Goal: Task Accomplishment & Management: Manage account settings

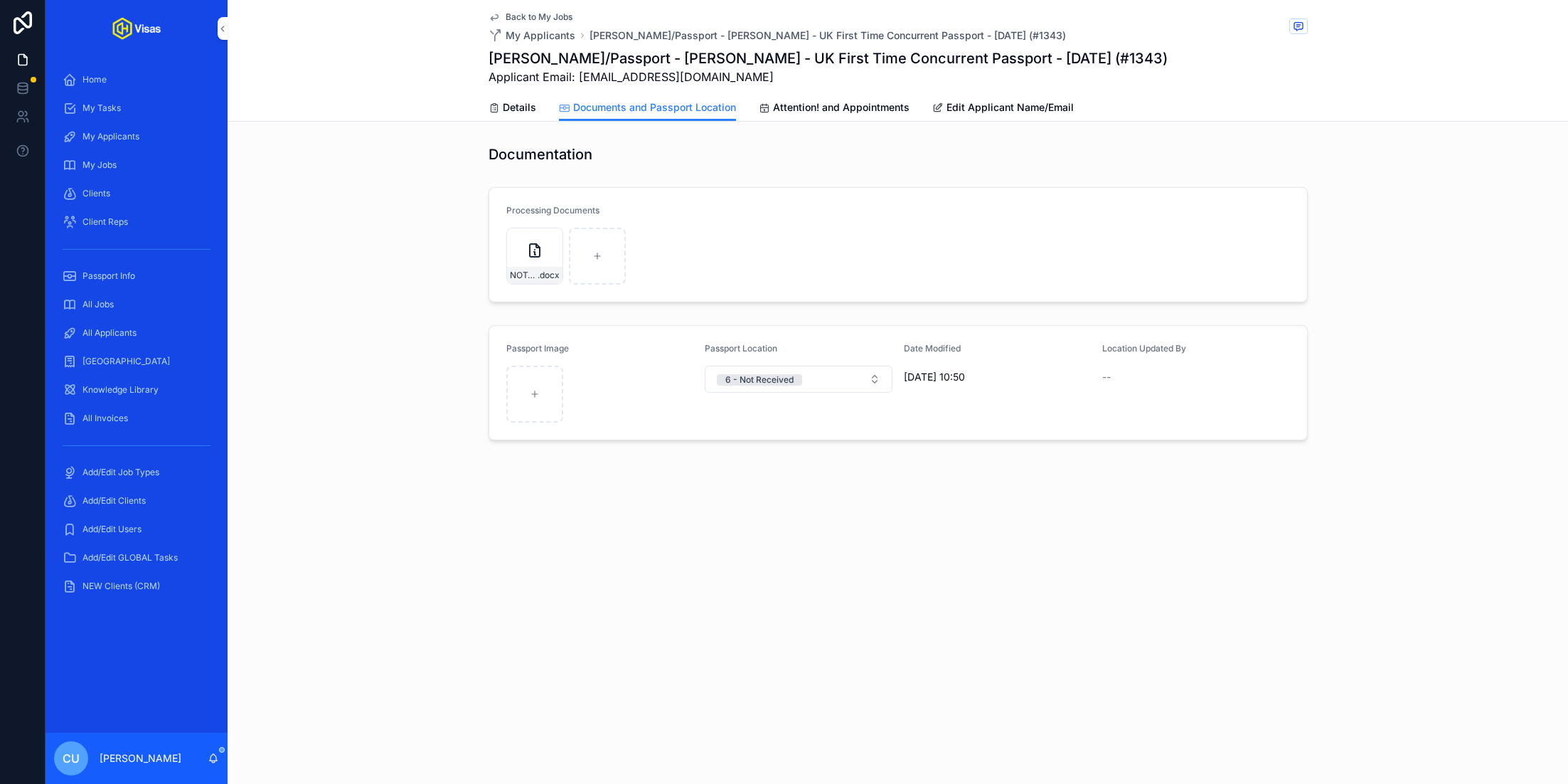
click at [145, 296] on div "All Jobs" at bounding box center [136, 305] width 148 height 23
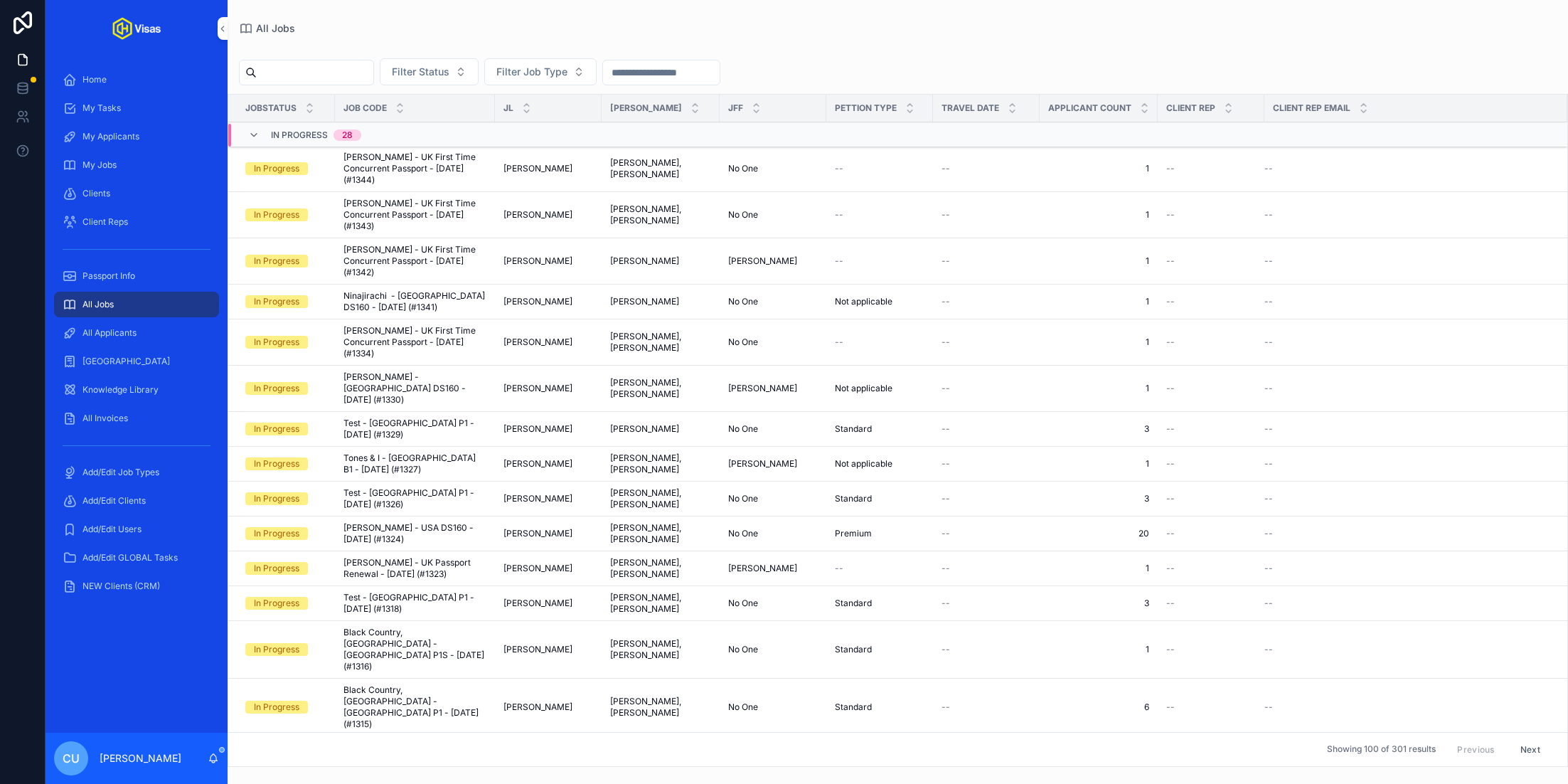
click at [340, 62] on input "scrollable content" at bounding box center [315, 72] width 116 height 20
type input "**********"
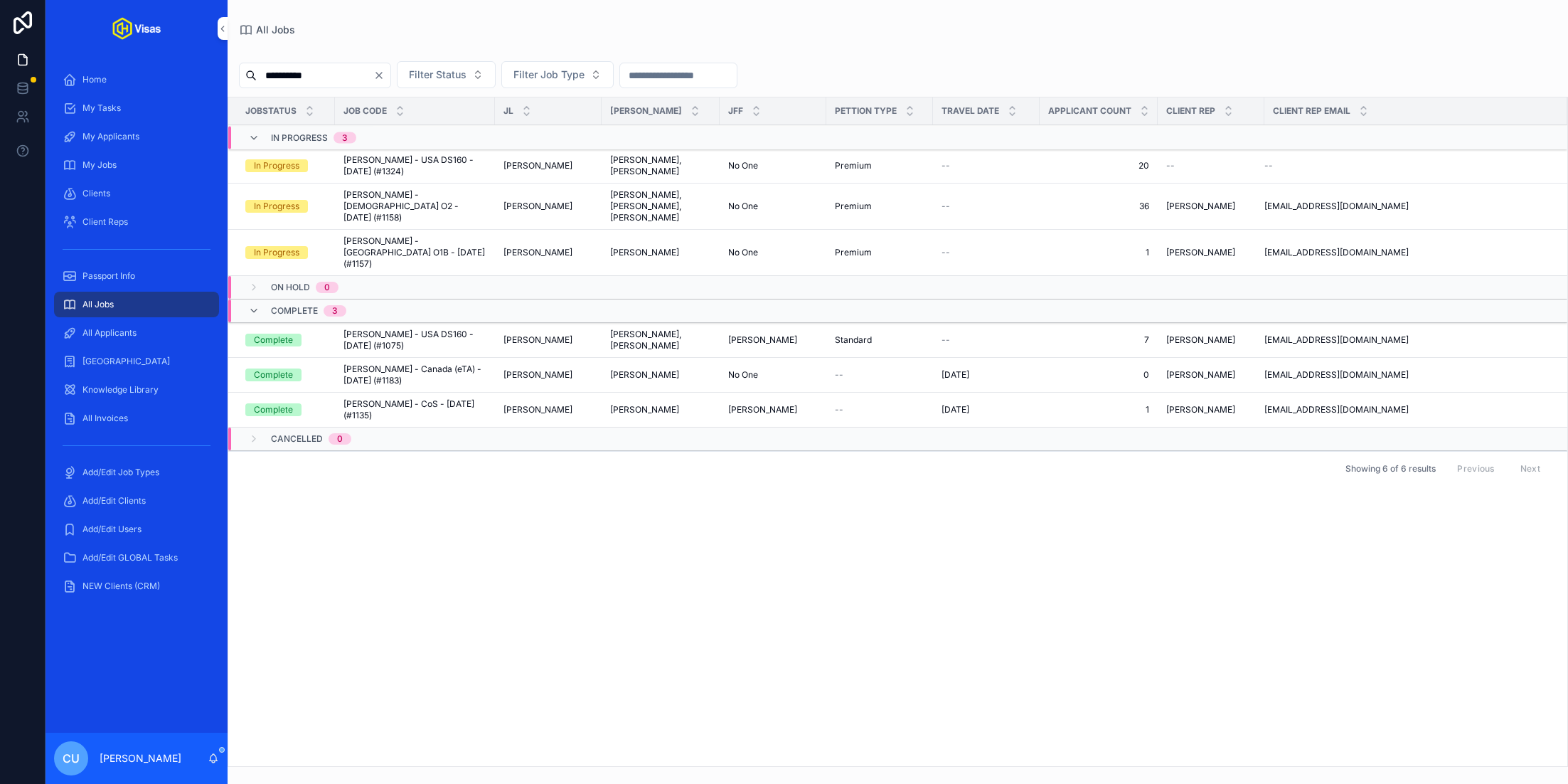
click at [434, 165] on span "[PERSON_NAME] - USA DS160 - [DATE] (#1324)" at bounding box center [415, 165] width 143 height 23
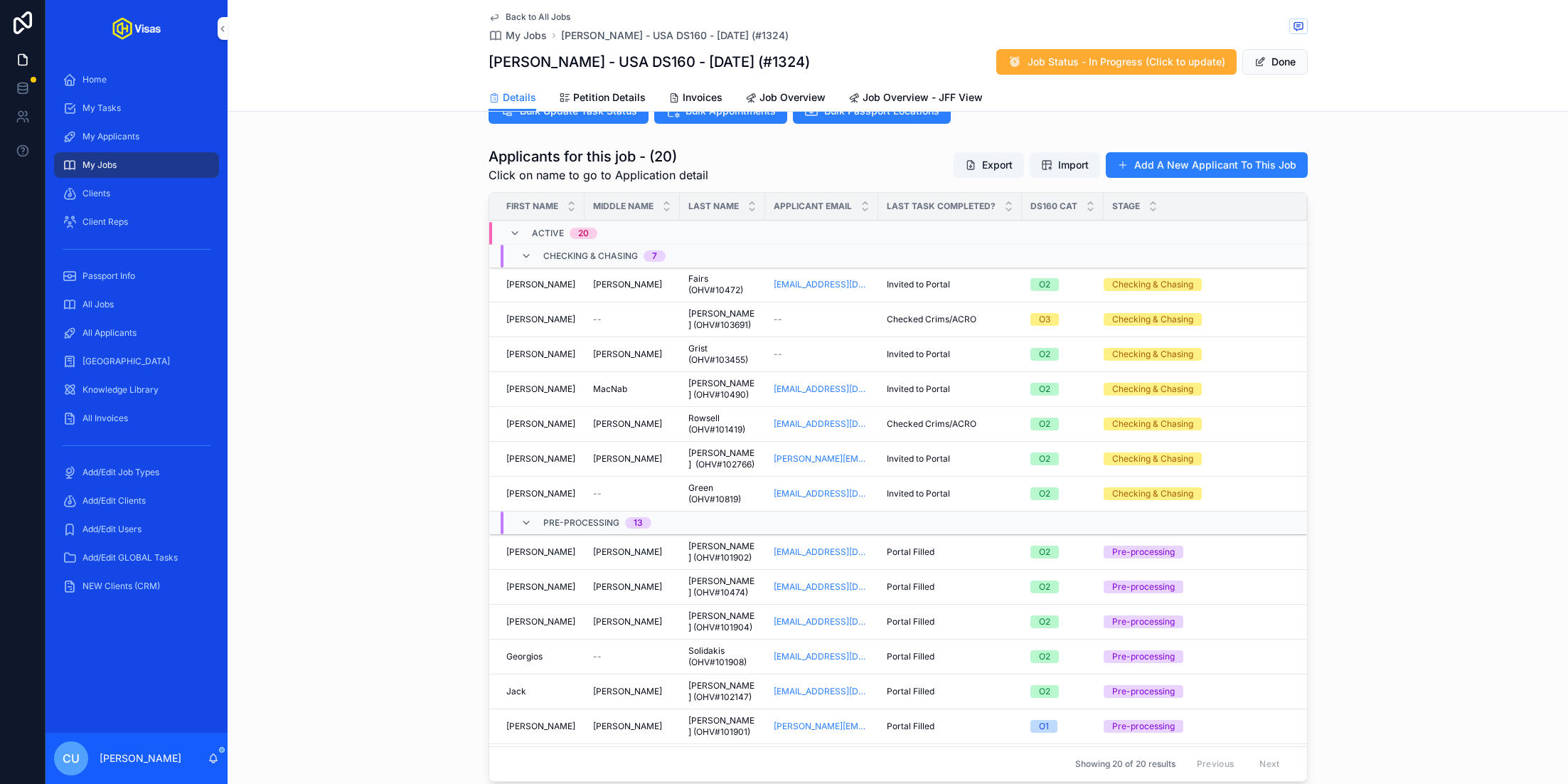
click at [548, 350] on div "Jessica Jessica" at bounding box center [541, 353] width 69 height 11
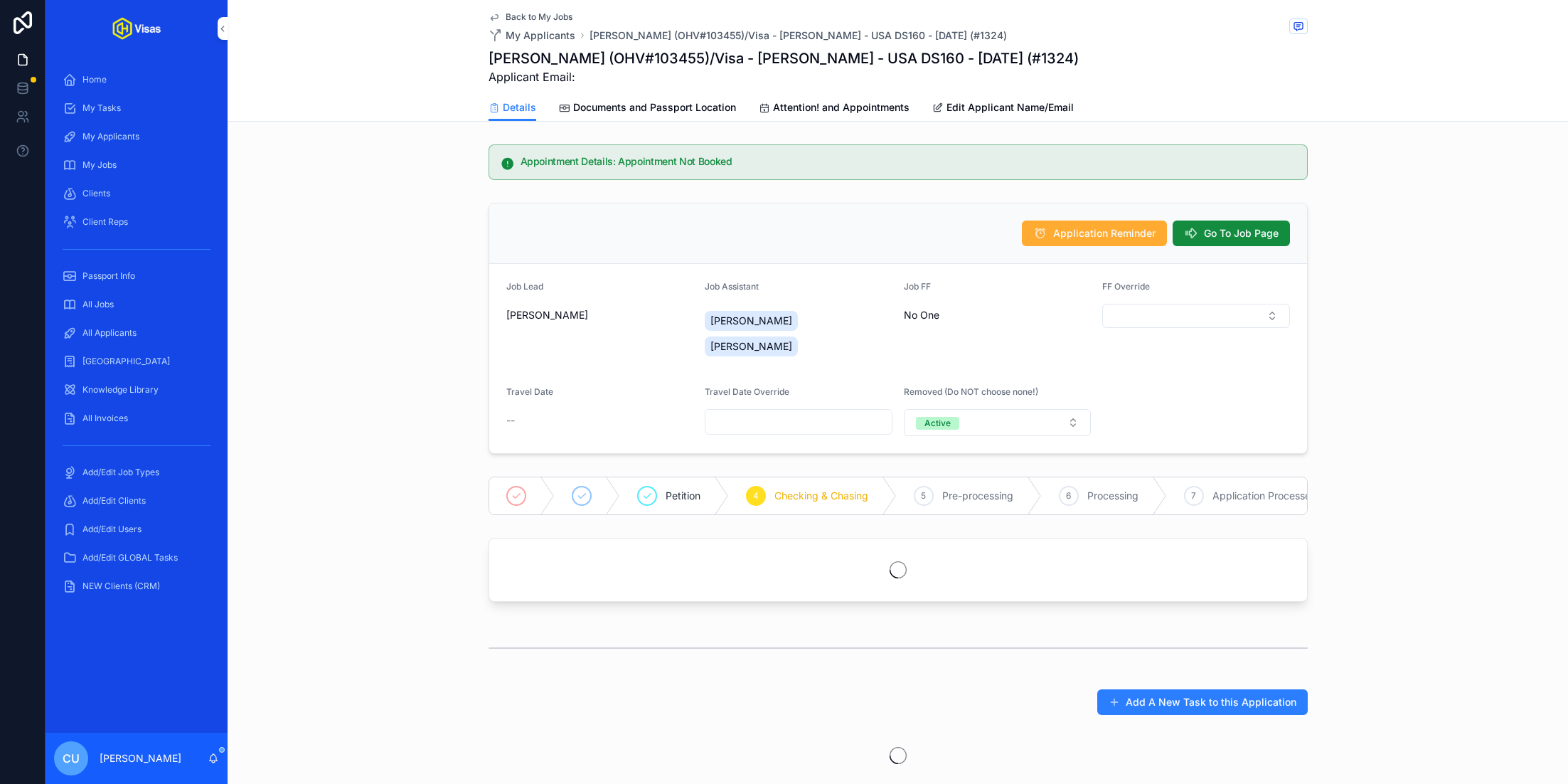
click at [997, 113] on span "Edit Applicant Name/Email" at bounding box center [1010, 107] width 127 height 15
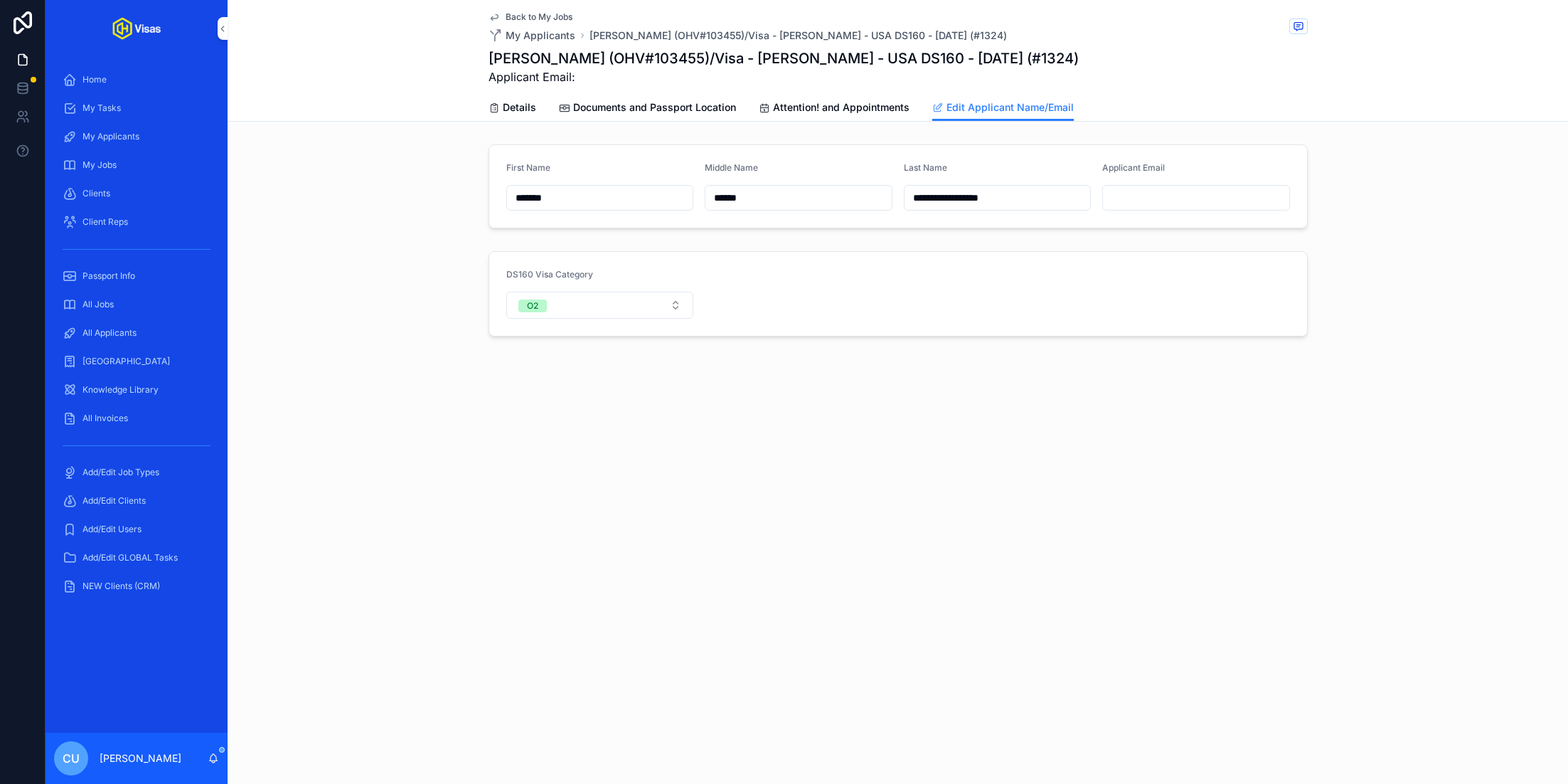
click at [542, 99] on div "Details Documents and Passport Location Attention! and Appointments Edit Applic…" at bounding box center [898, 108] width 820 height 27
click at [500, 107] on div "Details" at bounding box center [512, 107] width 48 height 15
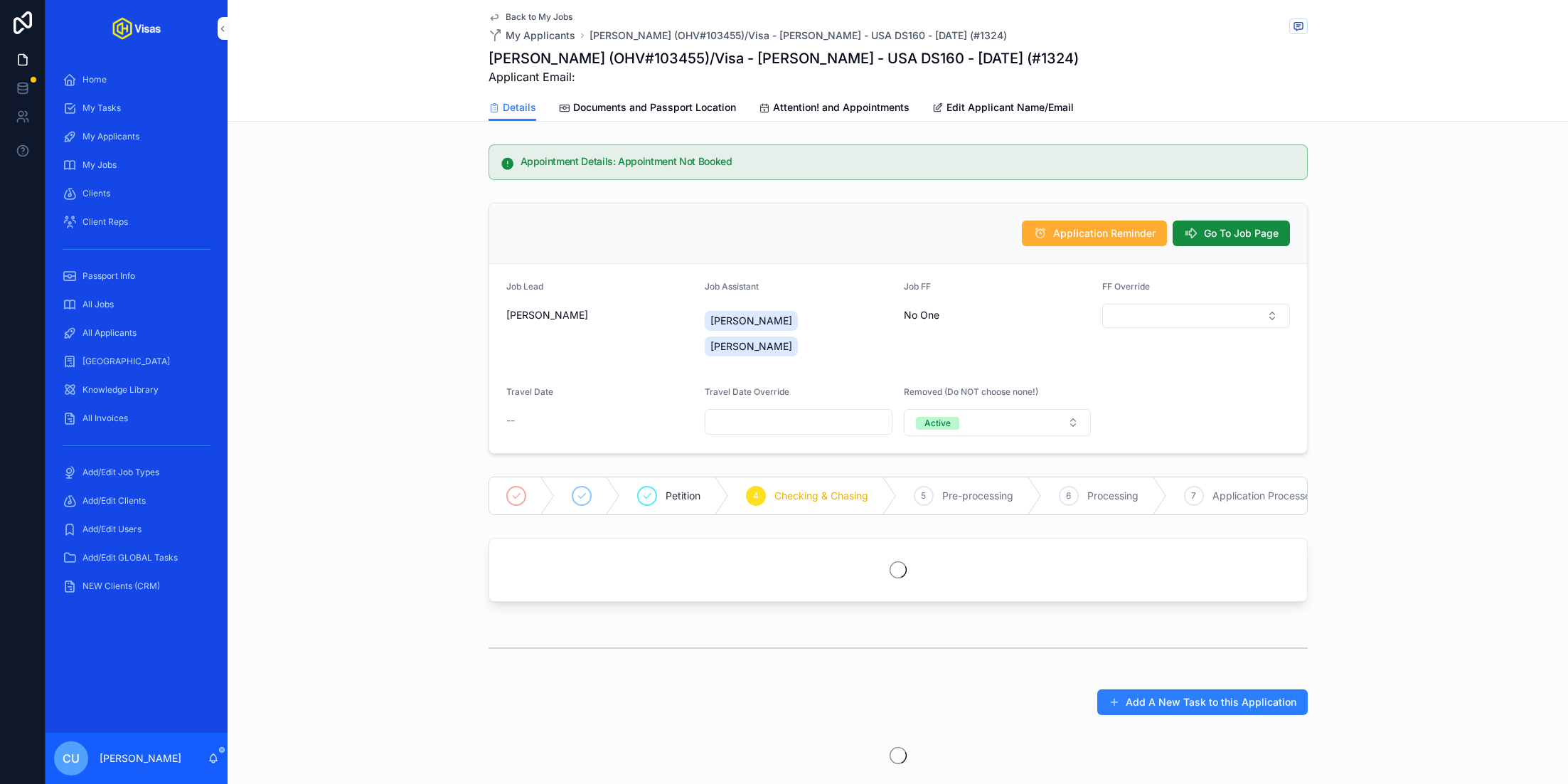
click at [1009, 409] on button "Active" at bounding box center [997, 423] width 187 height 27
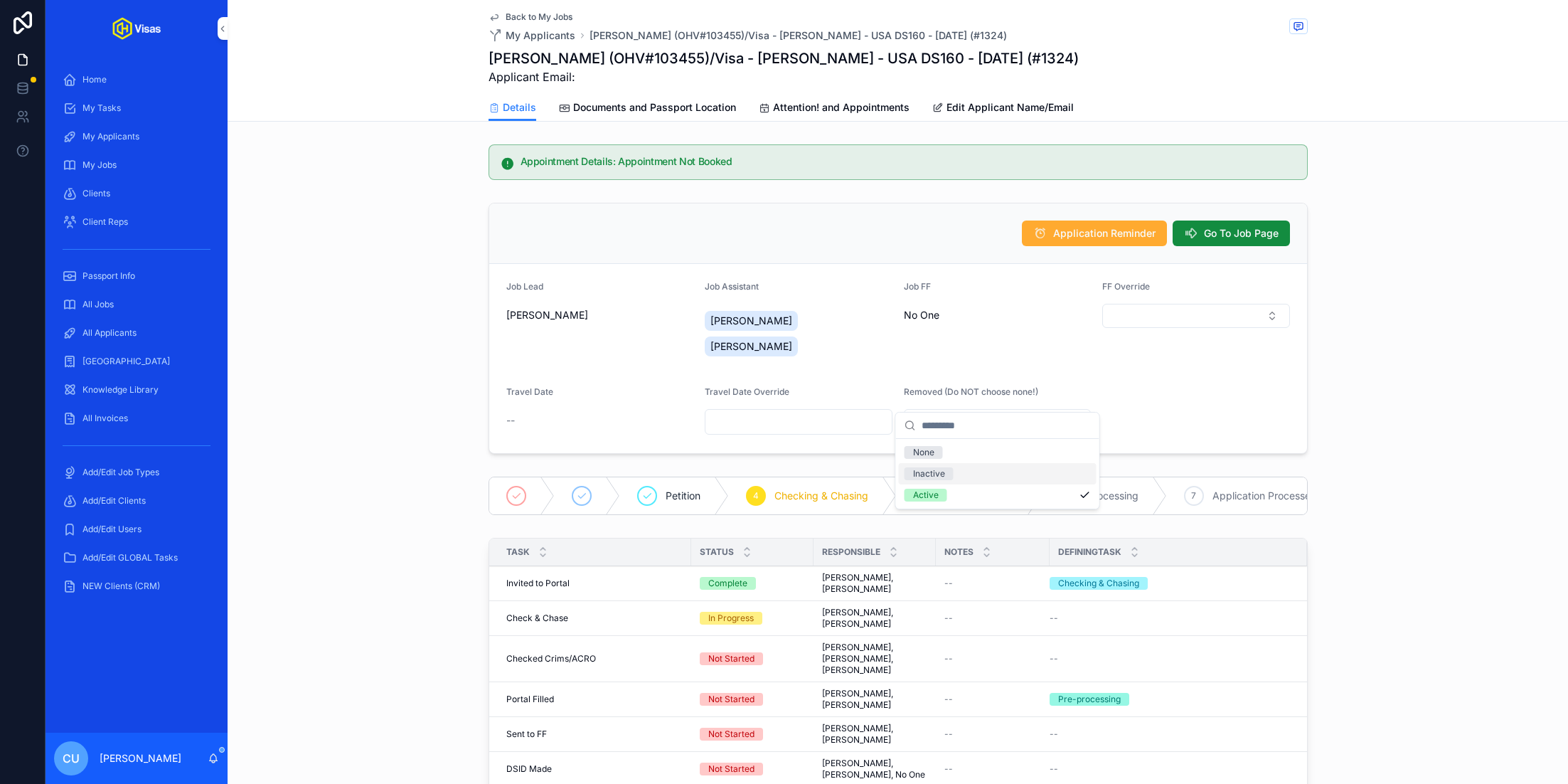
click at [969, 474] on div "Inactive" at bounding box center [997, 473] width 198 height 21
click at [1158, 412] on input "scrollable content" at bounding box center [1196, 421] width 186 height 20
type input "**********"
click at [531, 21] on span "Back to My Jobs" at bounding box center [539, 16] width 67 height 11
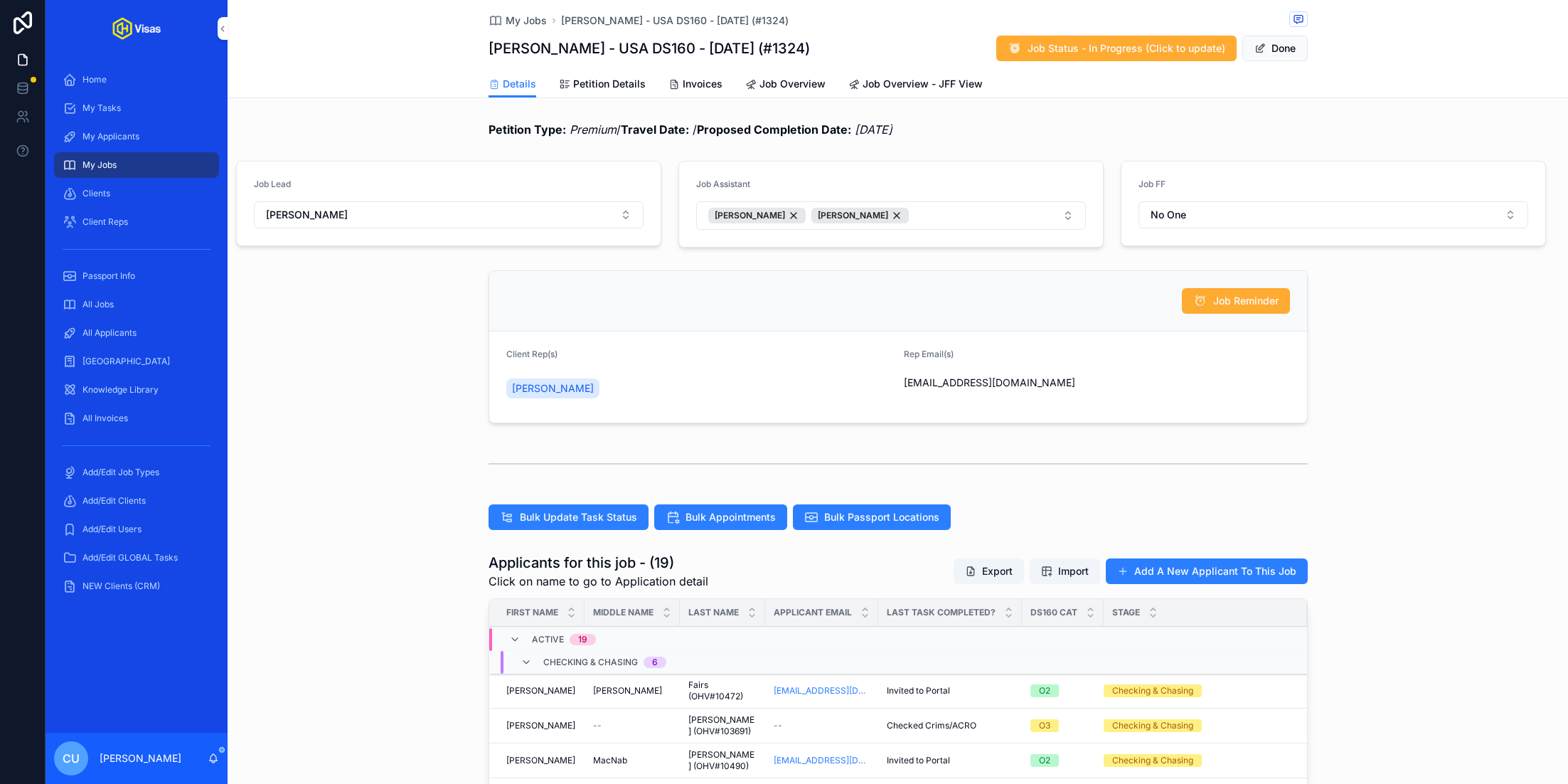
click at [142, 339] on div "All Applicants" at bounding box center [136, 333] width 148 height 23
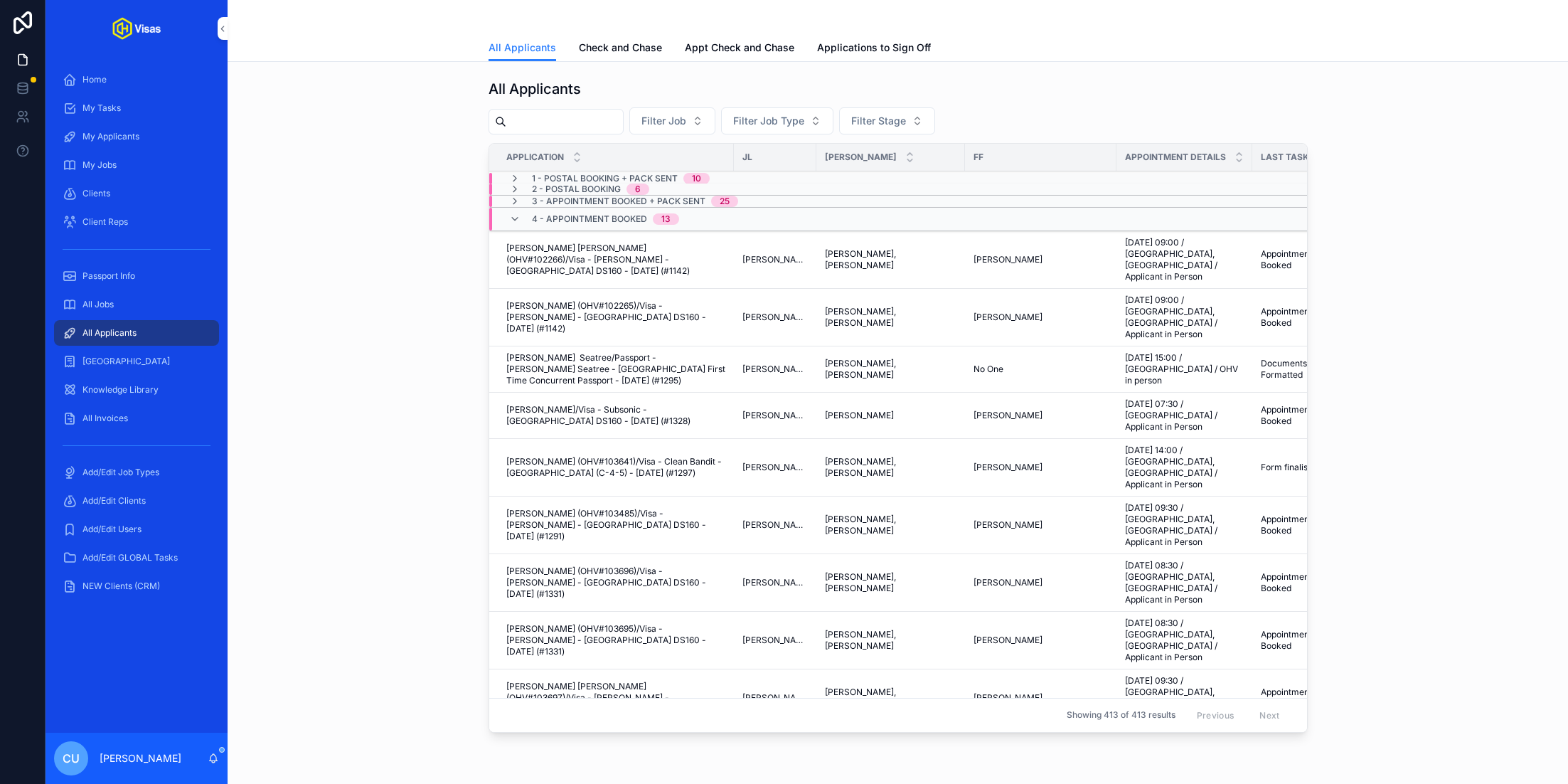
click at [106, 310] on span "All Jobs" at bounding box center [98, 304] width 32 height 11
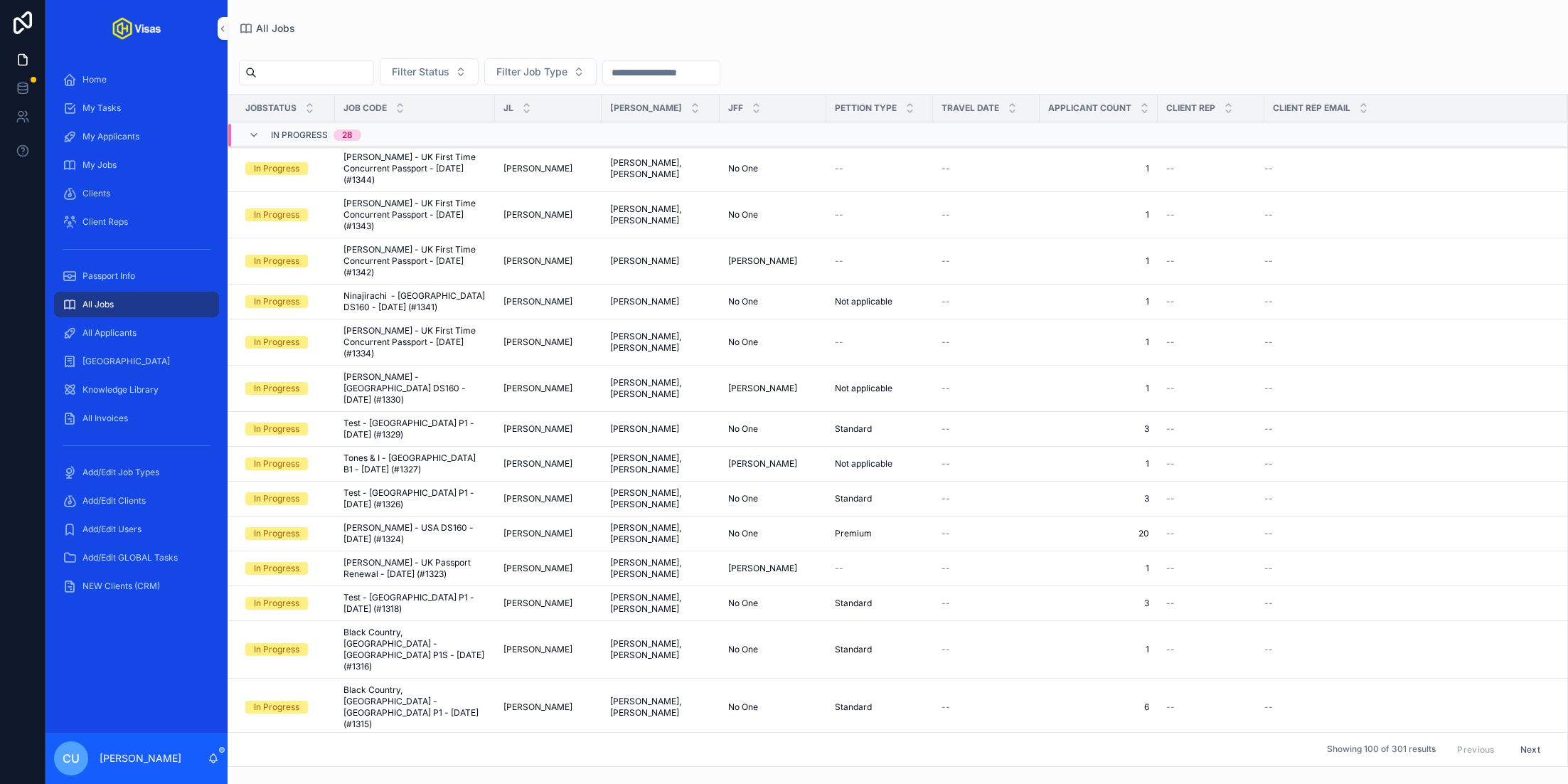
click at [328, 64] on input "scrollable content" at bounding box center [315, 72] width 116 height 20
type input "****"
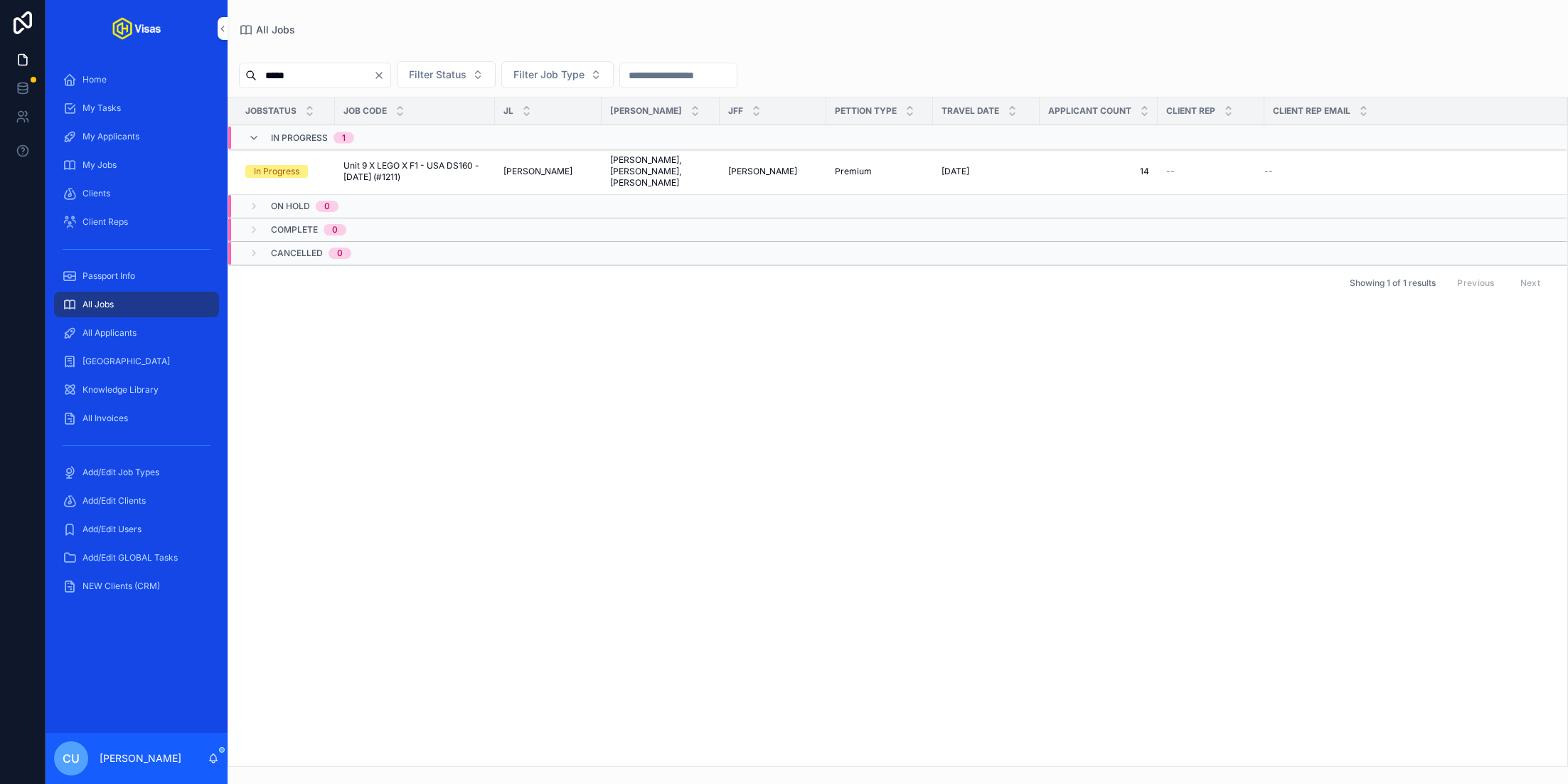
click at [431, 165] on span "Unit 9 X LEGO X F1 - USA DS160 - Jun/25 (#1211)" at bounding box center [415, 171] width 143 height 23
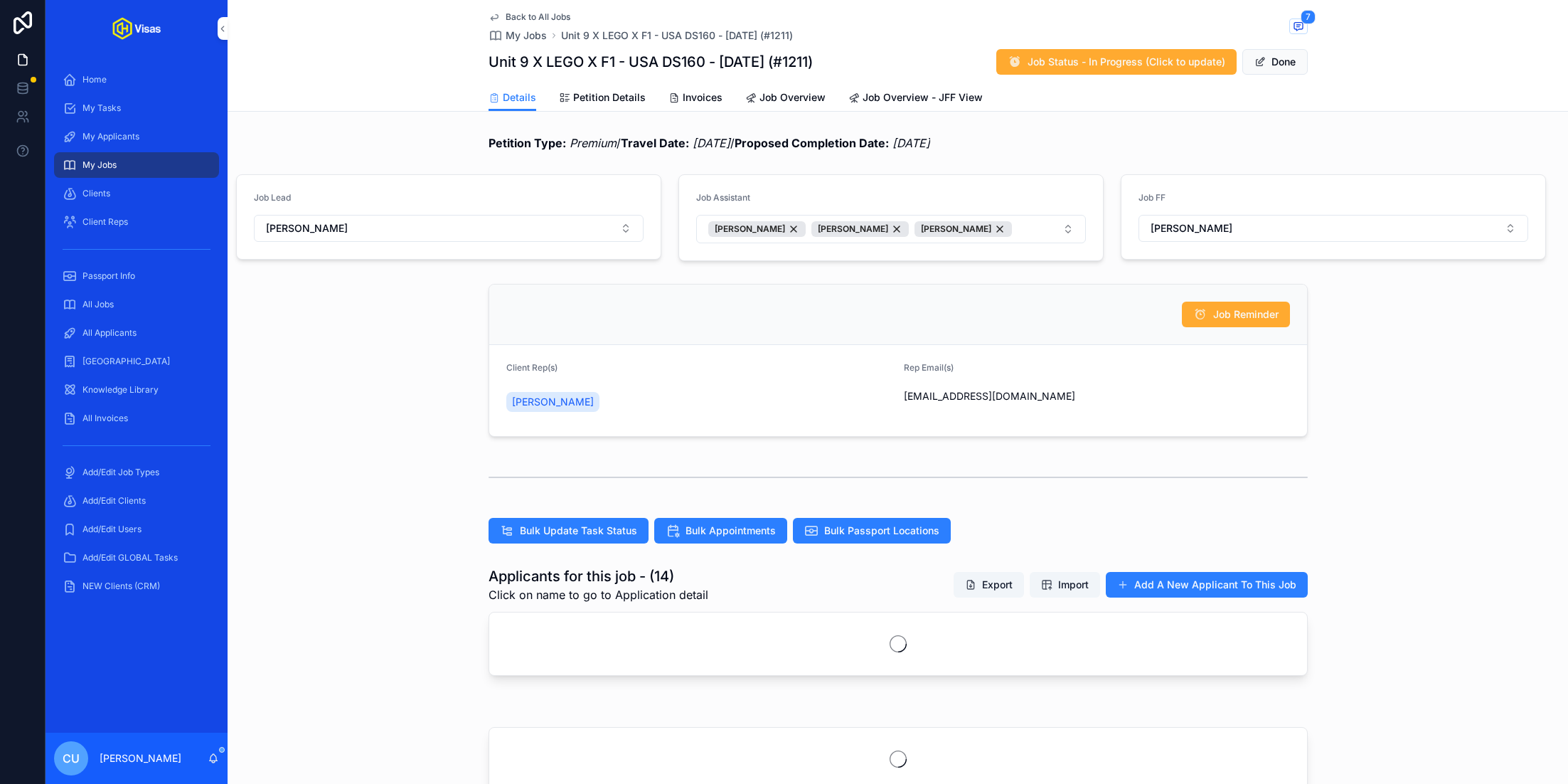
click at [611, 95] on span "Petition Details" at bounding box center [609, 98] width 73 height 15
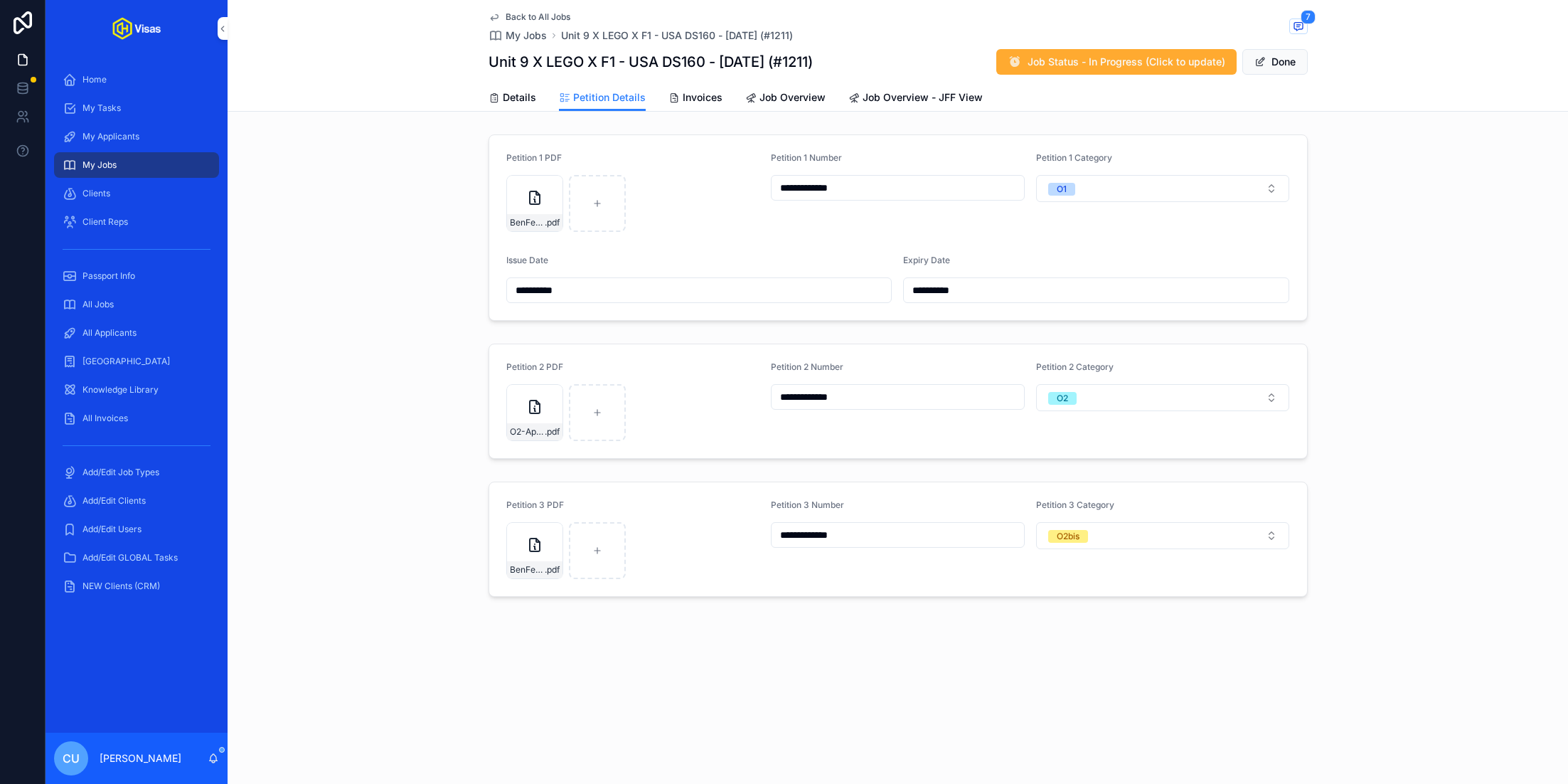
click at [0, 0] on icon "scrollable content" at bounding box center [0, 0] width 0 height 0
click at [460, 450] on div "**********" at bounding box center [897, 401] width 1340 height 127
click at [0, 0] on icon "scrollable content" at bounding box center [0, 0] width 0 height 0
click at [112, 157] on div "My Jobs" at bounding box center [136, 165] width 148 height 23
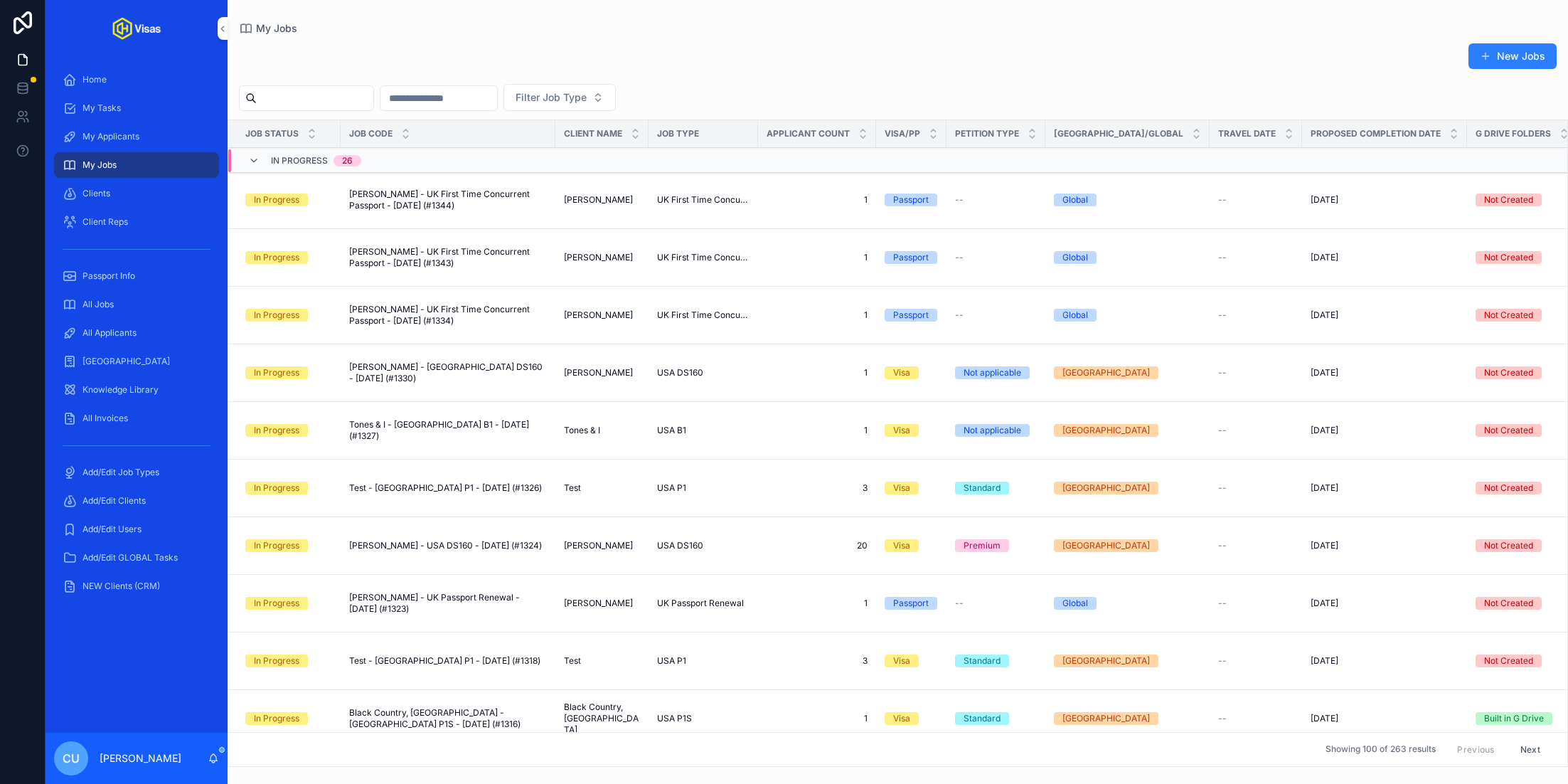
click at [137, 310] on div "All Jobs" at bounding box center [136, 305] width 148 height 23
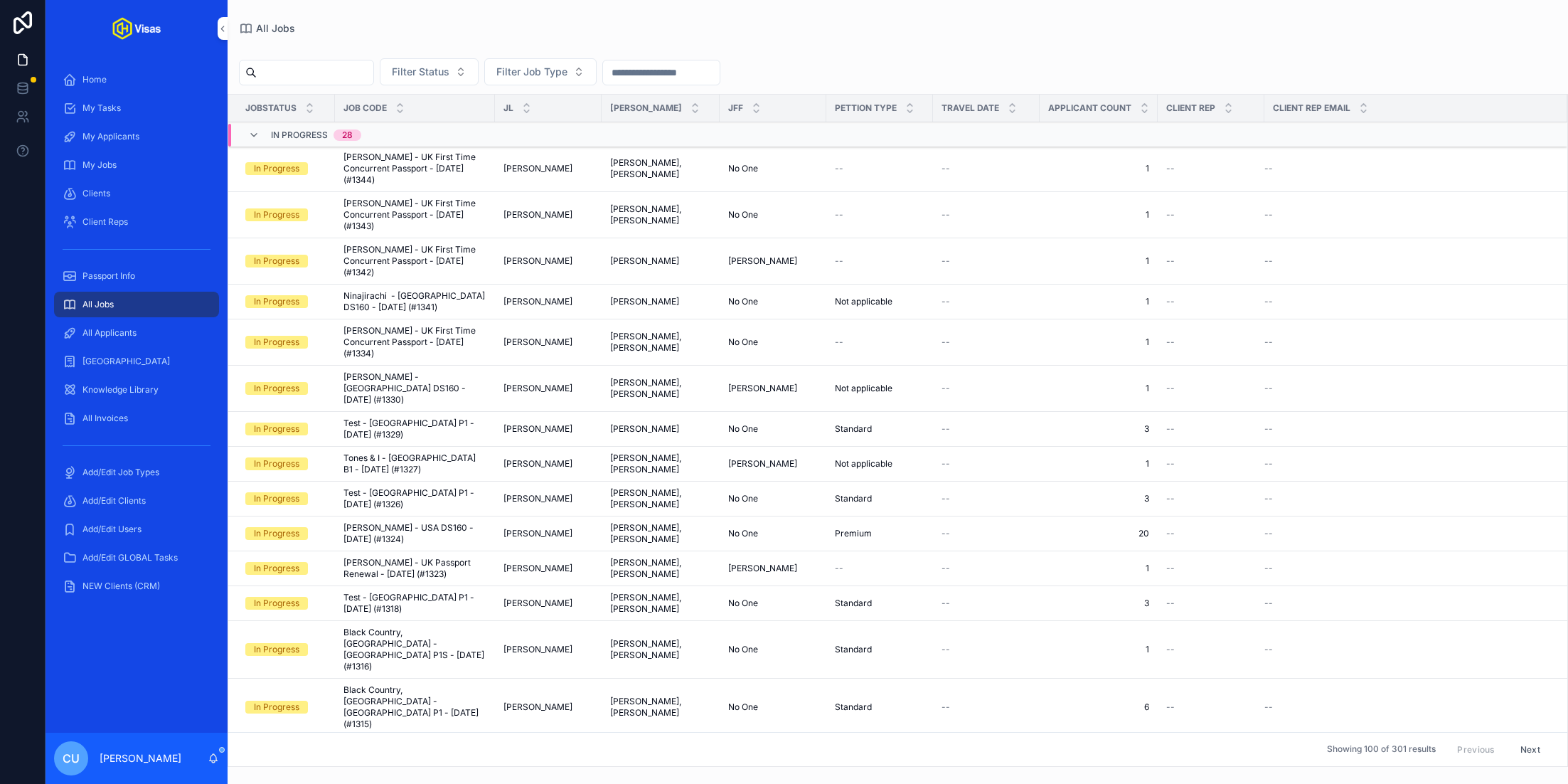
click at [316, 64] on input "scrollable content" at bounding box center [315, 72] width 116 height 20
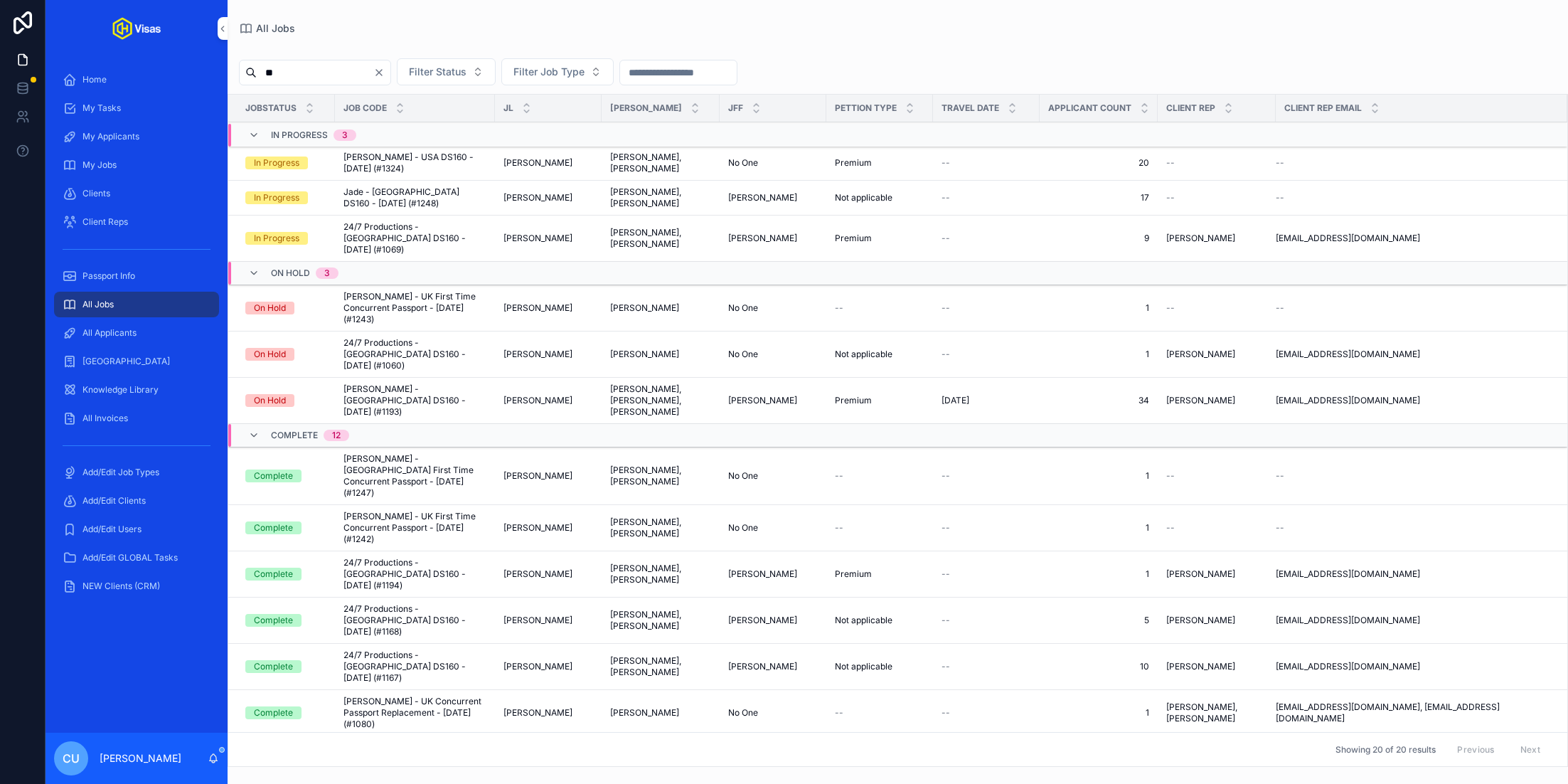
type input "**"
click at [412, 229] on span "24/7 Productions - USA DS160 - Mar/25 (#1069)" at bounding box center [415, 239] width 143 height 34
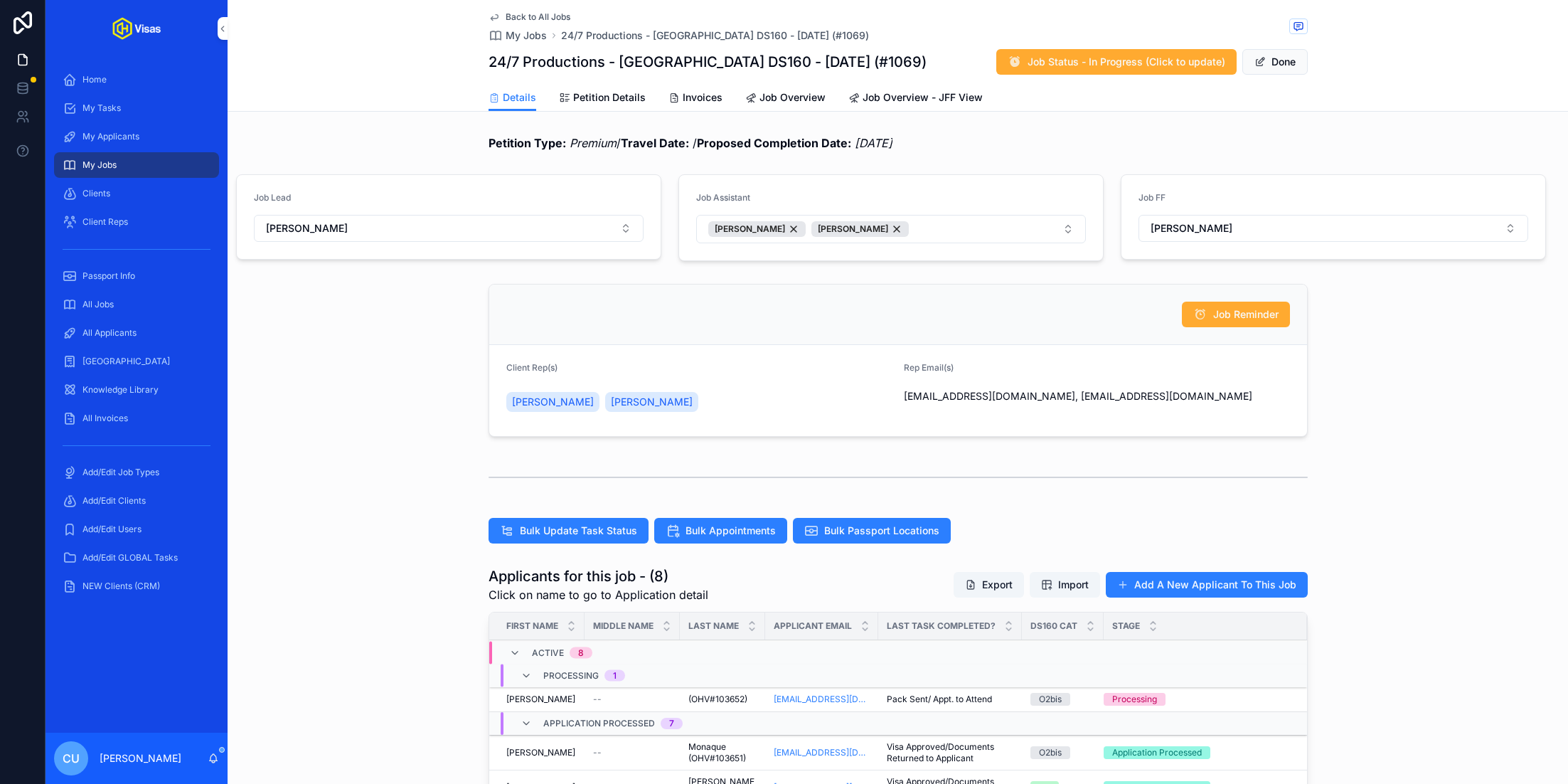
click at [120, 161] on div "My Jobs" at bounding box center [136, 165] width 148 height 23
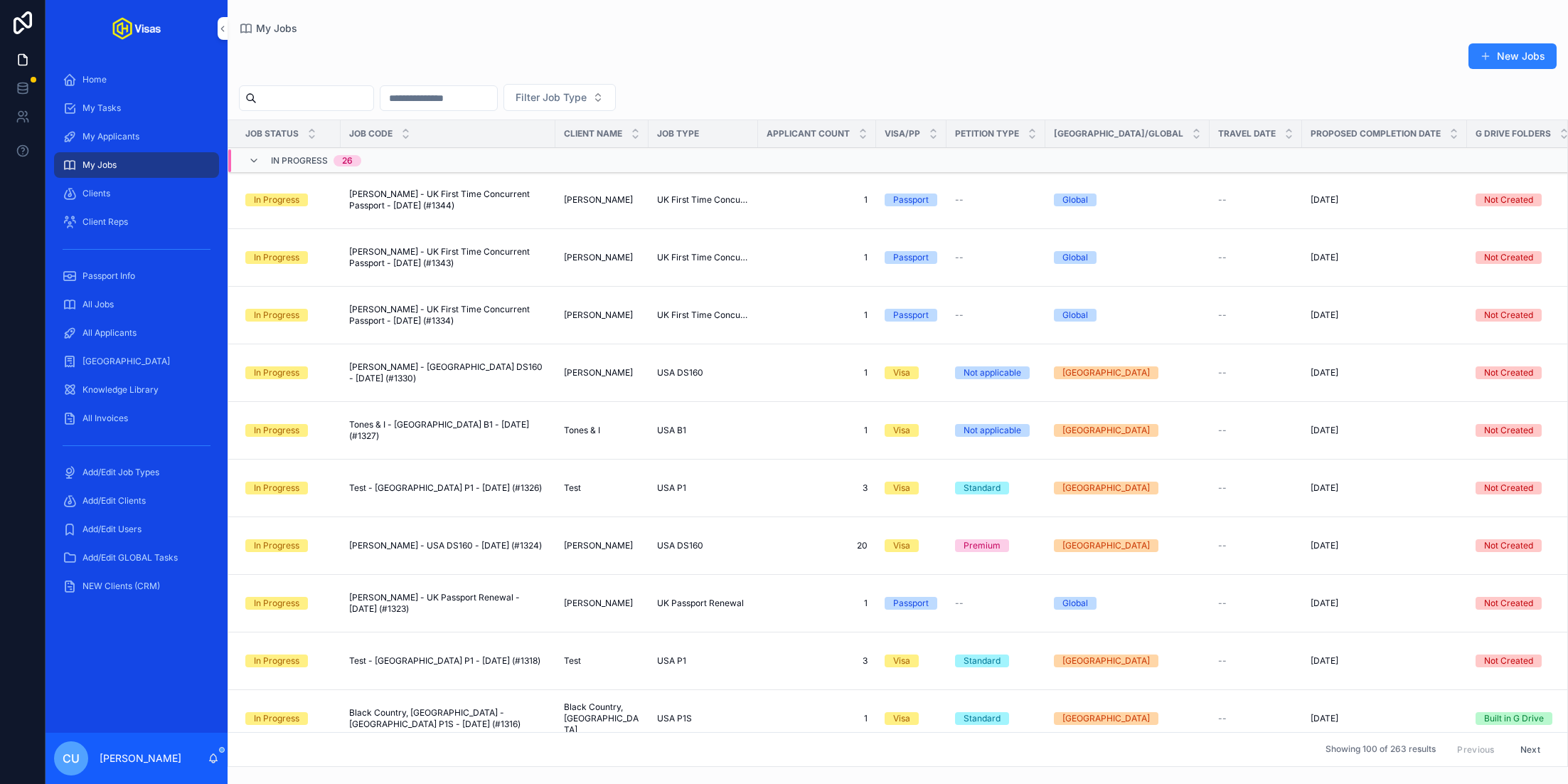
click at [138, 297] on div "All Jobs" at bounding box center [136, 305] width 148 height 23
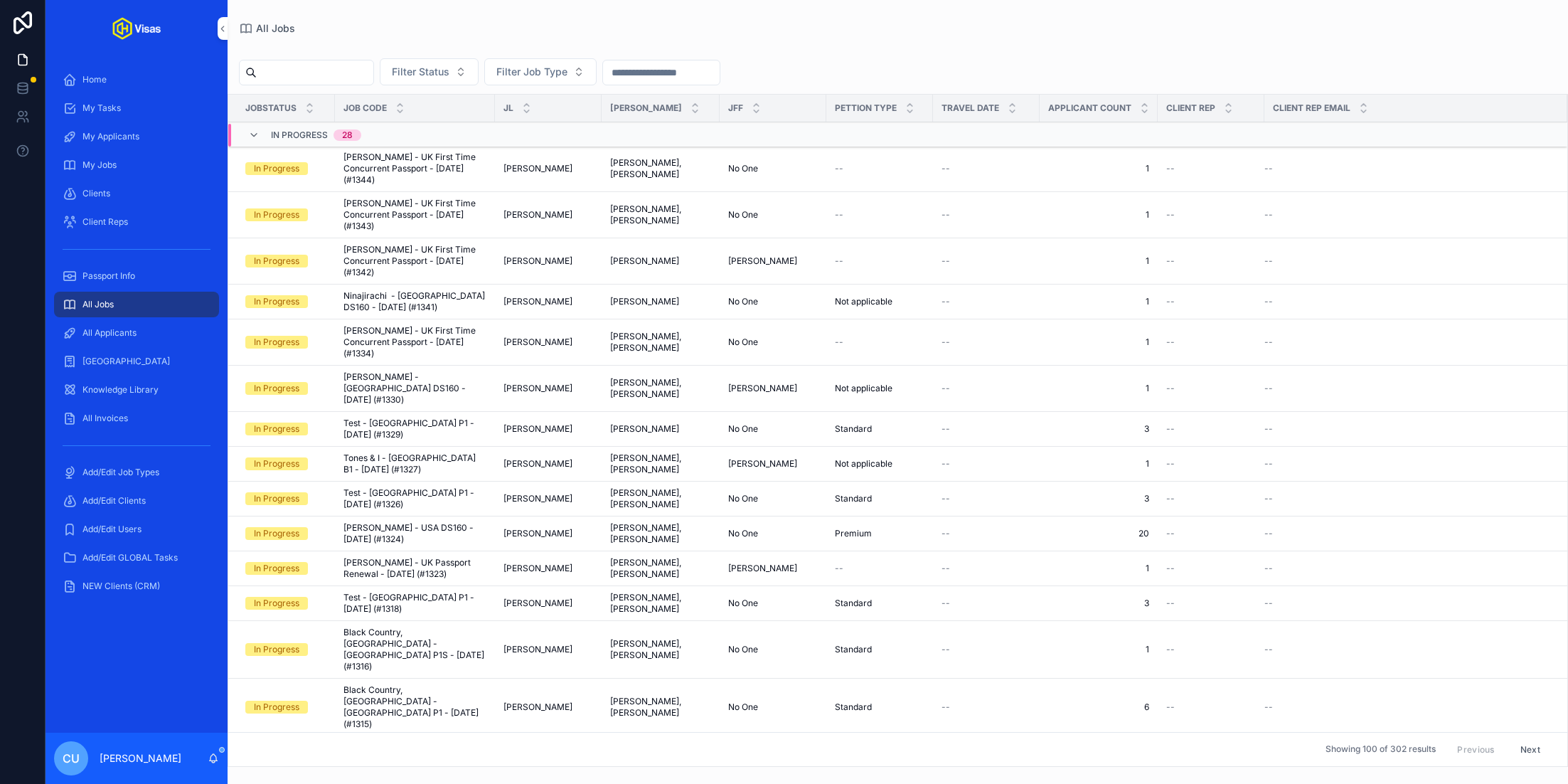
click at [142, 327] on div "All Applicants" at bounding box center [136, 333] width 148 height 23
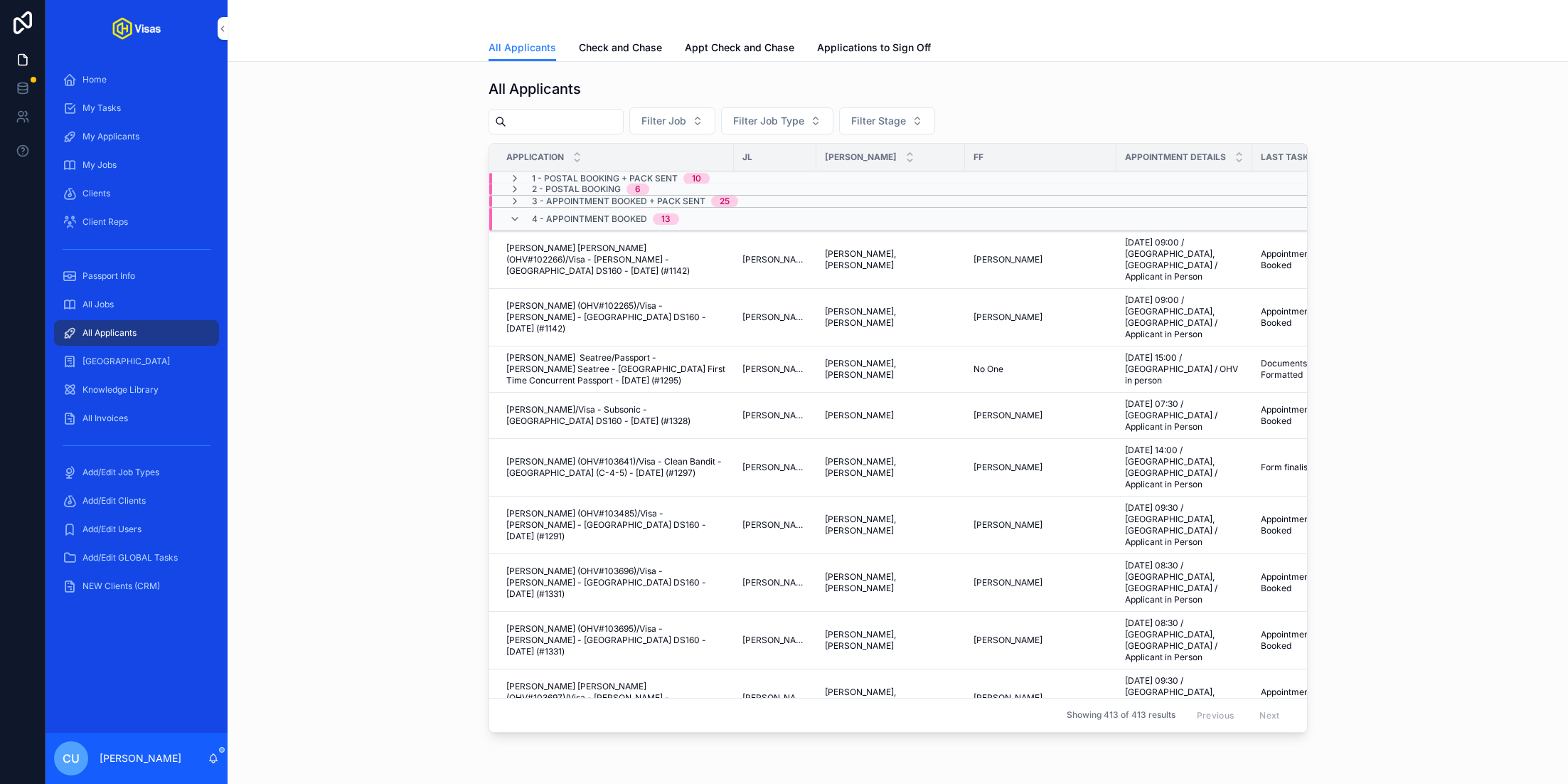
click at [127, 304] on div "All Jobs" at bounding box center [136, 305] width 148 height 23
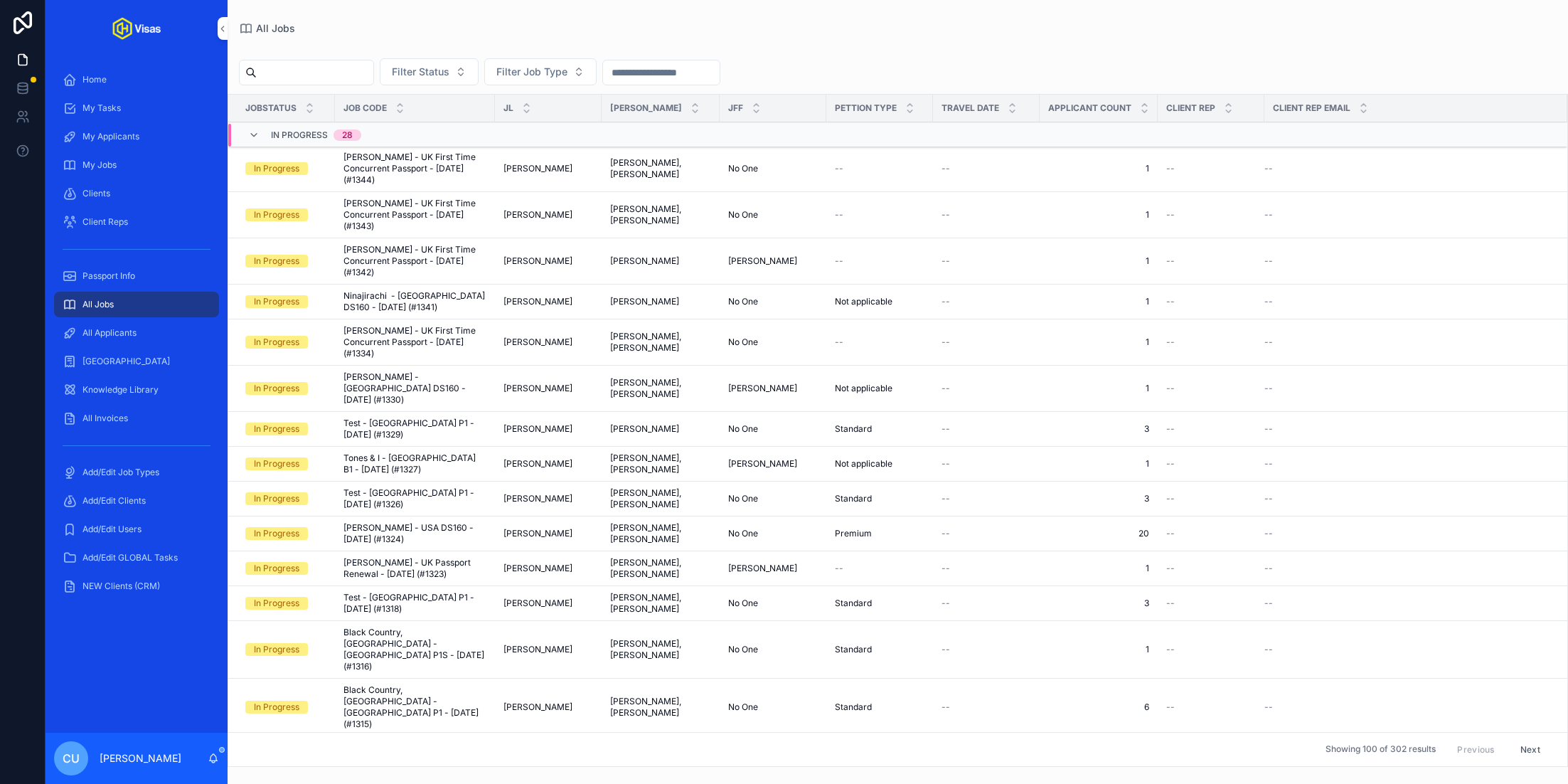
click at [305, 78] on input "scrollable content" at bounding box center [315, 72] width 116 height 20
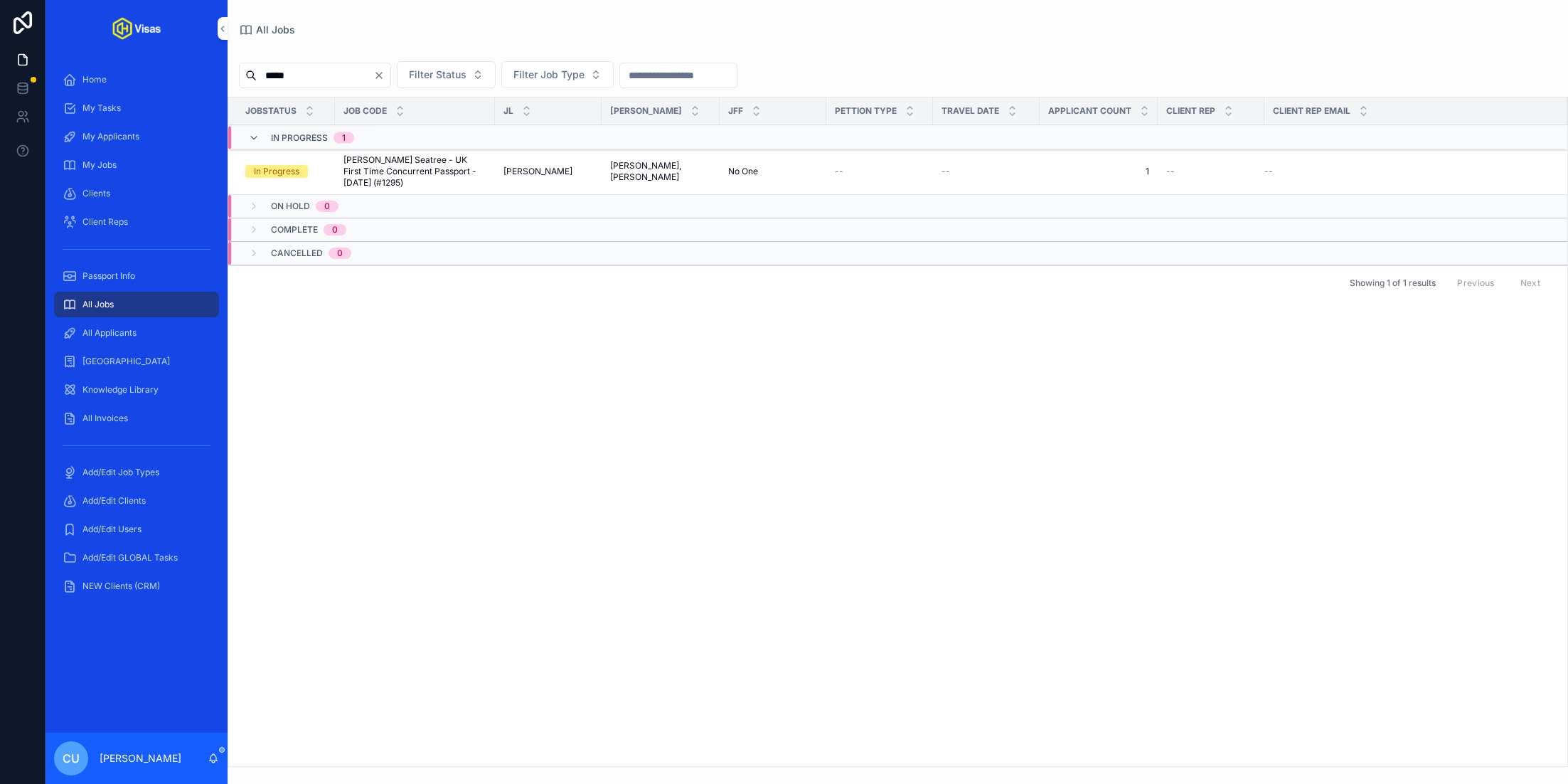
type input "*****"
click at [405, 166] on span "[PERSON_NAME] Seatree - UK First Time Concurrent Passport - [DATE] (#1295)" at bounding box center [415, 171] width 143 height 34
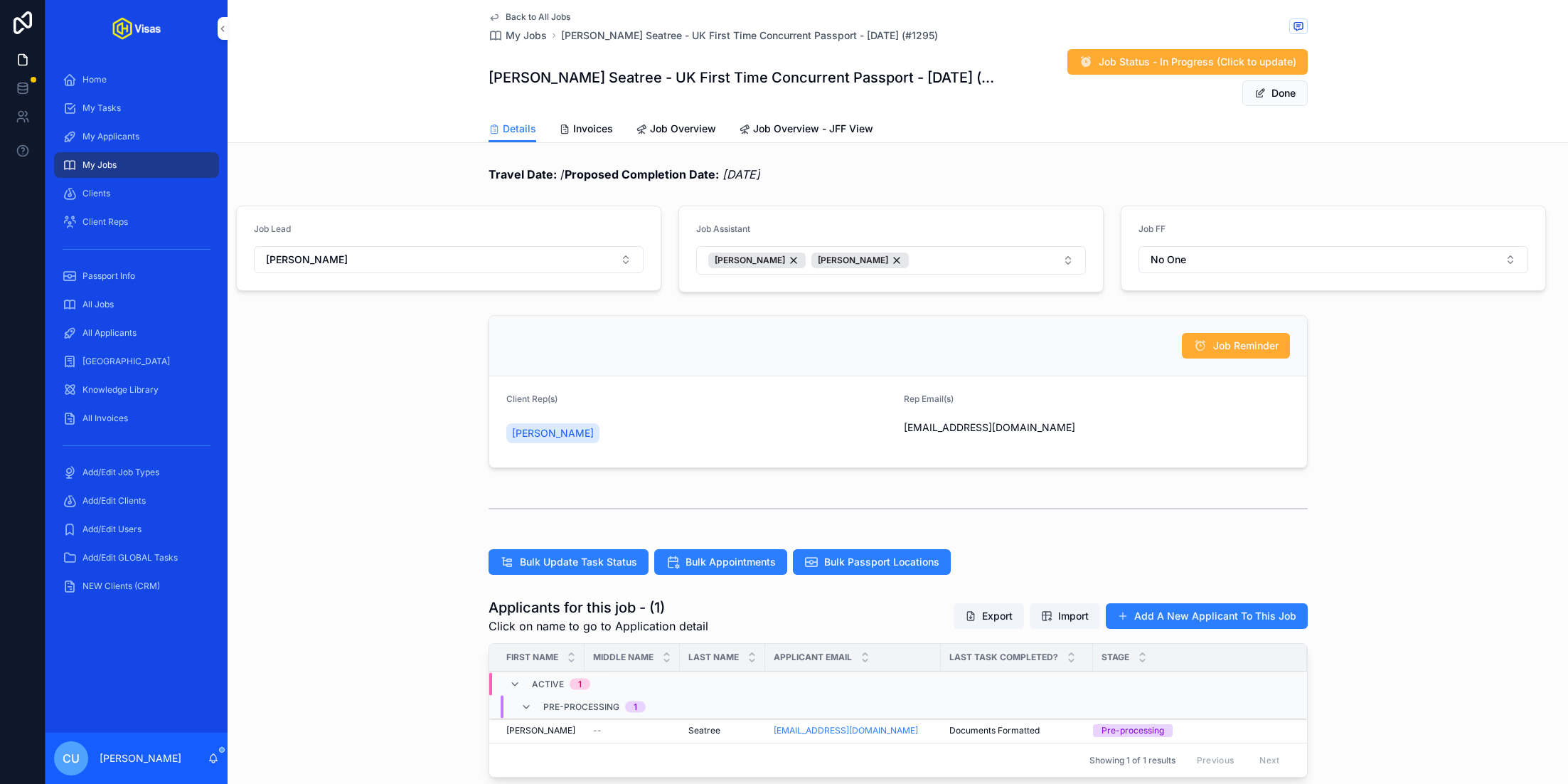
click at [577, 719] on td "Morgan Morgan" at bounding box center [536, 731] width 95 height 25
click at [544, 725] on div "Morgan Morgan" at bounding box center [541, 730] width 69 height 11
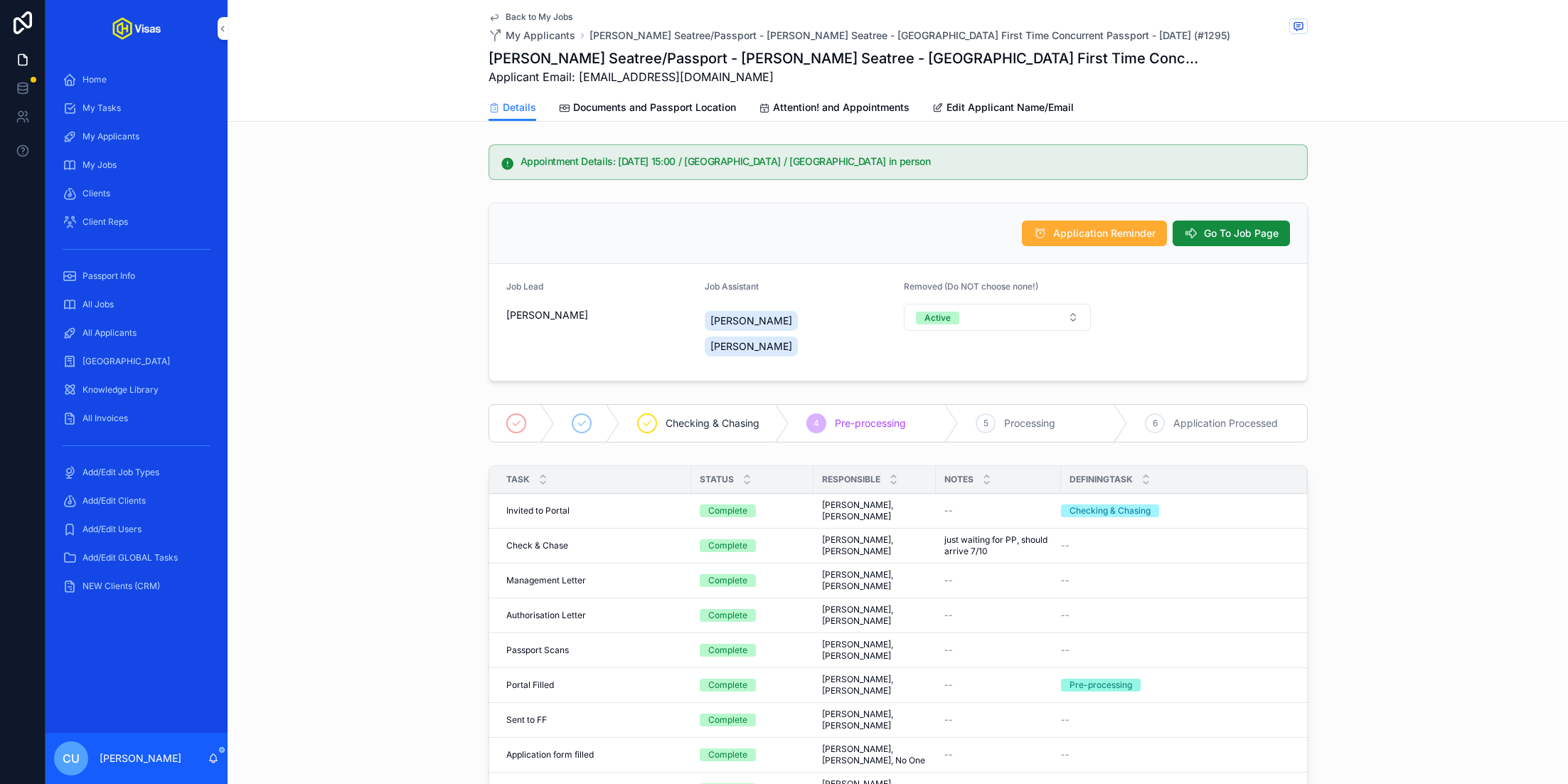
click at [636, 104] on span "Documents and Passport Location" at bounding box center [654, 107] width 163 height 15
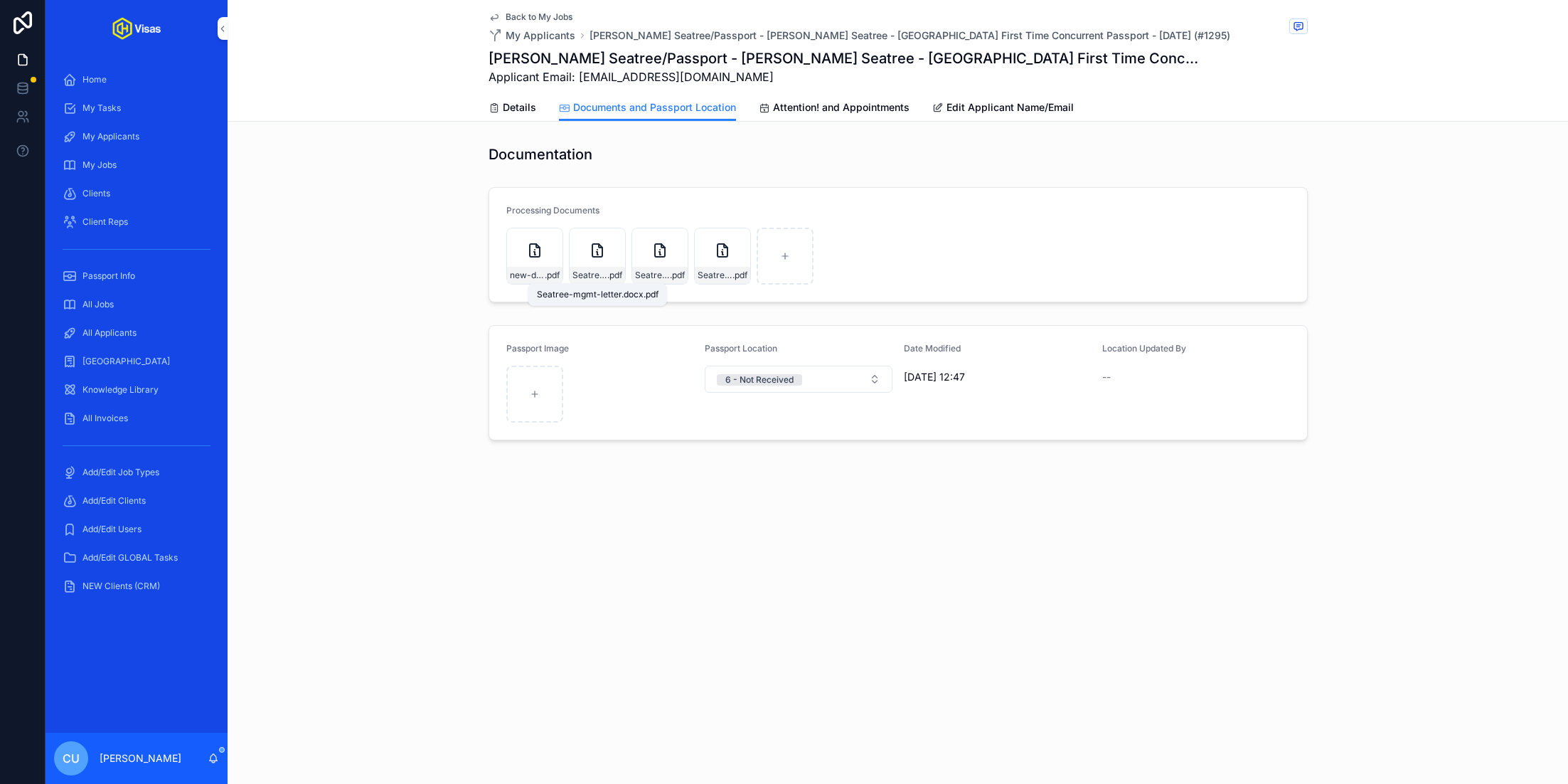
click at [607, 278] on span ".pdf" at bounding box center [614, 275] width 15 height 11
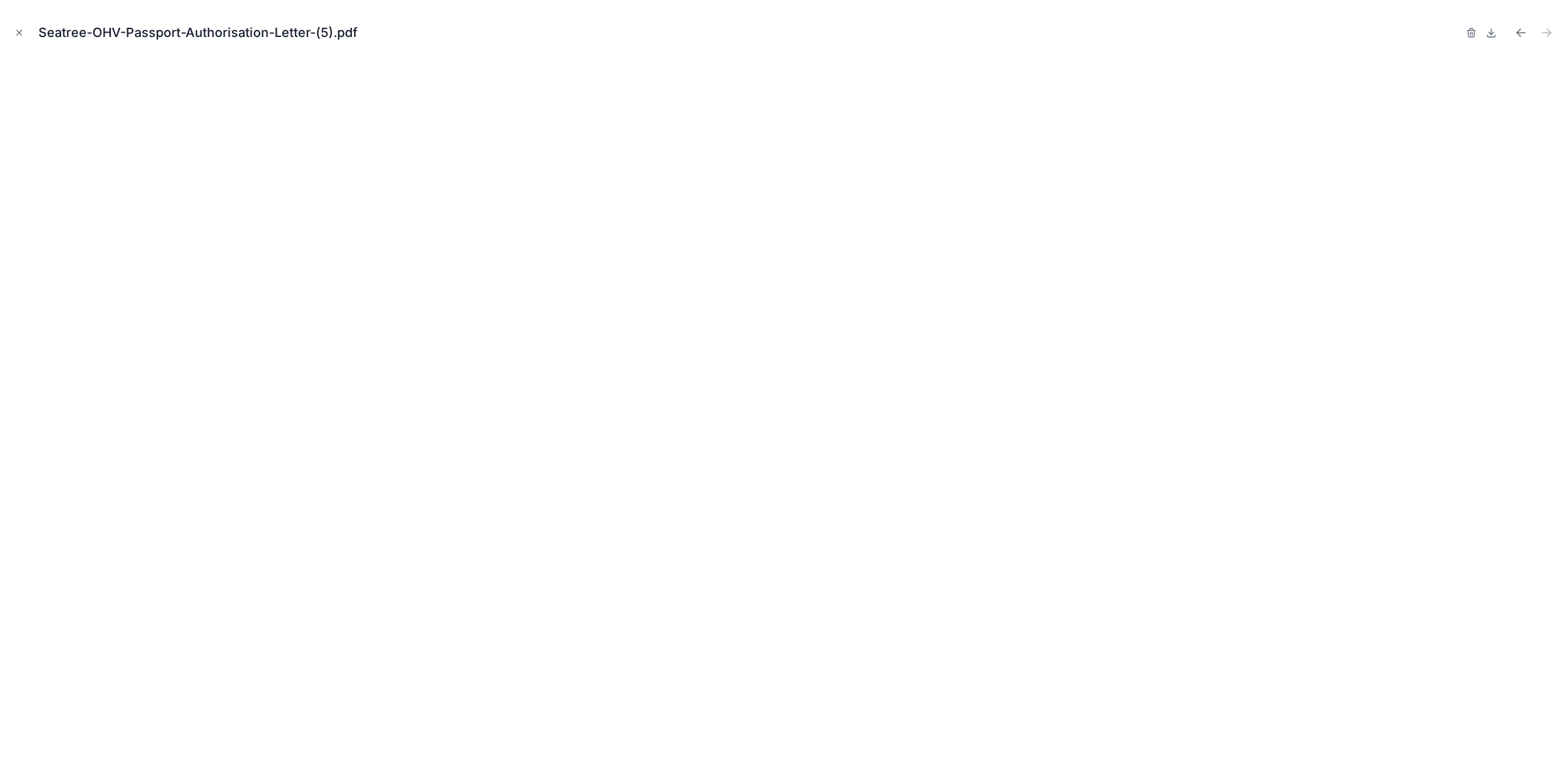
click at [1474, 31] on icon "button" at bounding box center [1470, 33] width 11 height 11
click at [1455, 35] on icon "button" at bounding box center [1457, 33] width 11 height 11
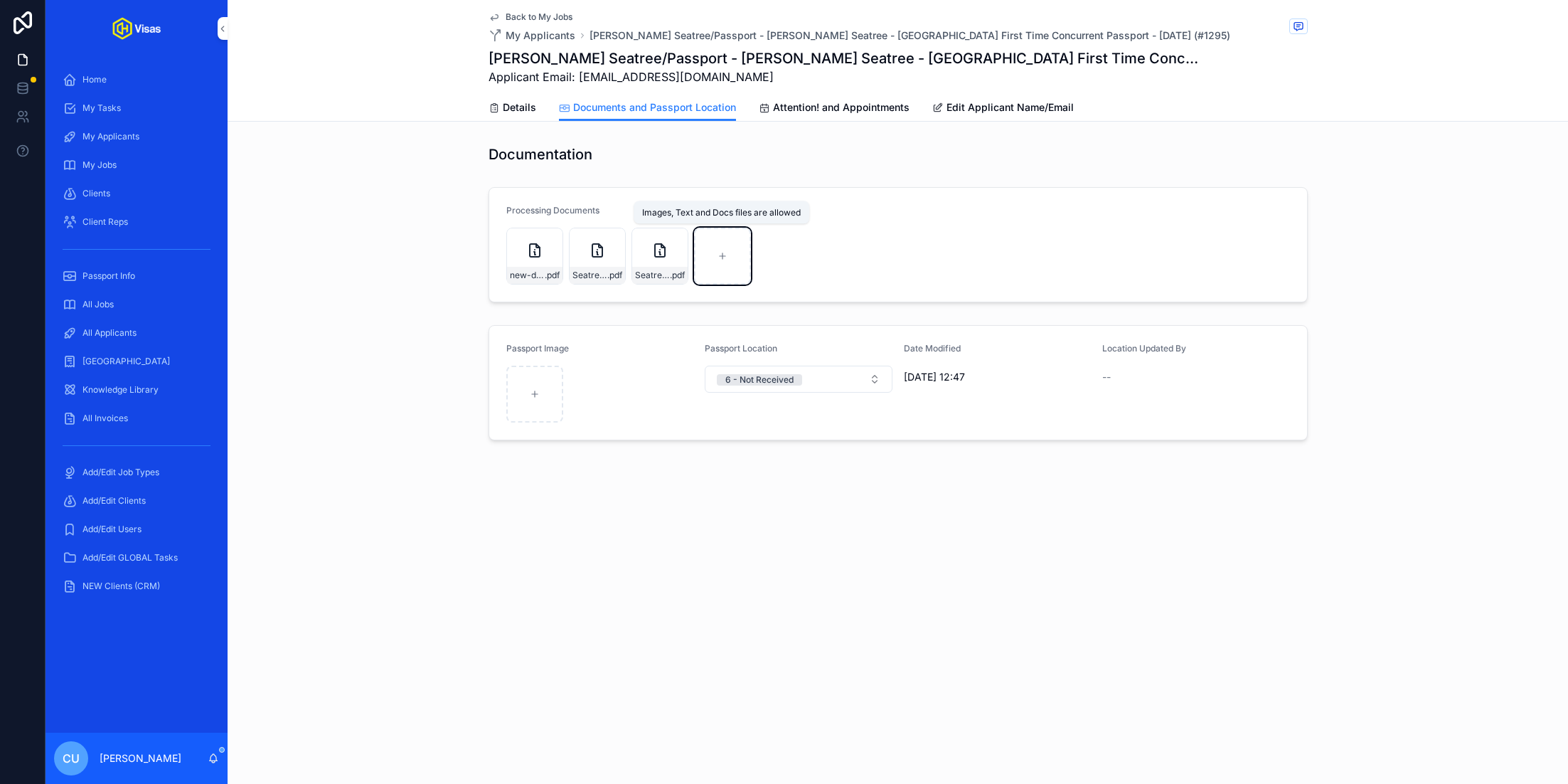
click at [719, 256] on icon "scrollable content" at bounding box center [723, 256] width 10 height 10
type input "**********"
click at [707, 263] on div "Seatree-OHV-Passport-Authorisation-Letter-(5) .pdf" at bounding box center [722, 256] width 57 height 57
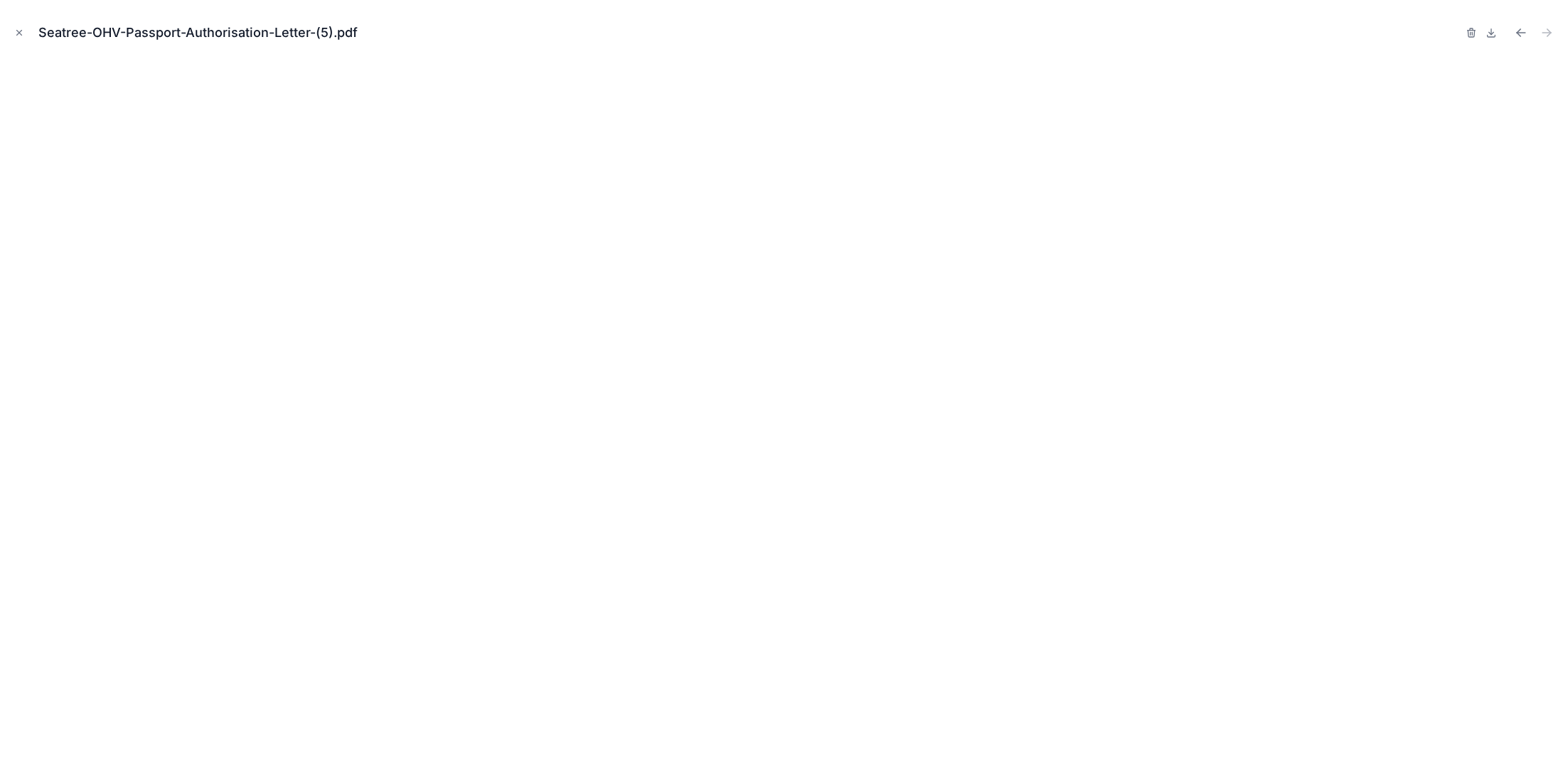
click at [1518, 35] on icon "Previous file" at bounding box center [1521, 33] width 15 height 15
click at [1553, 36] on button "Next file" at bounding box center [1547, 33] width 20 height 20
click at [1518, 31] on icon "Previous file" at bounding box center [1518, 31] width 3 height 3
click at [1541, 31] on icon "Next file" at bounding box center [1547, 33] width 15 height 15
click at [1524, 33] on icon "Previous file" at bounding box center [1521, 33] width 15 height 15
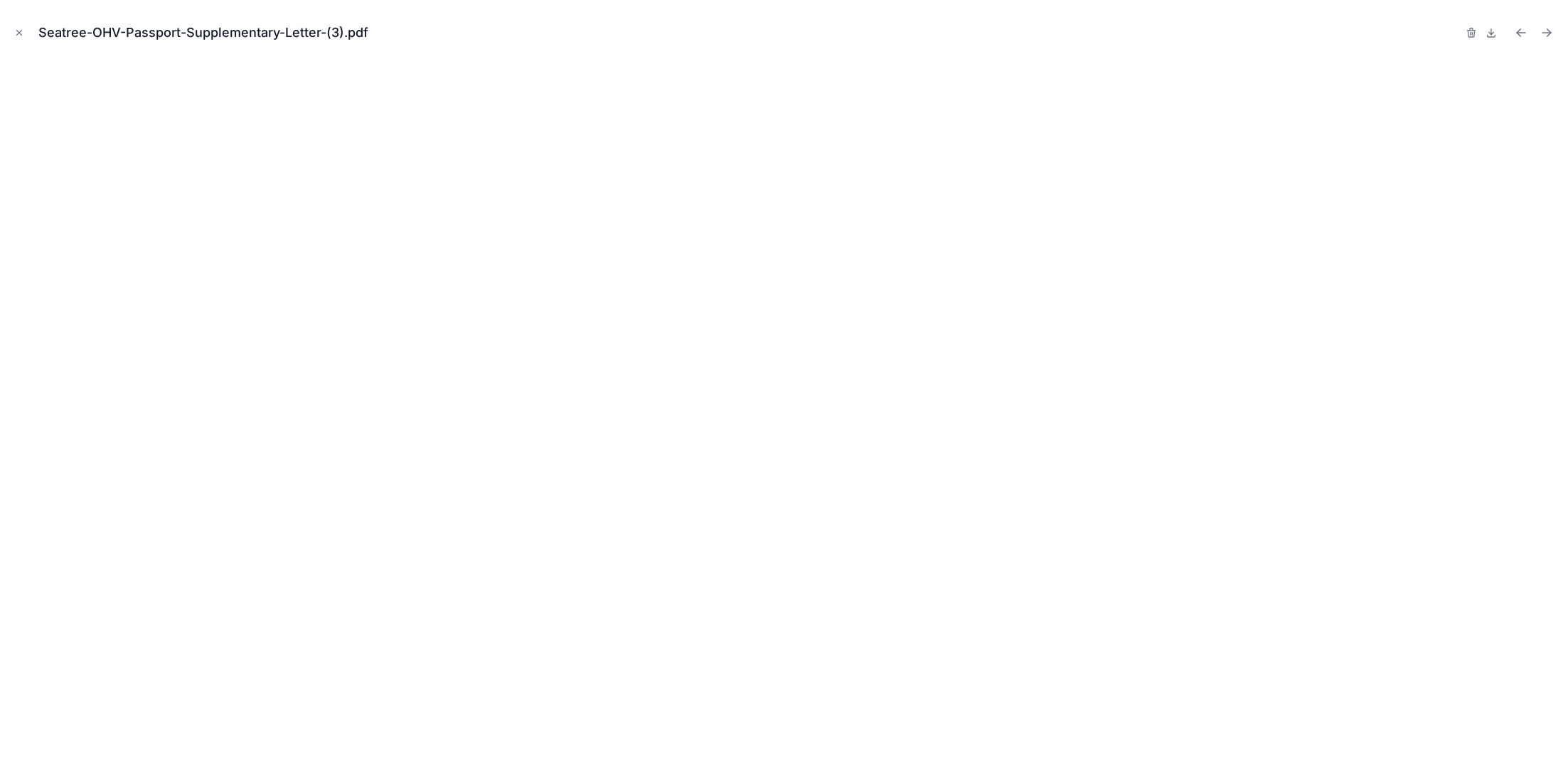
click at [1524, 33] on icon "Previous file" at bounding box center [1521, 33] width 15 height 15
click at [16, 32] on icon "Close modal" at bounding box center [20, 33] width 10 height 10
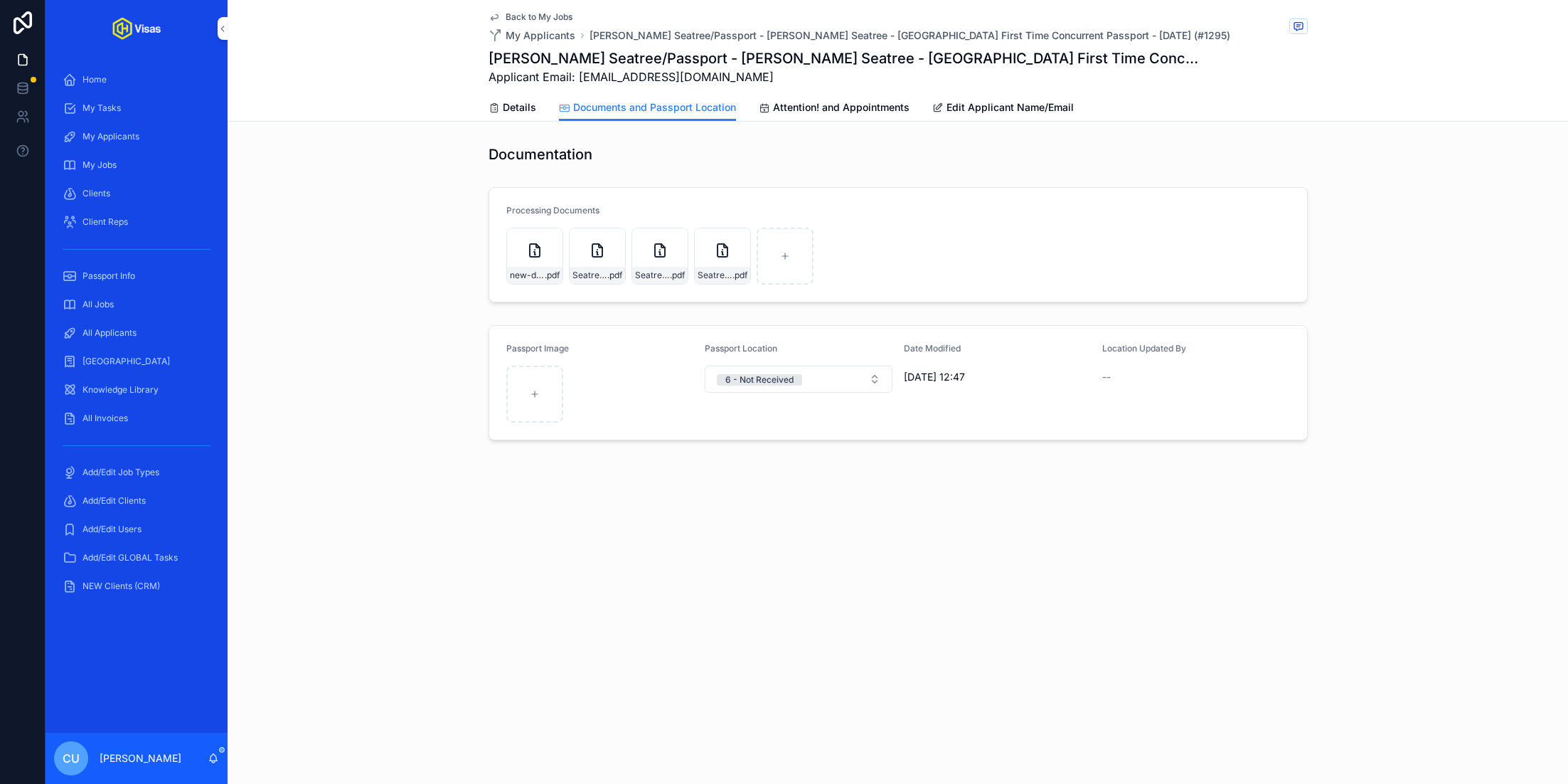
click at [128, 294] on div "All Jobs" at bounding box center [136, 305] width 148 height 23
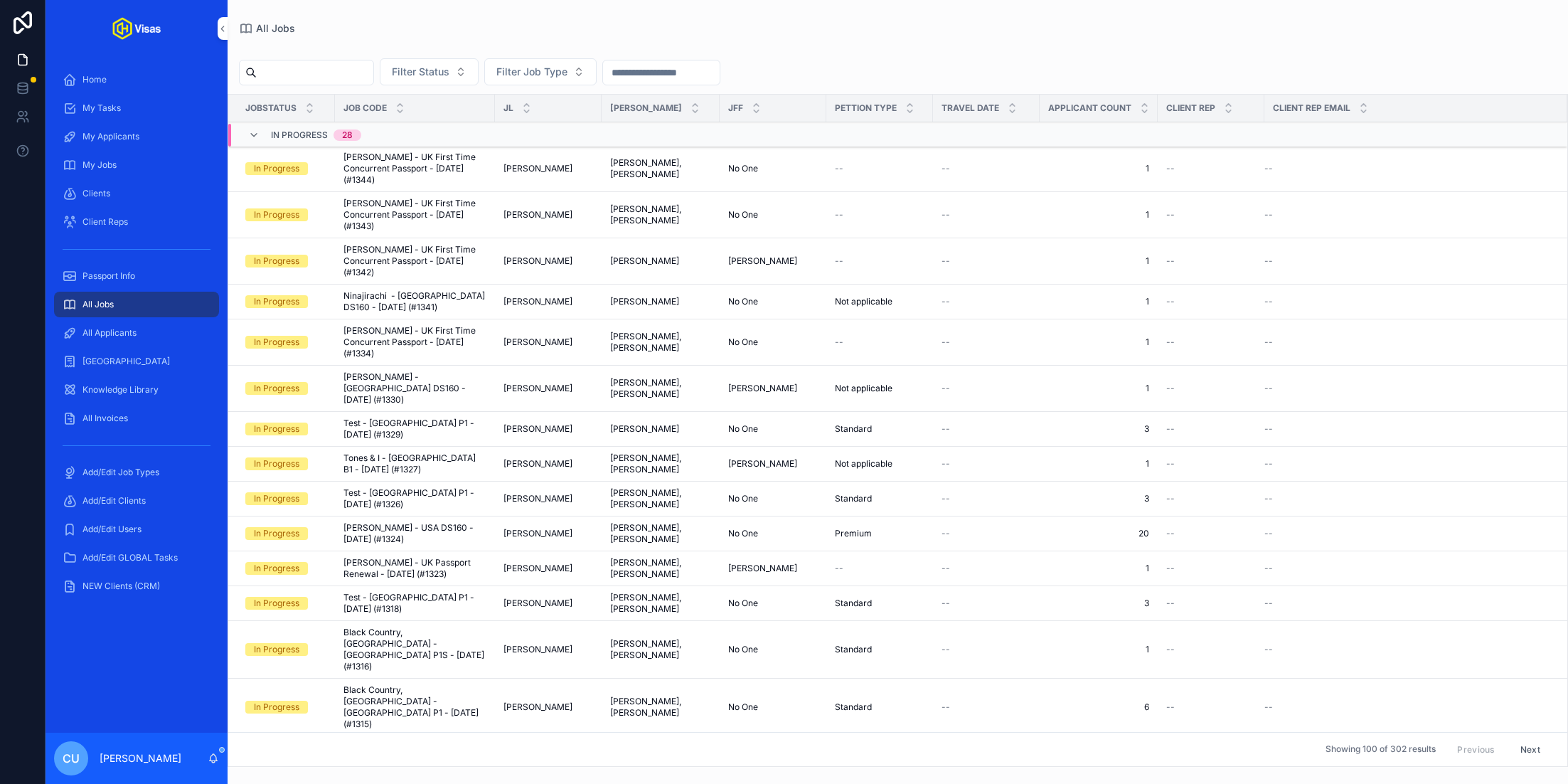
click at [348, 69] on input "scrollable content" at bounding box center [315, 72] width 116 height 20
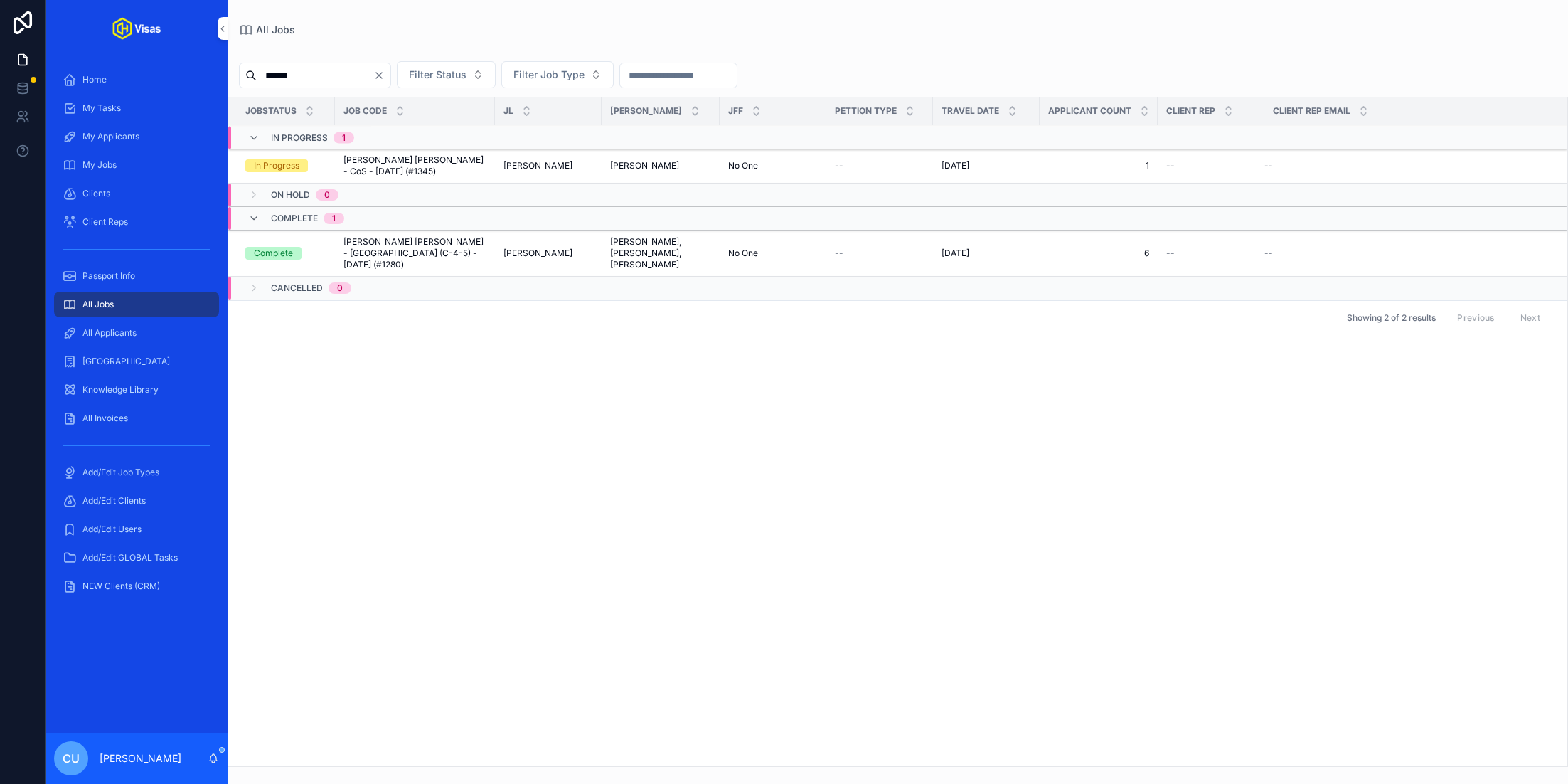
type input "******"
click at [402, 159] on span "Elliot James Reay - CoS - Oct/25 (#1345)" at bounding box center [415, 165] width 143 height 23
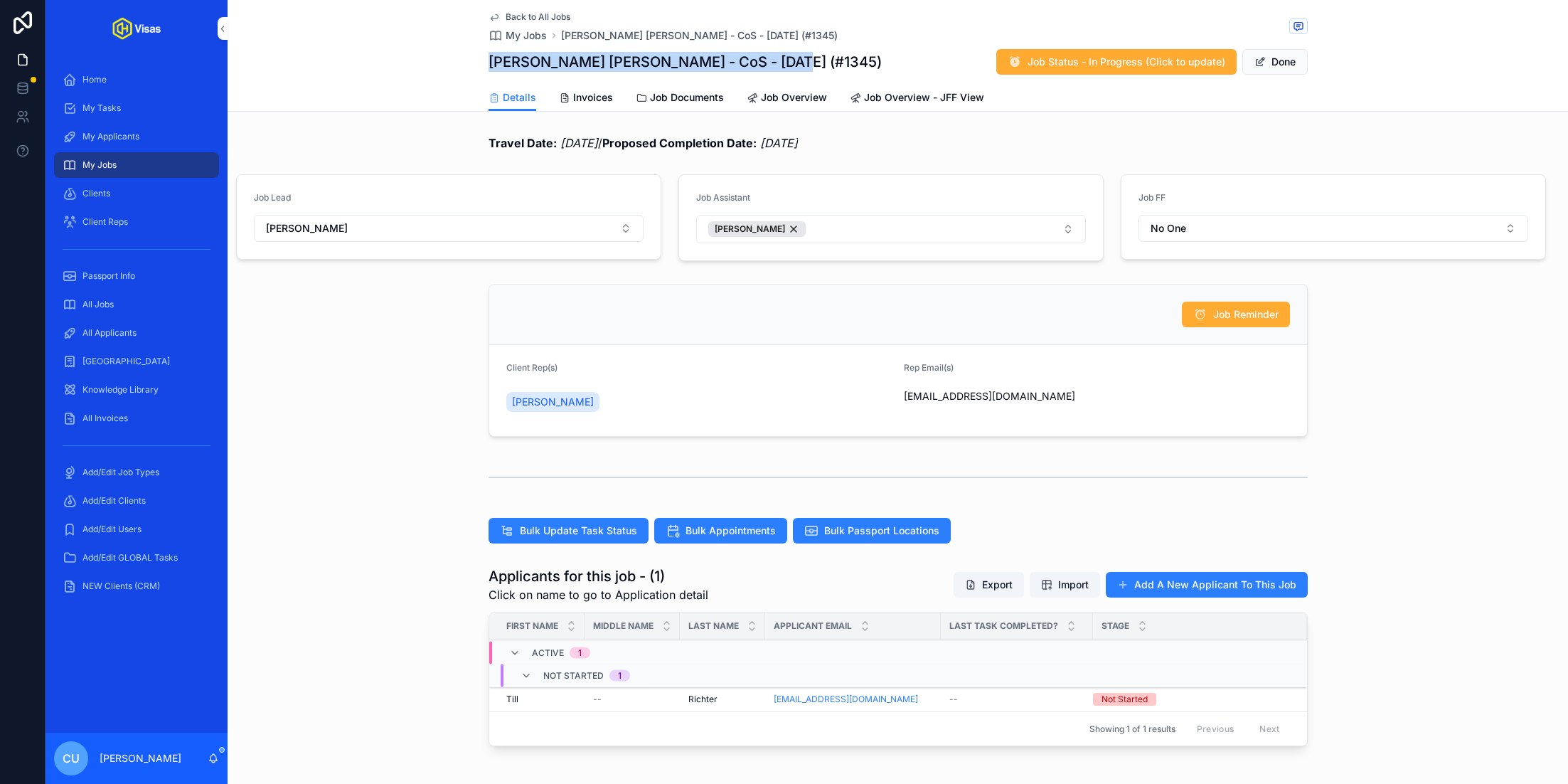
drag, startPoint x: 483, startPoint y: 61, endPoint x: 830, endPoint y: 58, distance: 347.0
click at [830, 58] on div "Back to All Jobs My Jobs Elliot James Reay - CoS - Oct/25 (#1345) Elliot James …" at bounding box center [897, 56] width 1340 height 112
copy h1 "Elliot James Reay - CoS - Oct/25 (#1345)"
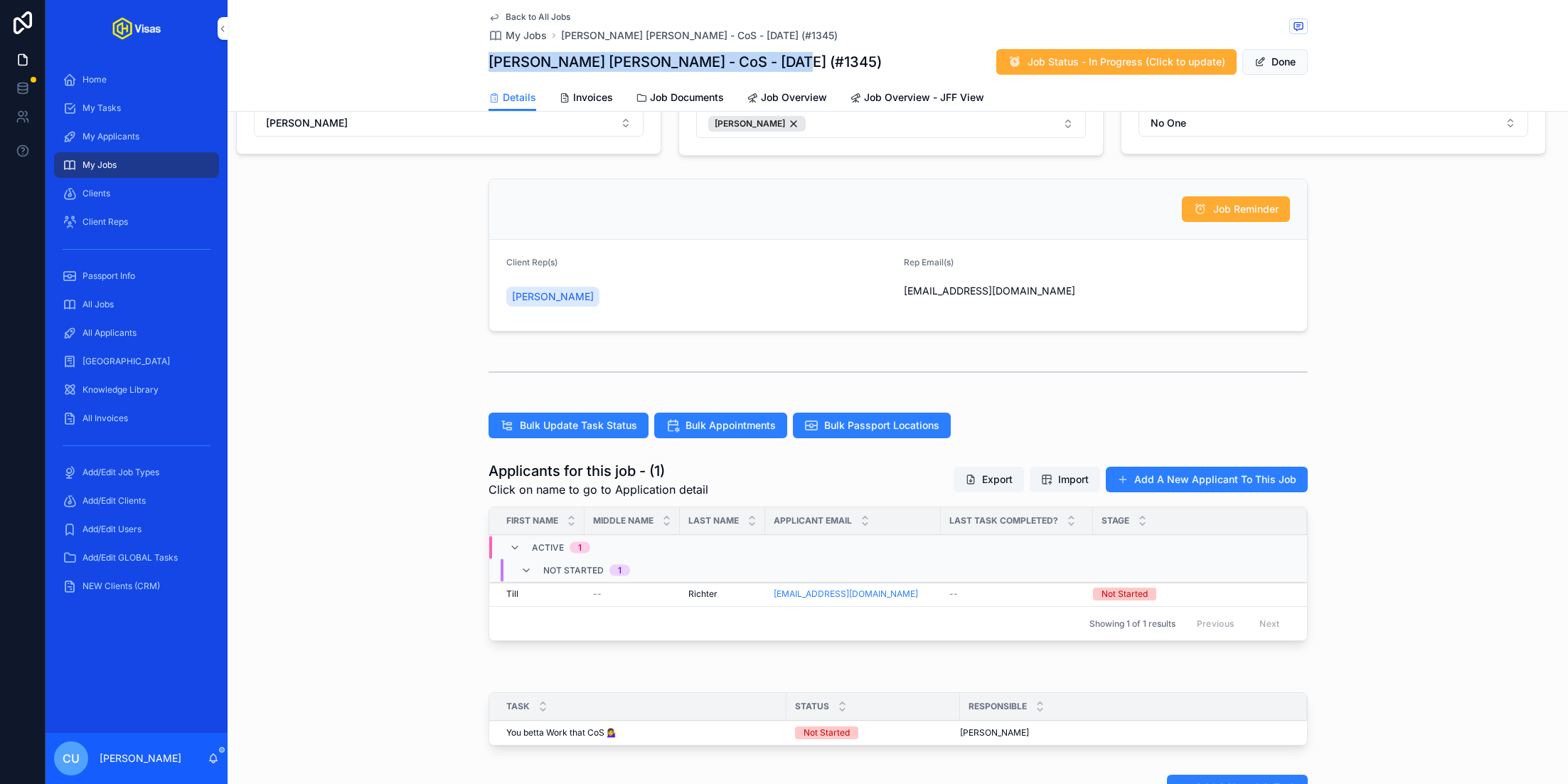
scroll to position [104, 0]
click at [560, 597] on div "Till Till" at bounding box center [541, 594] width 69 height 11
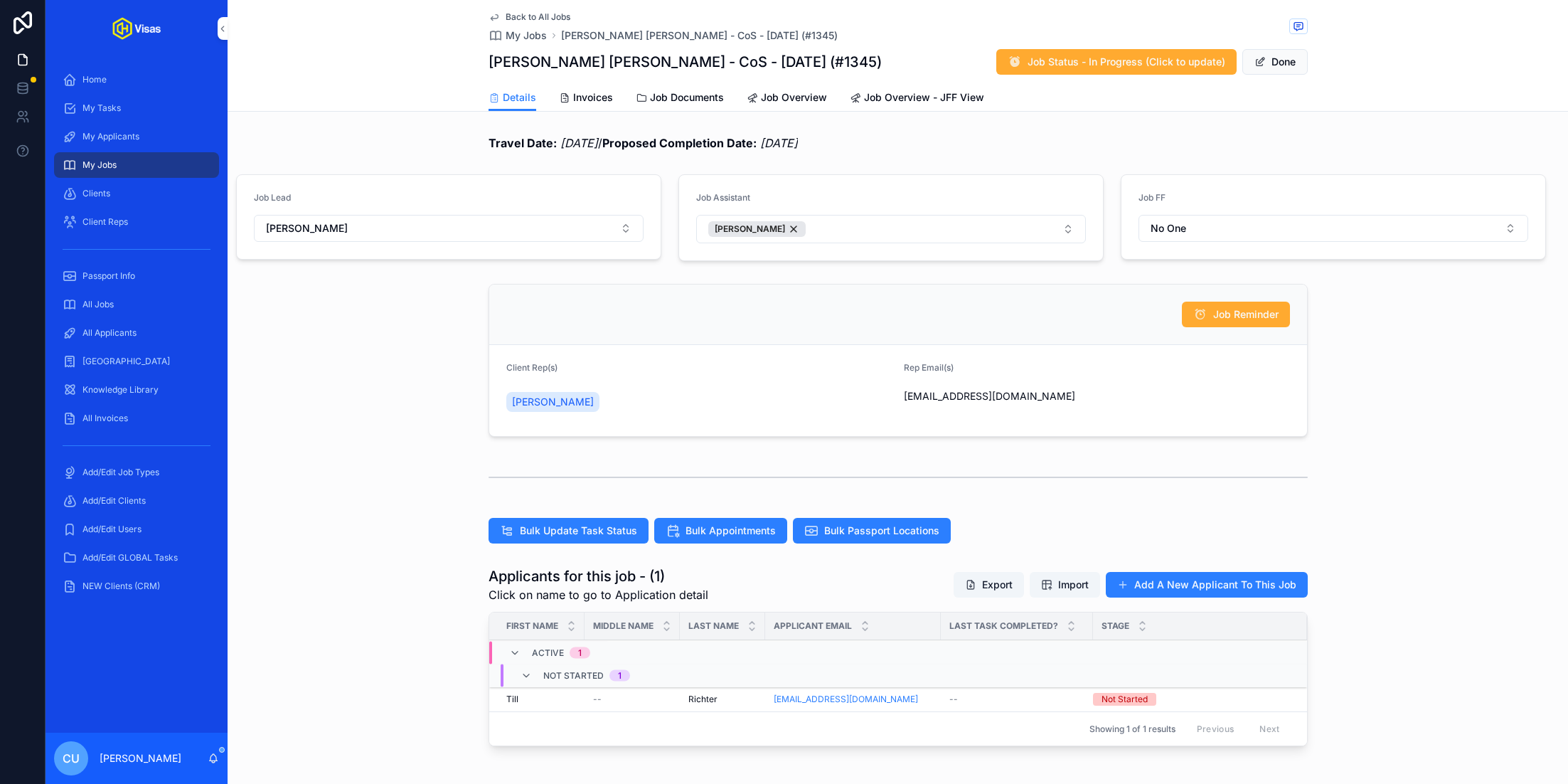
click at [889, 229] on button "[PERSON_NAME]" at bounding box center [891, 229] width 390 height 28
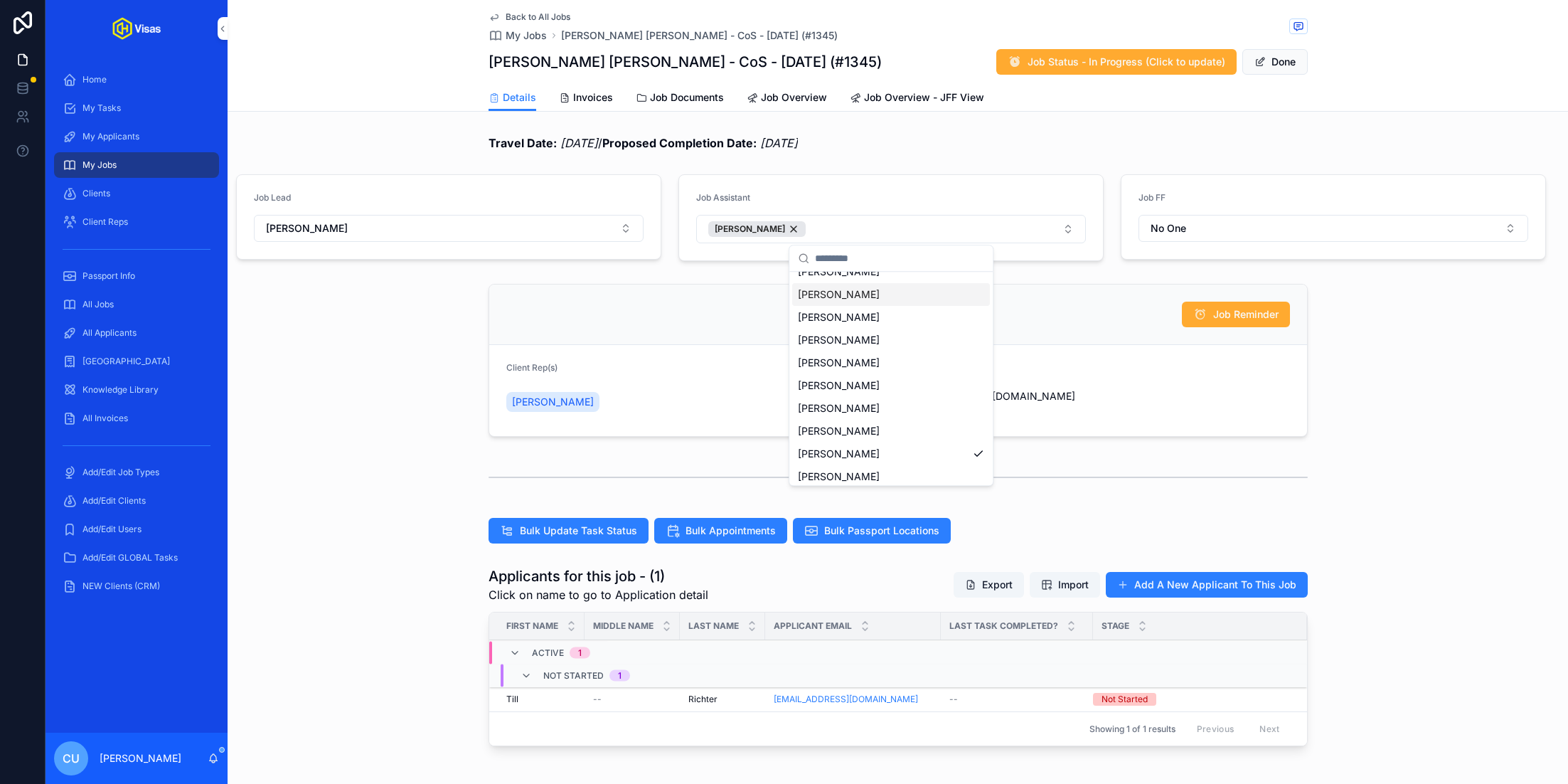
scroll to position [104, 0]
click at [838, 404] on span "[PERSON_NAME]" at bounding box center [839, 409] width 82 height 15
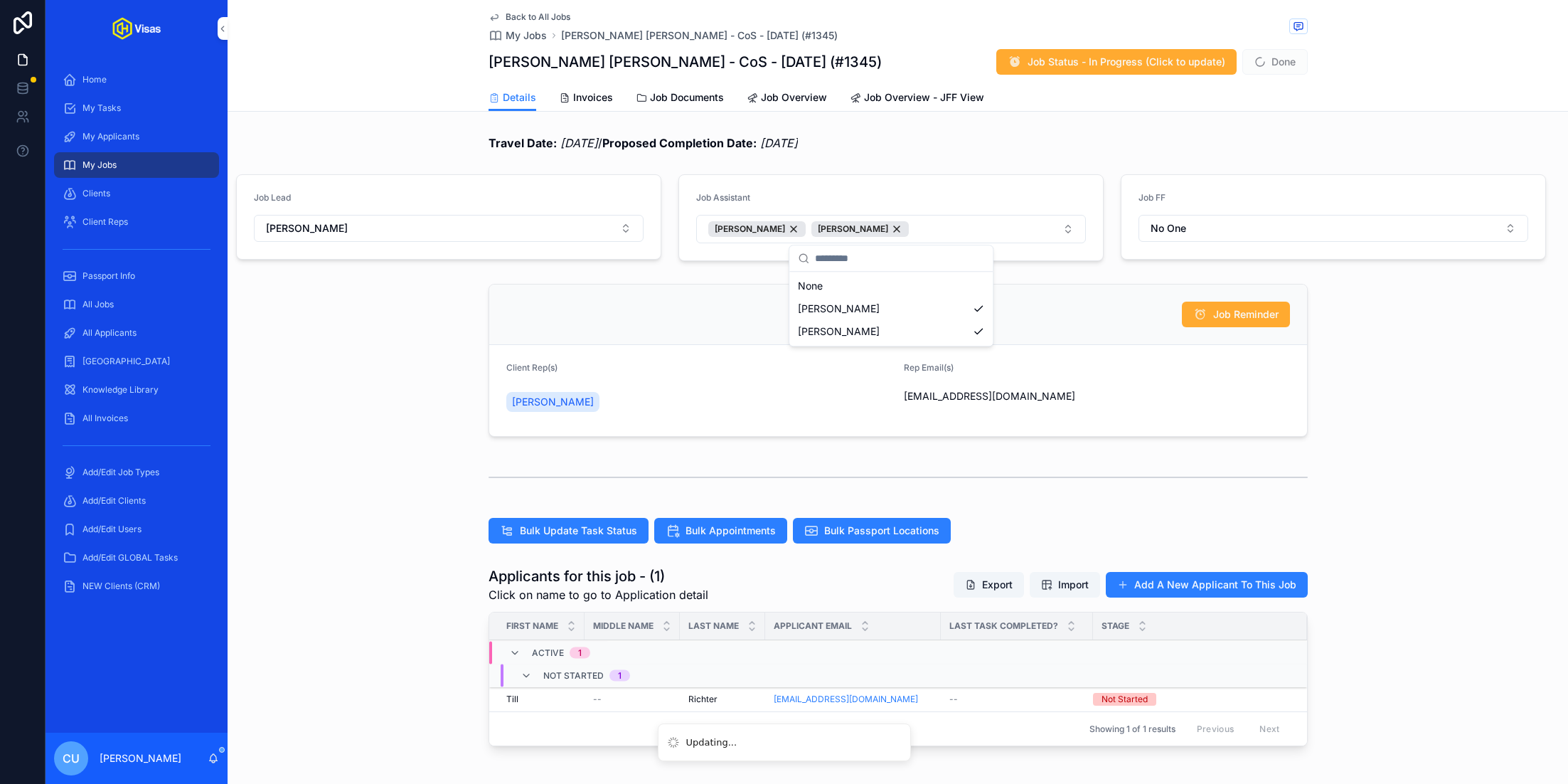
scroll to position [0, 0]
click at [1288, 68] on span "Done" at bounding box center [1275, 62] width 65 height 26
click at [1277, 61] on button "Done" at bounding box center [1275, 62] width 65 height 26
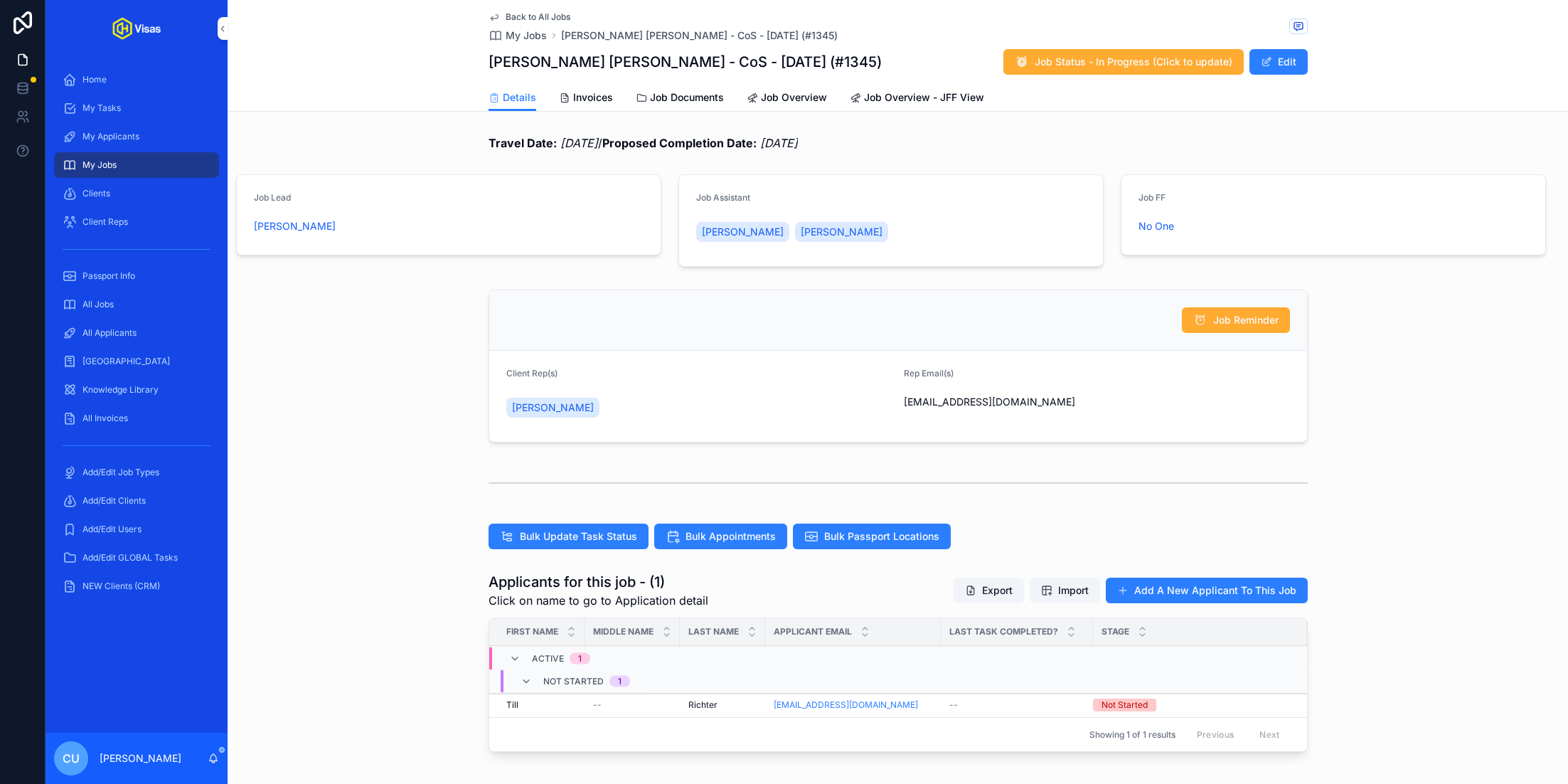
click at [596, 713] on td "--" at bounding box center [631, 705] width 95 height 25
click at [574, 707] on div "Till Till" at bounding box center [541, 704] width 69 height 11
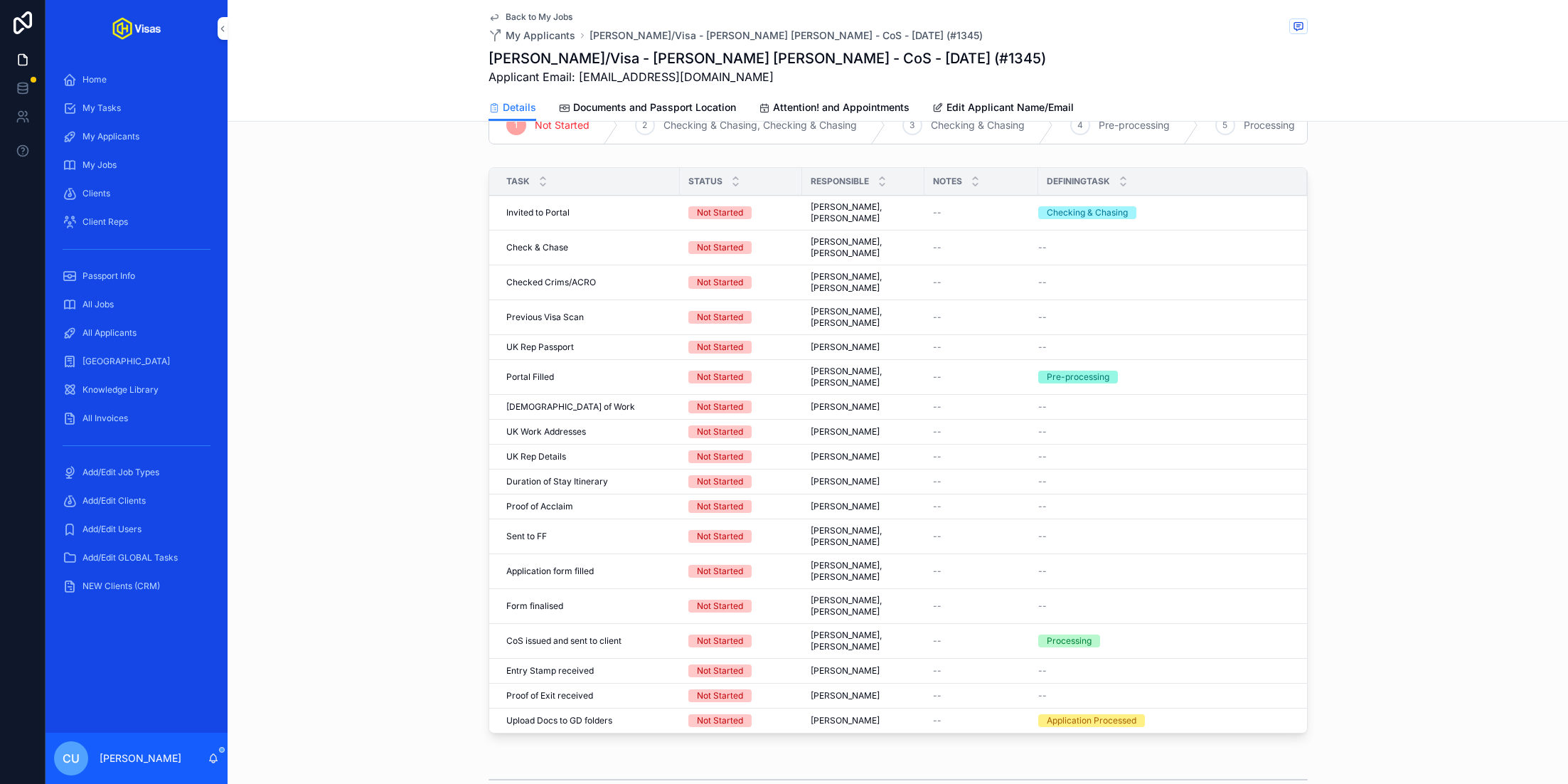
scroll to position [343, 0]
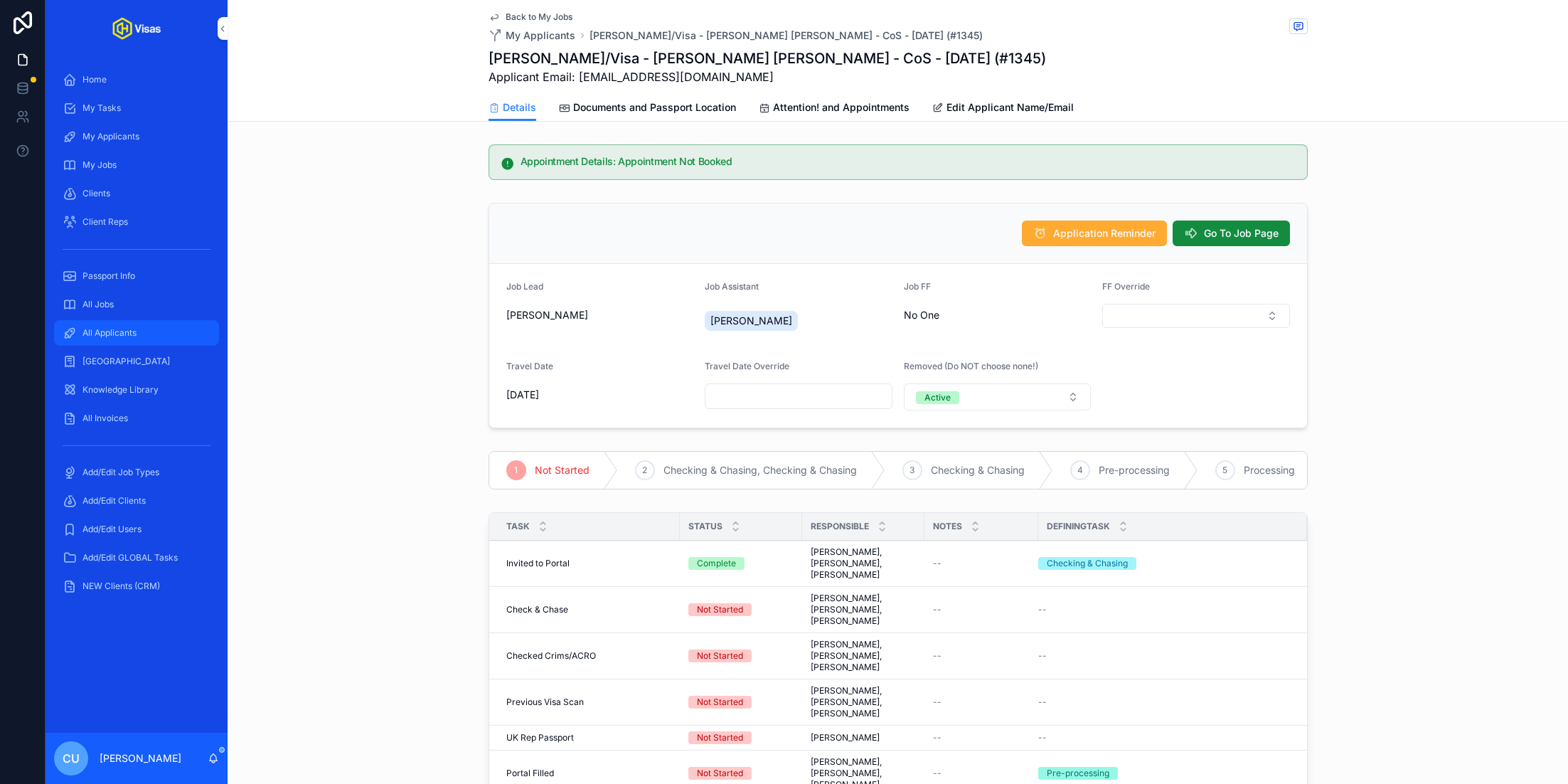
click at [165, 330] on div "All Applicants" at bounding box center [136, 333] width 148 height 23
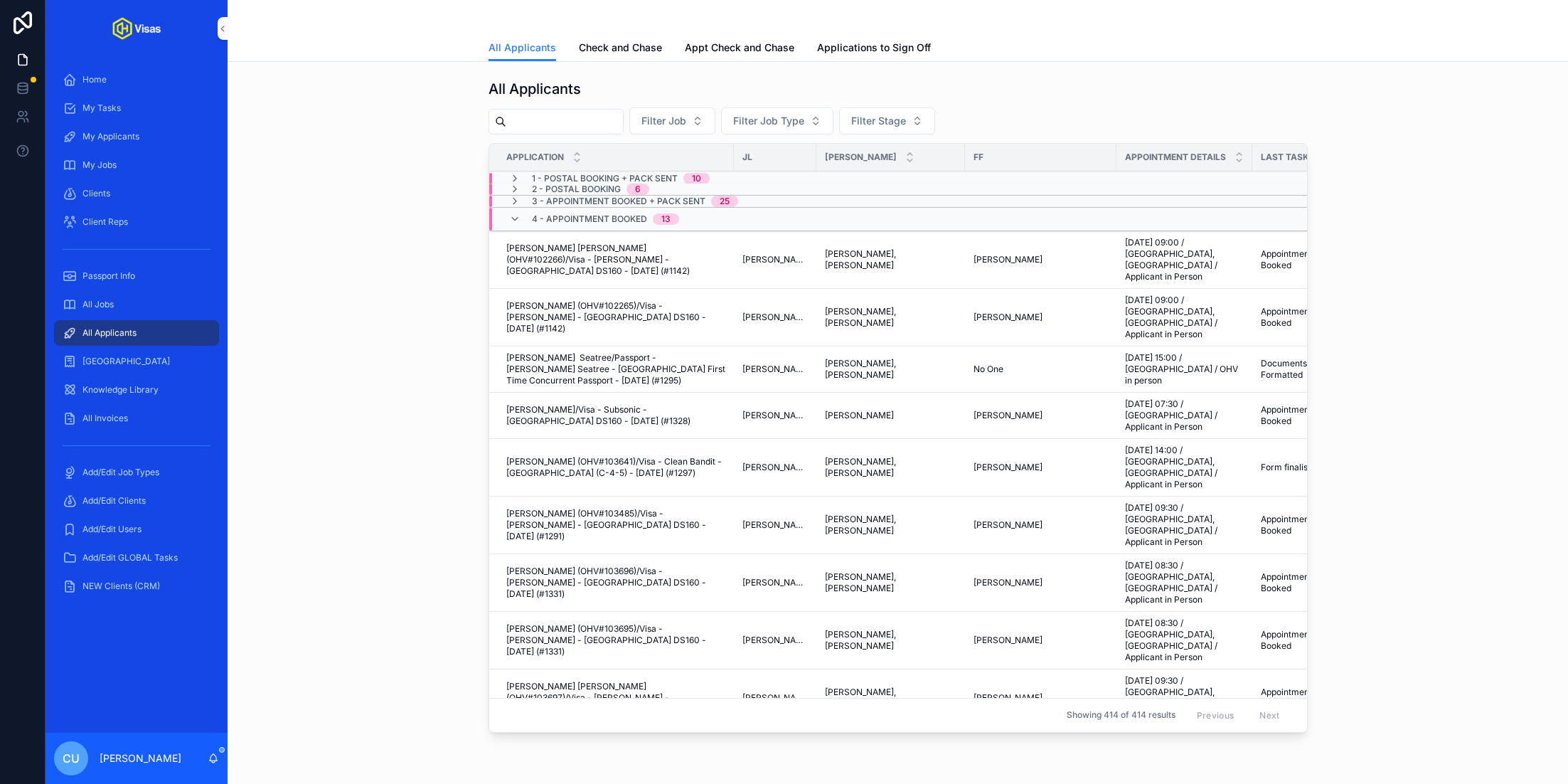
click at [122, 340] on div "All Applicants" at bounding box center [136, 333] width 148 height 23
click at [145, 312] on div "All Jobs" at bounding box center [136, 305] width 148 height 23
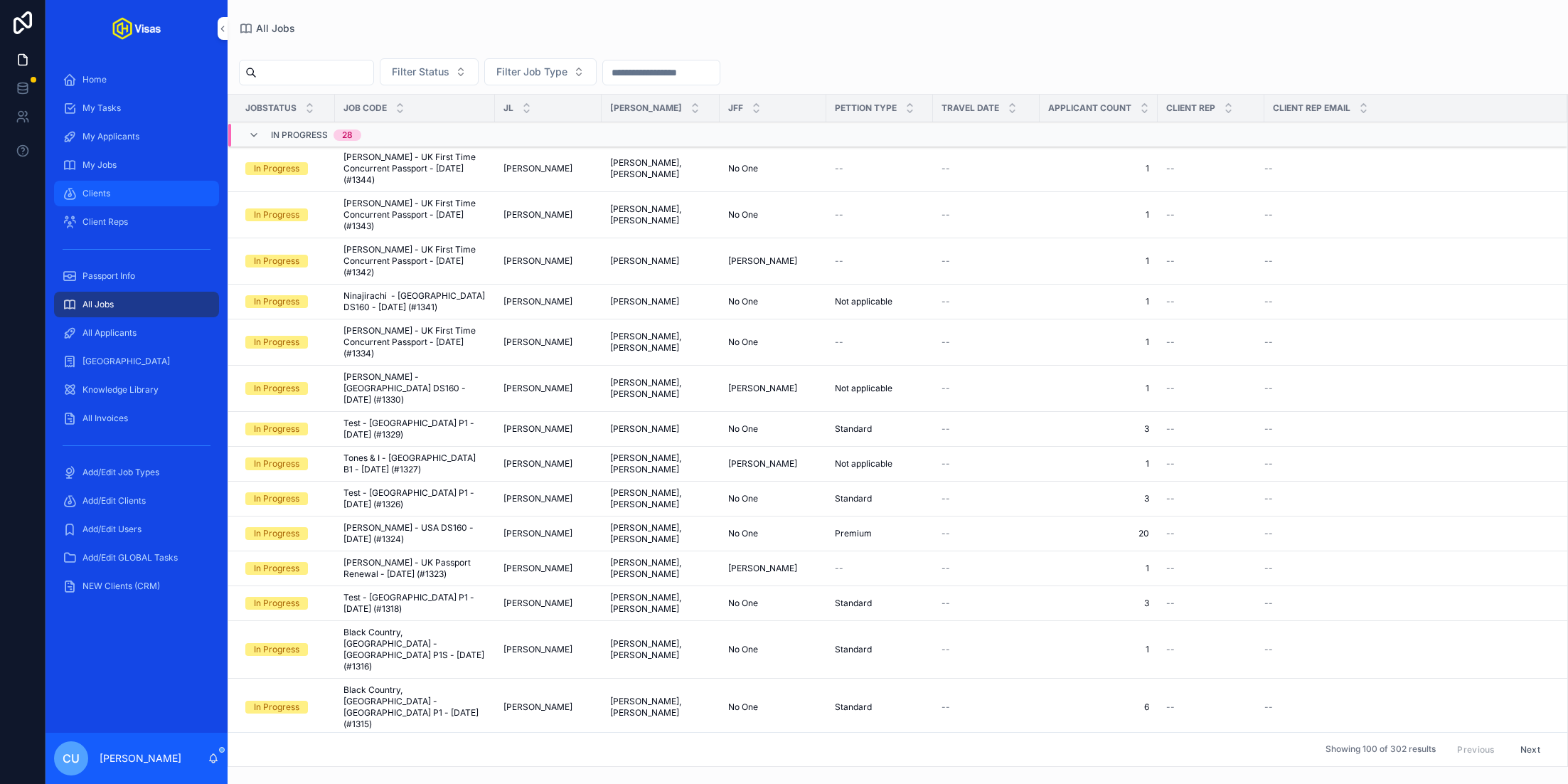
click at [120, 189] on div "Clients" at bounding box center [136, 193] width 148 height 23
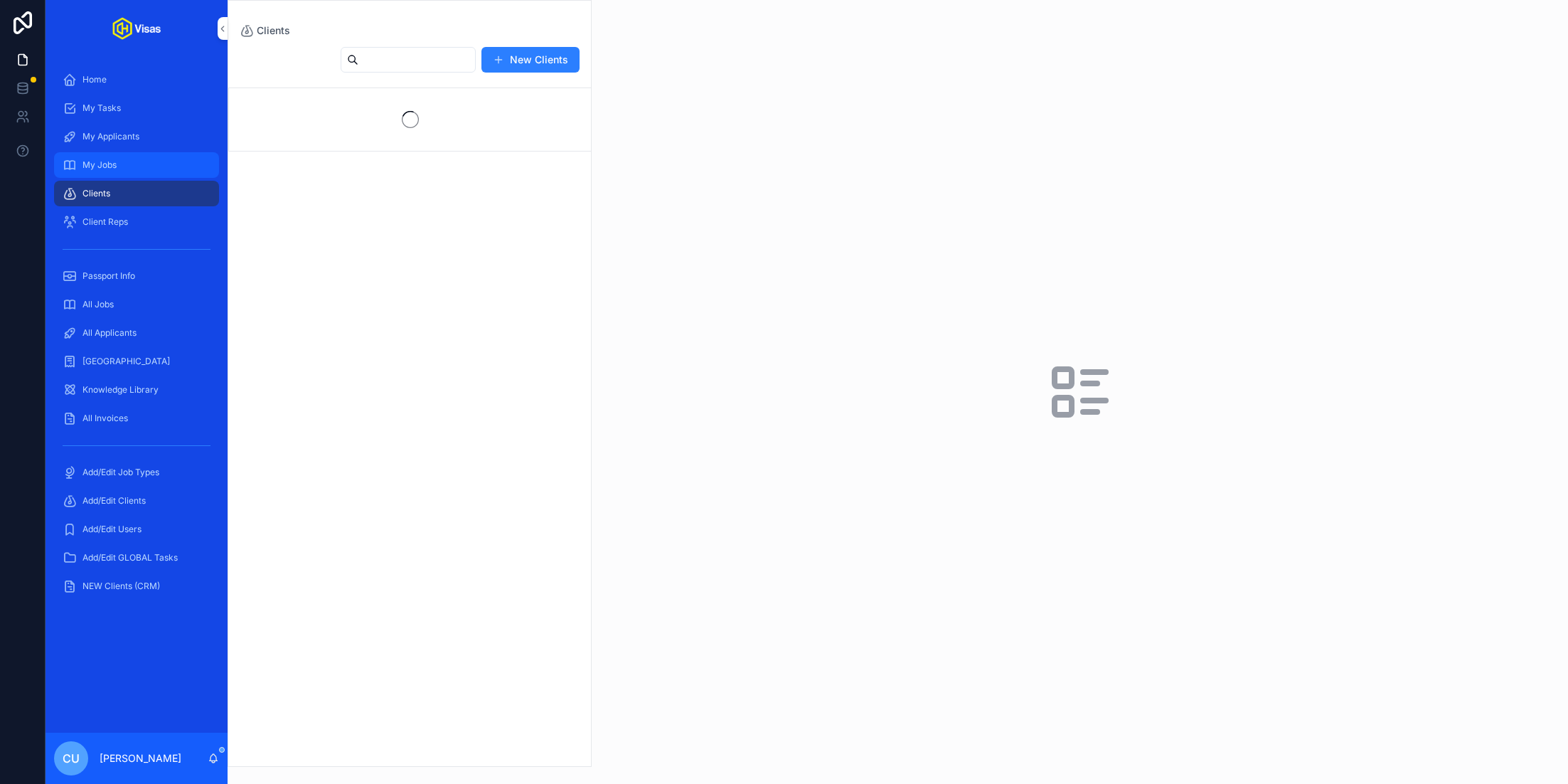
click at [121, 163] on div "My Jobs" at bounding box center [136, 165] width 148 height 23
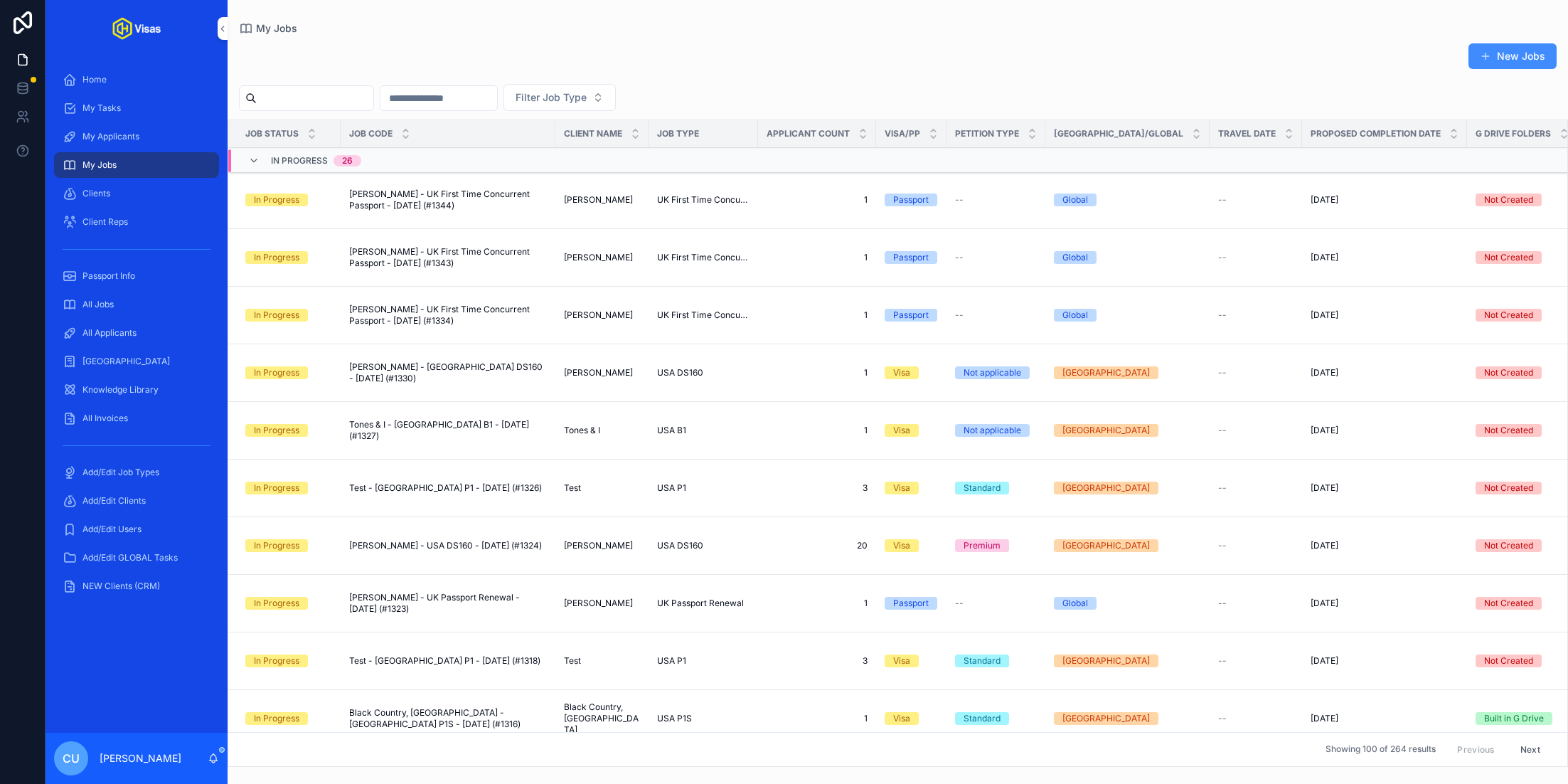
click at [1495, 54] on button "New Jobs" at bounding box center [1512, 56] width 88 height 26
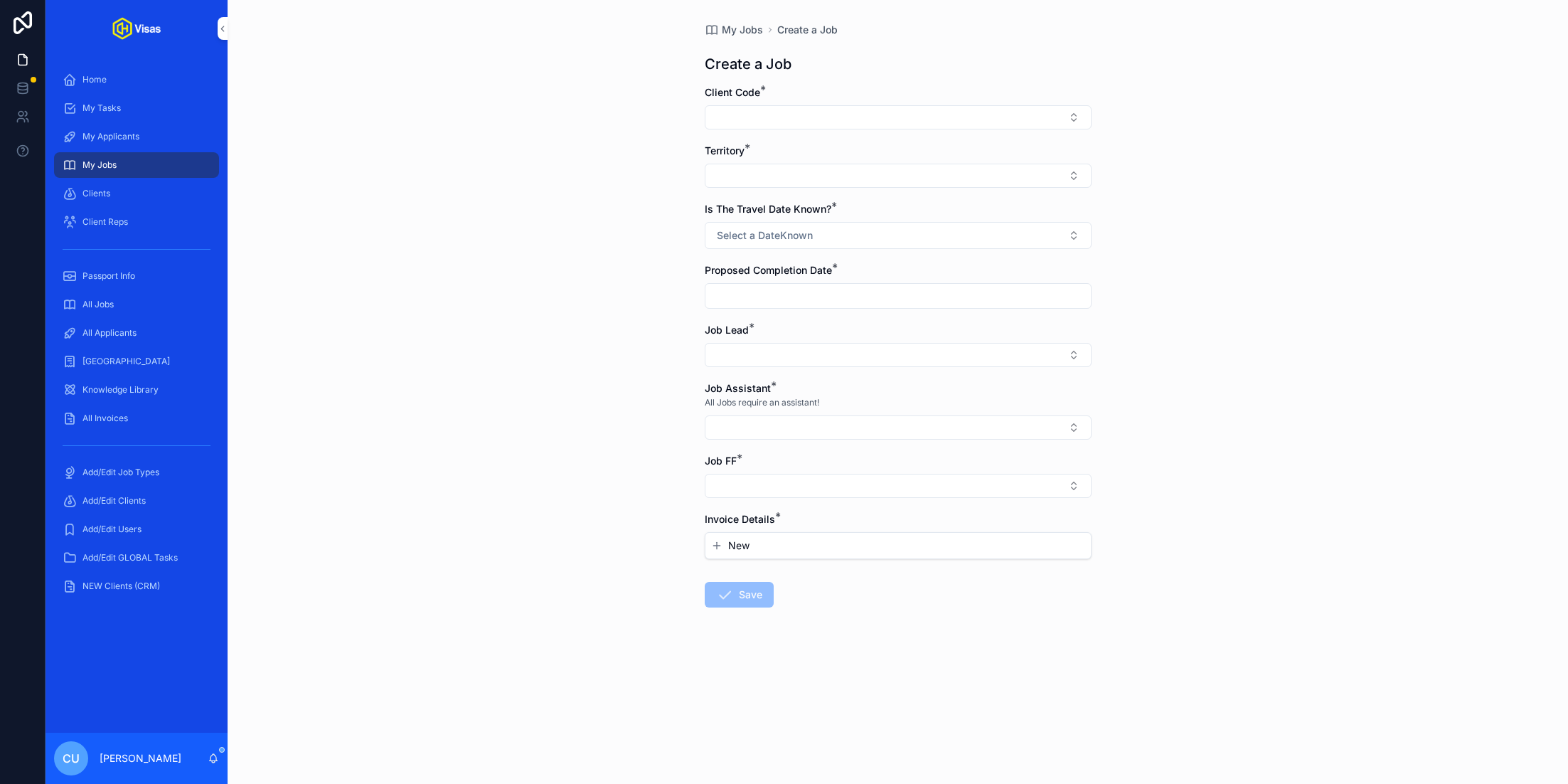
click at [809, 102] on div "Client Code *" at bounding box center [898, 108] width 387 height 45
click at [790, 107] on button "Select Button" at bounding box center [898, 117] width 387 height 24
type input "***"
click at [891, 175] on span "24/7 Productions (168)" at bounding box center [858, 173] width 108 height 15
click at [754, 169] on button "Select Button" at bounding box center [898, 179] width 387 height 24
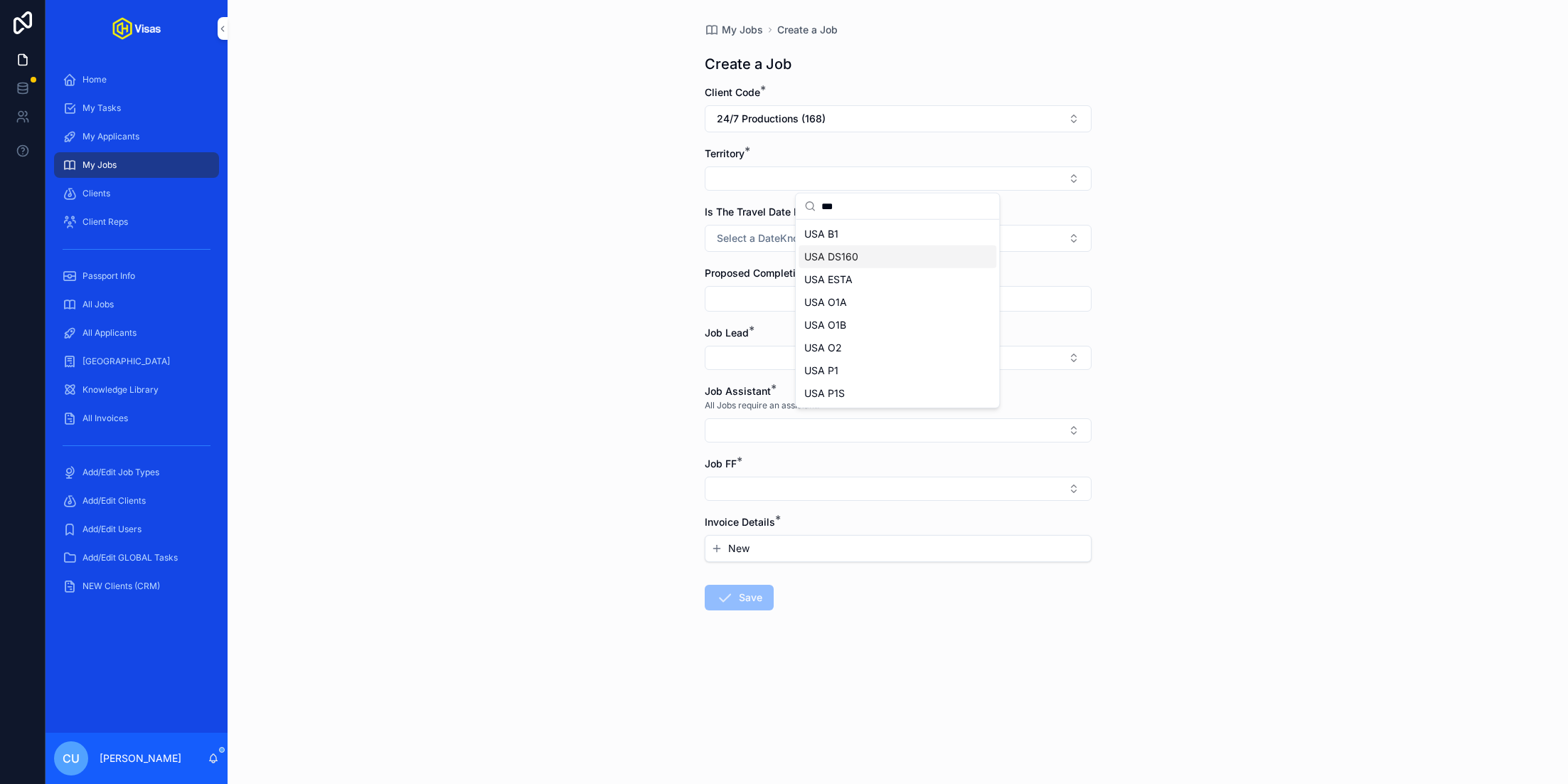
type input "***"
click at [867, 251] on div "USA DS160" at bounding box center [897, 257] width 198 height 23
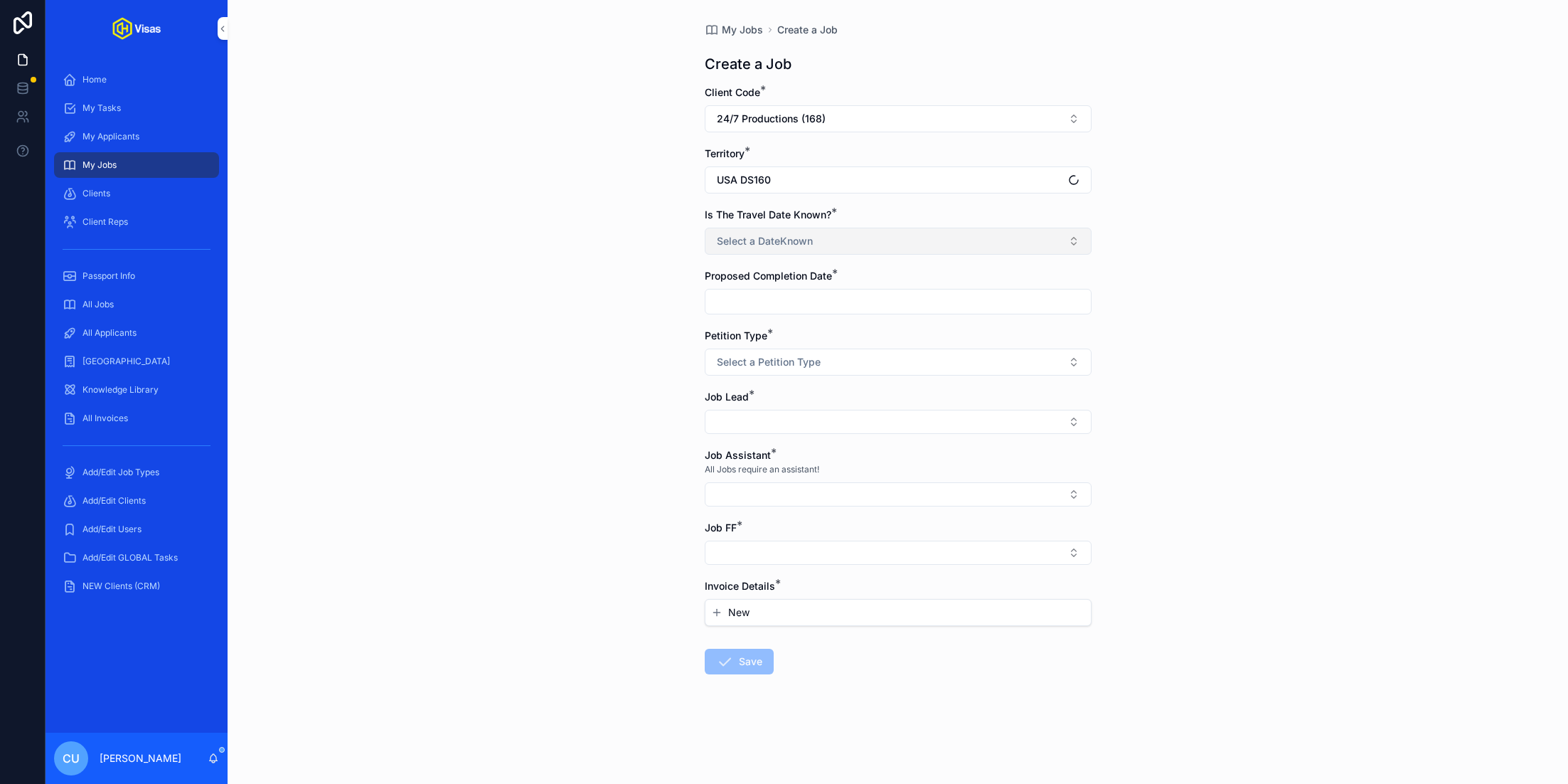
click at [802, 238] on span "Select a DateKnown" at bounding box center [765, 241] width 96 height 15
click at [845, 311] on div "No" at bounding box center [897, 318] width 198 height 21
click at [748, 299] on input "scrollable content" at bounding box center [898, 301] width 386 height 20
click at [821, 511] on button "20" at bounding box center [821, 511] width 26 height 26
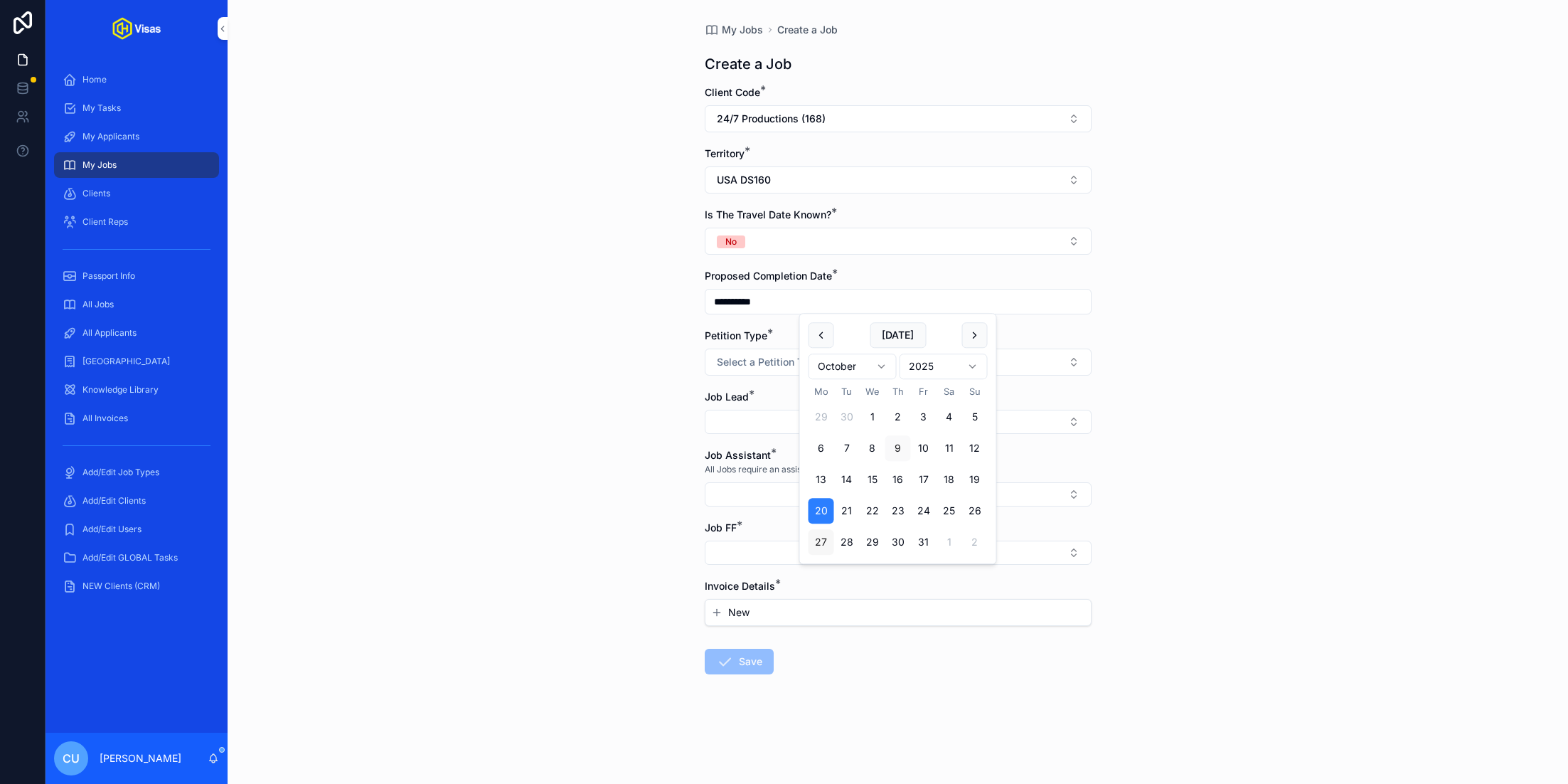
click at [825, 548] on button "27" at bounding box center [821, 543] width 26 height 26
click at [952, 515] on button "25" at bounding box center [950, 511] width 26 height 26
type input "**********"
click at [726, 360] on span "Select a Petition Type" at bounding box center [768, 362] width 104 height 15
click at [853, 466] on div "Not applicable" at bounding box center [841, 460] width 57 height 13
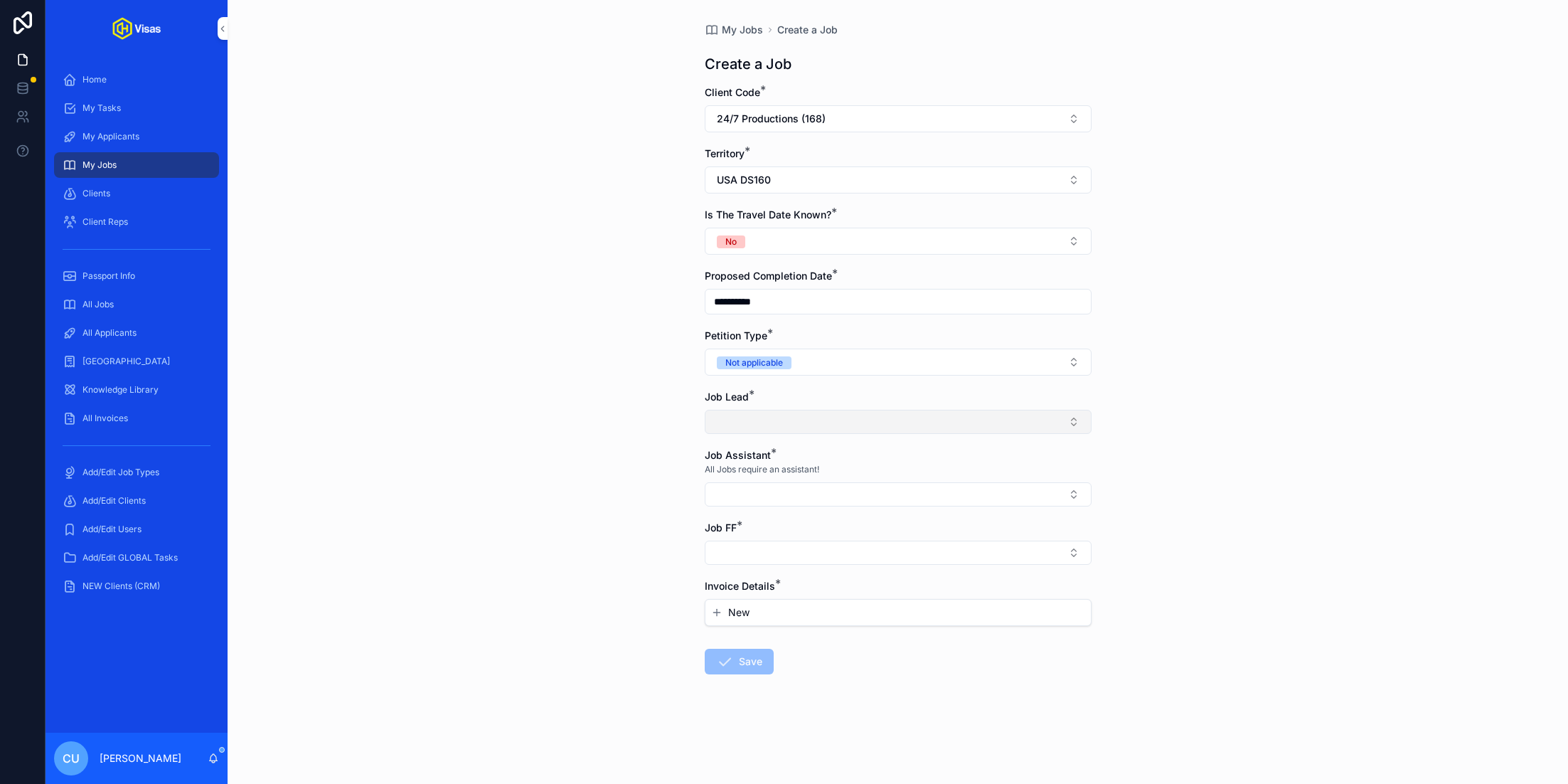
click at [778, 412] on button "Select Button" at bounding box center [898, 422] width 387 height 24
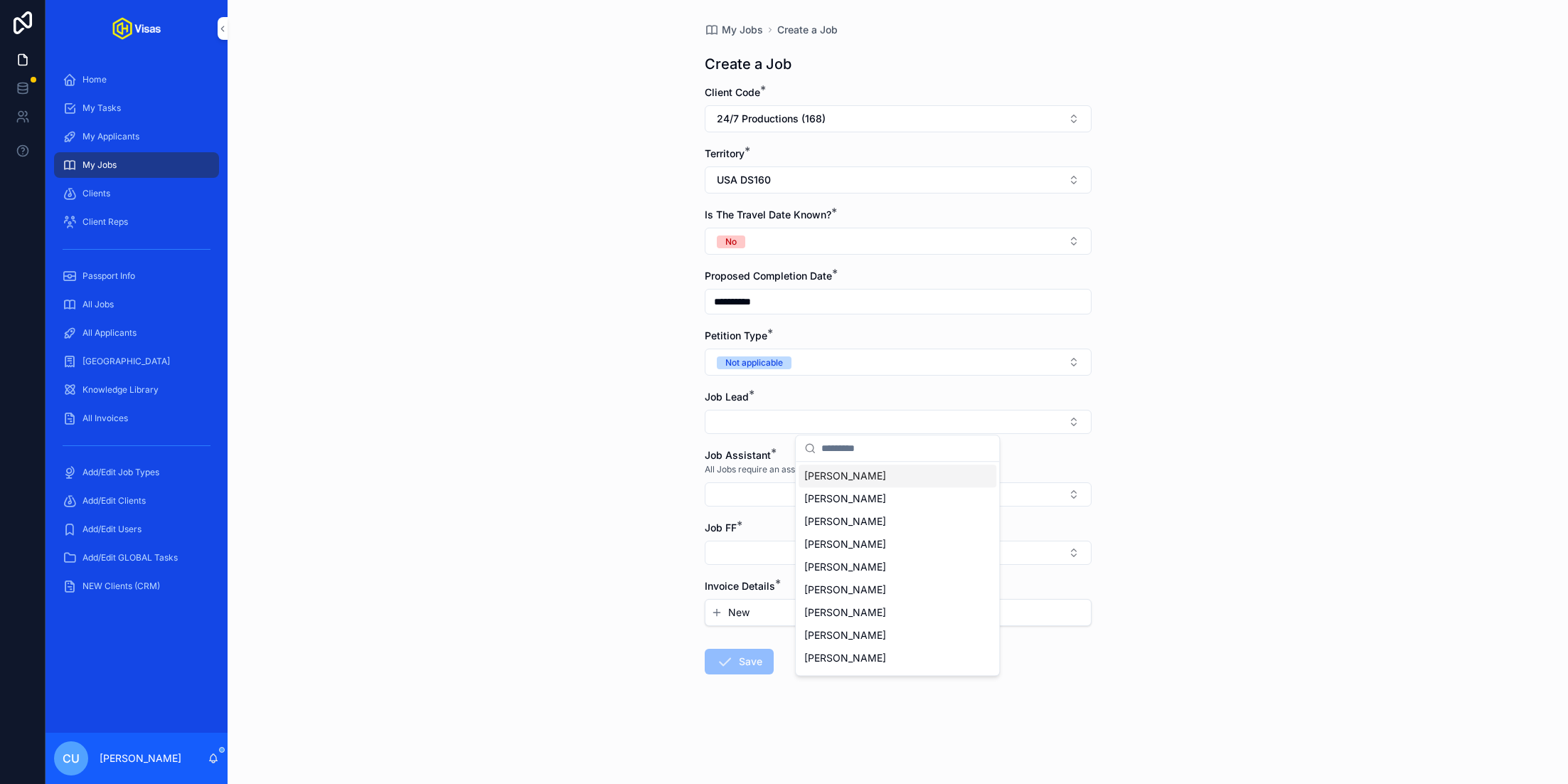
click at [858, 483] on div "[PERSON_NAME]" at bounding box center [897, 476] width 198 height 23
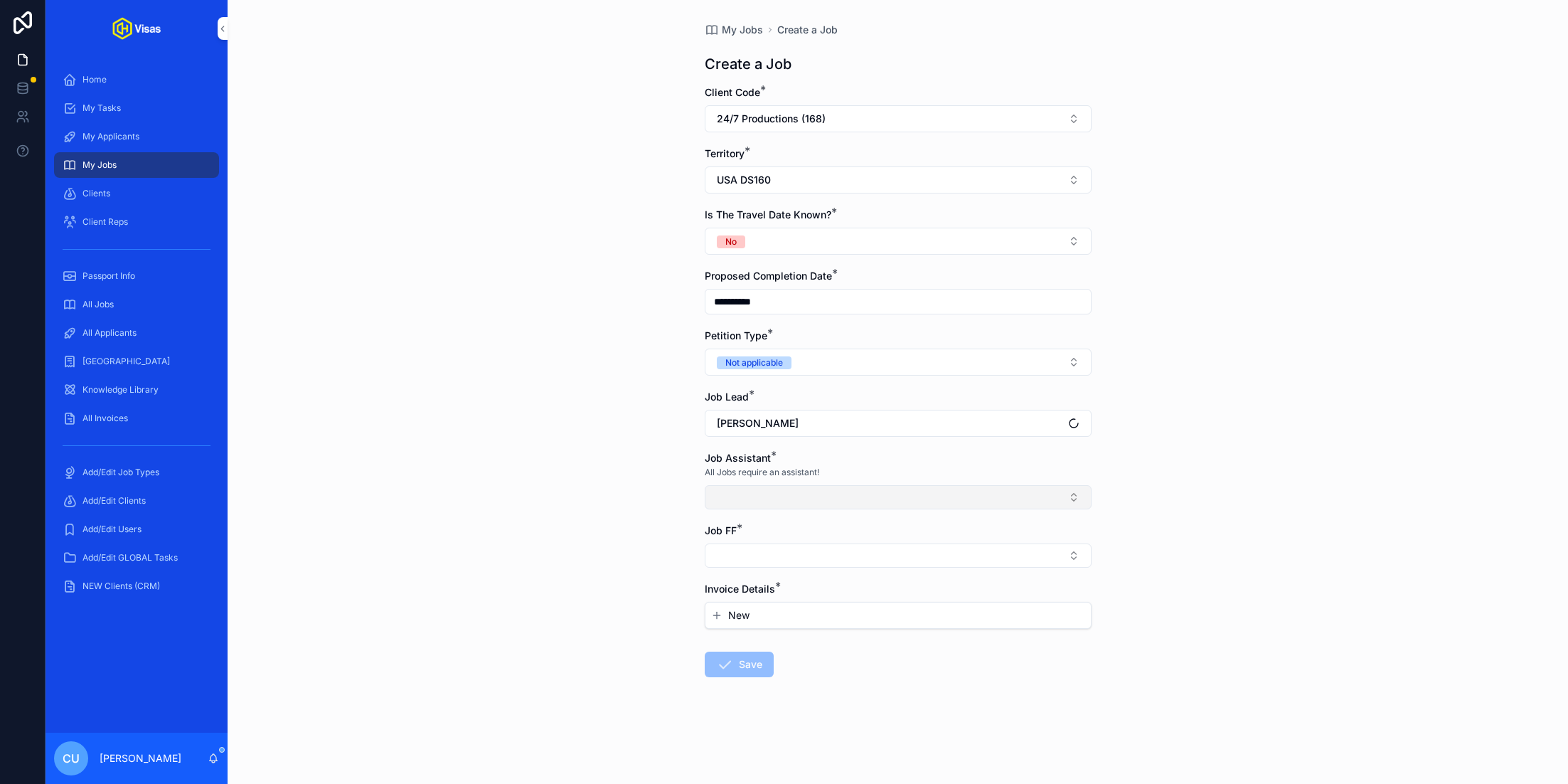
click at [794, 487] on button "Select Button" at bounding box center [898, 497] width 387 height 24
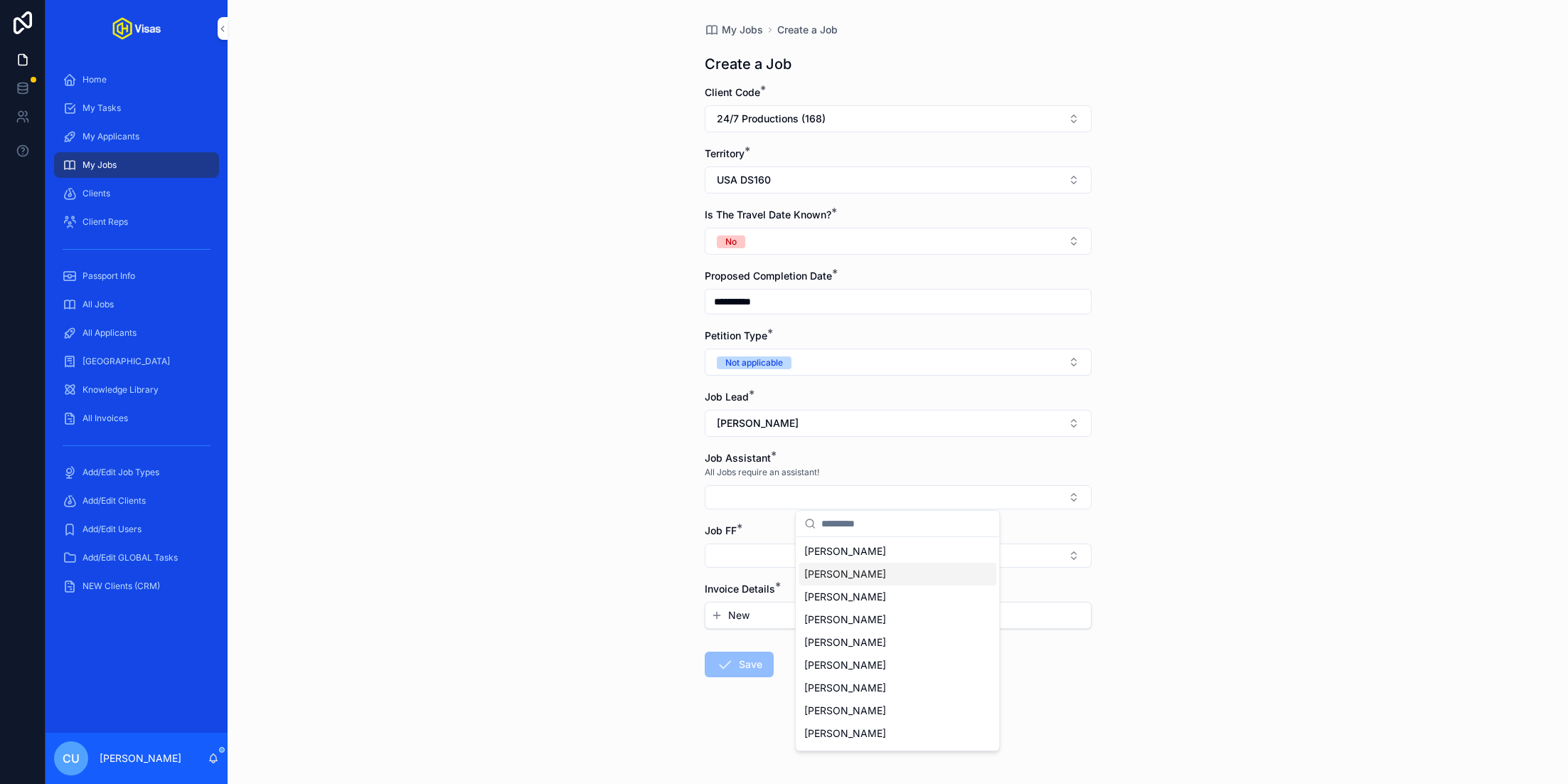
click at [889, 579] on div "[PERSON_NAME]" at bounding box center [897, 574] width 198 height 23
click at [874, 625] on span "[PERSON_NAME]" at bounding box center [845, 623] width 82 height 15
click at [563, 582] on div "**********" at bounding box center [897, 392] width 1340 height 784
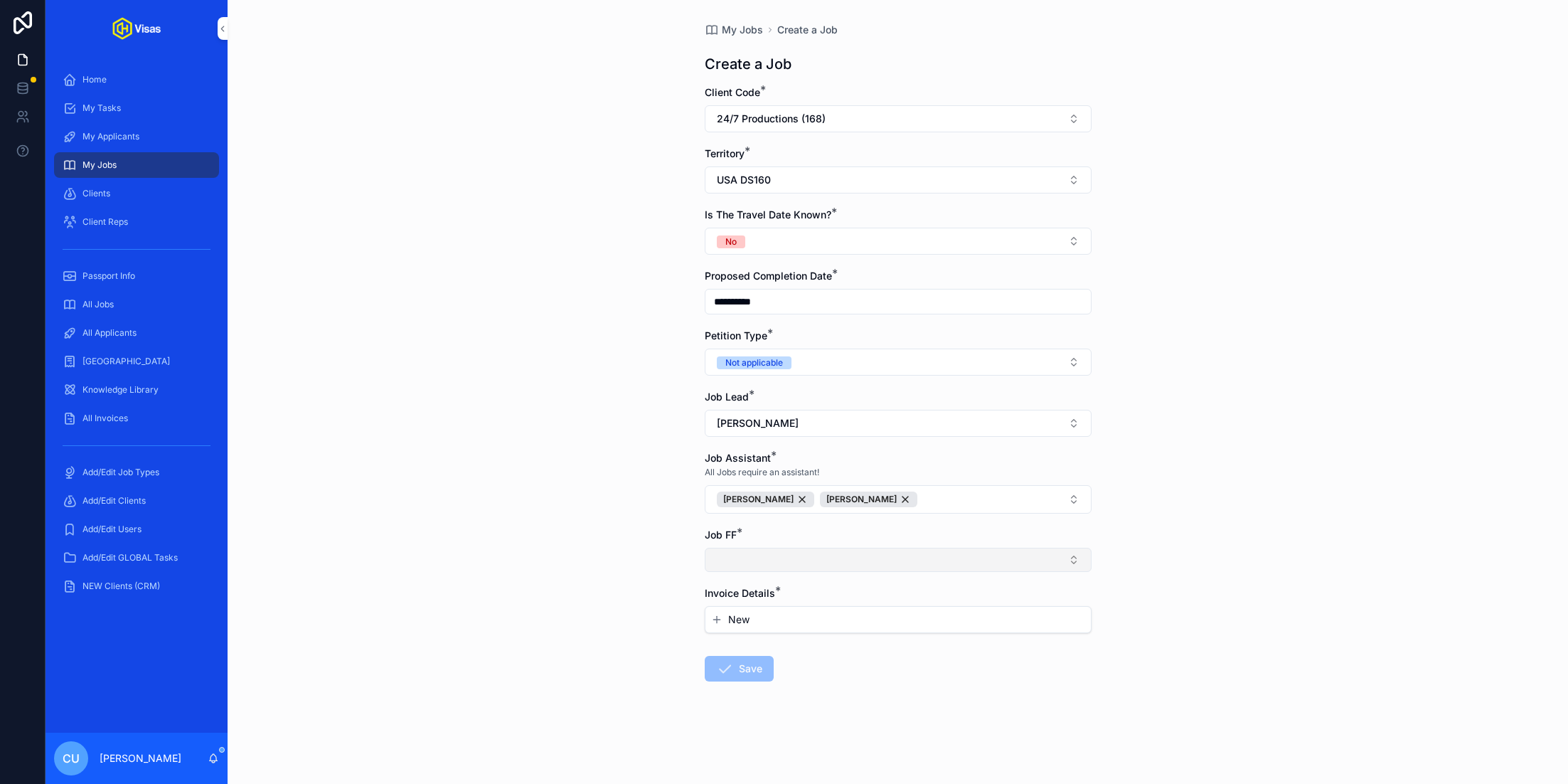
click at [778, 549] on button "Select Button" at bounding box center [898, 560] width 387 height 24
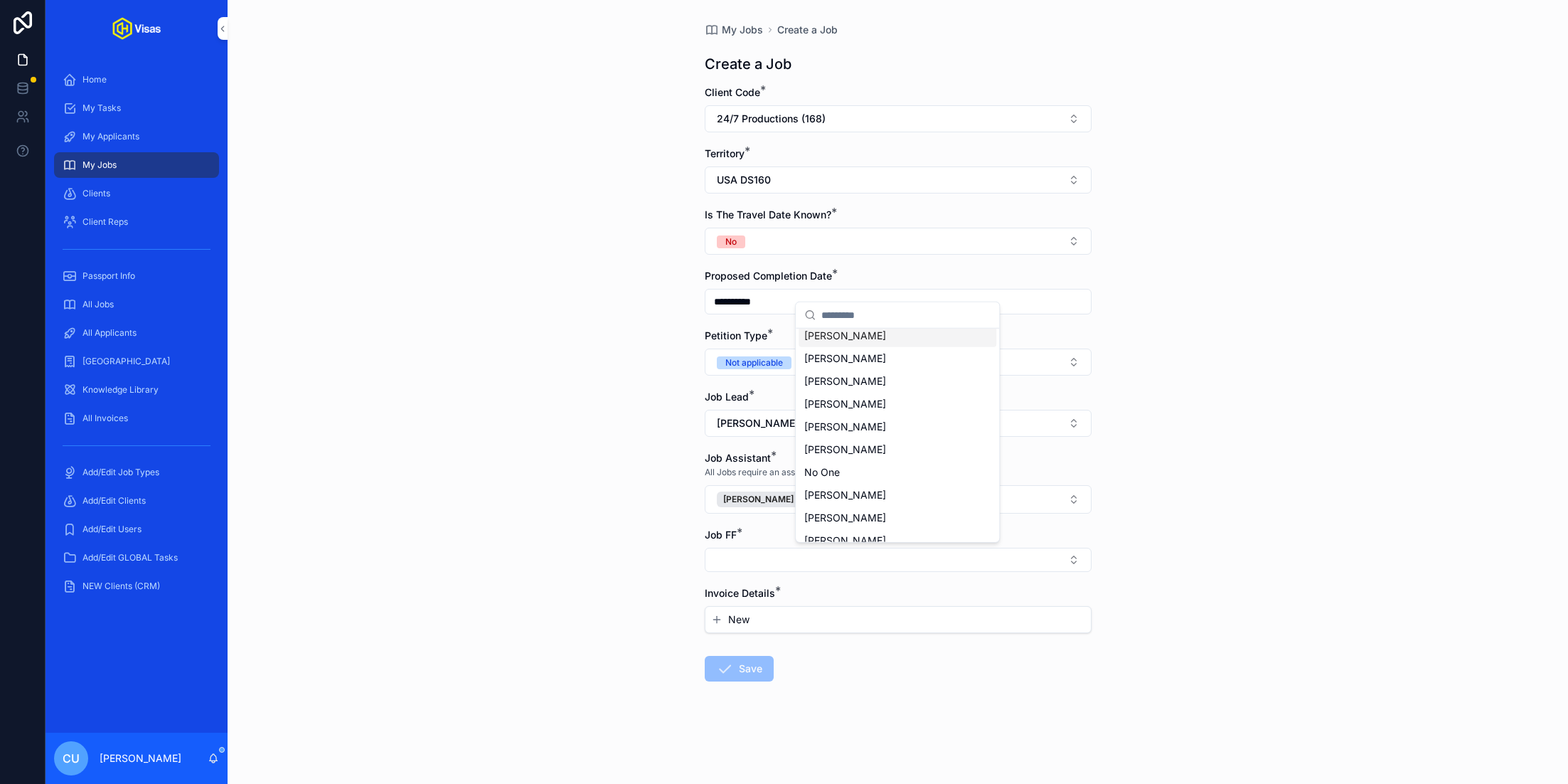
scroll to position [87, 0]
click at [849, 365] on span "[PERSON_NAME]" at bounding box center [845, 369] width 82 height 15
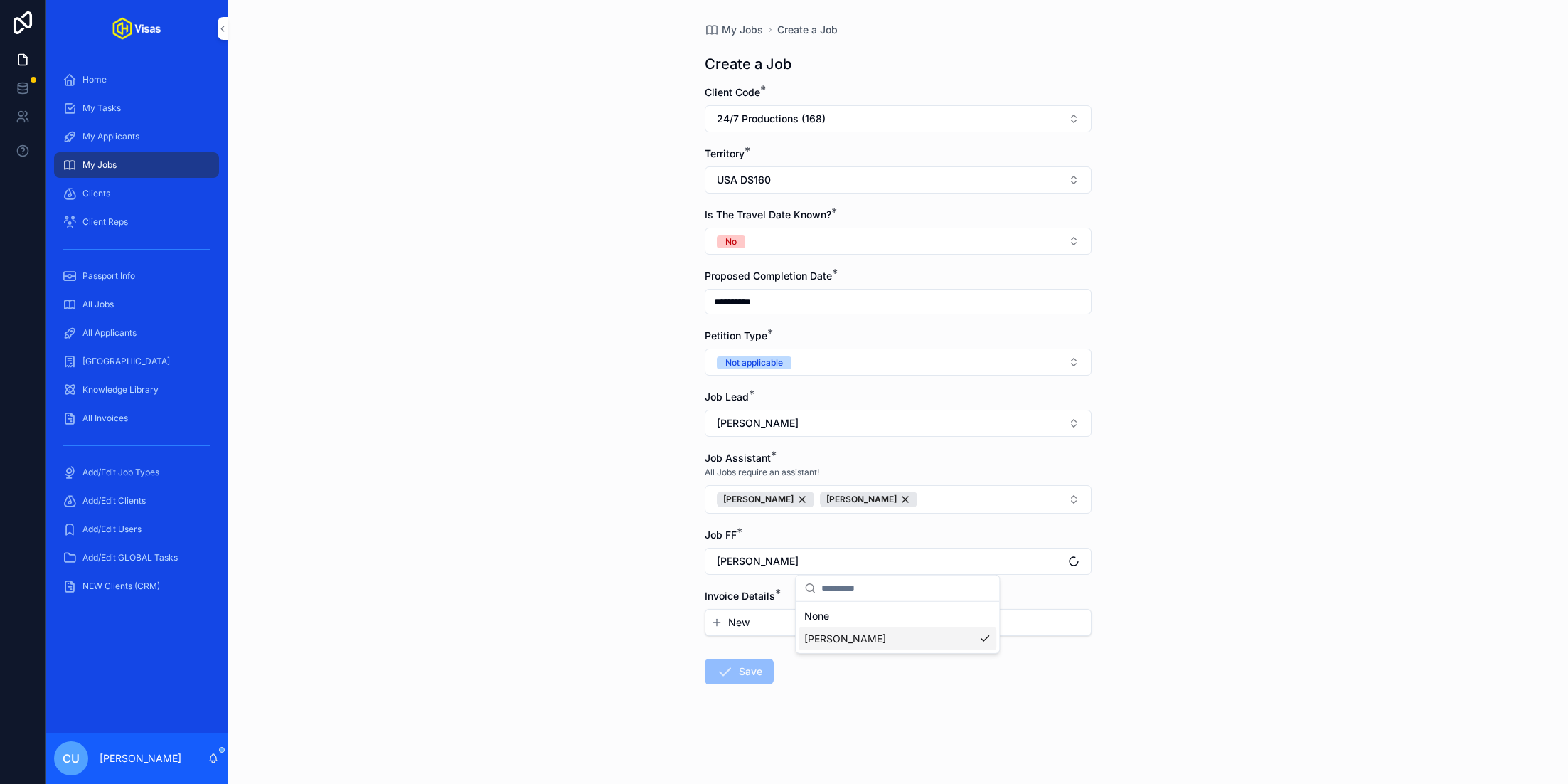
scroll to position [0, 0]
click at [487, 561] on div "**********" at bounding box center [897, 392] width 1340 height 784
click at [714, 622] on icon "scrollable content" at bounding box center [716, 622] width 11 height 11
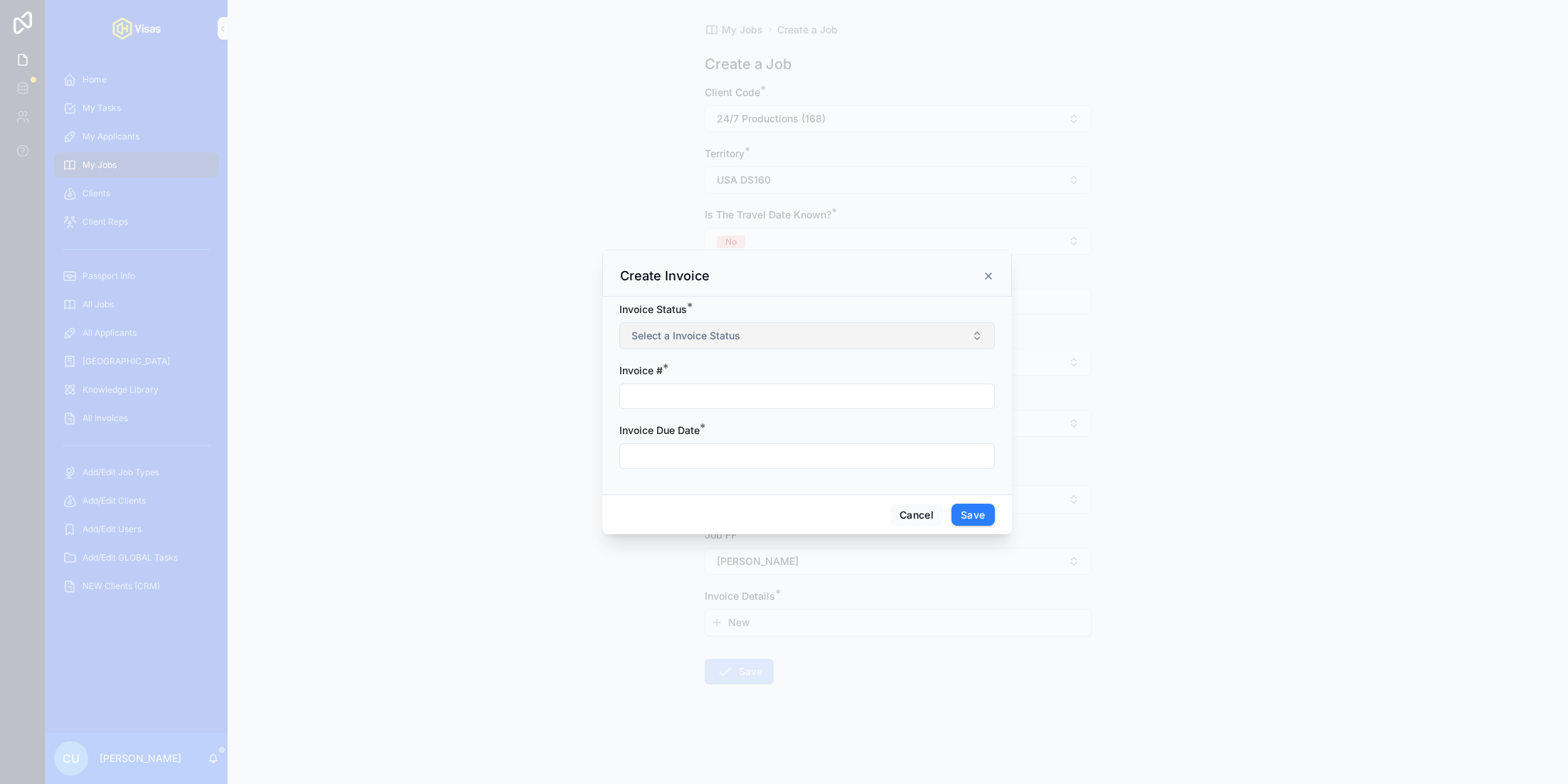
click at [689, 339] on span "Select a Invoice Status" at bounding box center [685, 336] width 109 height 15
click at [802, 395] on div "Invoice Sent" at bounding box center [807, 392] width 198 height 21
click at [732, 395] on input "scrollable content" at bounding box center [807, 395] width 374 height 20
paste input "******"
type input "******"
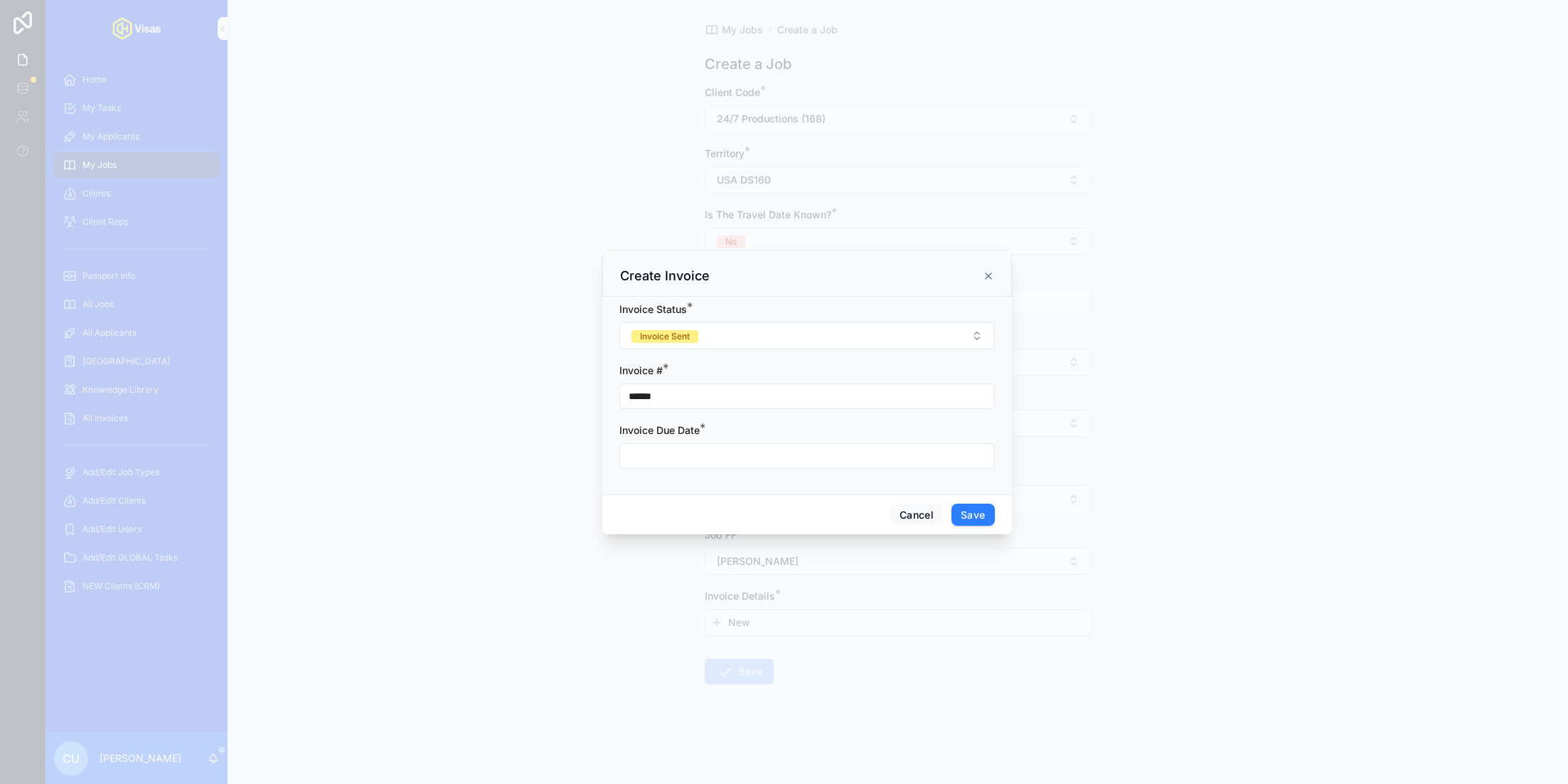
click at [705, 451] on input "scrollable content" at bounding box center [807, 455] width 374 height 20
click at [807, 629] on button "16" at bounding box center [808, 635] width 26 height 26
type input "**********"
click at [976, 514] on button "Save" at bounding box center [973, 515] width 43 height 23
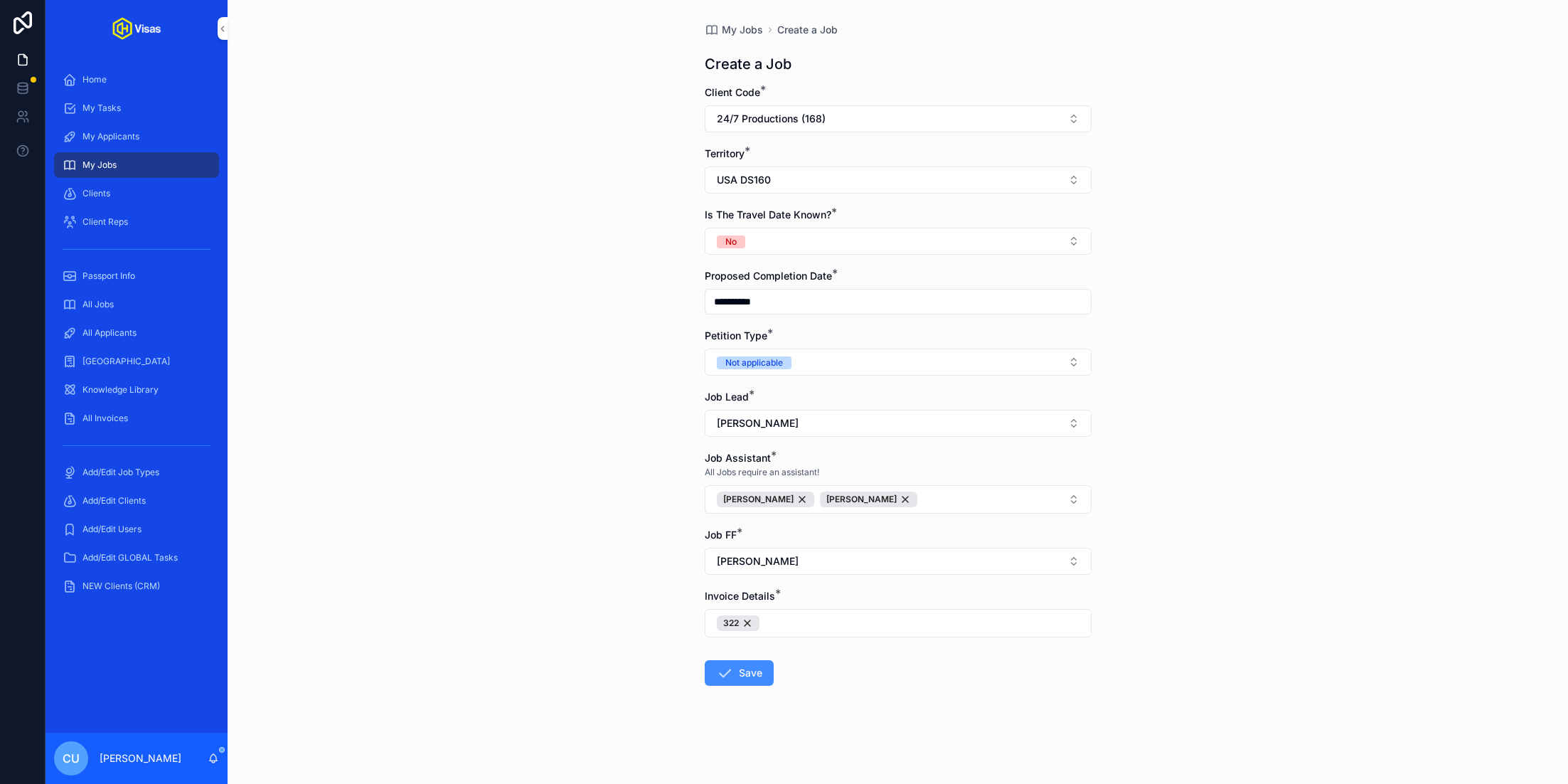
click at [743, 668] on button "Save" at bounding box center [739, 673] width 69 height 26
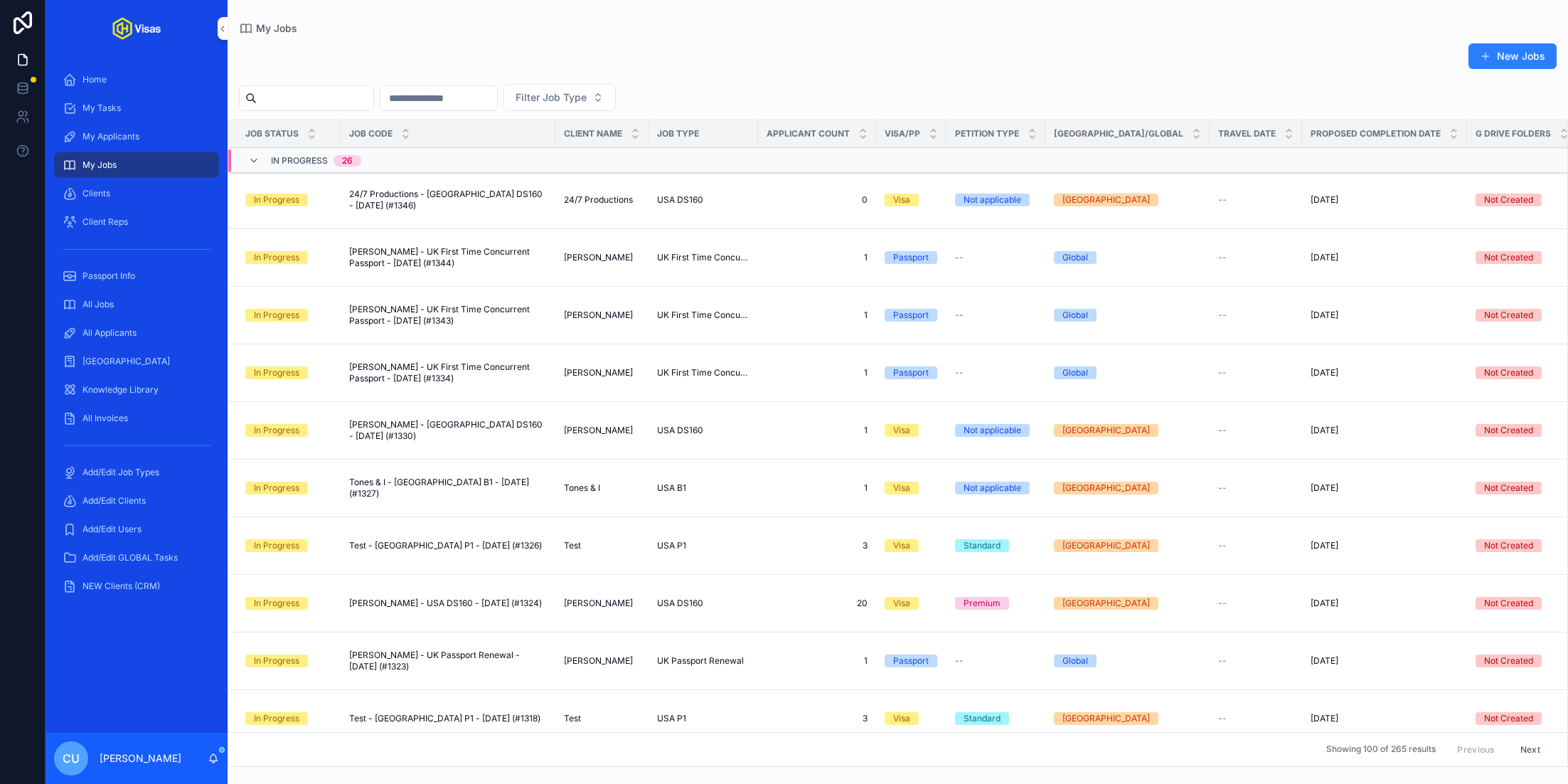
click at [473, 211] on span "24/7 Productions - [GEOGRAPHIC_DATA] DS160 - [DATE] (#1346)" at bounding box center [447, 199] width 198 height 23
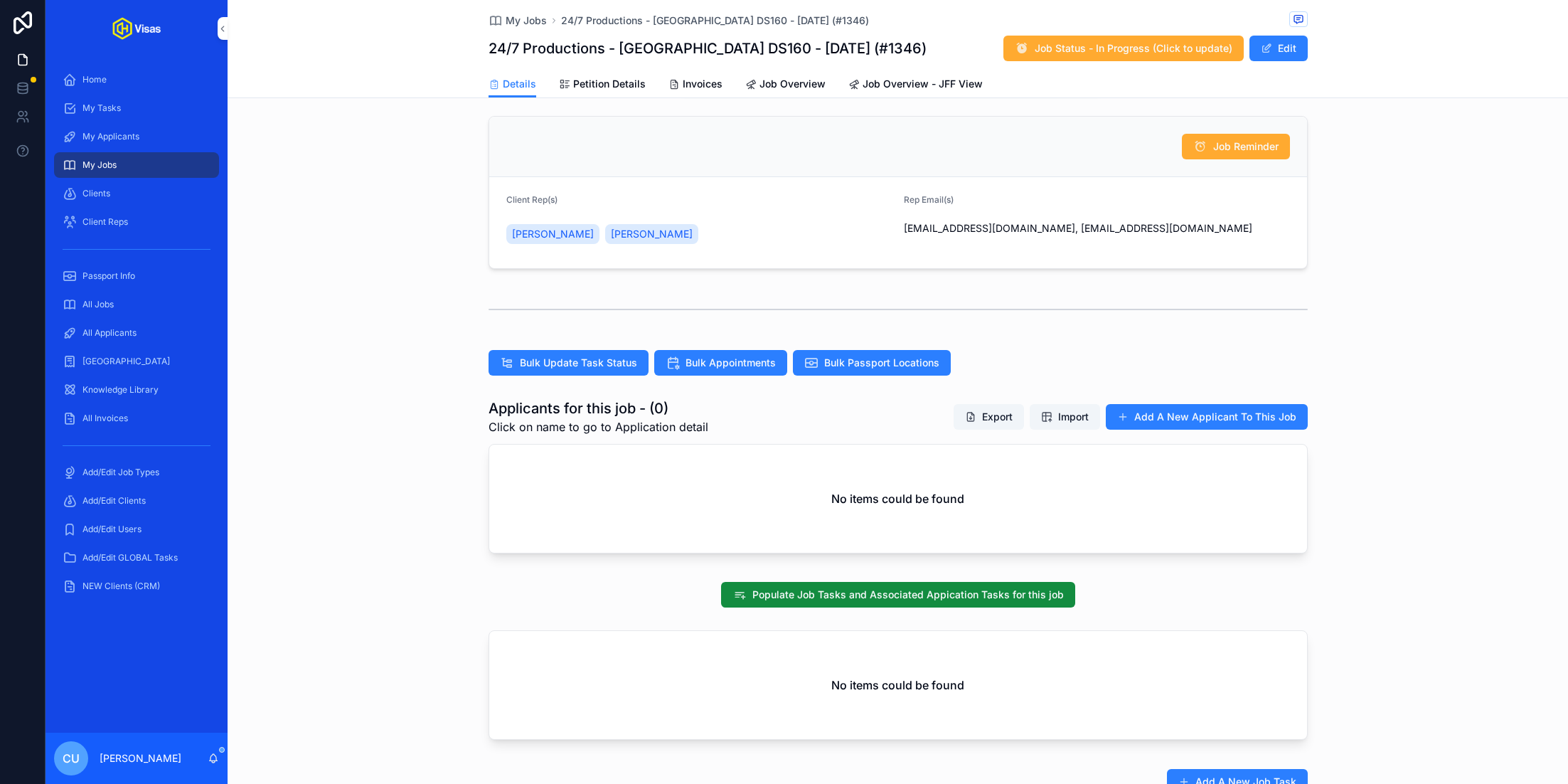
scroll to position [161, 0]
click at [1189, 407] on button "Add A New Applicant To This Job" at bounding box center [1207, 416] width 202 height 26
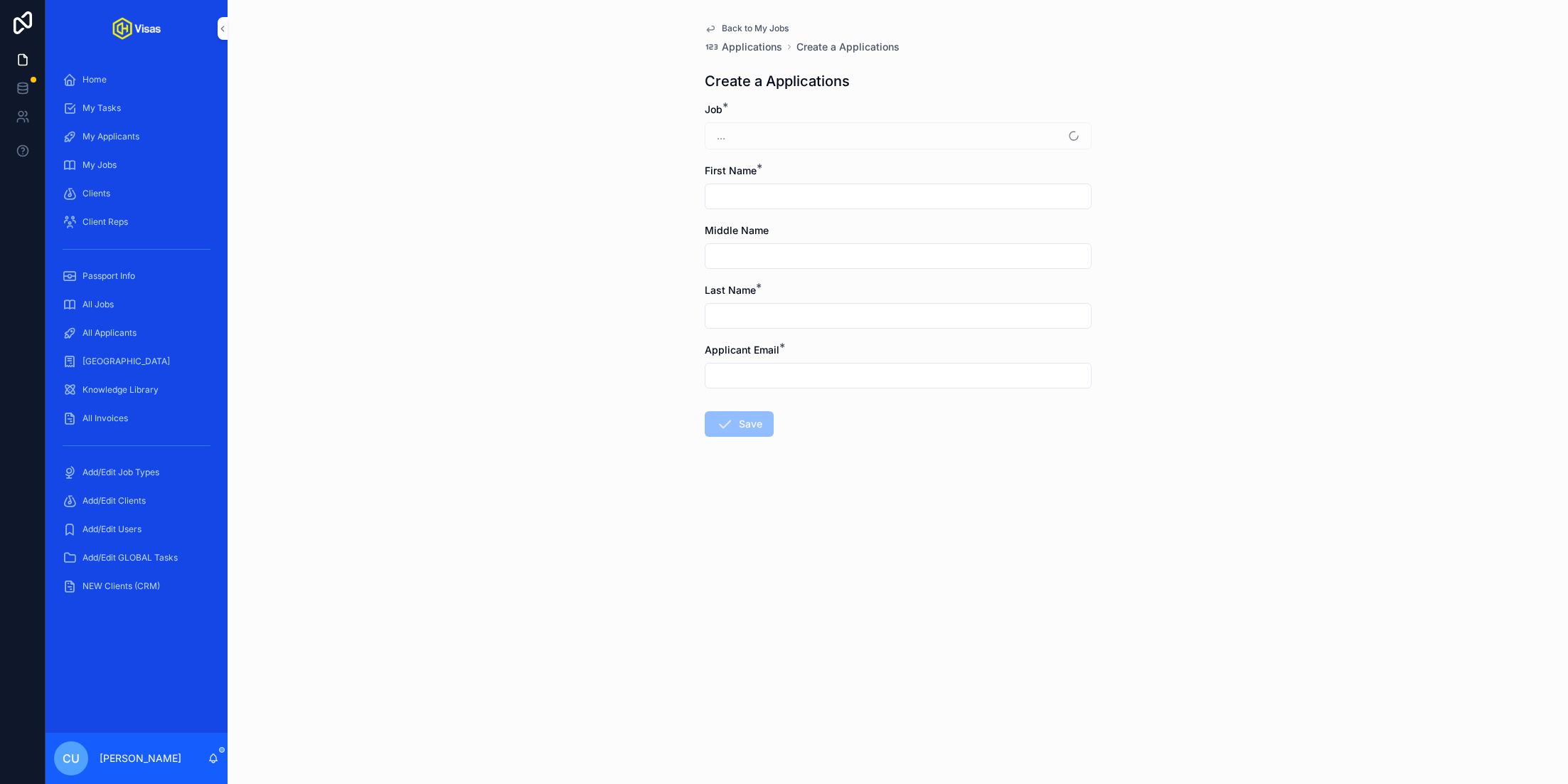
click at [831, 200] on input "scrollable content" at bounding box center [898, 196] width 386 height 20
type input "*******"
type input "***"
paste input "**********"
type input "**********"
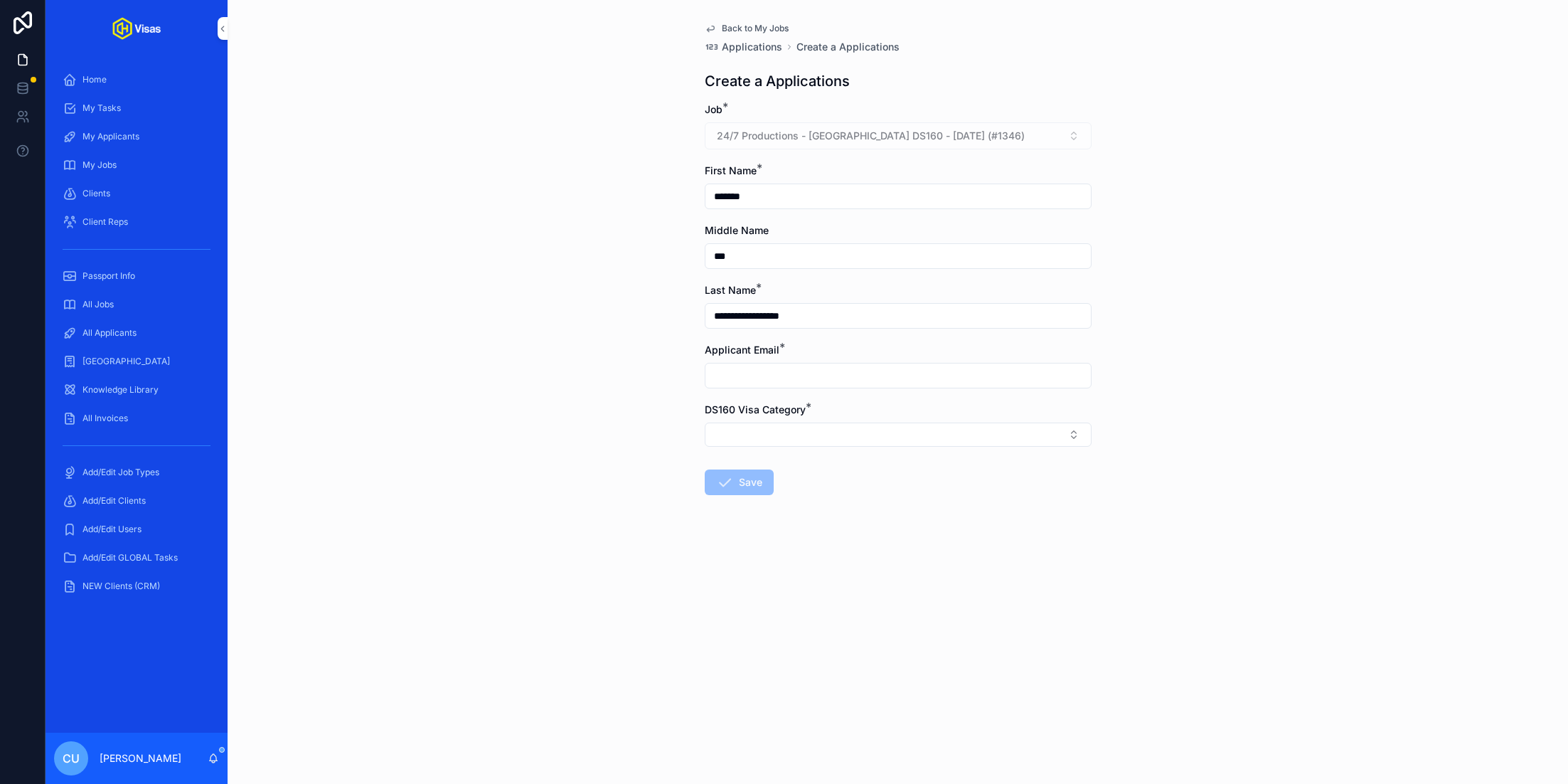
click at [797, 367] on input "scrollable content" at bounding box center [898, 375] width 386 height 20
paste input "**********"
type input "**********"
click at [769, 425] on button "Select Button" at bounding box center [898, 435] width 387 height 24
click at [854, 508] on div "O2" at bounding box center [897, 510] width 198 height 21
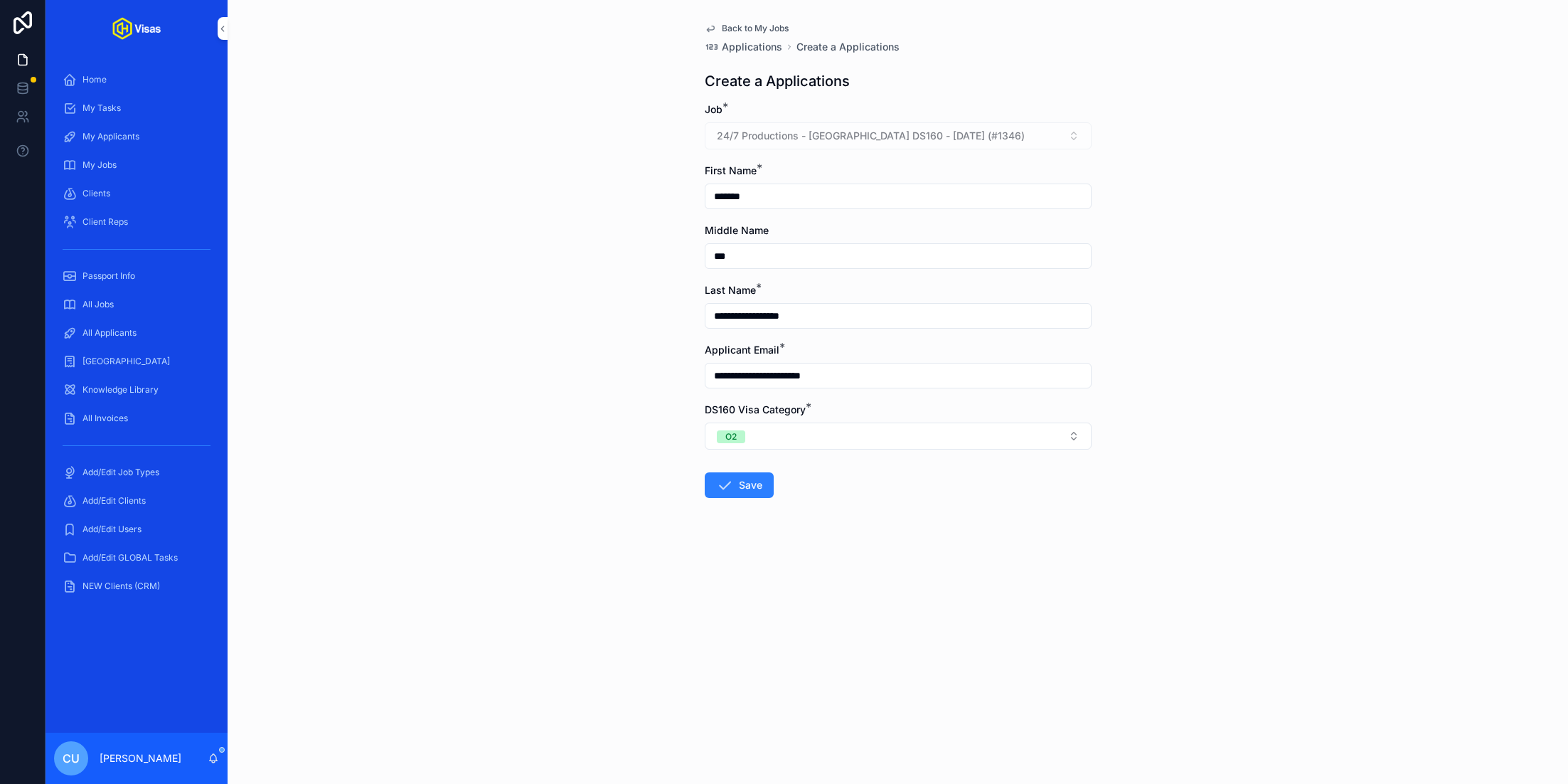
click at [769, 567] on form "**********" at bounding box center [898, 346] width 387 height 487
click at [748, 484] on button "Save" at bounding box center [739, 485] width 69 height 26
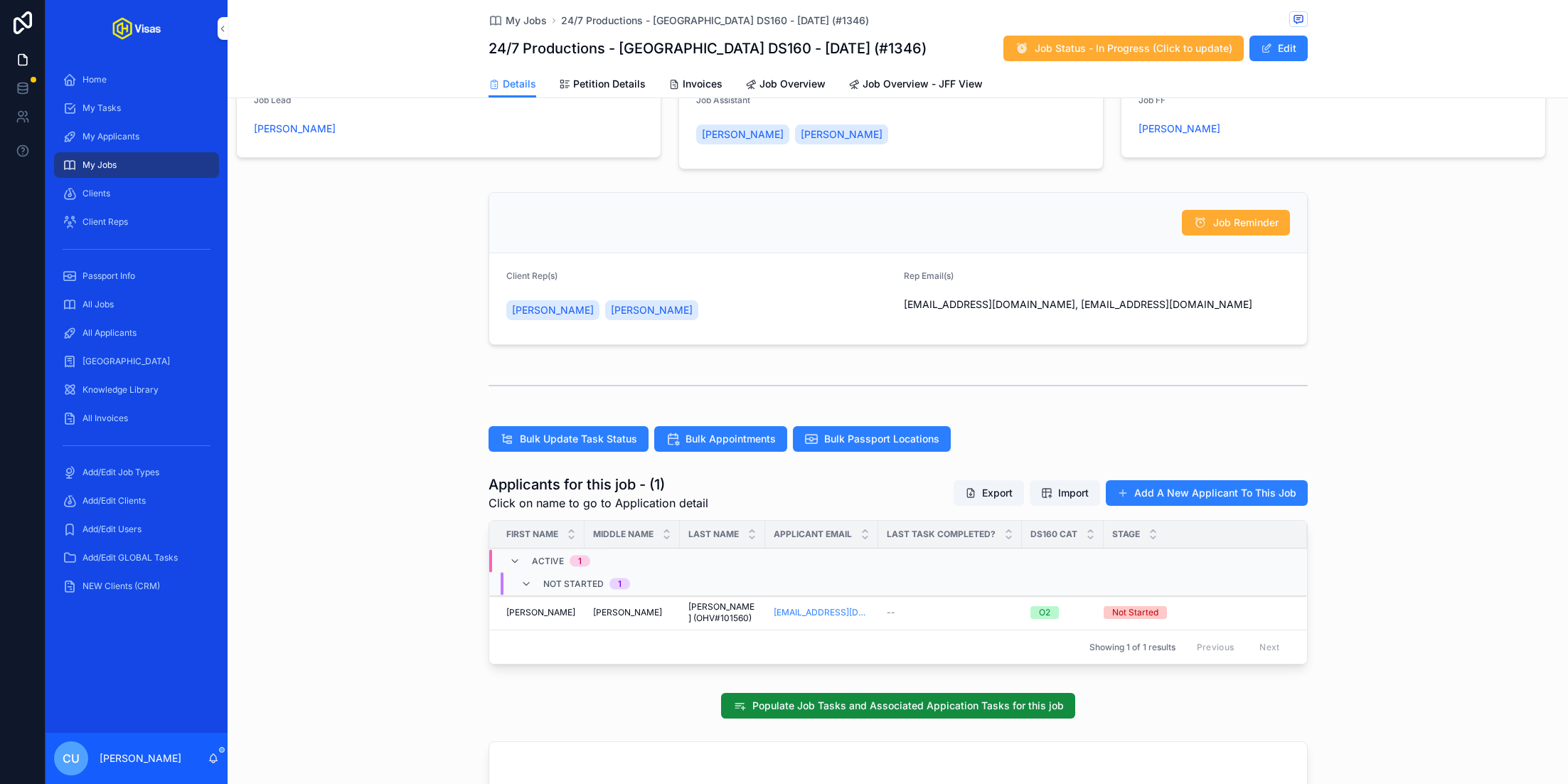
scroll to position [99, 0]
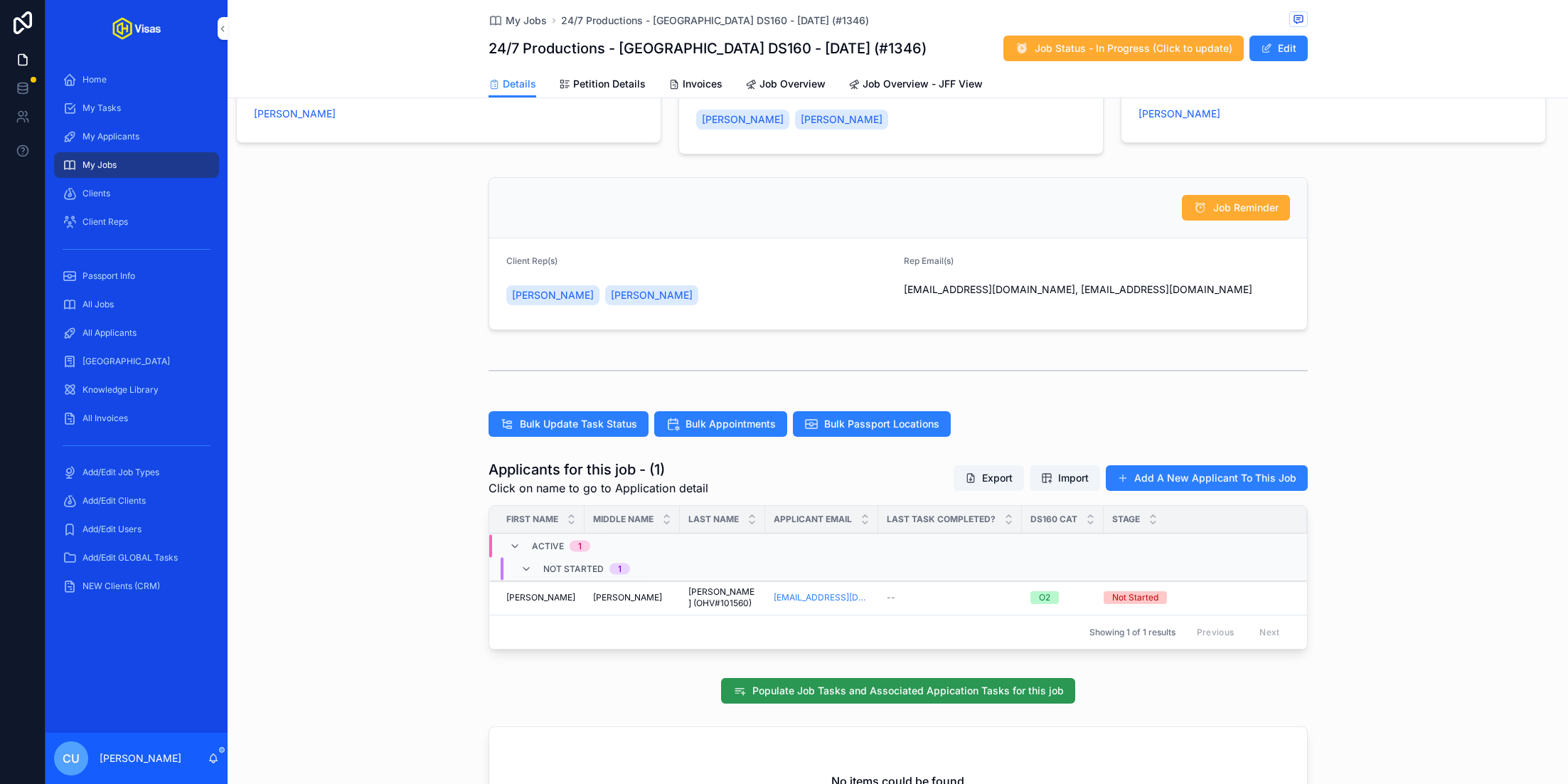
click at [837, 684] on span "Populate Job Tasks and Associated Appication Tasks for this job" at bounding box center [908, 691] width 311 height 15
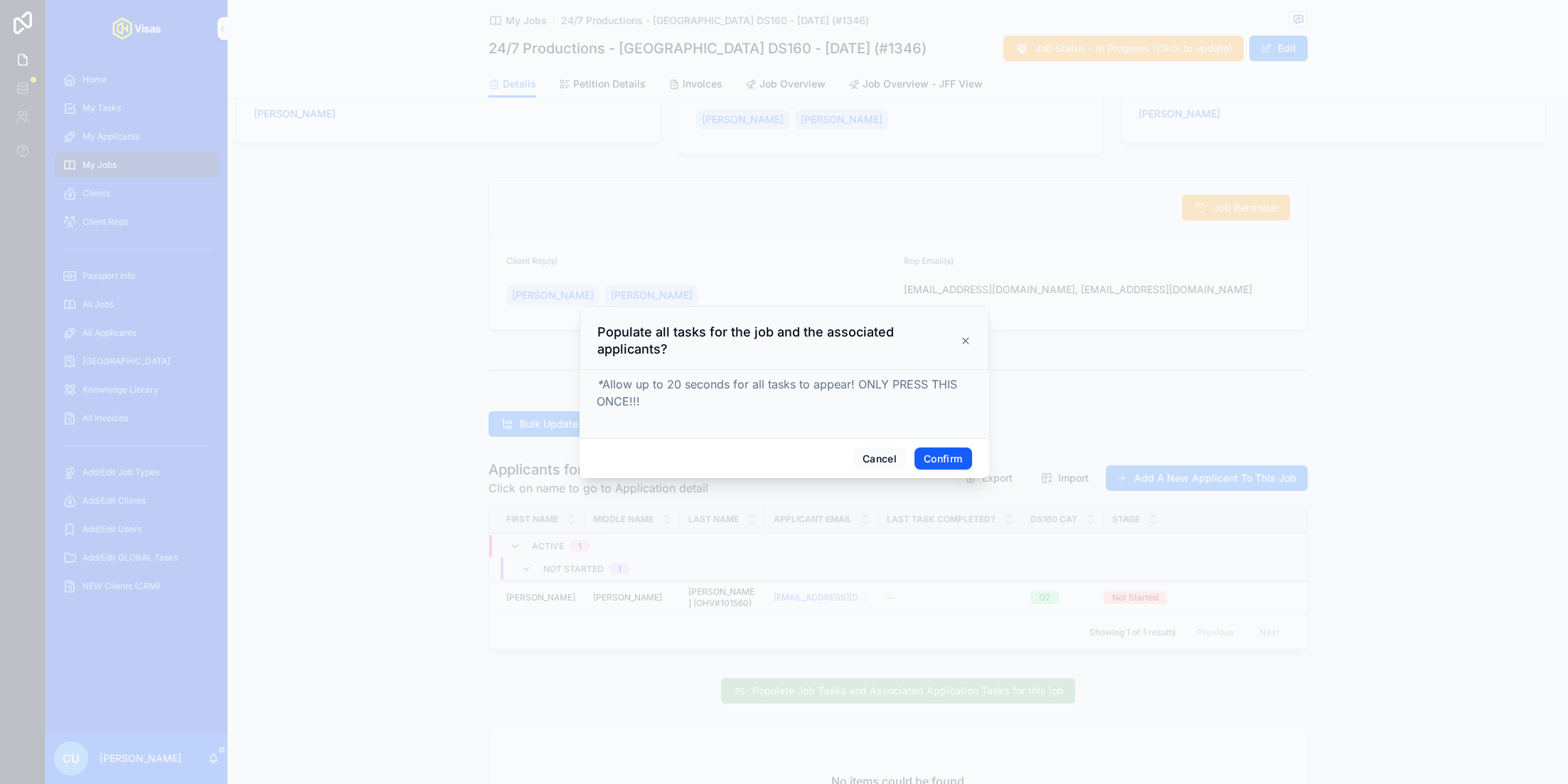
click at [950, 456] on button "Confirm" at bounding box center [943, 459] width 57 height 23
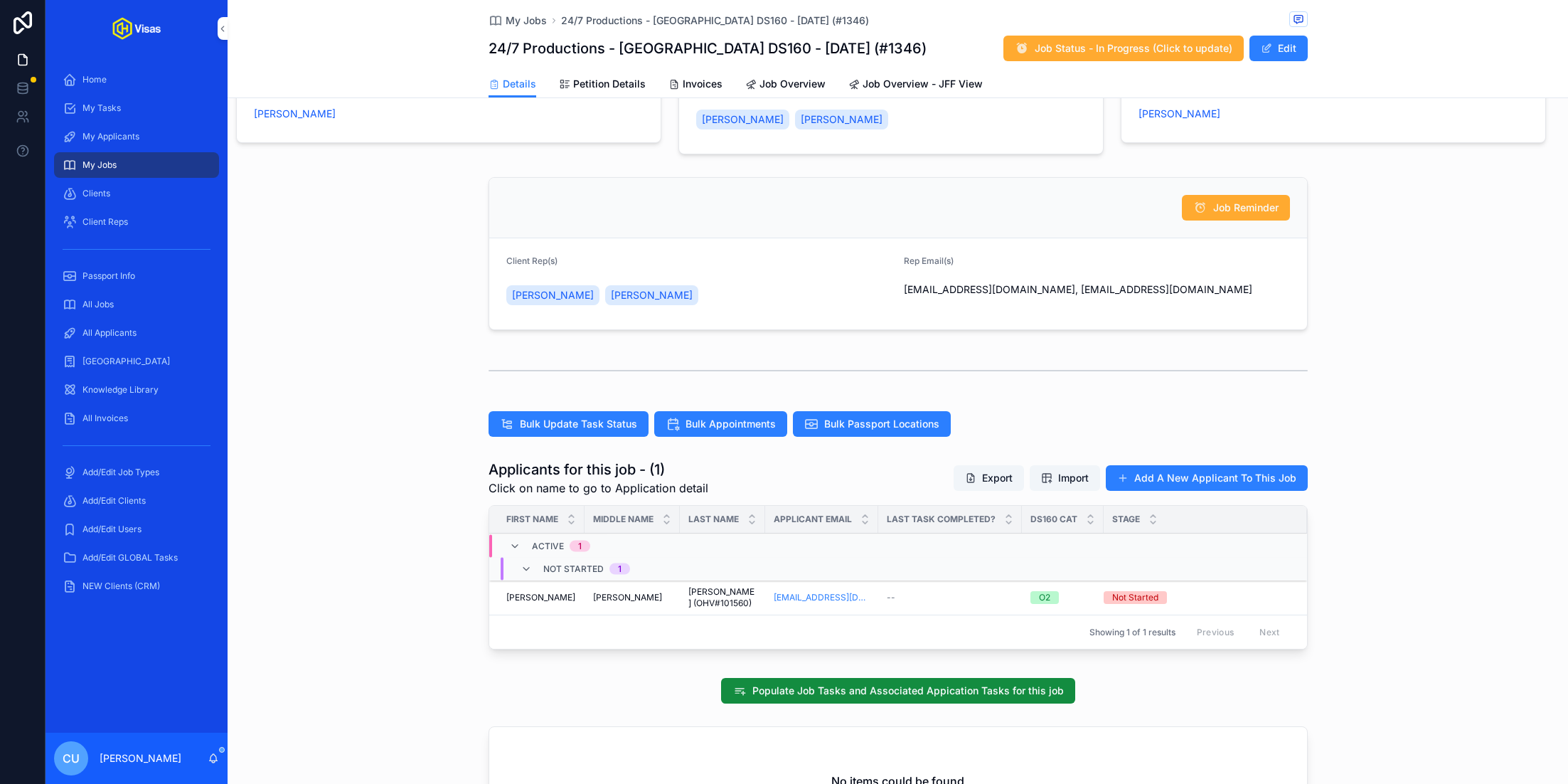
click at [558, 594] on div "[PERSON_NAME]" at bounding box center [541, 597] width 69 height 11
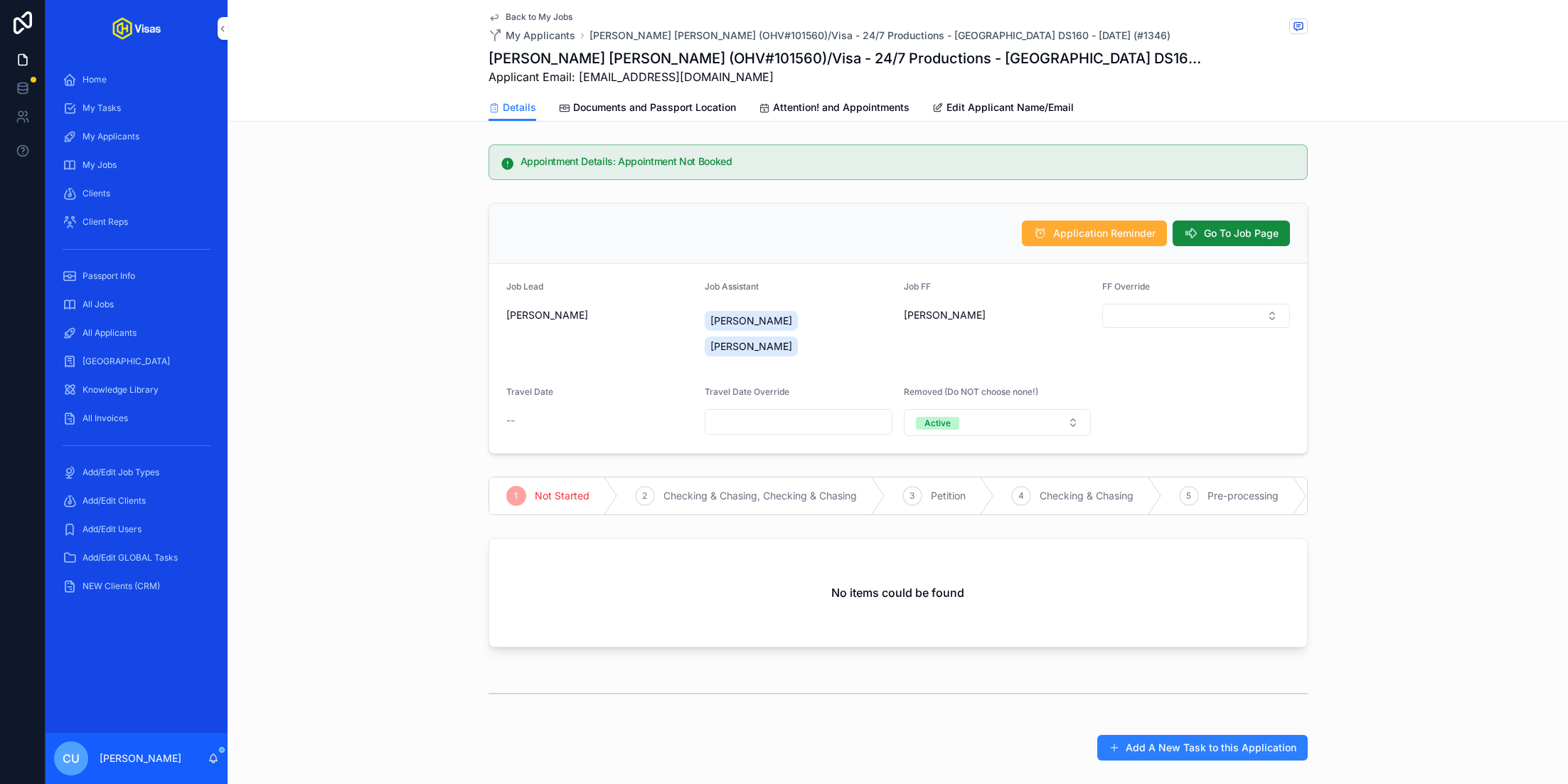
click at [519, 17] on span "Back to My Jobs" at bounding box center [539, 16] width 67 height 11
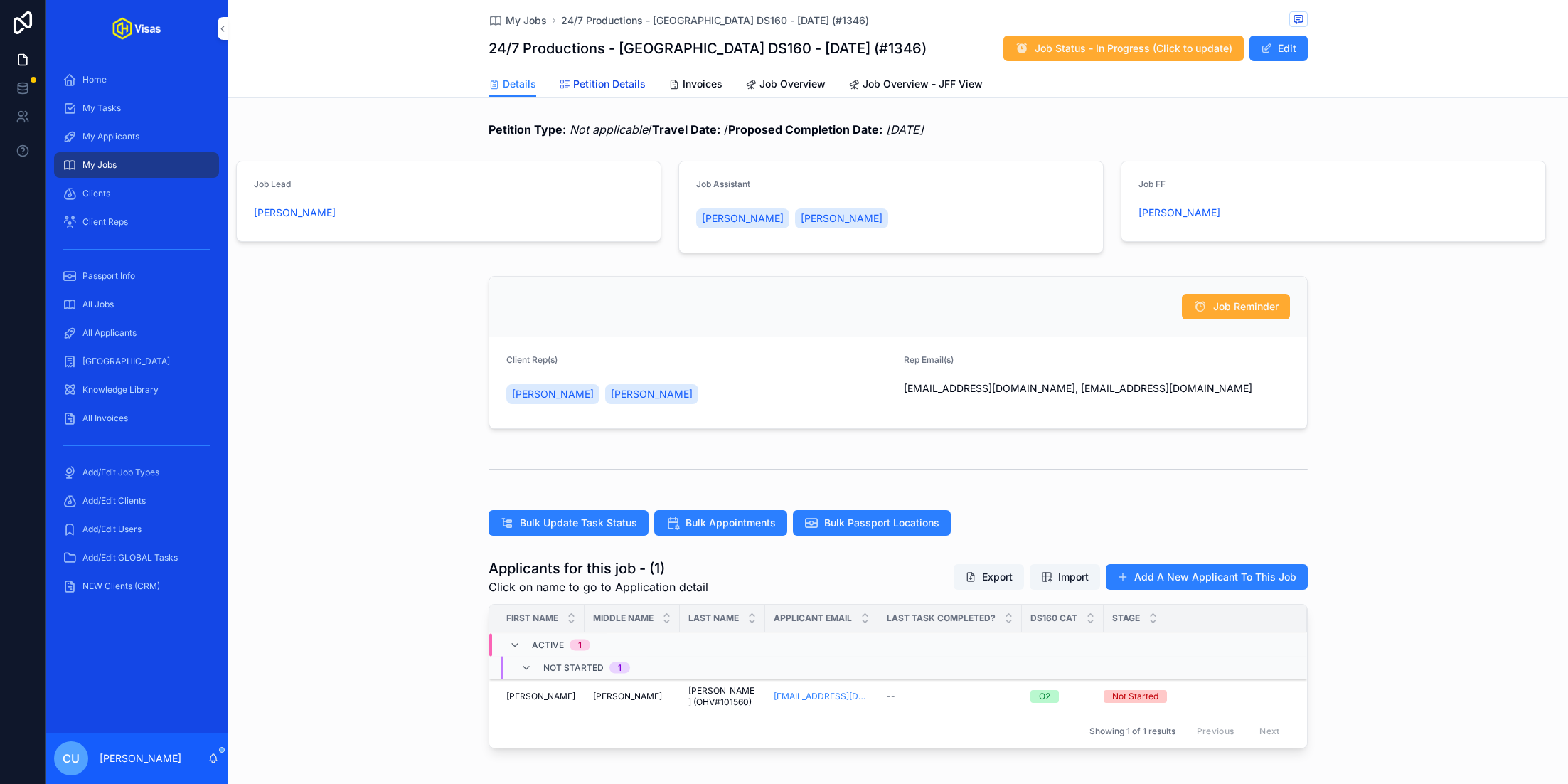
click at [594, 84] on span "Petition Details" at bounding box center [609, 84] width 73 height 15
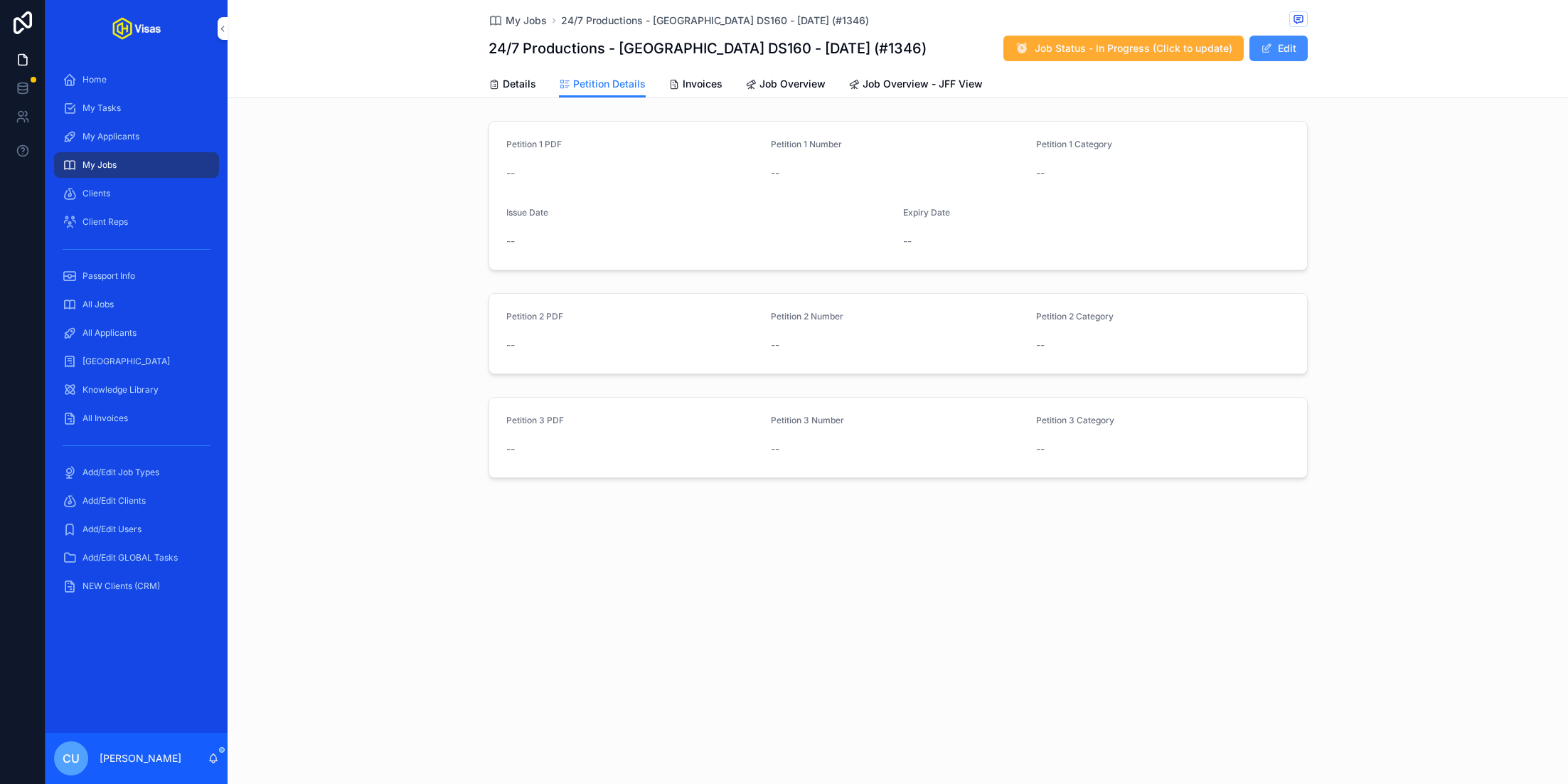
click at [1280, 49] on button "Edit" at bounding box center [1279, 49] width 58 height 26
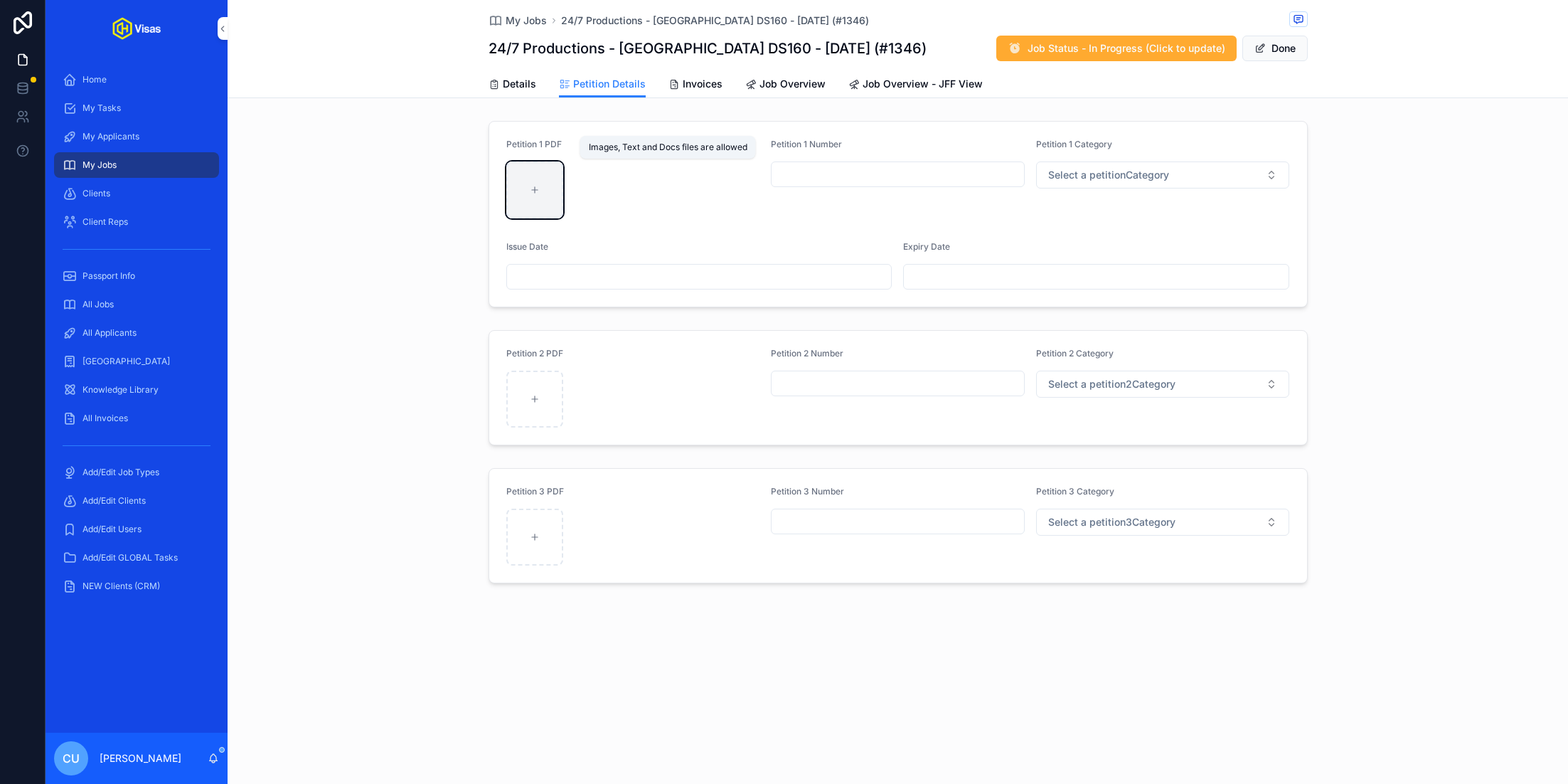
click at [542, 187] on div "scrollable content" at bounding box center [535, 190] width 57 height 57
type input "**********"
click at [0, 0] on span "Screenshot [DATE] 12.59.05" at bounding box center [0, 0] width 0 height 0
click at [805, 170] on input "scrollable content" at bounding box center [897, 174] width 252 height 20
paste input "**********"
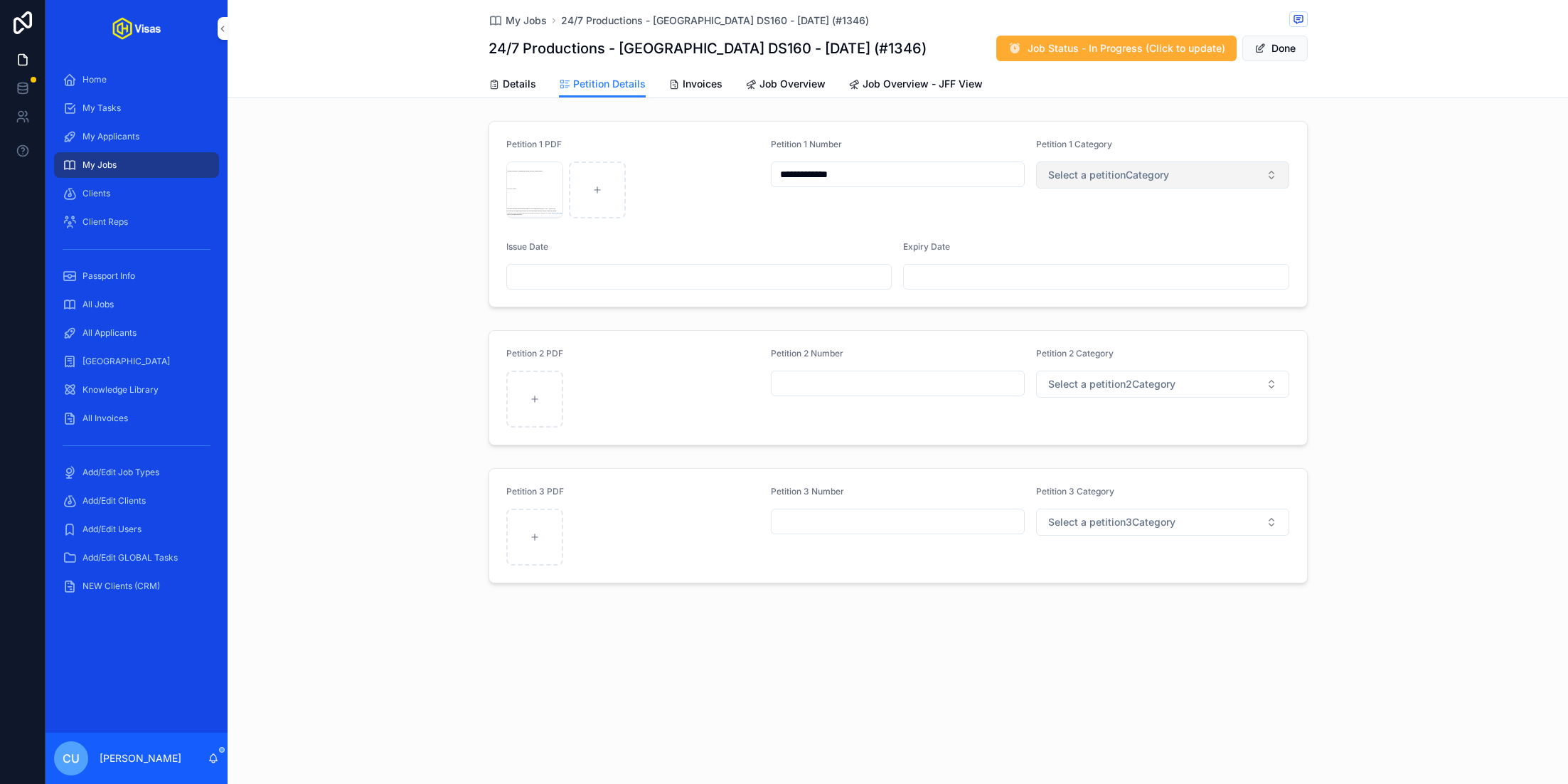
type input "**********"
click at [1146, 171] on span "Select a petitionCategory" at bounding box center [1108, 175] width 121 height 15
click at [1107, 247] on div "O2" at bounding box center [1163, 252] width 198 height 21
click at [601, 271] on input "scrollable content" at bounding box center [700, 276] width 385 height 20
paste input "**********"
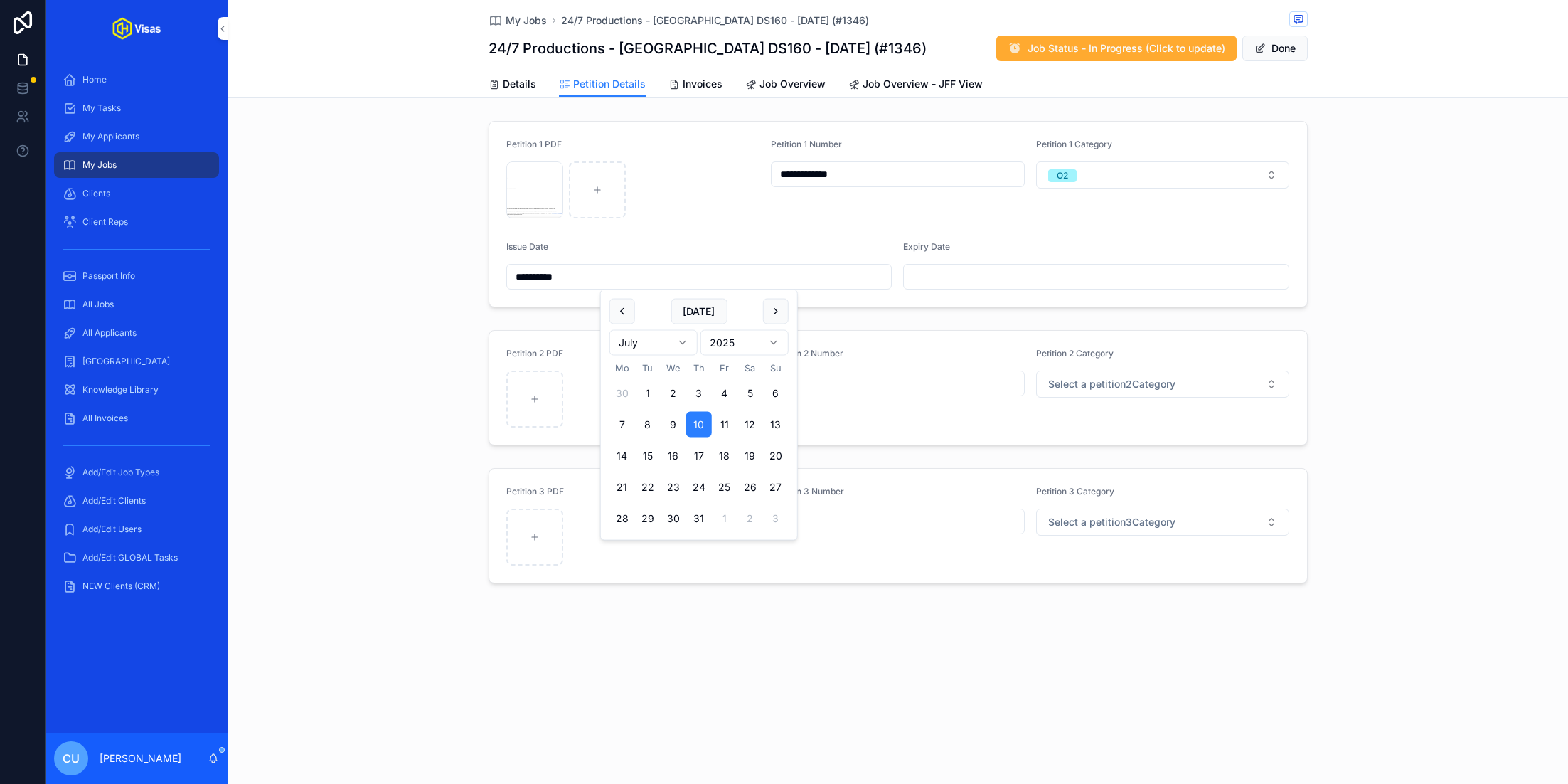
click at [423, 365] on div "Petition 2 PDF Petition 2 Number Petition 2 Category Select a petition2Category" at bounding box center [897, 388] width 1340 height 127
click at [522, 275] on input "**********" at bounding box center [700, 276] width 385 height 20
click at [769, 318] on button "scrollable content" at bounding box center [776, 312] width 26 height 26
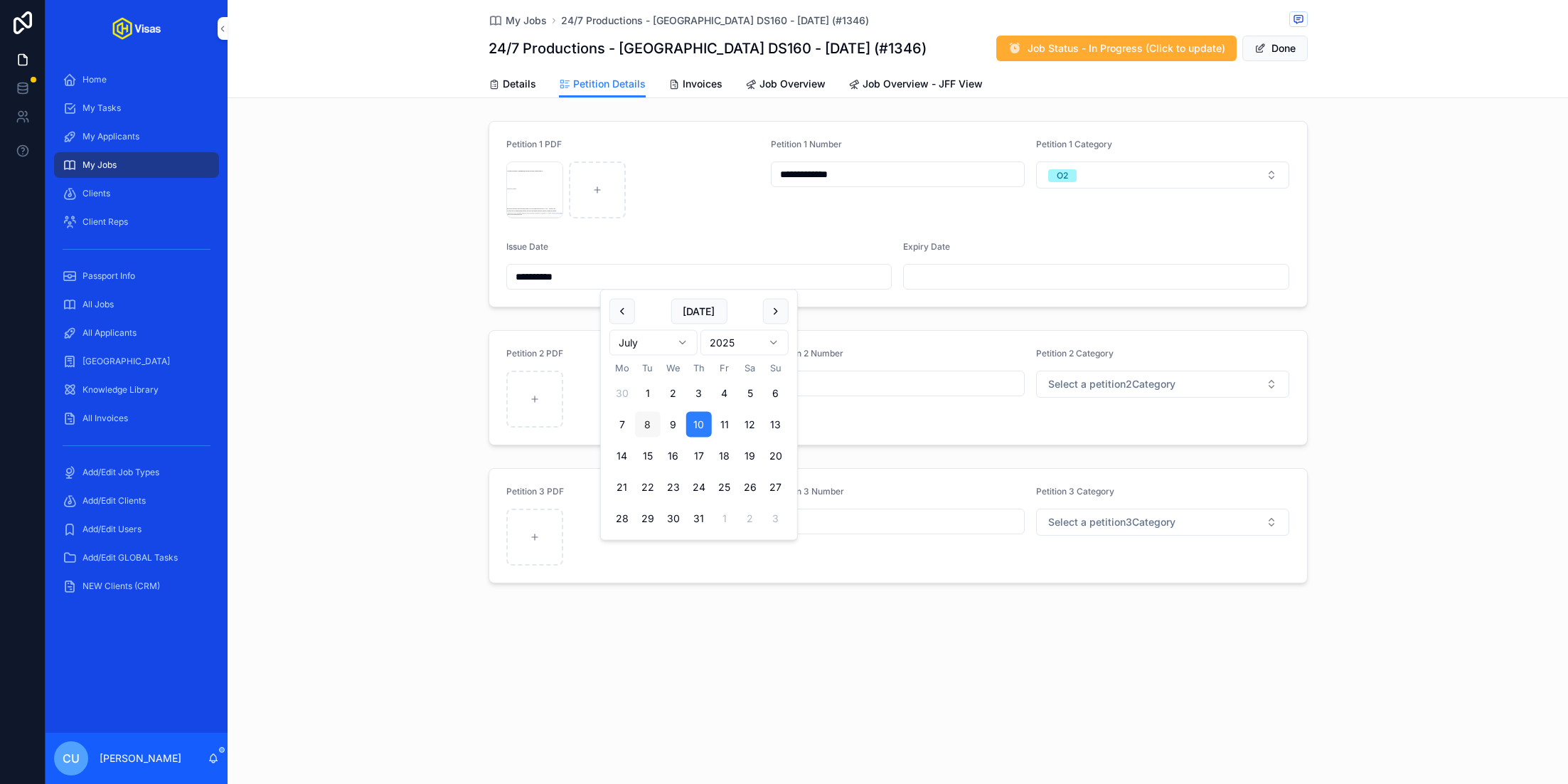
click at [653, 429] on button "8" at bounding box center [648, 425] width 26 height 26
click at [541, 275] on input "**********" at bounding box center [700, 276] width 385 height 20
type input "**********"
click at [388, 481] on div "Petition 3 PDF Petition 3 Number Petition 3 Category Select a petition3Category" at bounding box center [897, 526] width 1340 height 127
click at [1027, 280] on input "scrollable content" at bounding box center [1097, 276] width 385 height 20
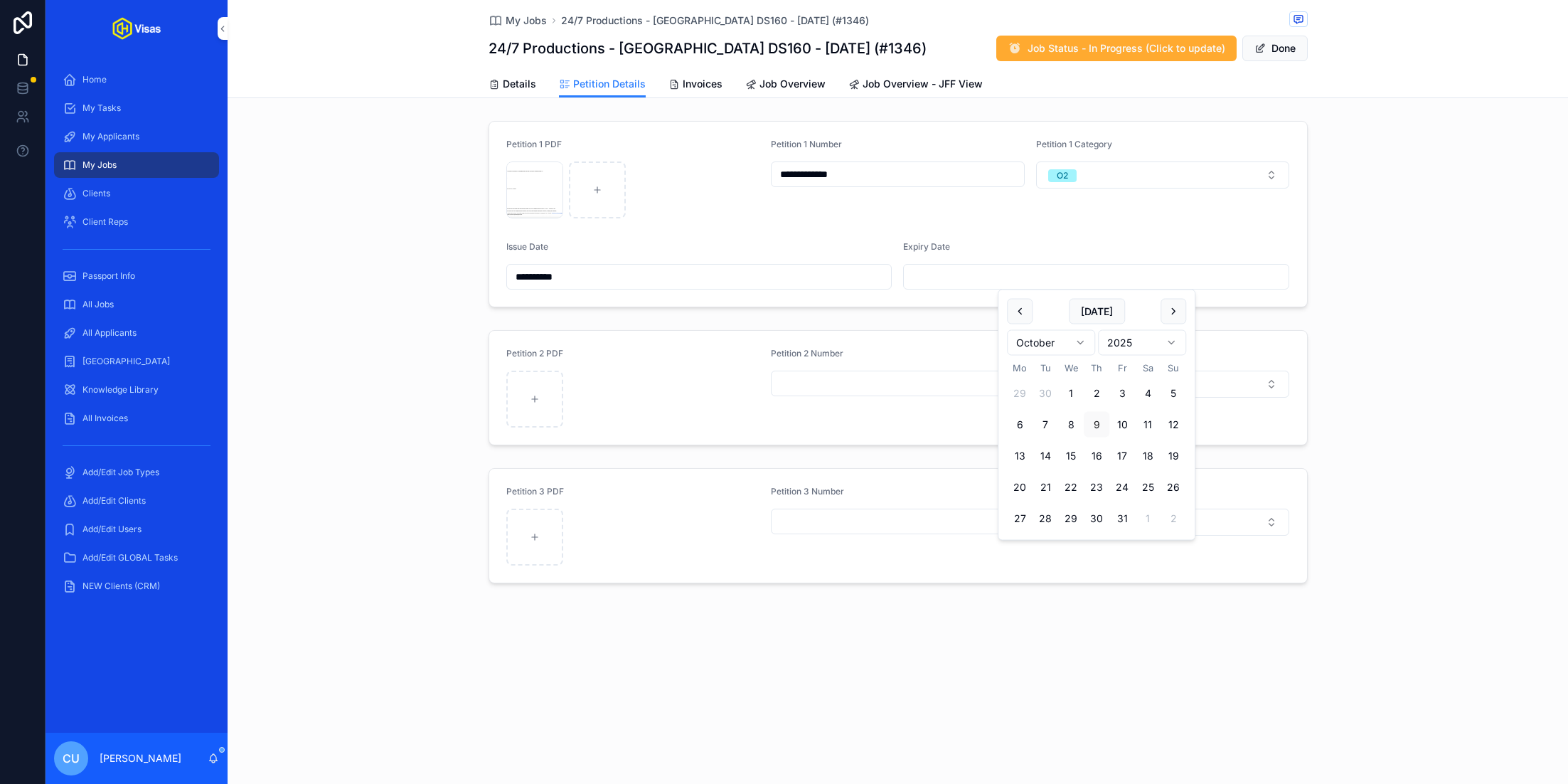
click at [355, 321] on div "**********" at bounding box center [897, 353] width 1340 height 474
click at [946, 279] on input "scrollable content" at bounding box center [1097, 276] width 385 height 20
click at [932, 277] on input "**********" at bounding box center [1097, 276] width 385 height 20
type input "**********"
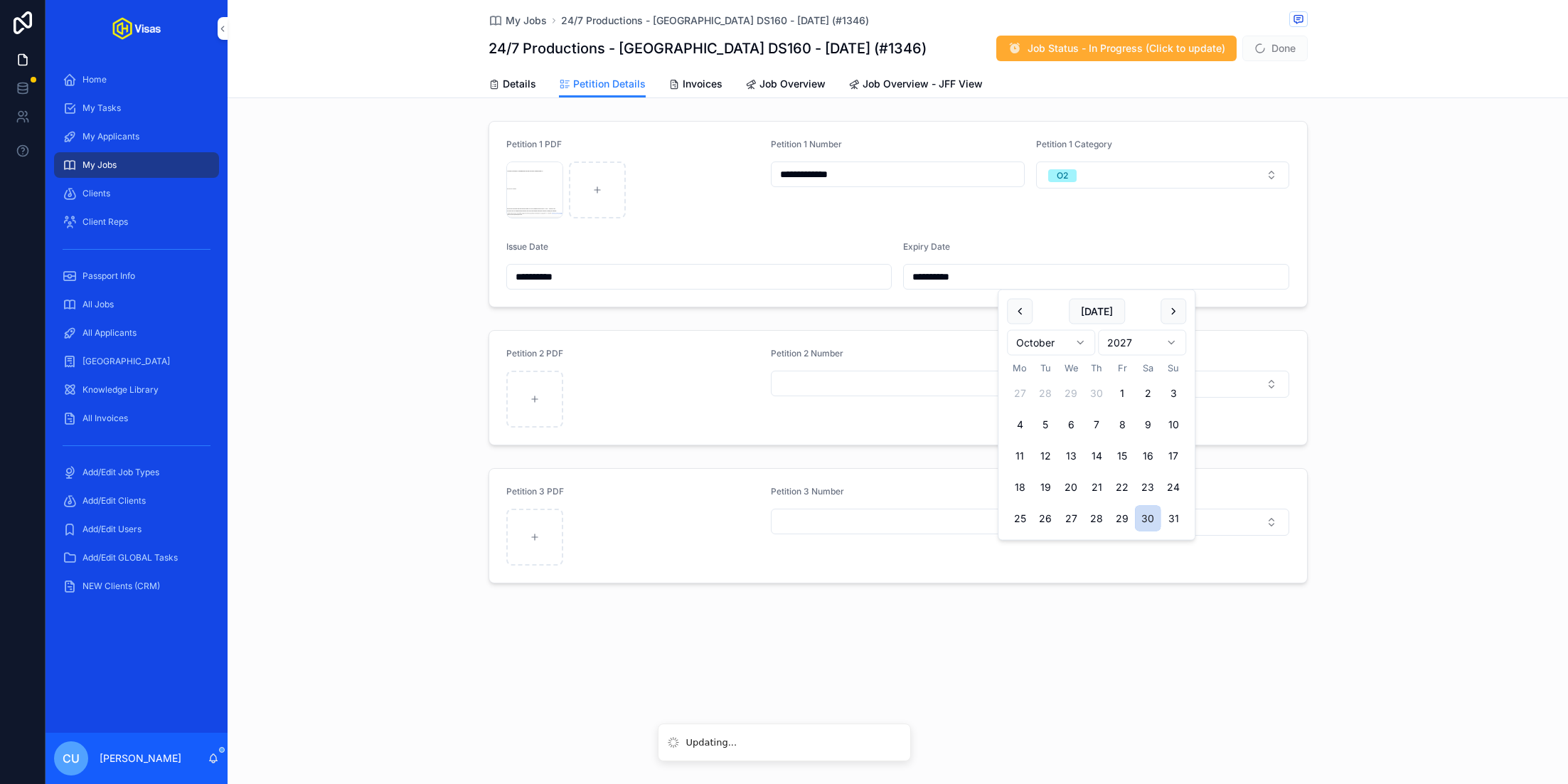
click at [1153, 520] on button "30" at bounding box center [1148, 519] width 26 height 26
click at [1419, 293] on div "**********" at bounding box center [897, 214] width 1340 height 198
click at [1273, 55] on button "Done" at bounding box center [1275, 49] width 65 height 26
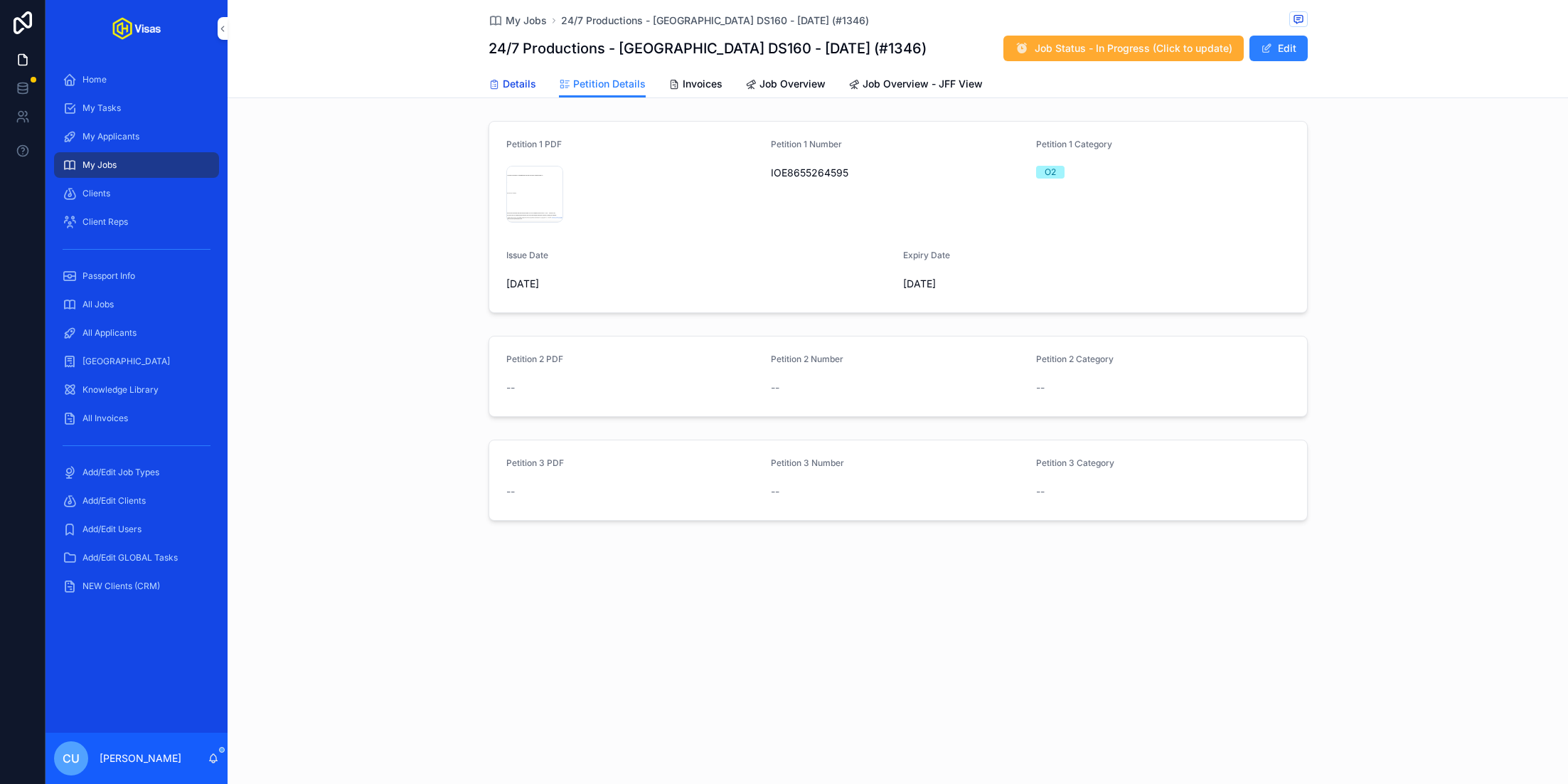
click at [503, 83] on span "Details" at bounding box center [519, 84] width 33 height 15
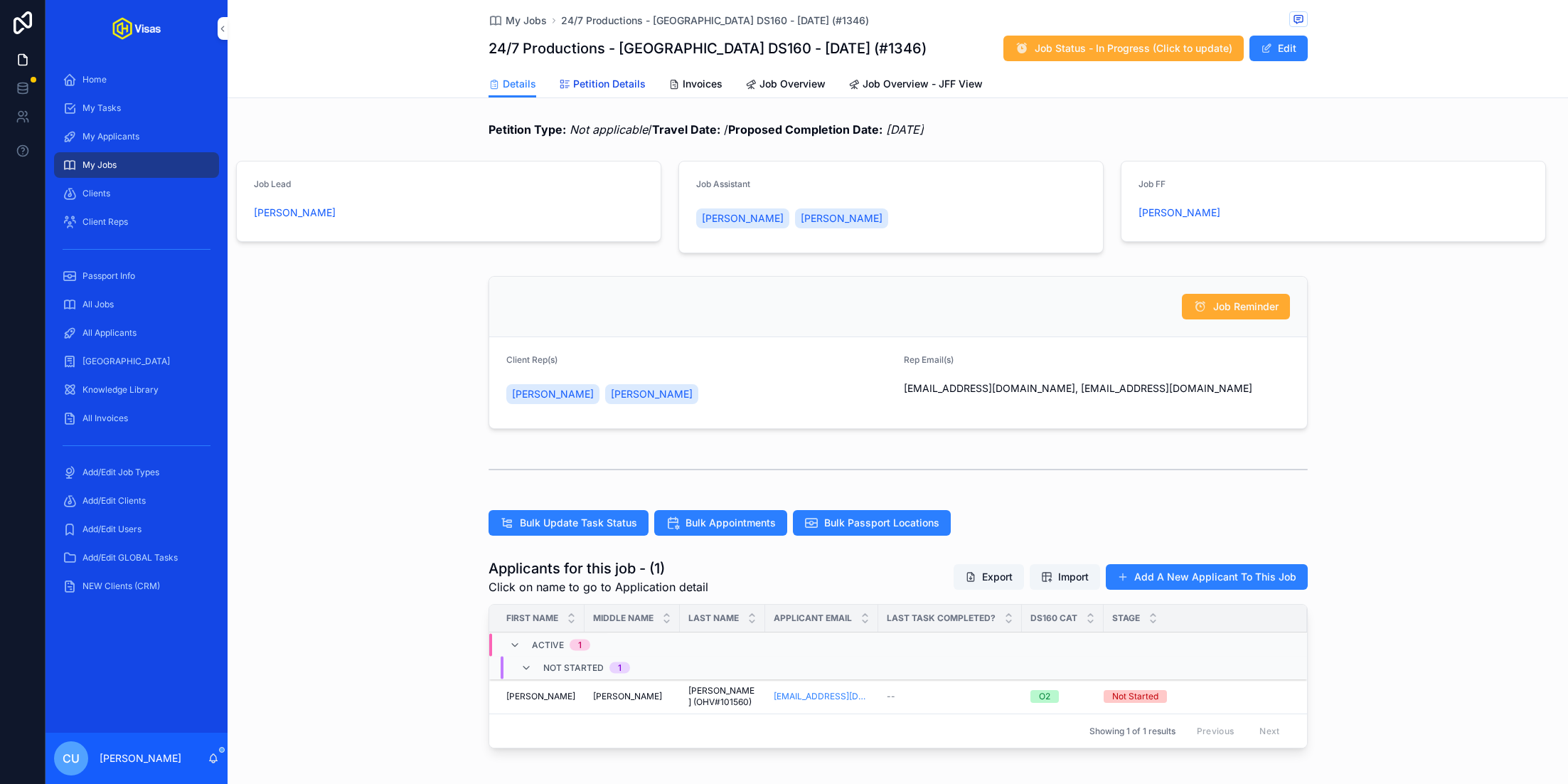
click at [593, 82] on span "Petition Details" at bounding box center [609, 84] width 73 height 15
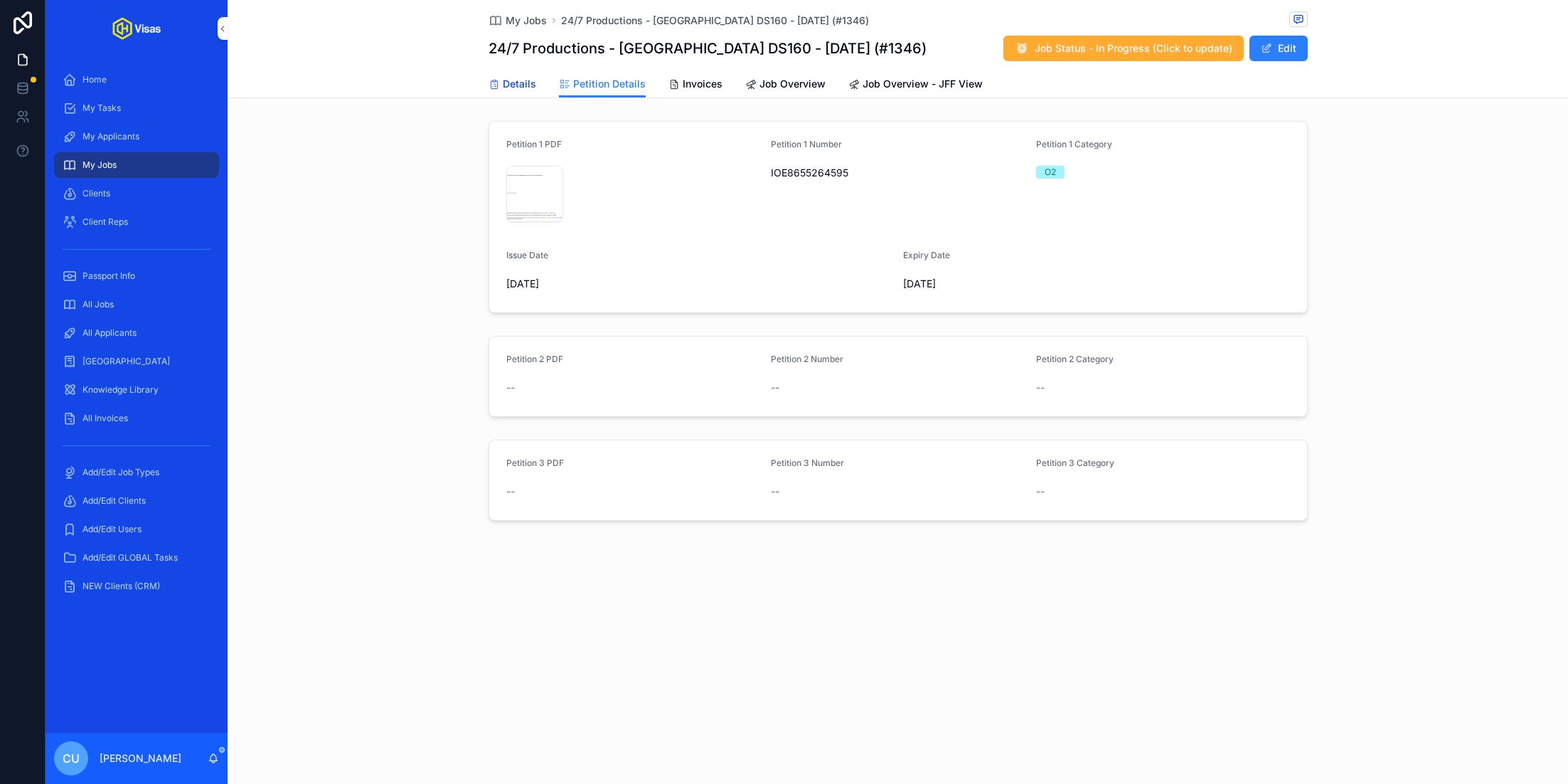
click at [504, 77] on span "Details" at bounding box center [519, 84] width 33 height 15
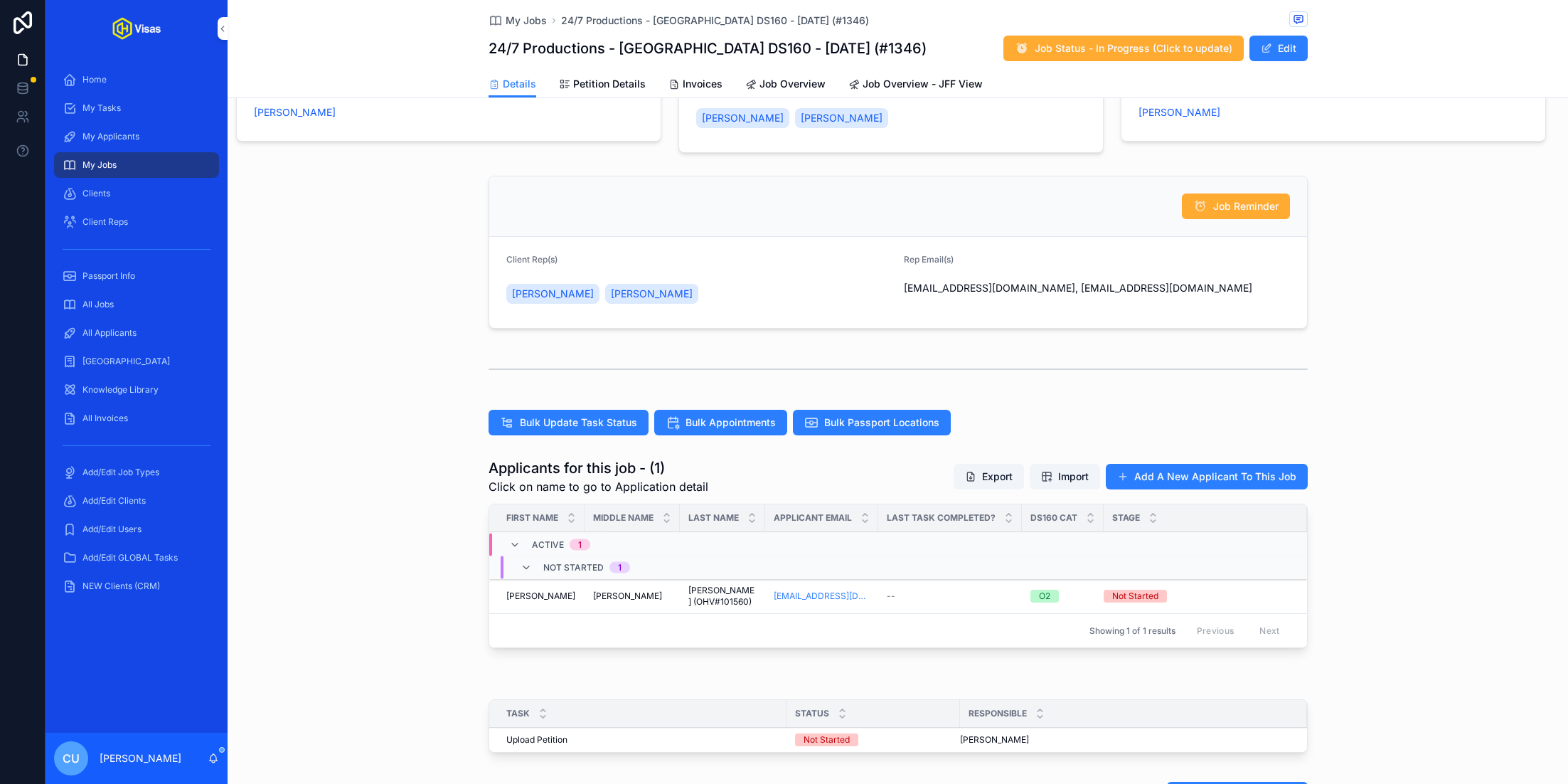
scroll to position [97, 0]
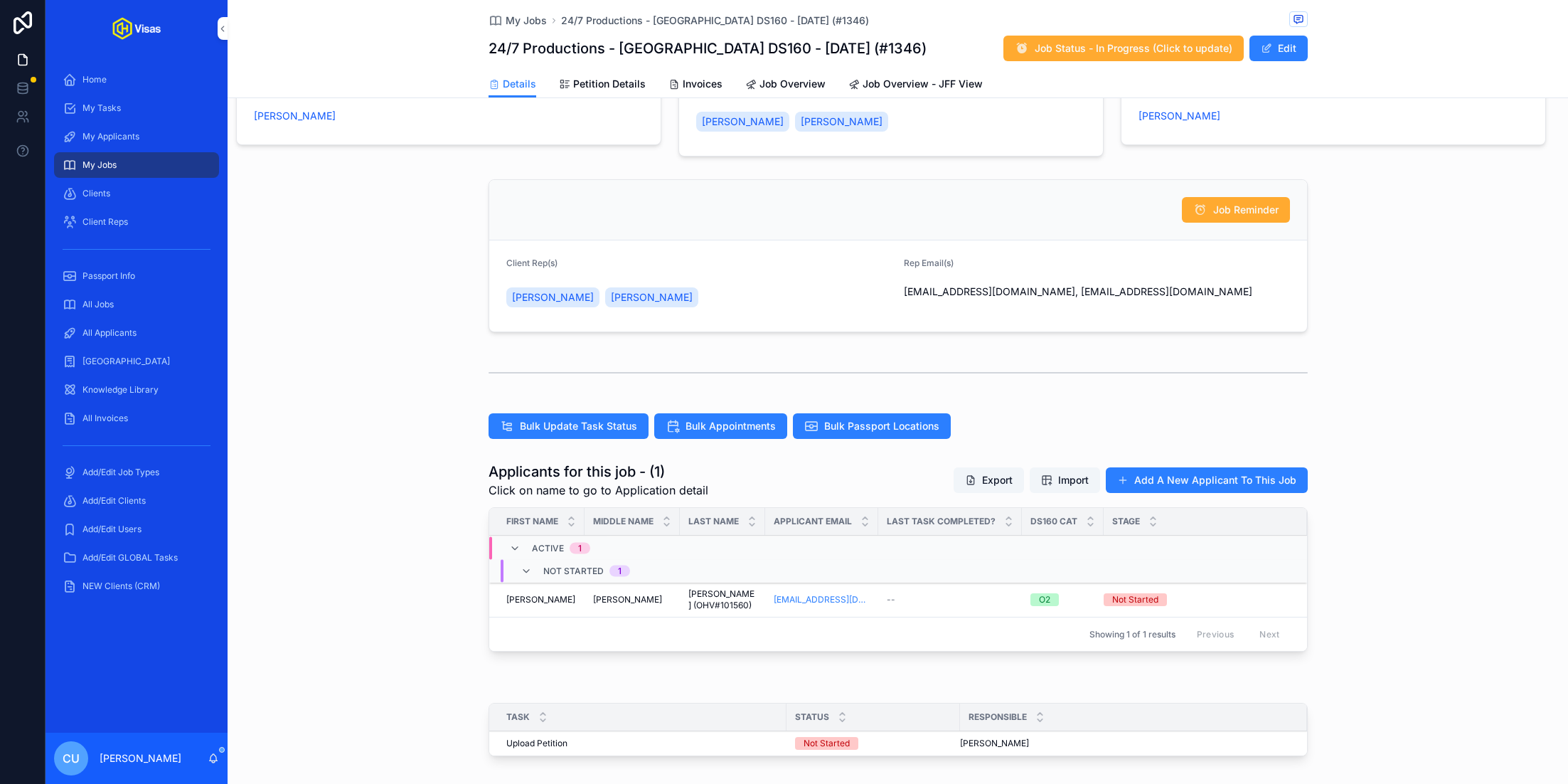
click at [609, 597] on div "[PERSON_NAME] [PERSON_NAME]" at bounding box center [631, 599] width 78 height 11
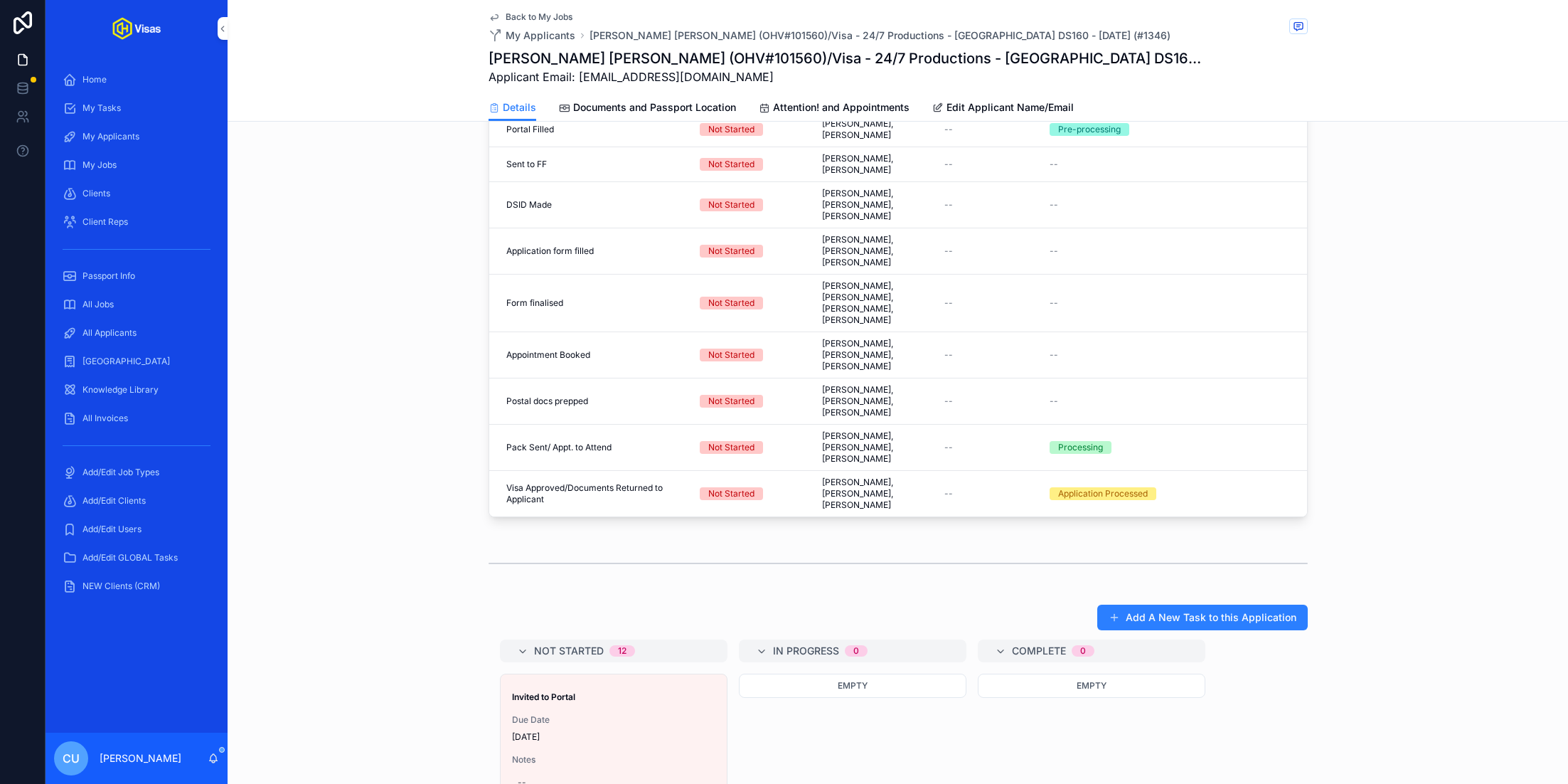
scroll to position [664, 0]
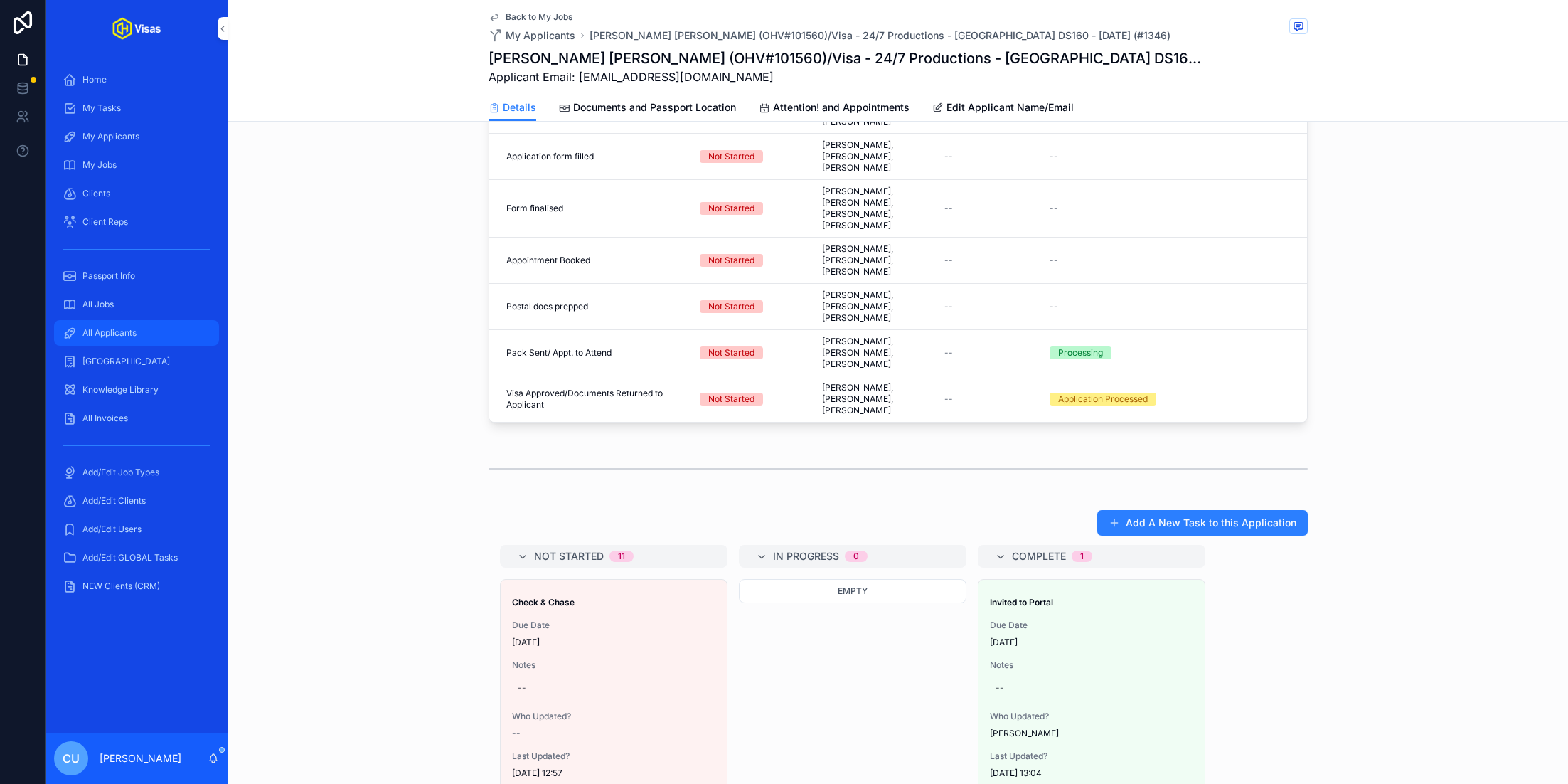
click at [145, 336] on div "All Applicants" at bounding box center [136, 333] width 148 height 23
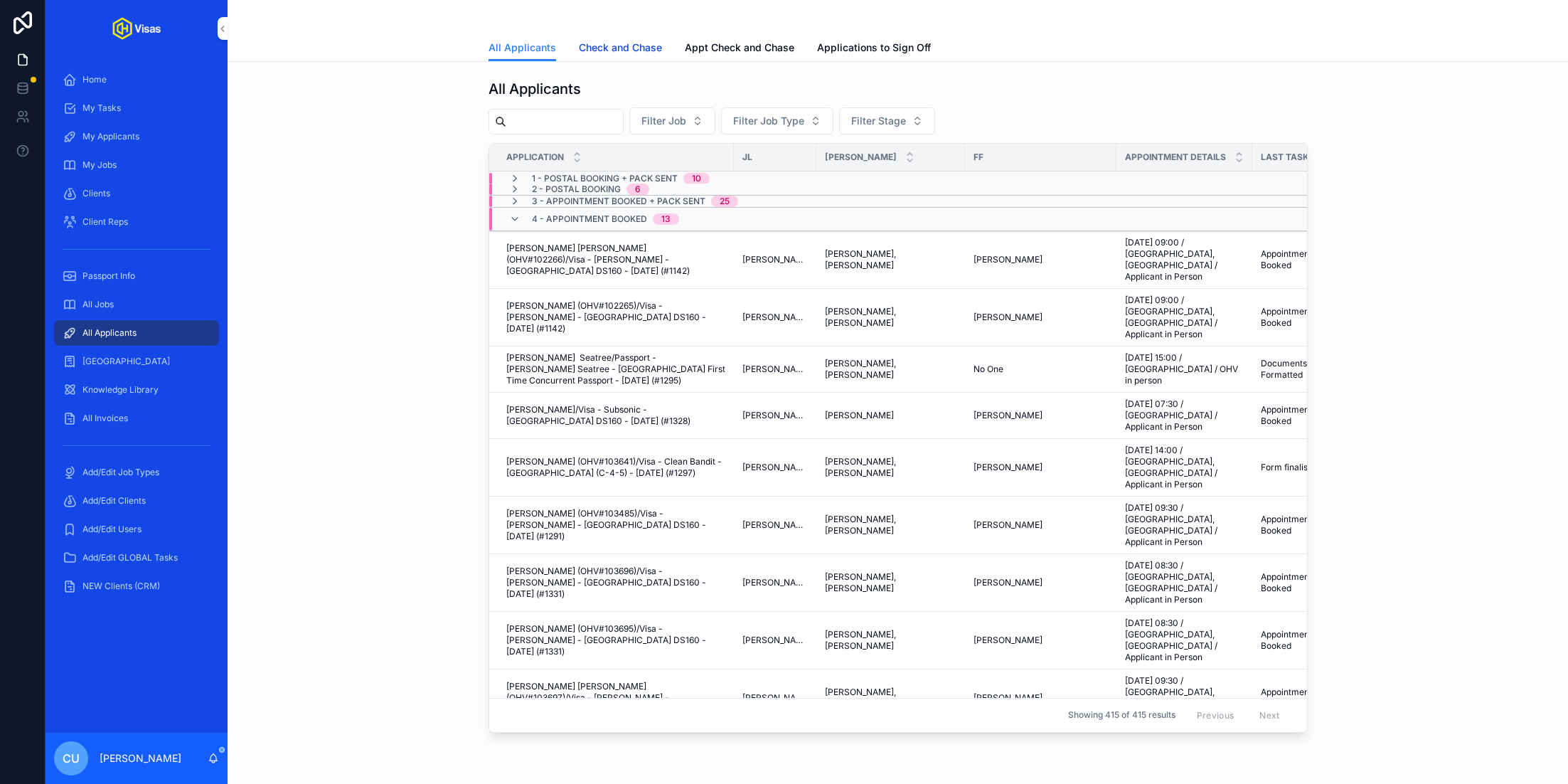
click at [636, 53] on span "Check and Chase" at bounding box center [620, 47] width 83 height 15
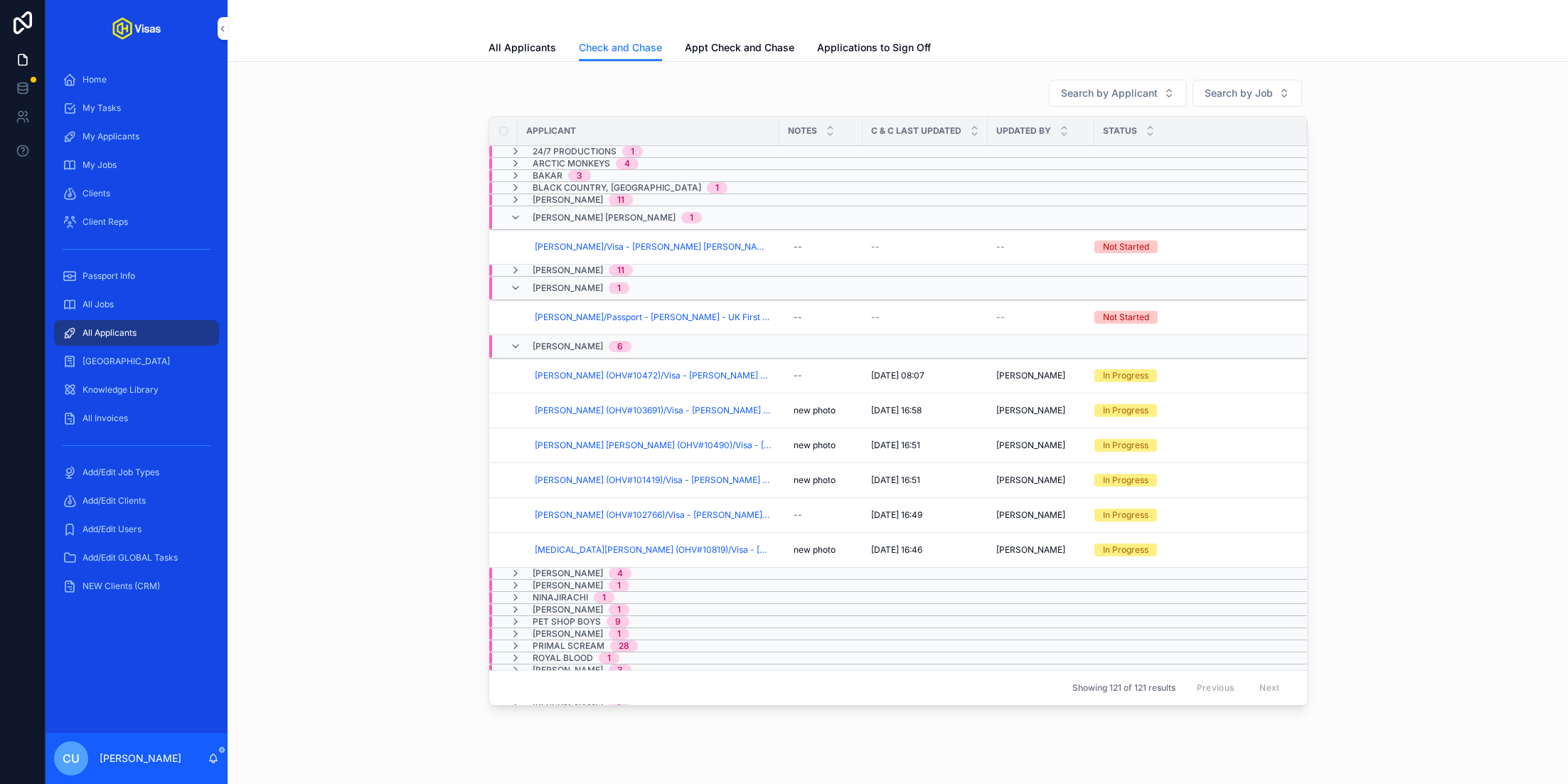
click at [571, 223] on div "[PERSON_NAME] [PERSON_NAME] 1" at bounding box center [618, 217] width 169 height 23
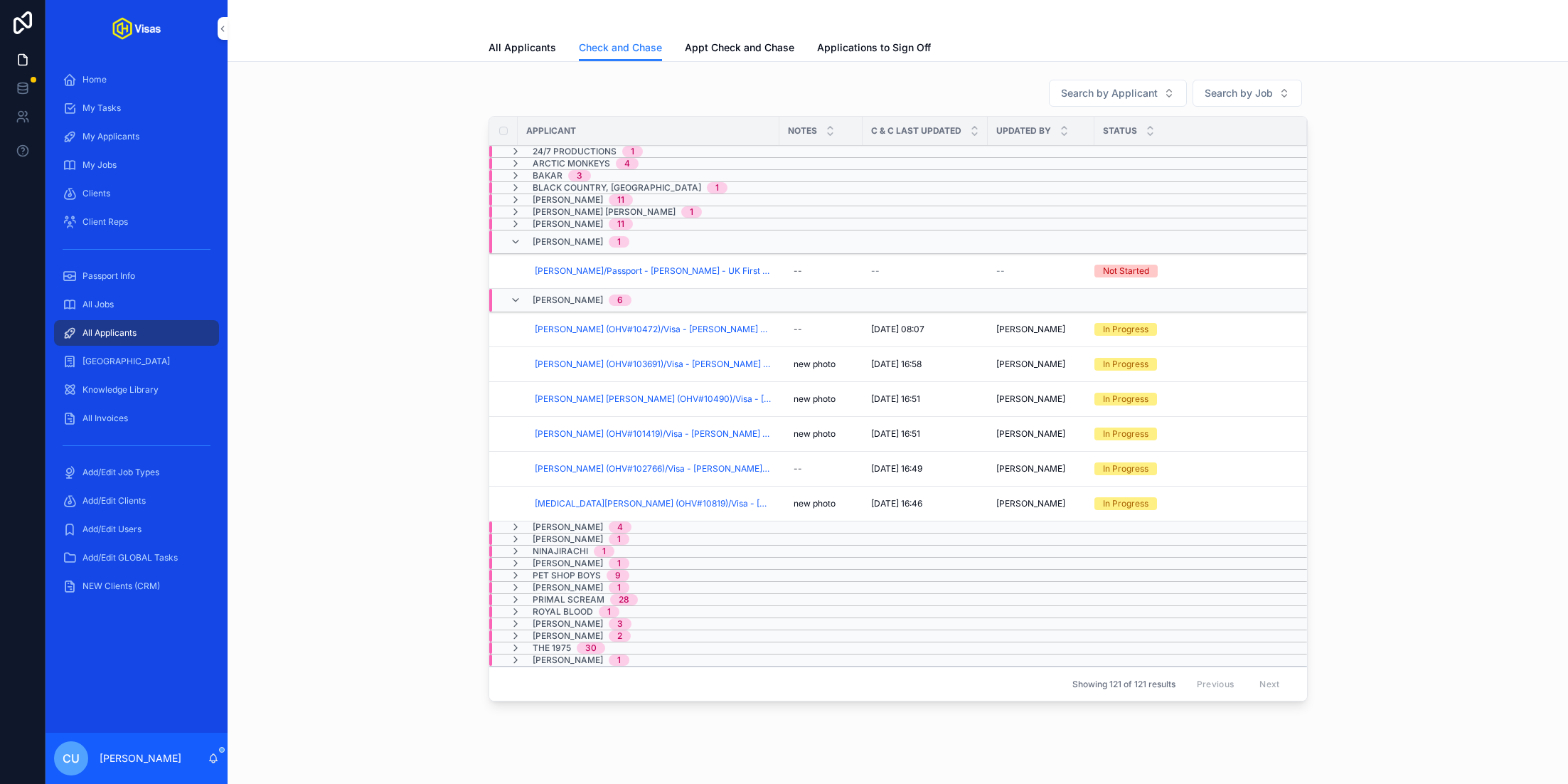
click at [563, 238] on span "[PERSON_NAME]" at bounding box center [568, 241] width 70 height 11
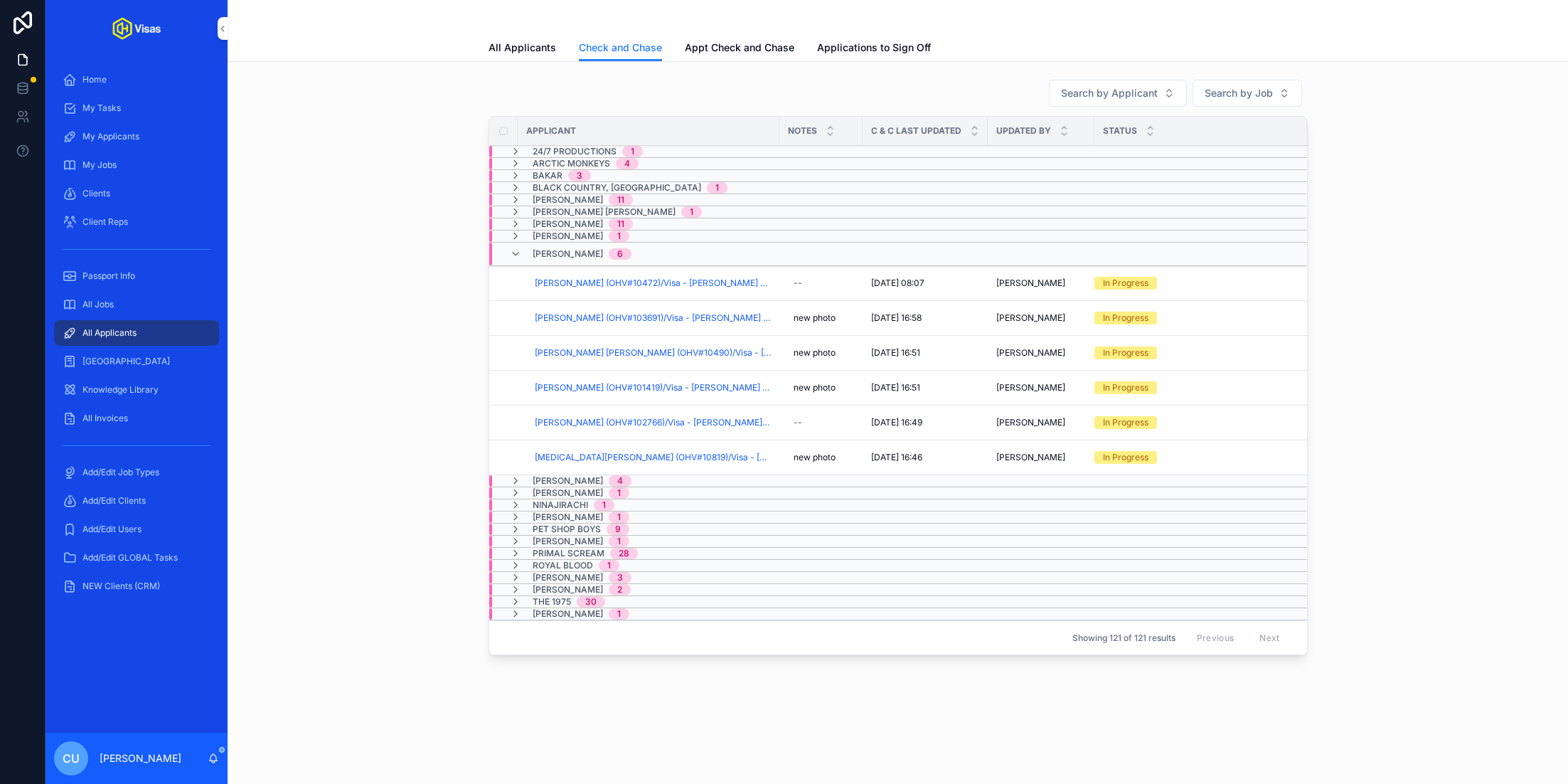
click at [558, 251] on span "[PERSON_NAME]" at bounding box center [568, 253] width 70 height 11
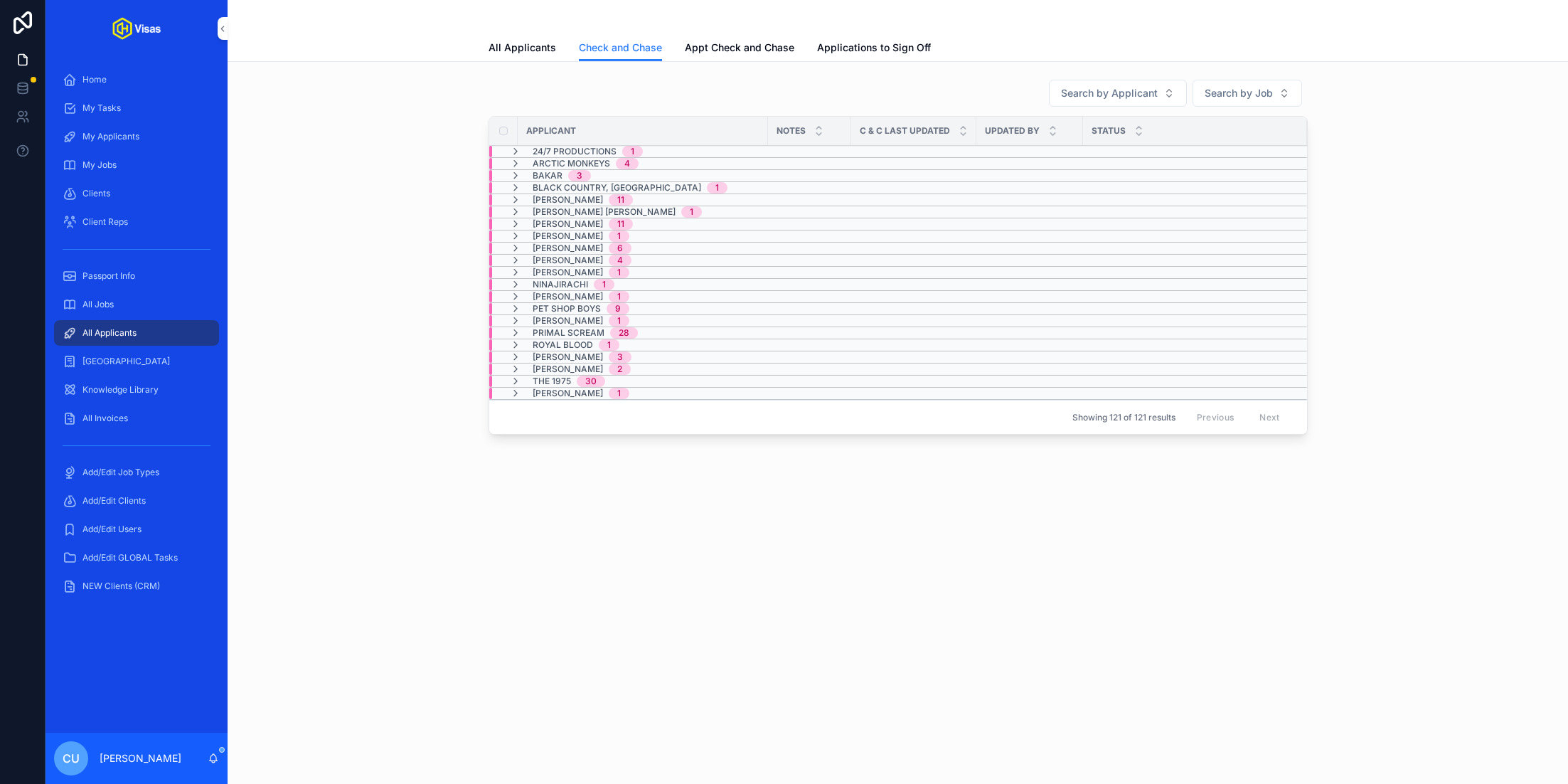
click at [564, 151] on span "24/7 Productions" at bounding box center [575, 151] width 84 height 11
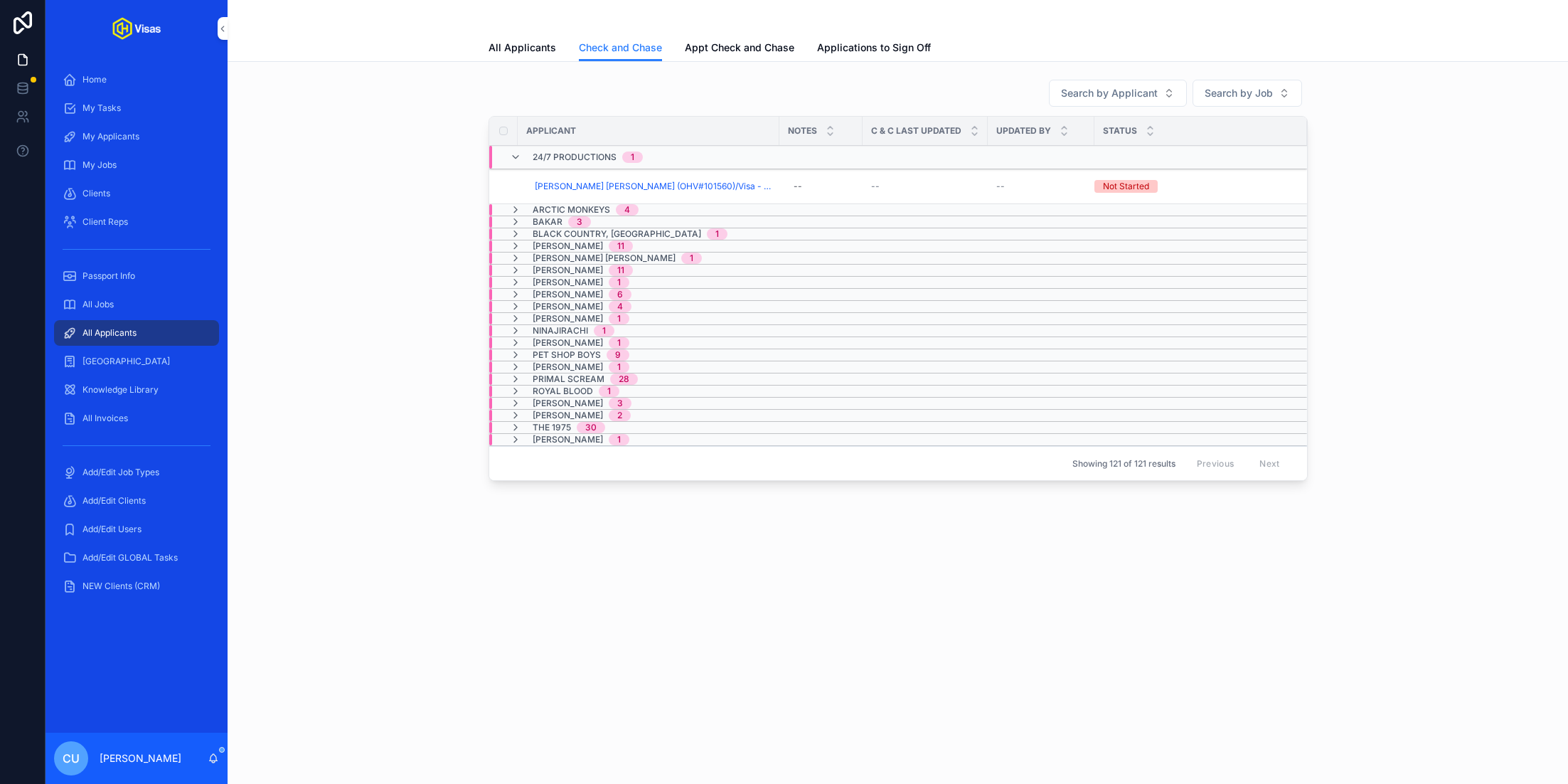
click at [0, 0] on span "Checked And Chased" at bounding box center [0, 0] width 0 height 0
click at [552, 221] on span "Bakar" at bounding box center [547, 222] width 30 height 11
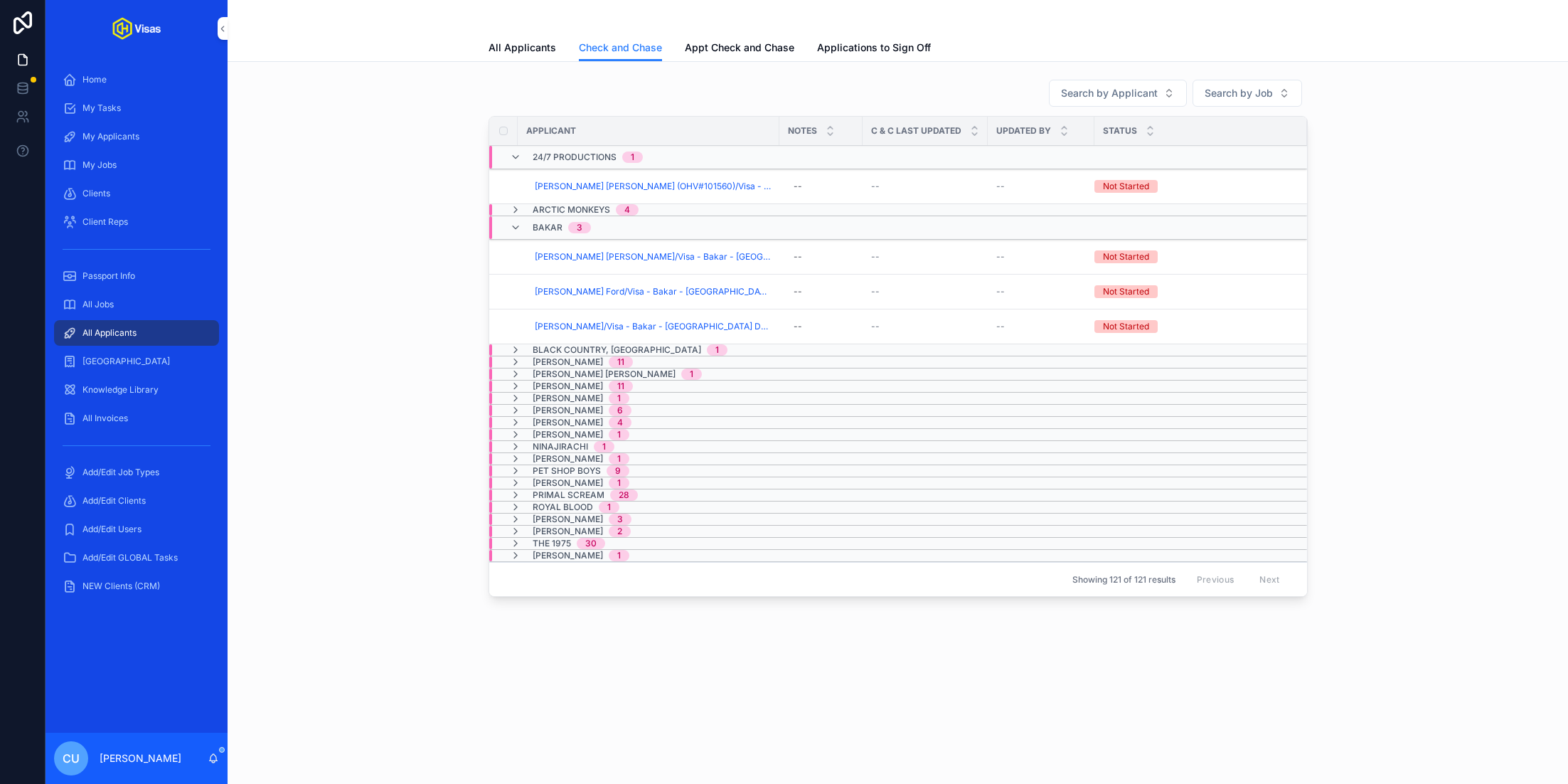
click at [555, 344] on span "Black Country, [GEOGRAPHIC_DATA]" at bounding box center [617, 349] width 169 height 11
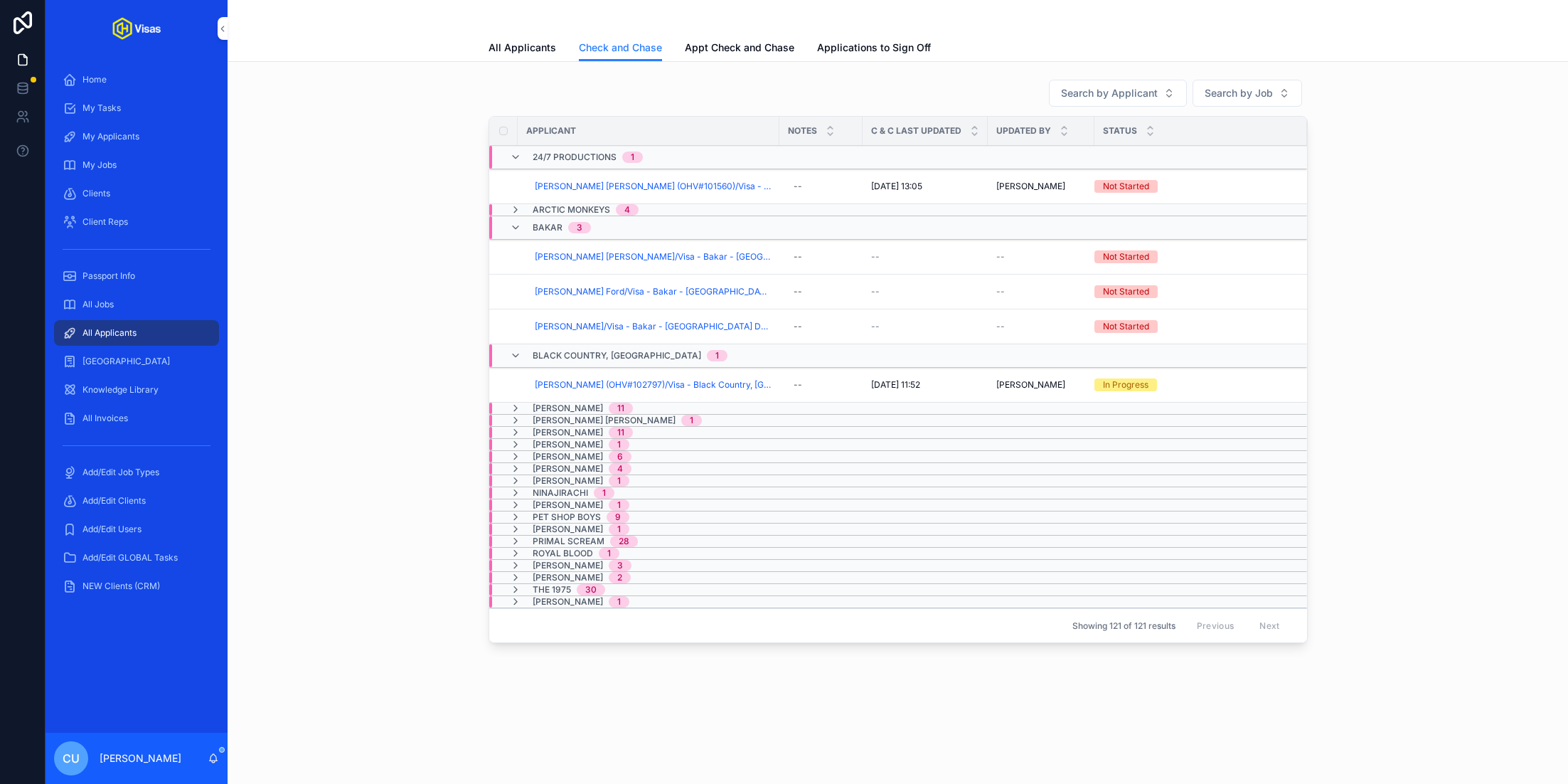
click at [554, 407] on span "[PERSON_NAME]" at bounding box center [568, 408] width 70 height 11
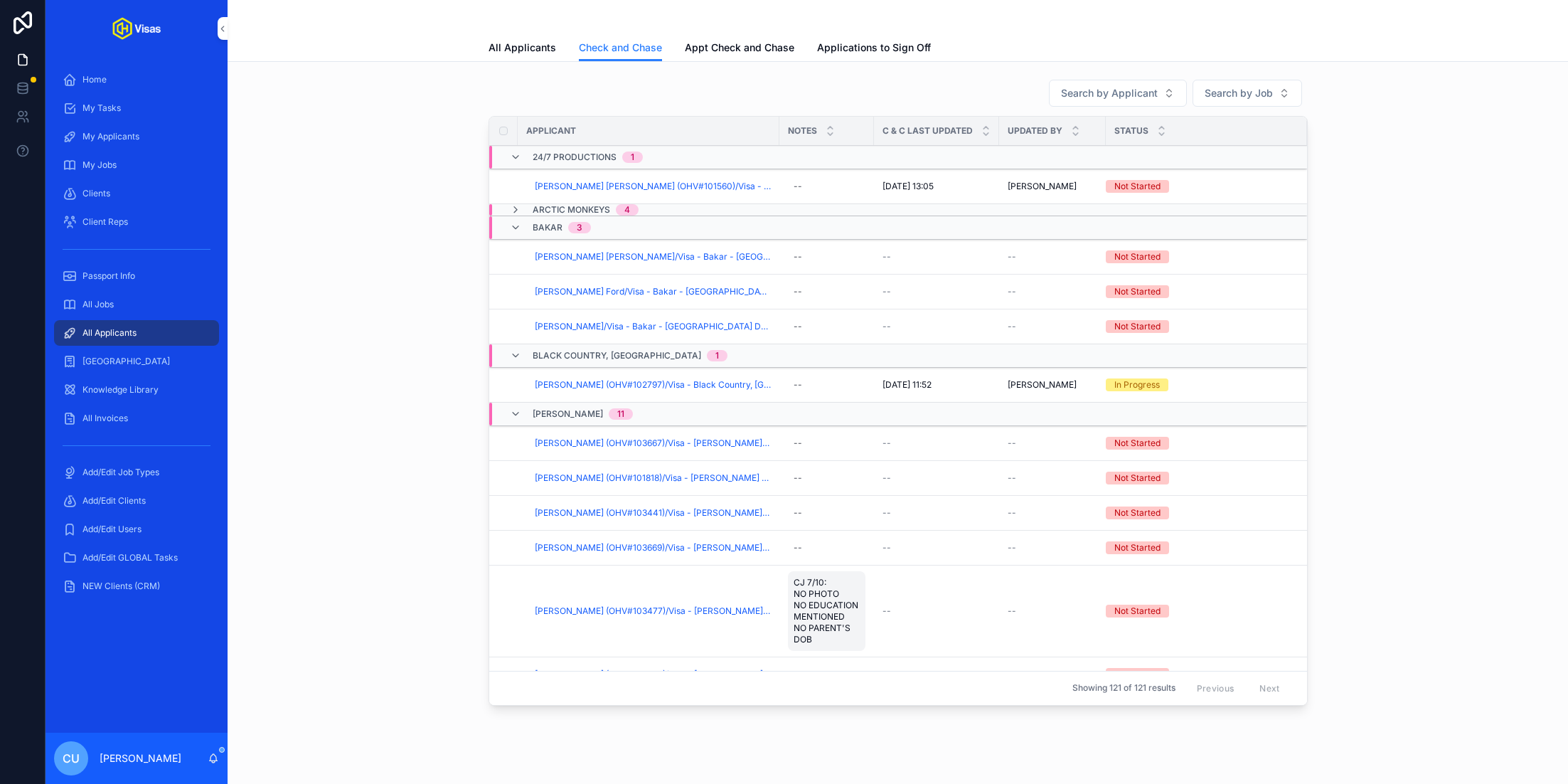
click at [829, 603] on span "CJ 7/10: NO PHOTO NO EDUCATION MENTIONED NO PARENT'S DOB" at bounding box center [826, 611] width 66 height 68
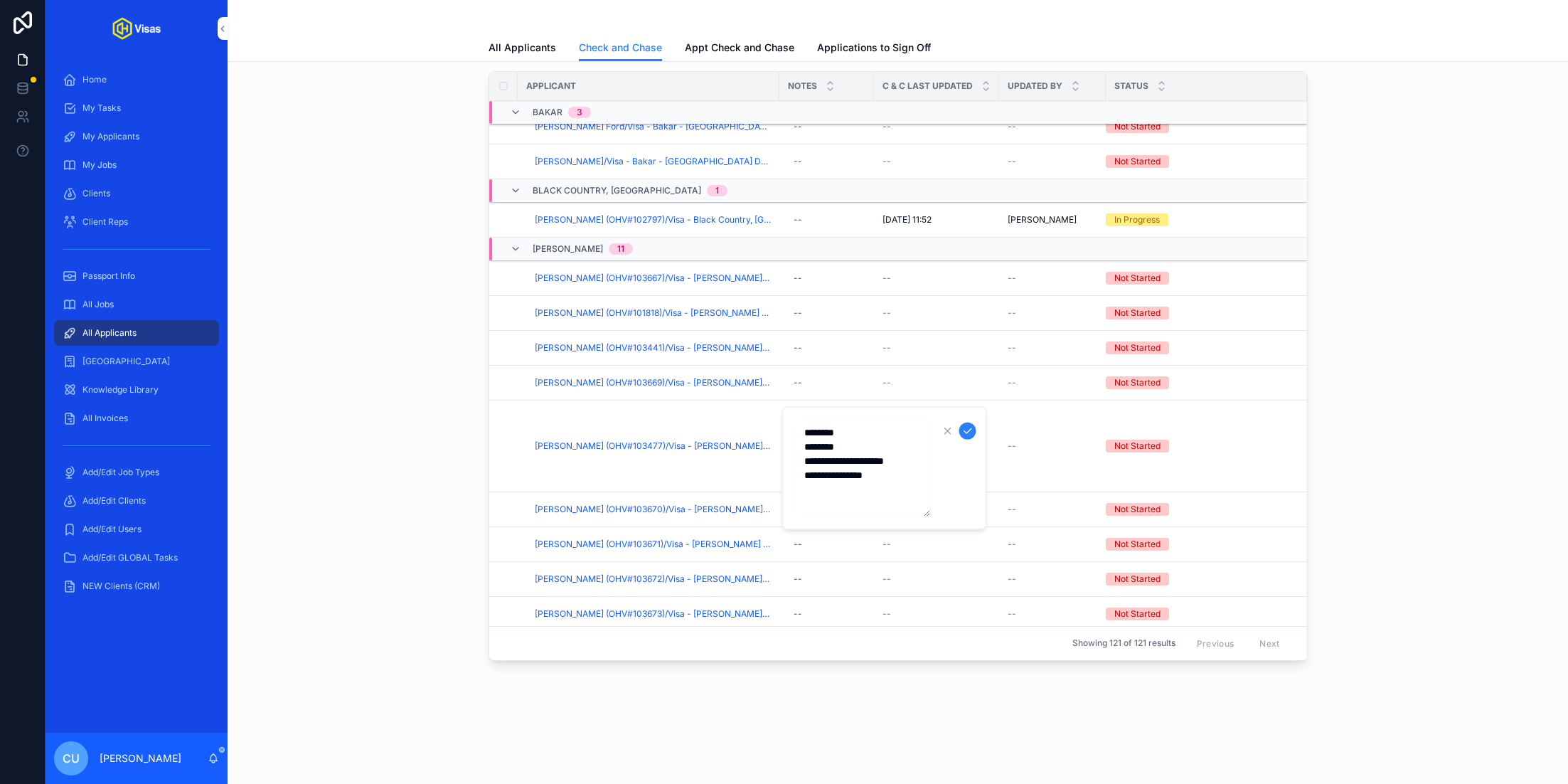
scroll to position [130, 0]
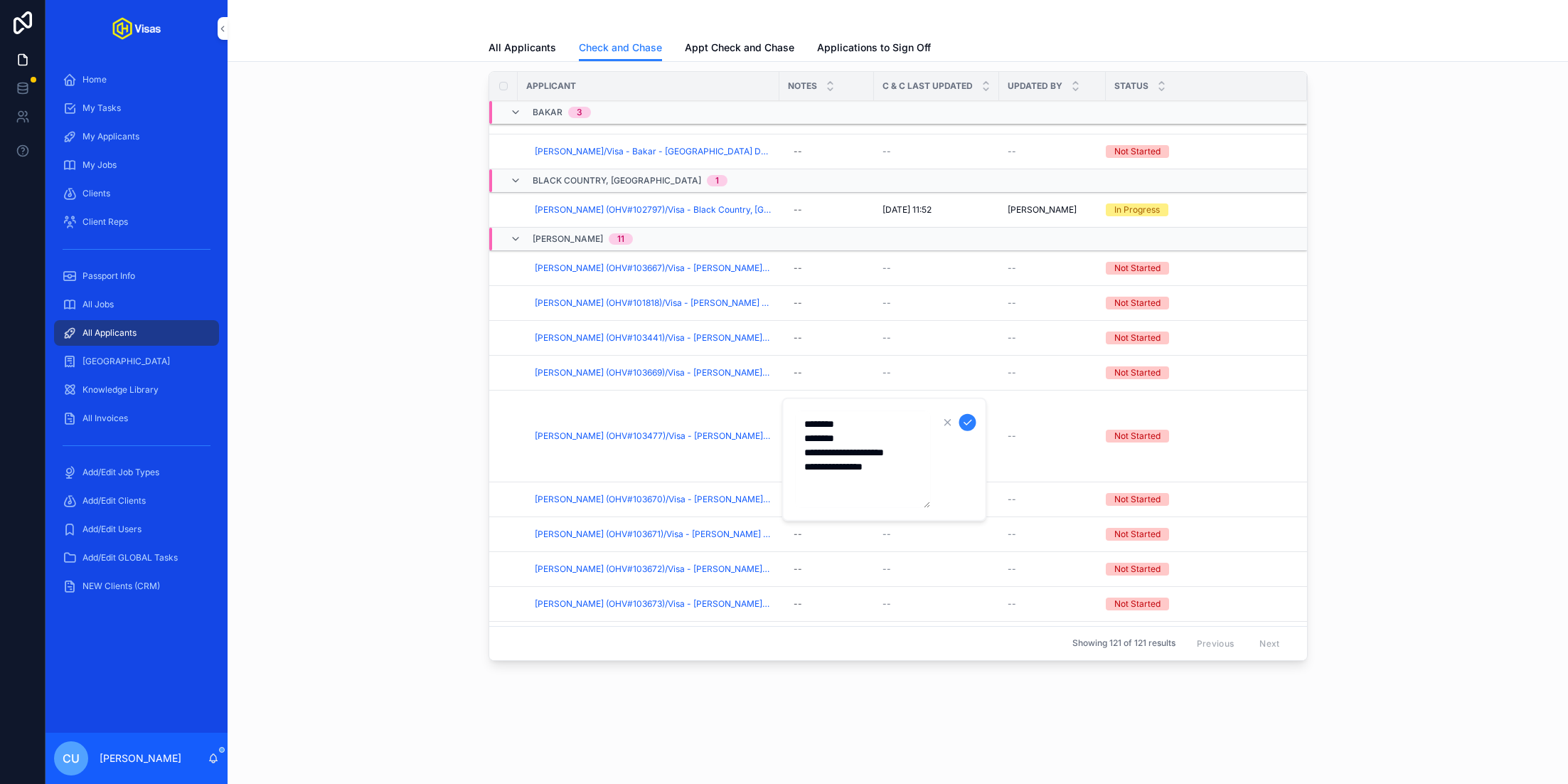
click at [420, 506] on div "Search by Applicant Search by Job Applicant Notes C & C Last Updated Updated By…" at bounding box center [897, 350] width 1317 height 644
click at [609, 433] on span "[PERSON_NAME] (OHV#103477)/Visa - [PERSON_NAME] - [GEOGRAPHIC_DATA] DS160 - [DA…" at bounding box center [653, 436] width 236 height 11
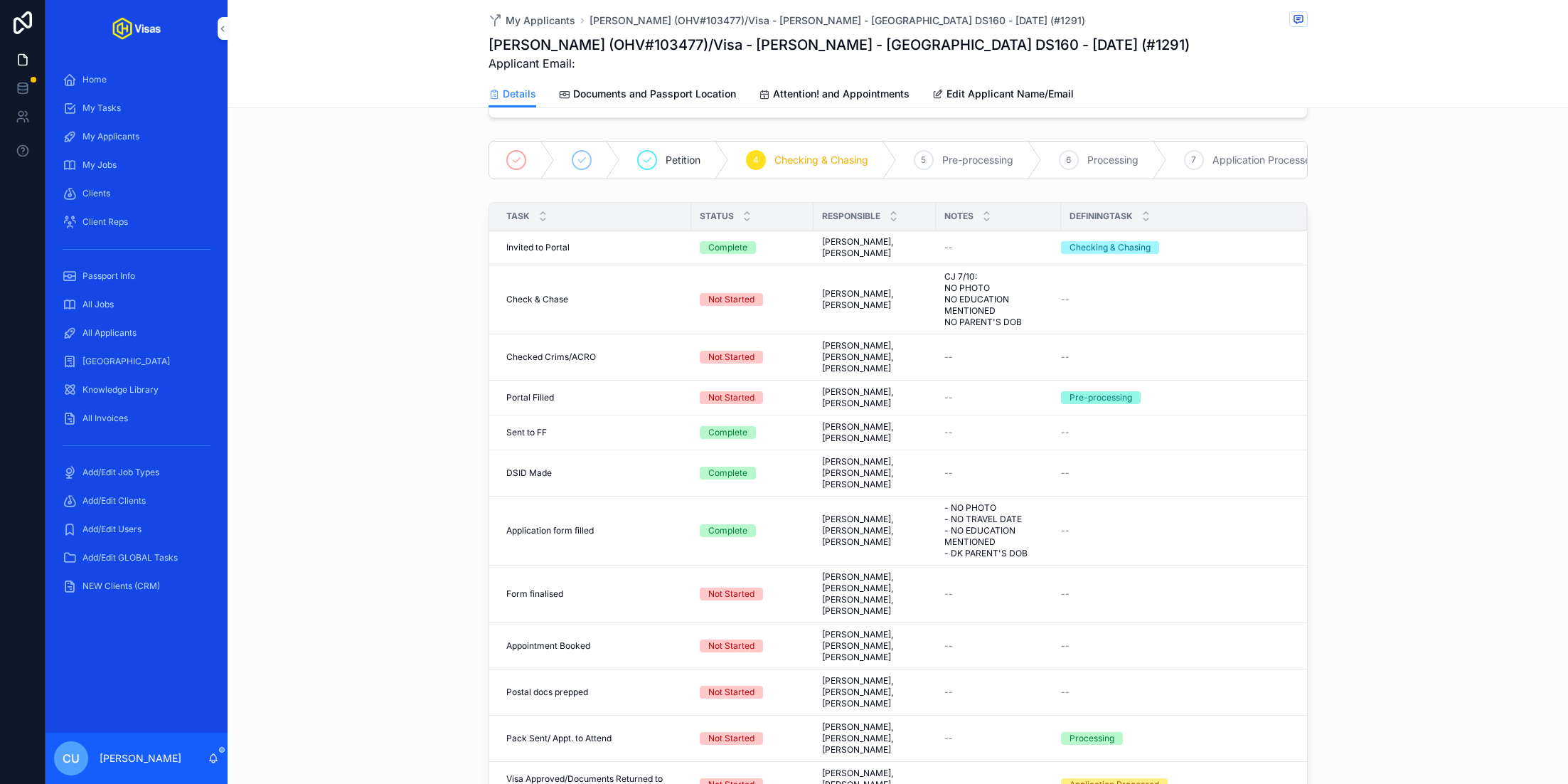
scroll to position [323, 0]
click at [1006, 284] on span "CJ 7/10: NO PHOTO NO EDUCATION MENTIONED NO PARENT'S DOB" at bounding box center [998, 299] width 108 height 57
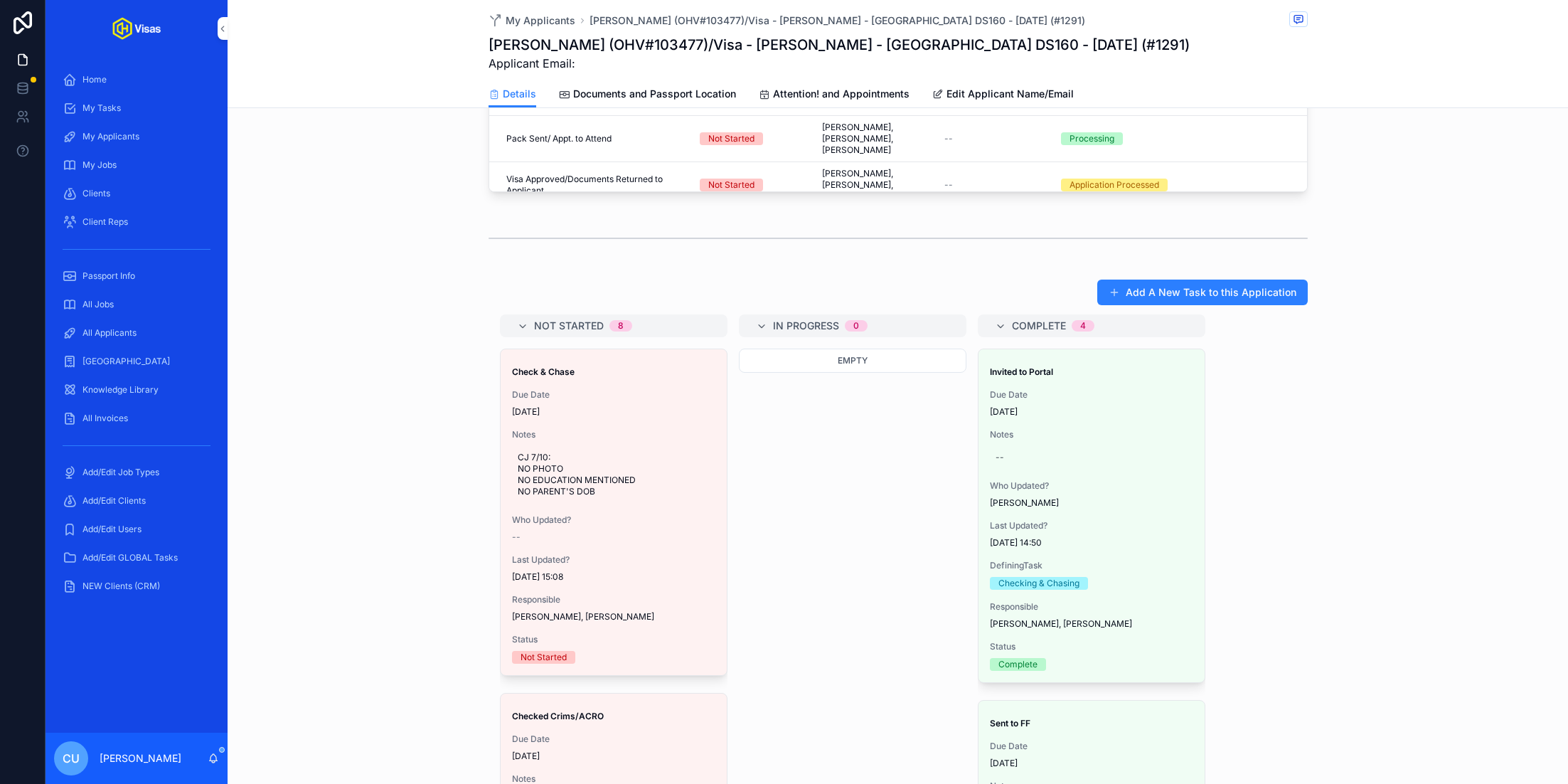
scroll to position [1100, 0]
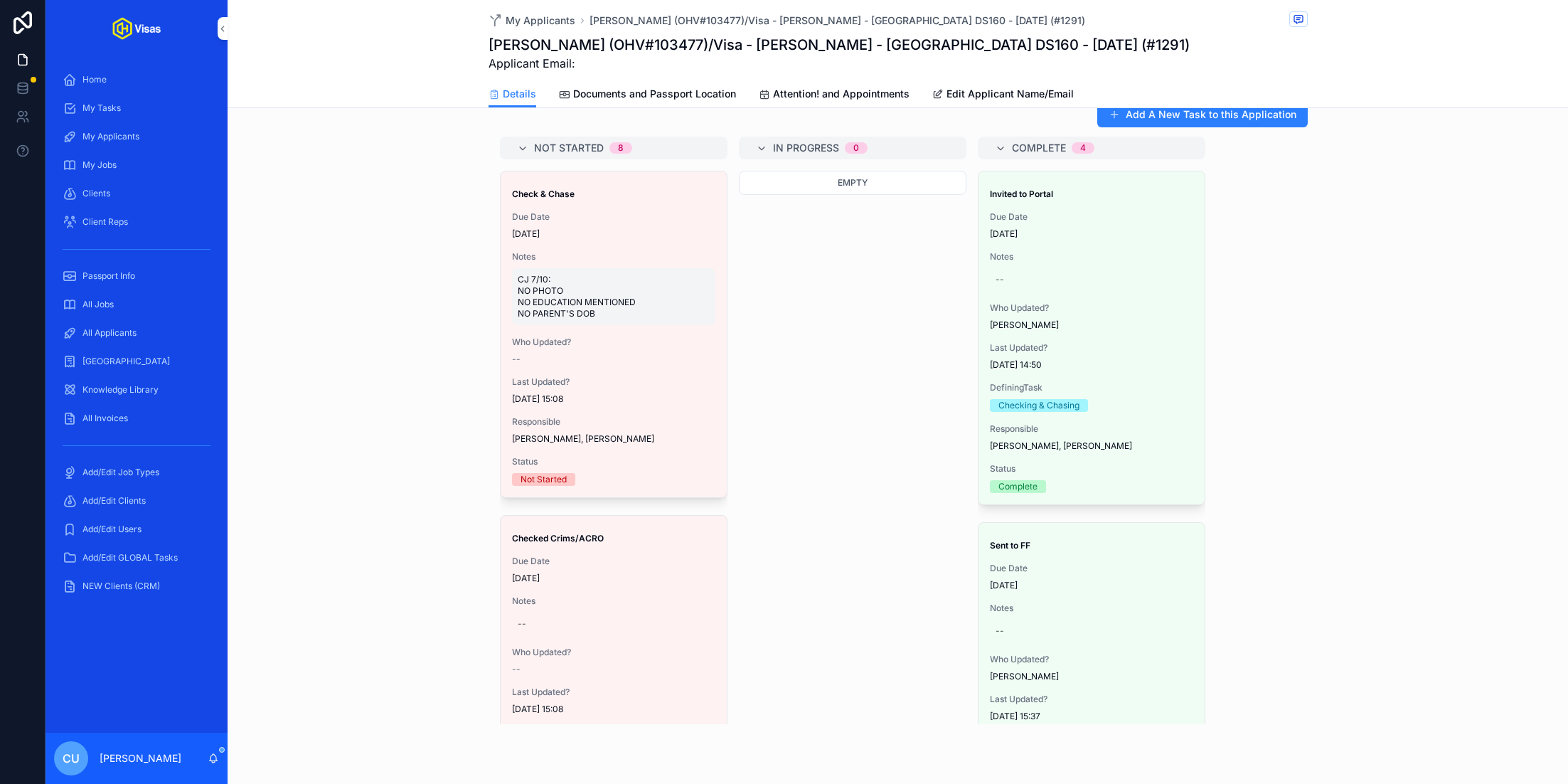
click at [567, 274] on span "CJ 7/10: NO PHOTO NO EDUCATION MENTIONED NO PARENT'S DOB" at bounding box center [613, 296] width 192 height 45
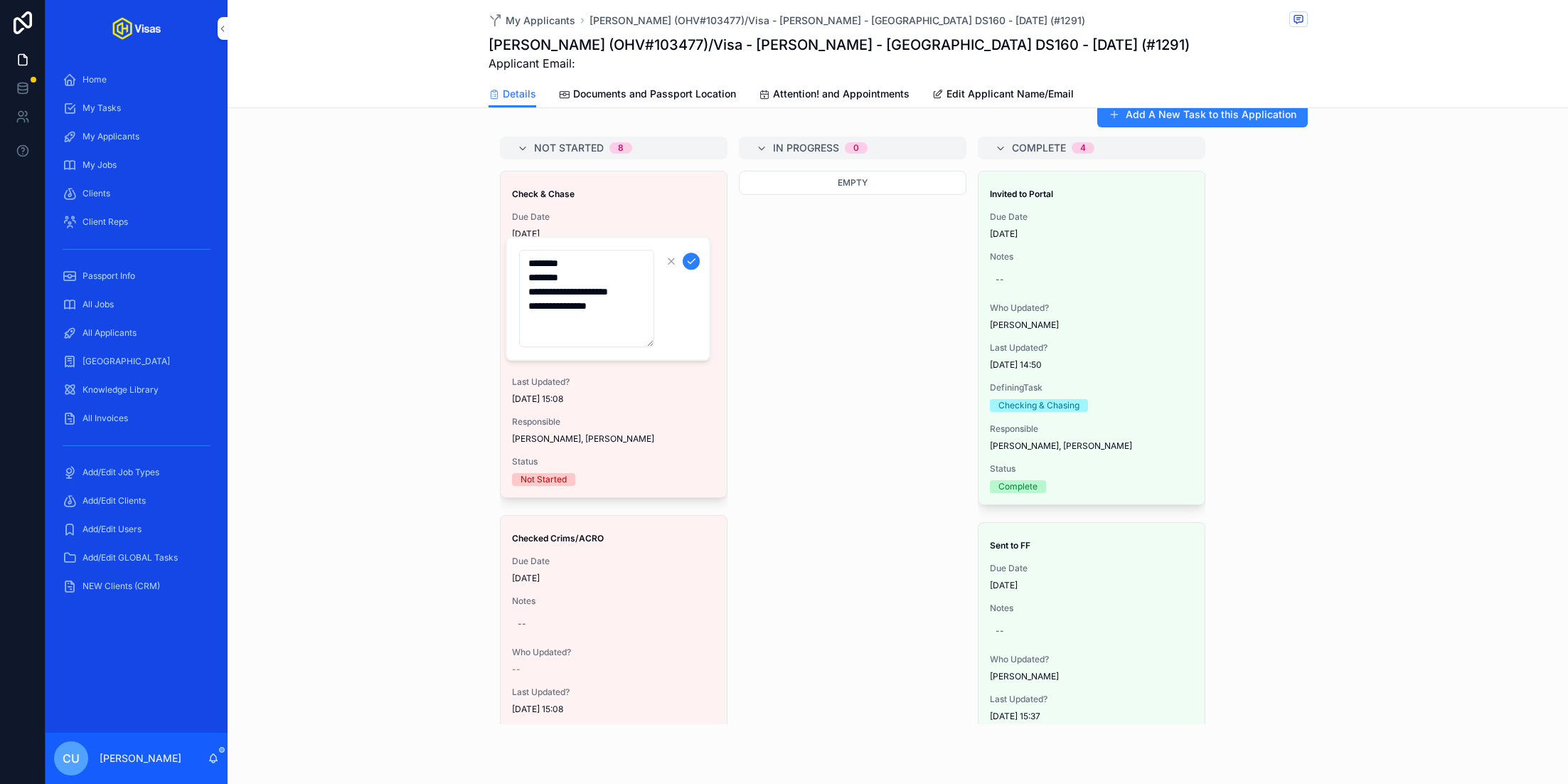
click at [574, 274] on textarea "**********" at bounding box center [587, 299] width 135 height 98
click at [525, 264] on textarea "**********" at bounding box center [587, 299] width 135 height 98
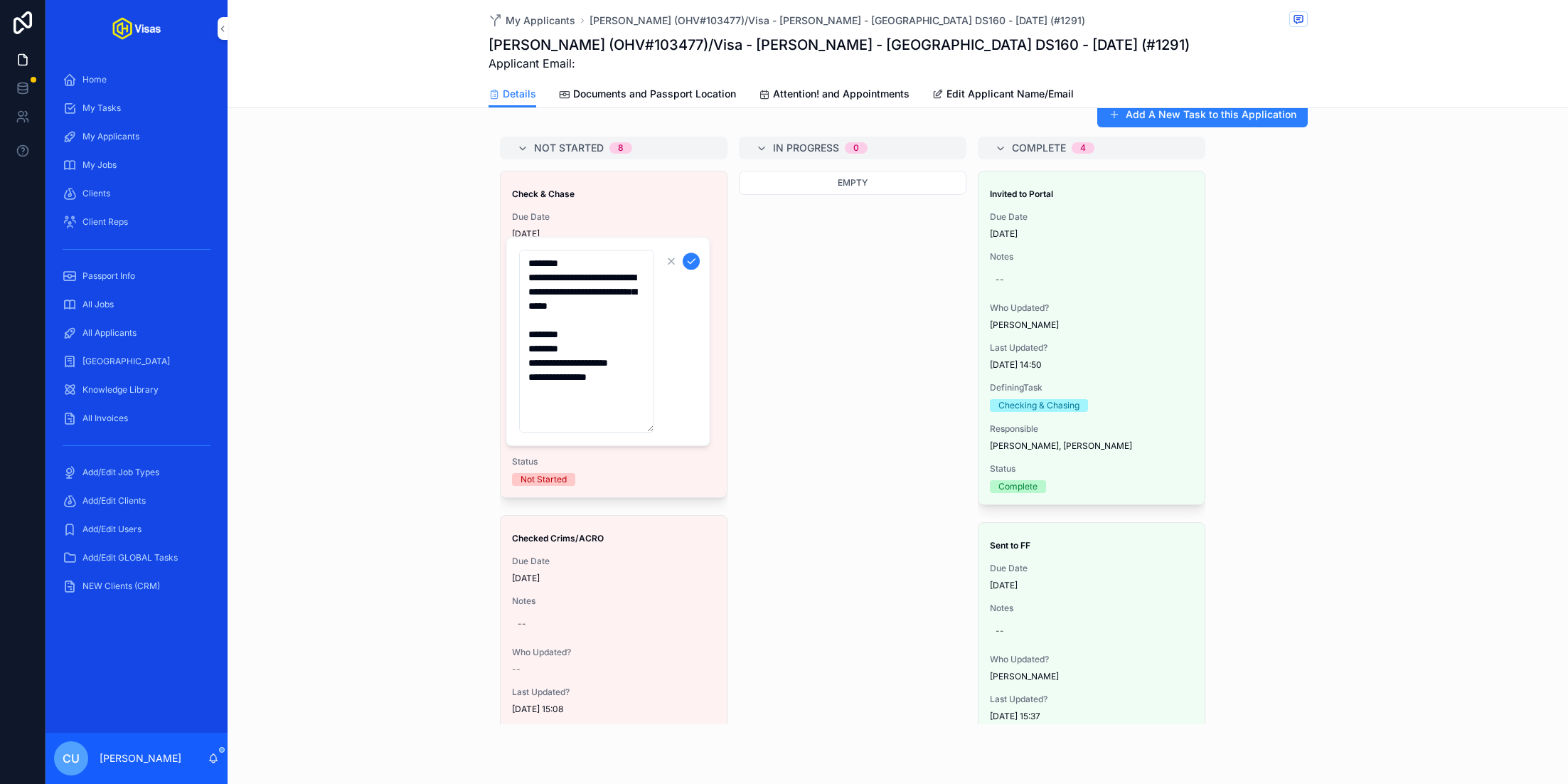
click at [624, 291] on textarea "**********" at bounding box center [587, 342] width 135 height 183
type textarea "**********"
click at [693, 262] on icon "scrollable content" at bounding box center [690, 260] width 11 height 11
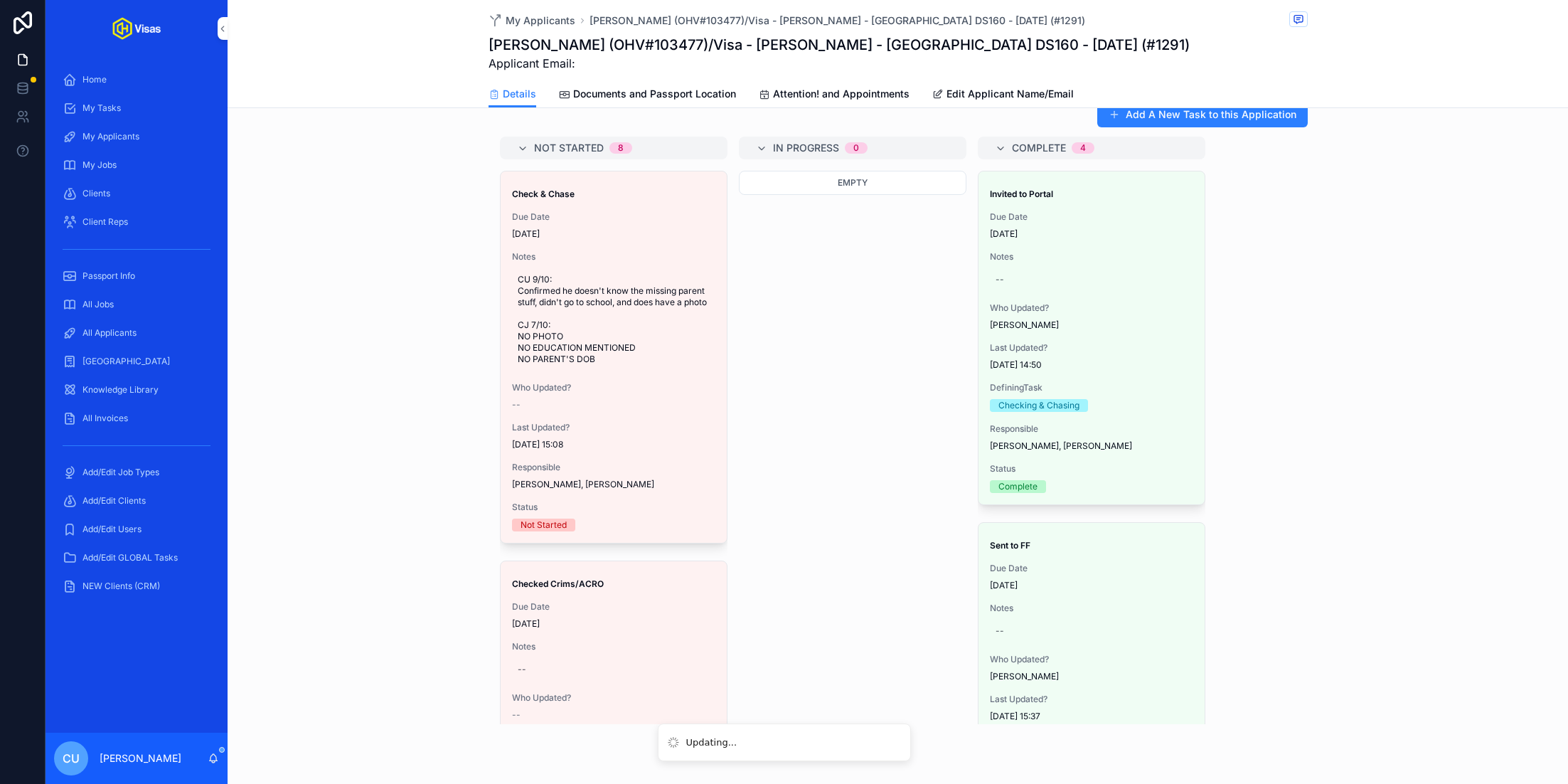
scroll to position [1108, 0]
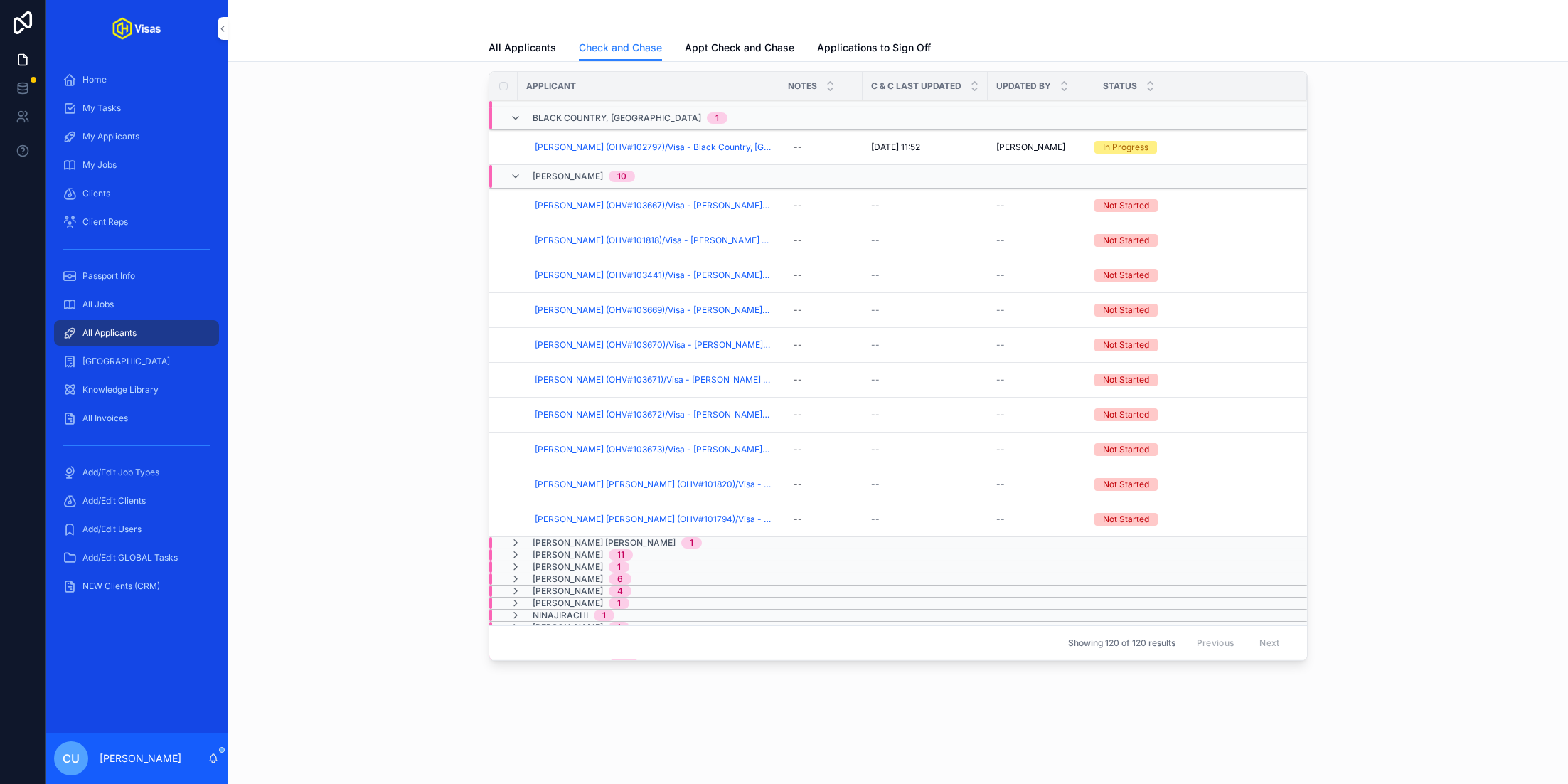
scroll to position [208, 0]
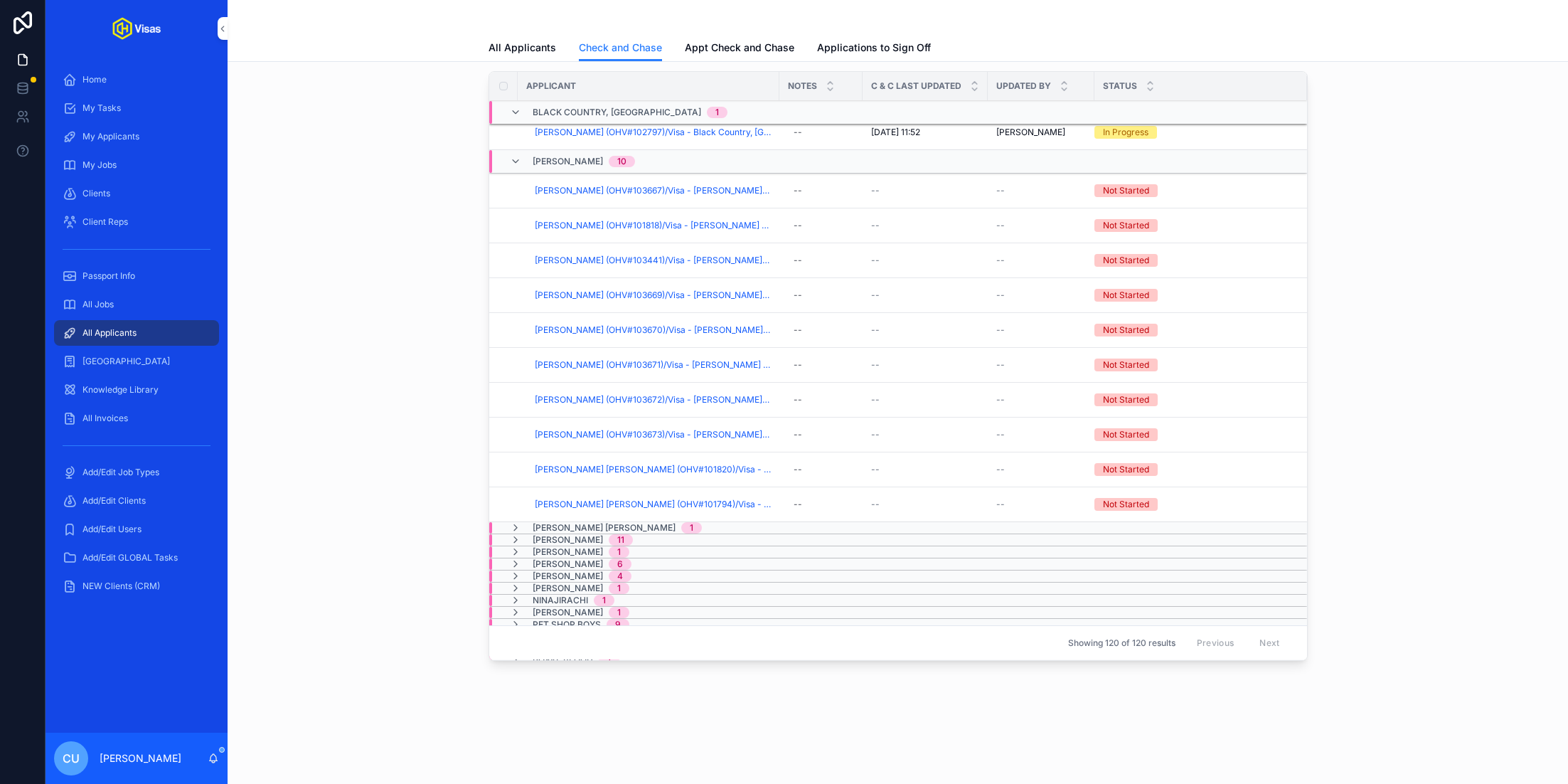
click at [560, 156] on span "[PERSON_NAME]" at bounding box center [568, 161] width 70 height 11
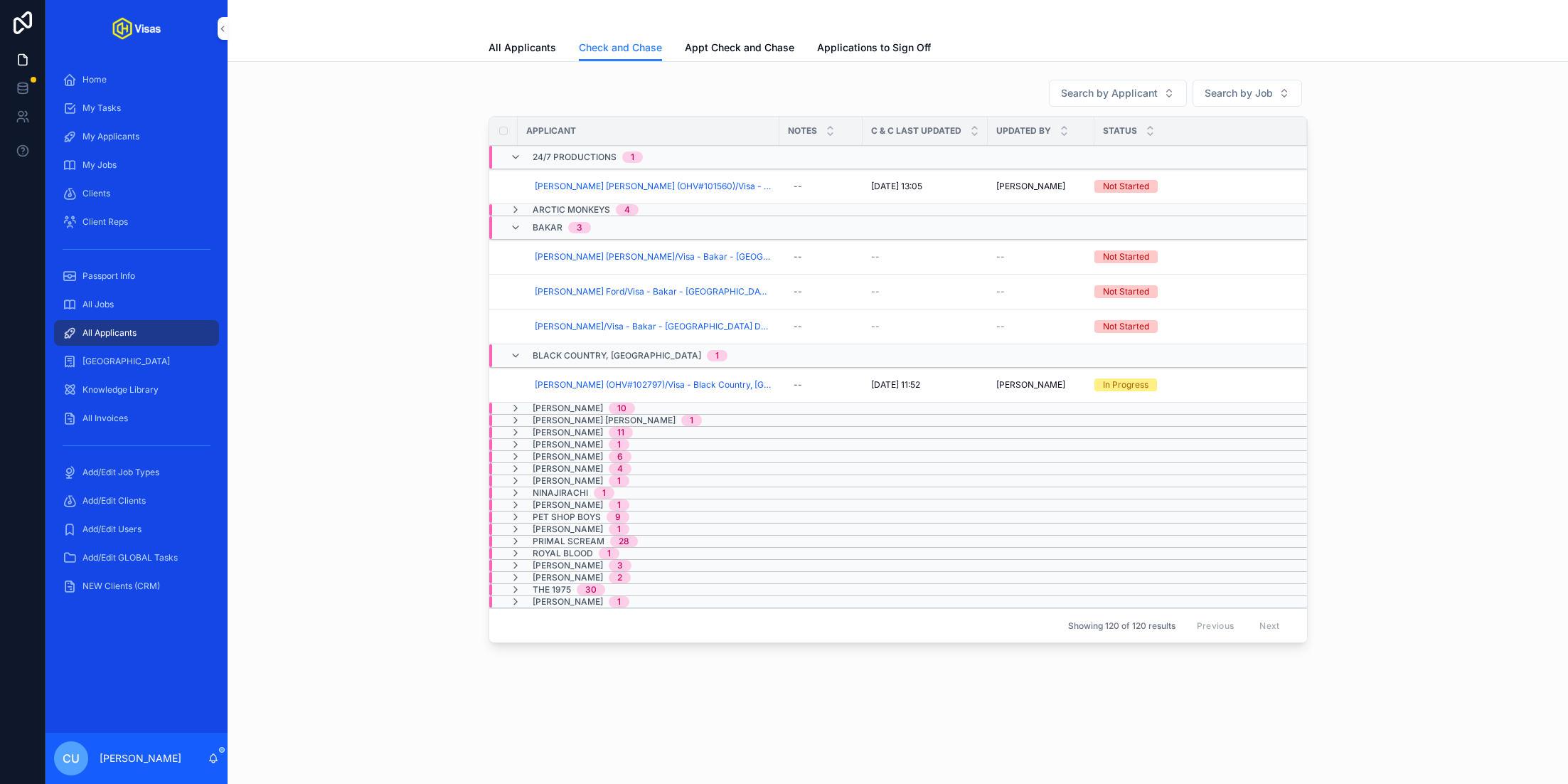
scroll to position [0, 0]
click at [553, 406] on span "[PERSON_NAME]" at bounding box center [568, 408] width 70 height 11
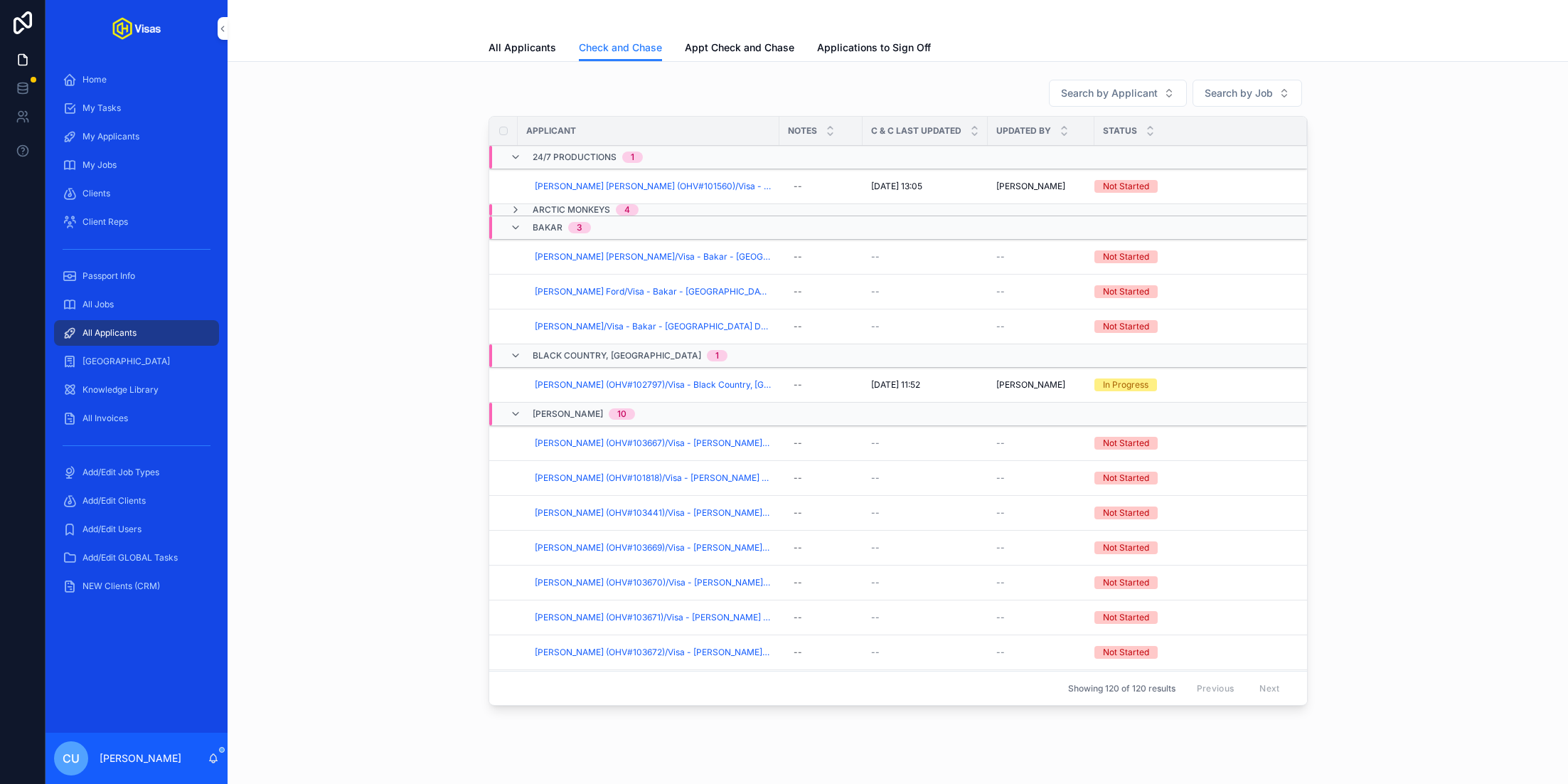
scroll to position [289, 0]
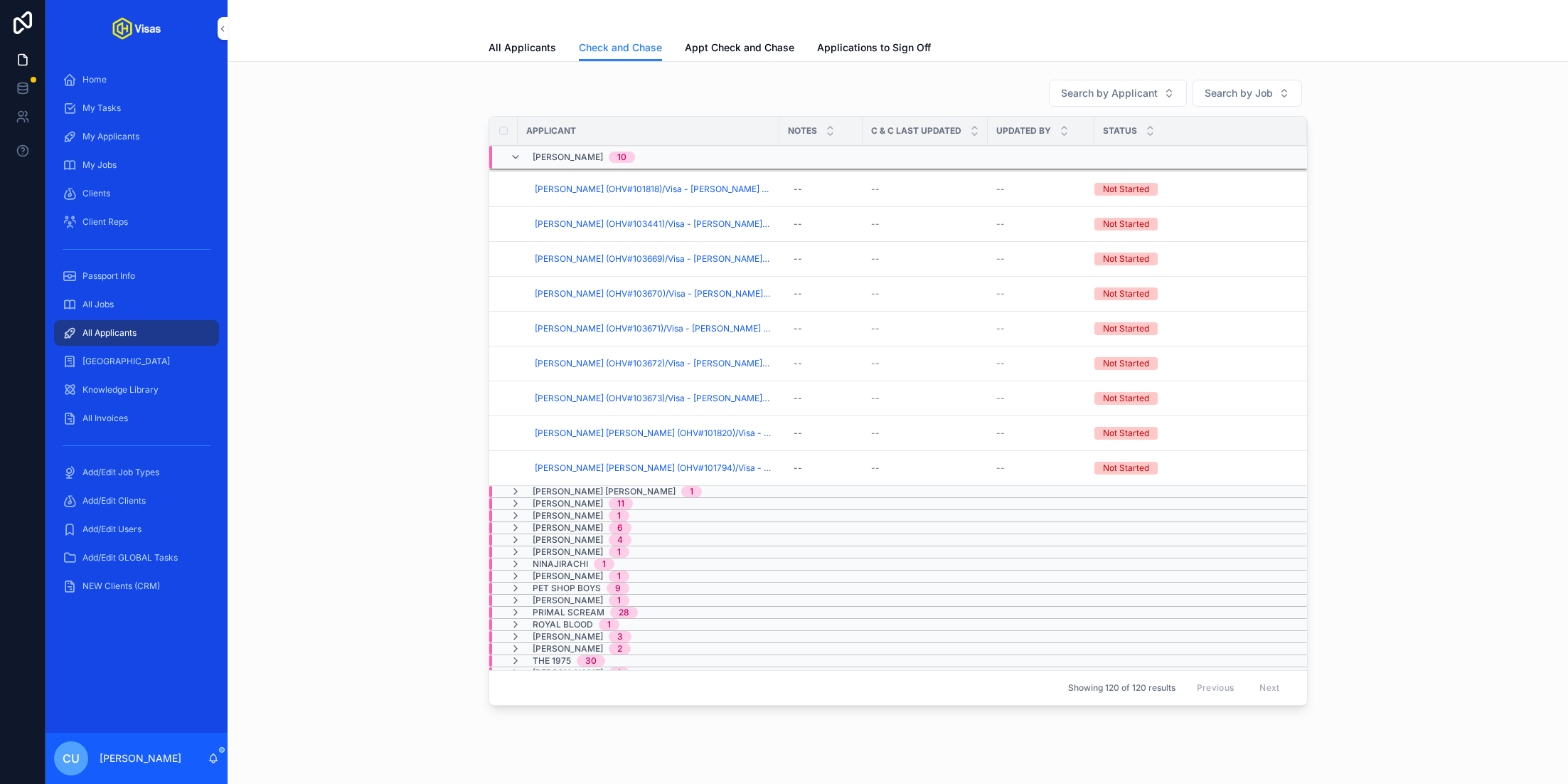
click at [565, 486] on span "[PERSON_NAME] [PERSON_NAME]" at bounding box center [604, 491] width 143 height 11
click at [0, 0] on span "Checked And Chased" at bounding box center [0, 0] width 0 height 0
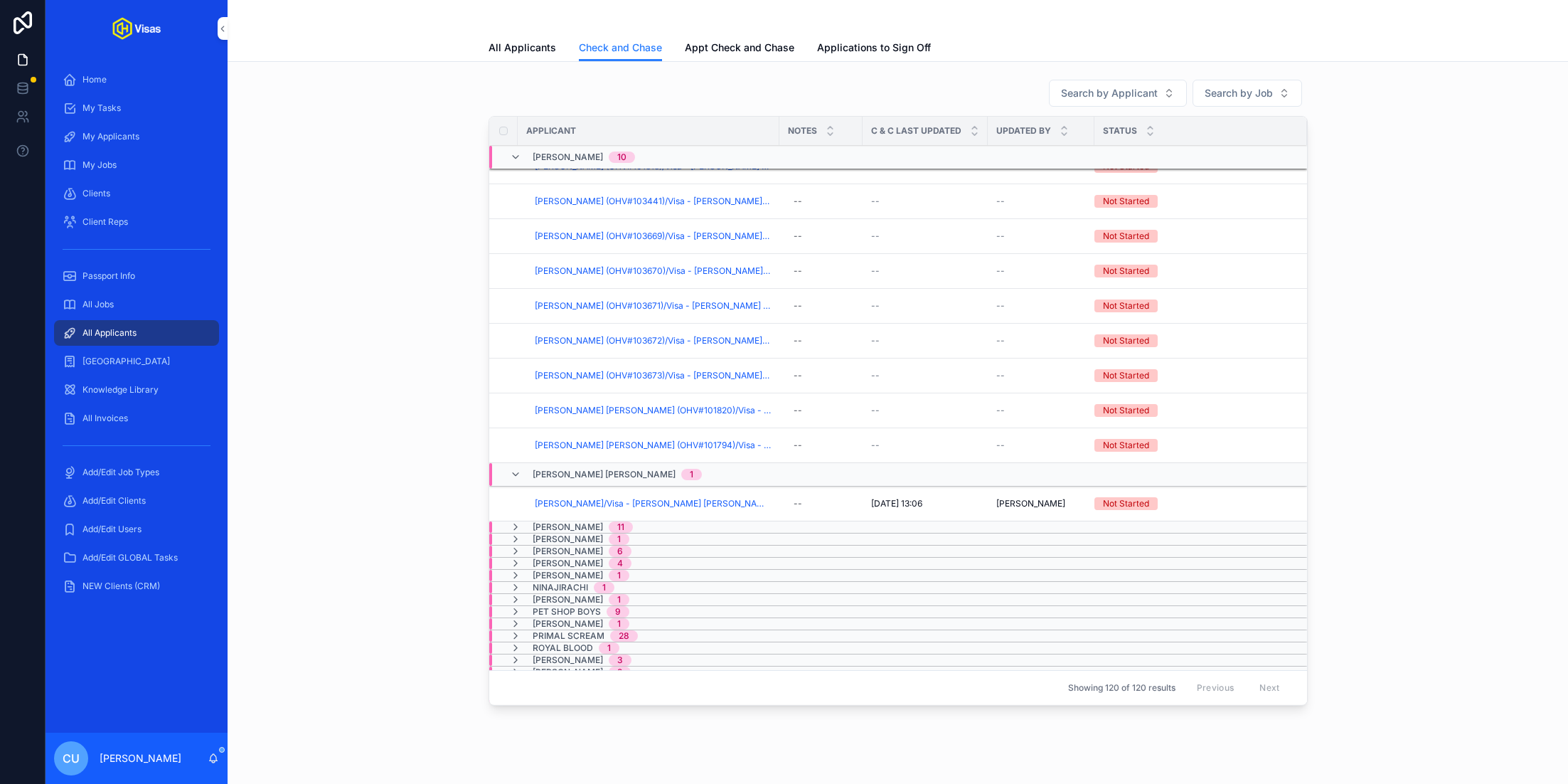
click at [593, 521] on div "Jade 11" at bounding box center [580, 526] width 140 height 11
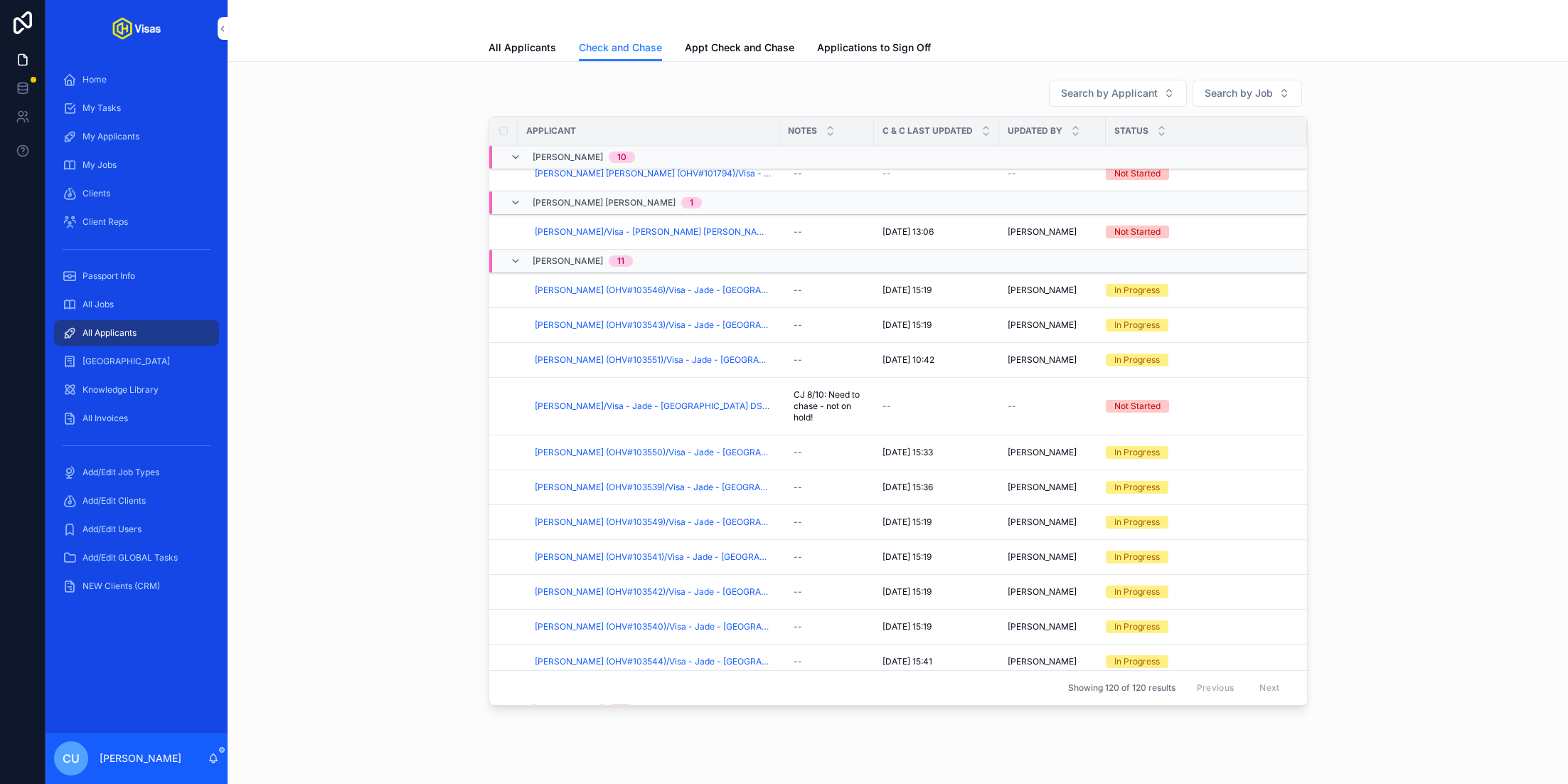
scroll to position [770, 0]
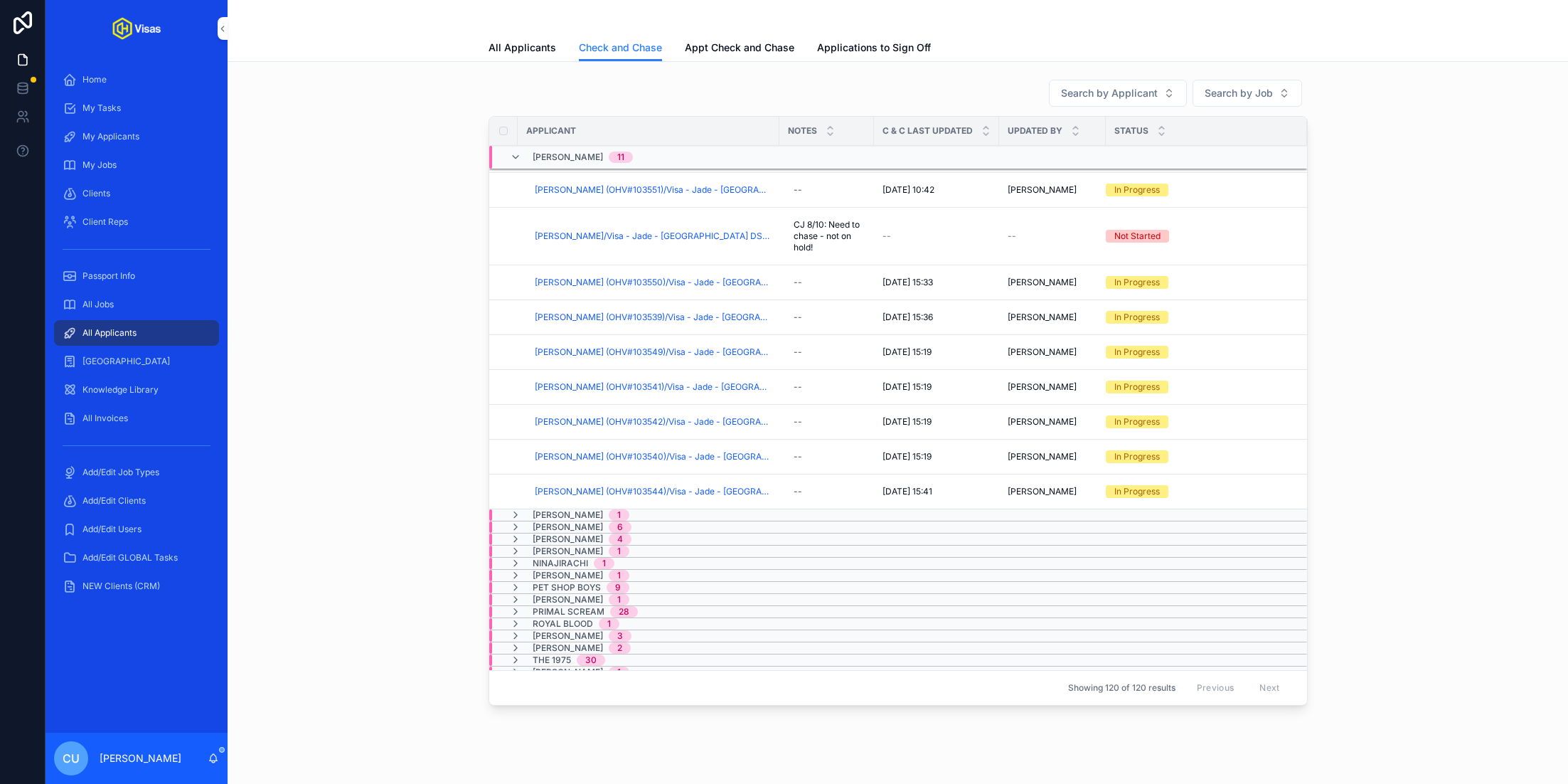
click at [571, 509] on span "[PERSON_NAME]" at bounding box center [568, 514] width 70 height 11
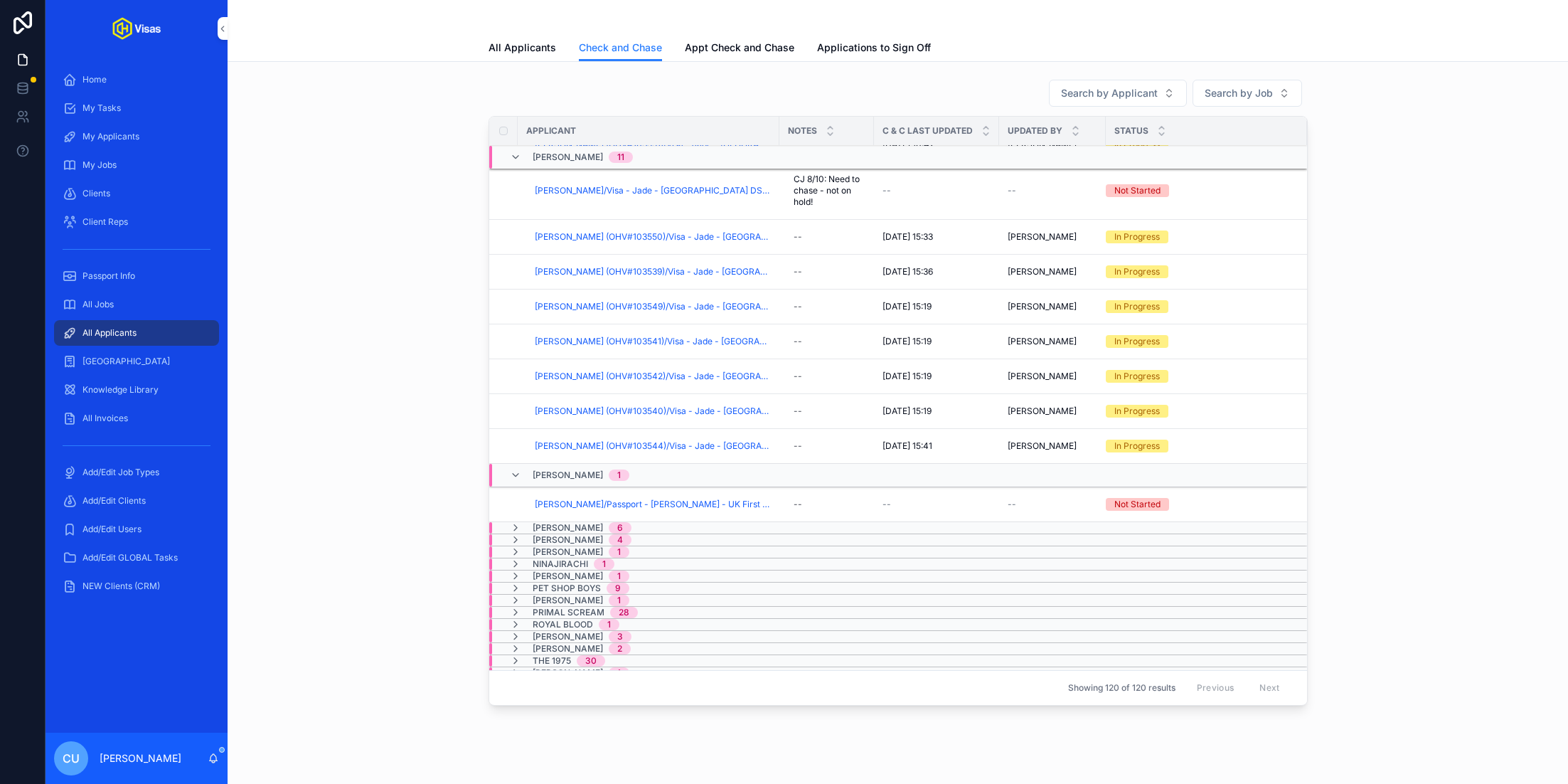
click at [577, 523] on span "[PERSON_NAME]" at bounding box center [568, 527] width 70 height 11
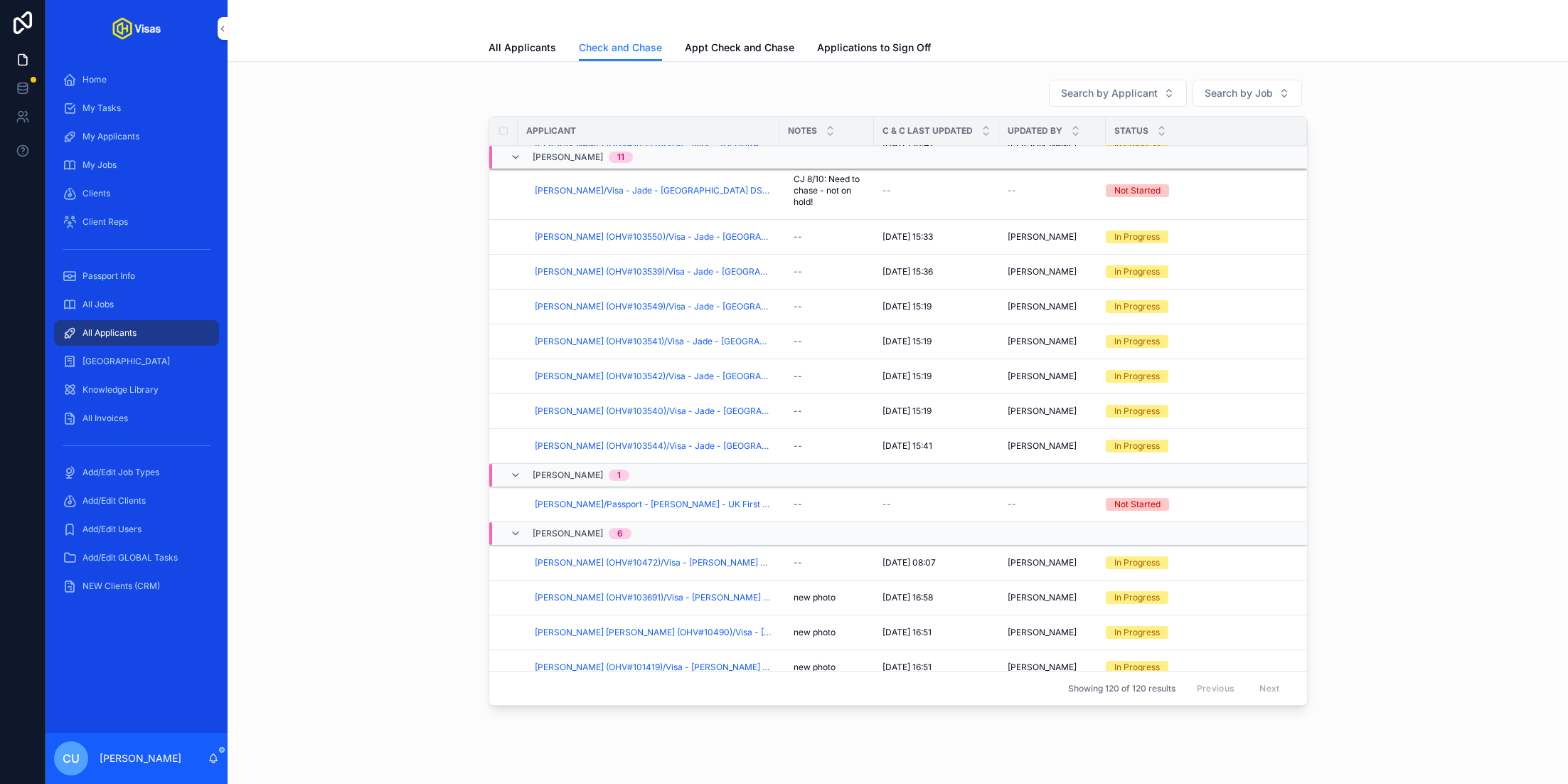
scroll to position [1048, 0]
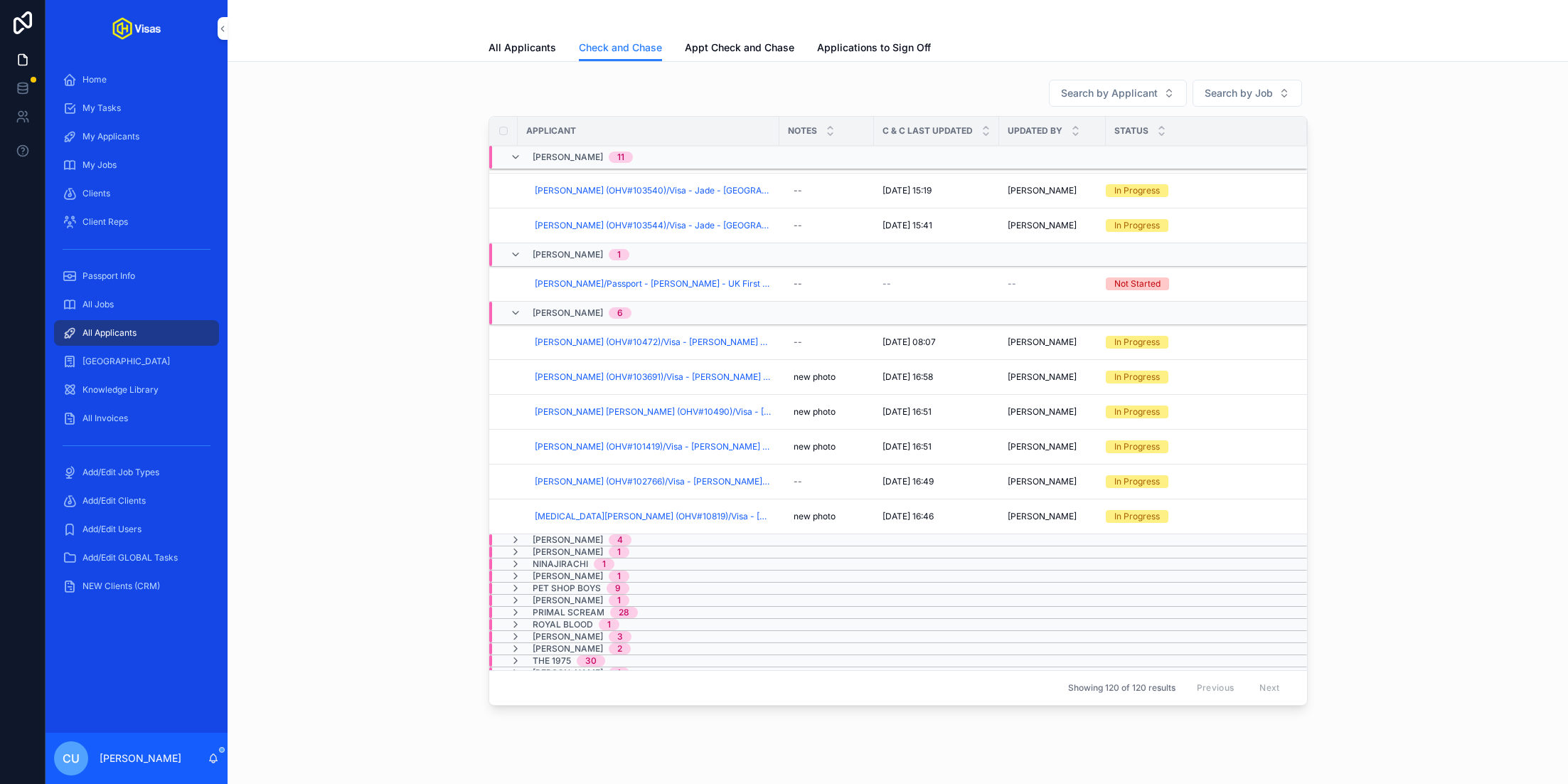
click at [569, 535] on span "[PERSON_NAME]" at bounding box center [568, 539] width 70 height 11
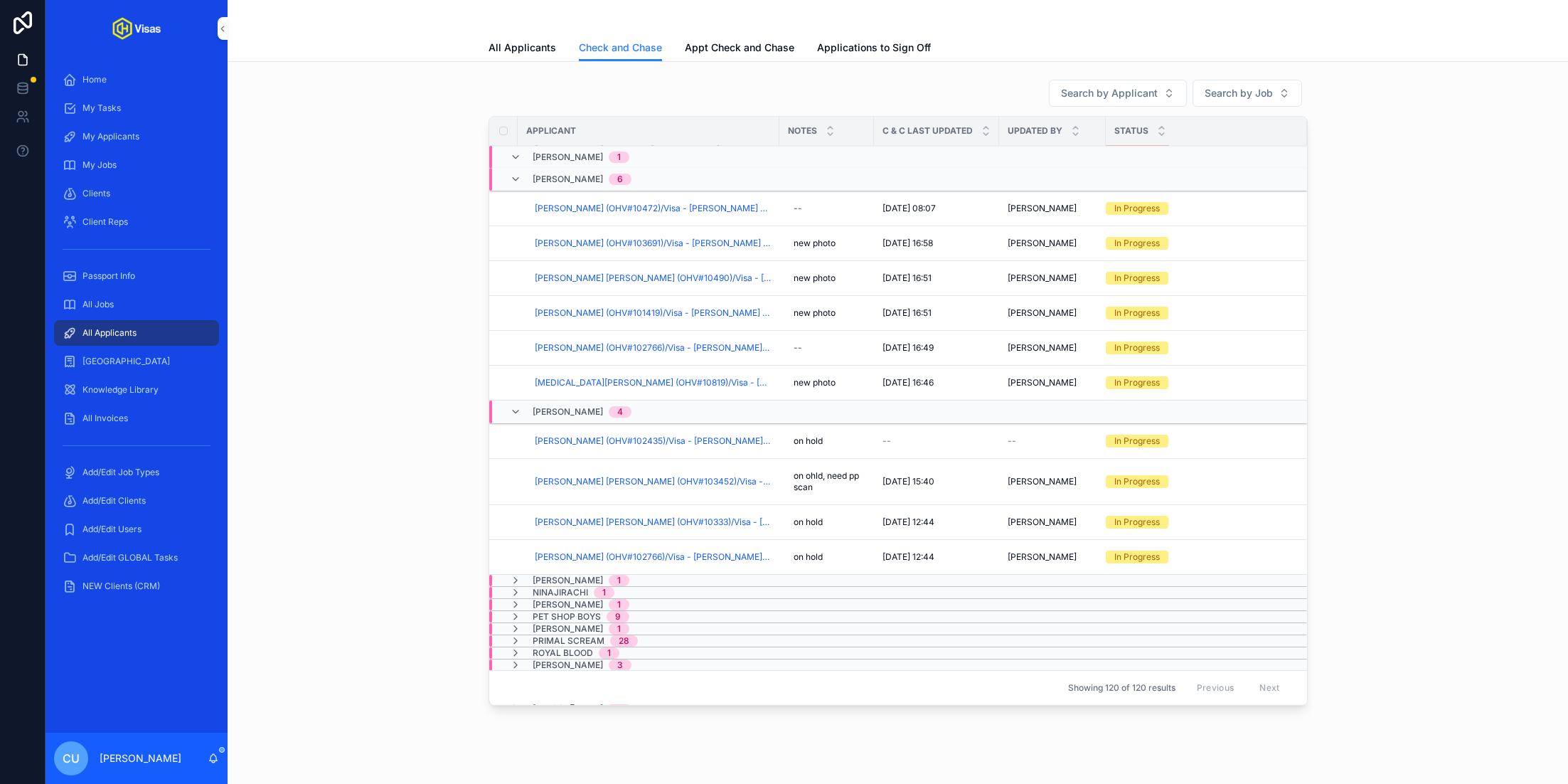
scroll to position [1184, 0]
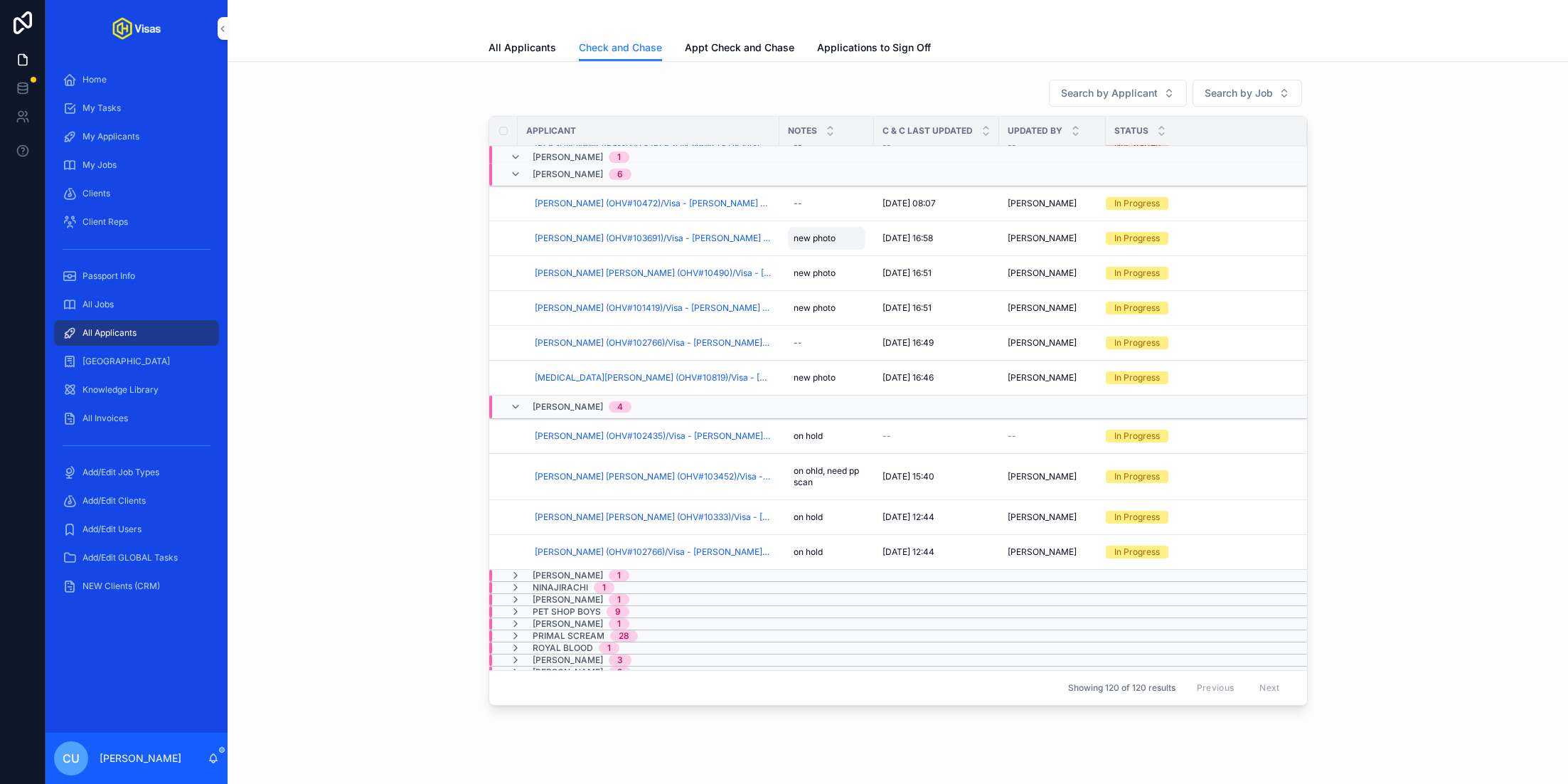
click at [837, 241] on div "new photo new photo" at bounding box center [826, 238] width 78 height 23
click at [873, 258] on textarea "**********" at bounding box center [863, 283] width 135 height 82
click at [910, 297] on textarea "**********" at bounding box center [863, 283] width 135 height 82
type textarea "**********"
click at [967, 251] on icon "scrollable content" at bounding box center [967, 252] width 11 height 11
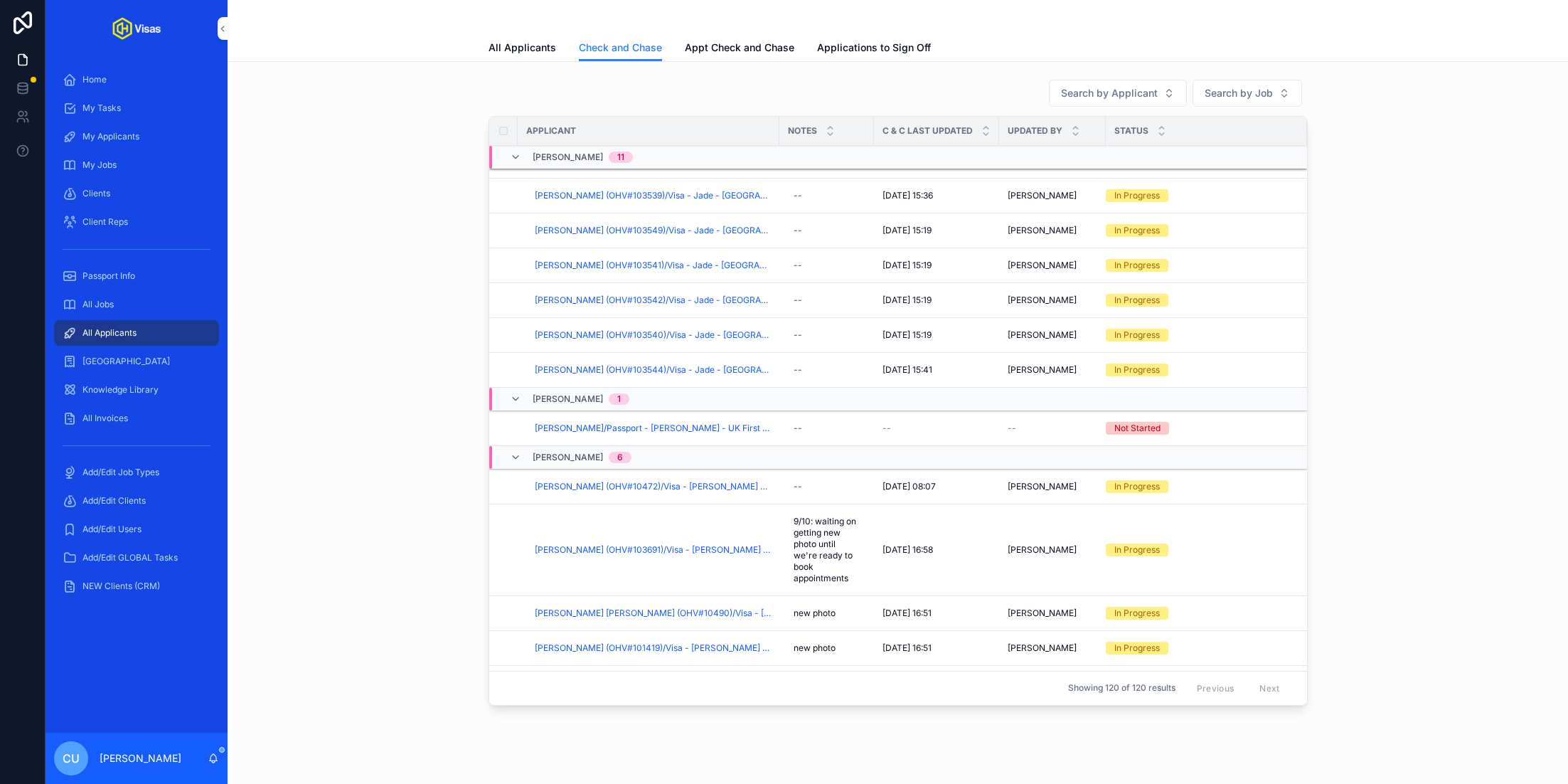
scroll to position [1058, 0]
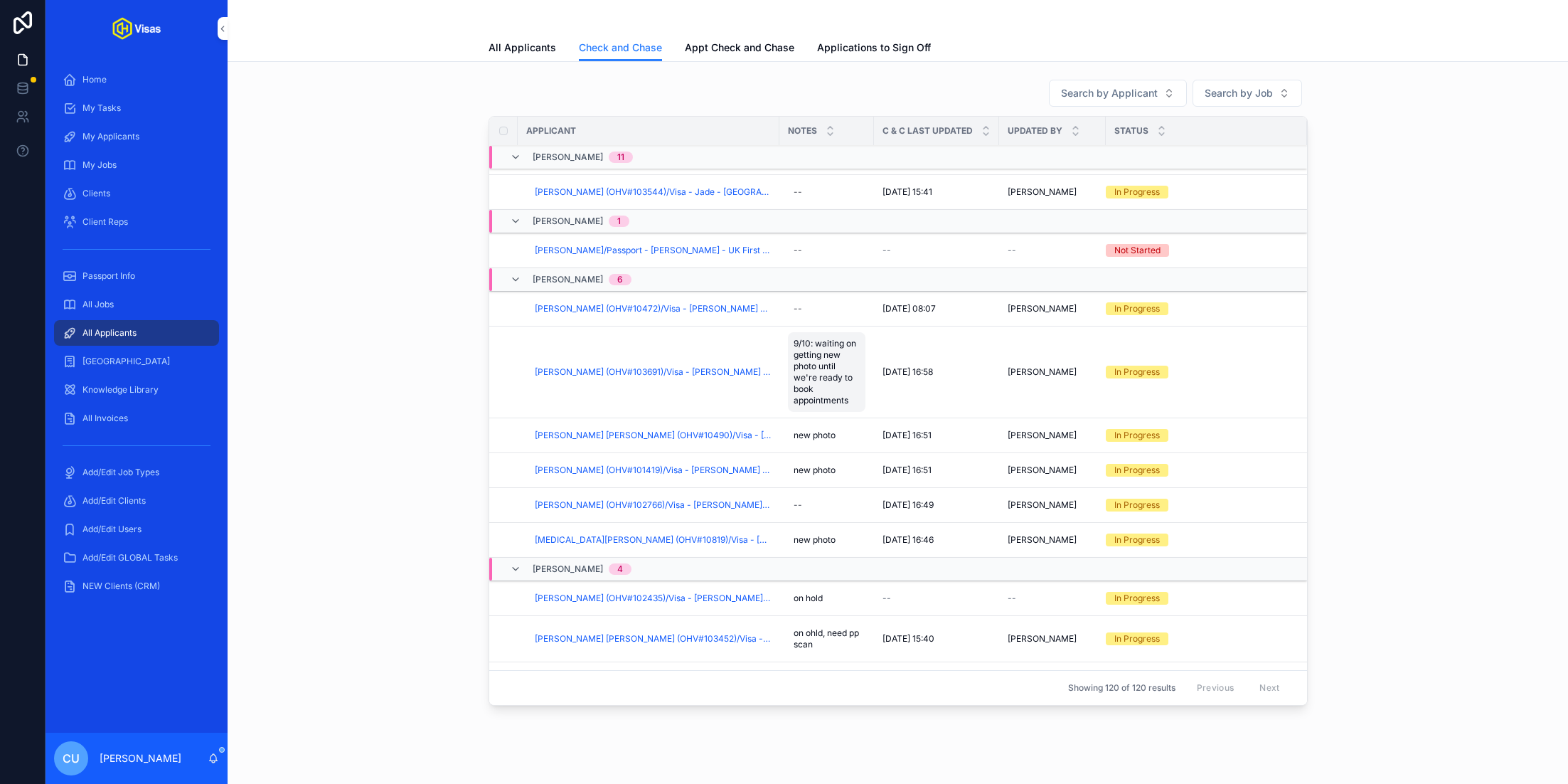
click at [822, 341] on span "9/10: waiting on getting new photo until we're ready to book appointments" at bounding box center [826, 372] width 66 height 68
click at [891, 356] on textarea "**********" at bounding box center [863, 389] width 135 height 82
type textarea "**********"
click at [964, 357] on icon "scrollable content" at bounding box center [967, 358] width 11 height 11
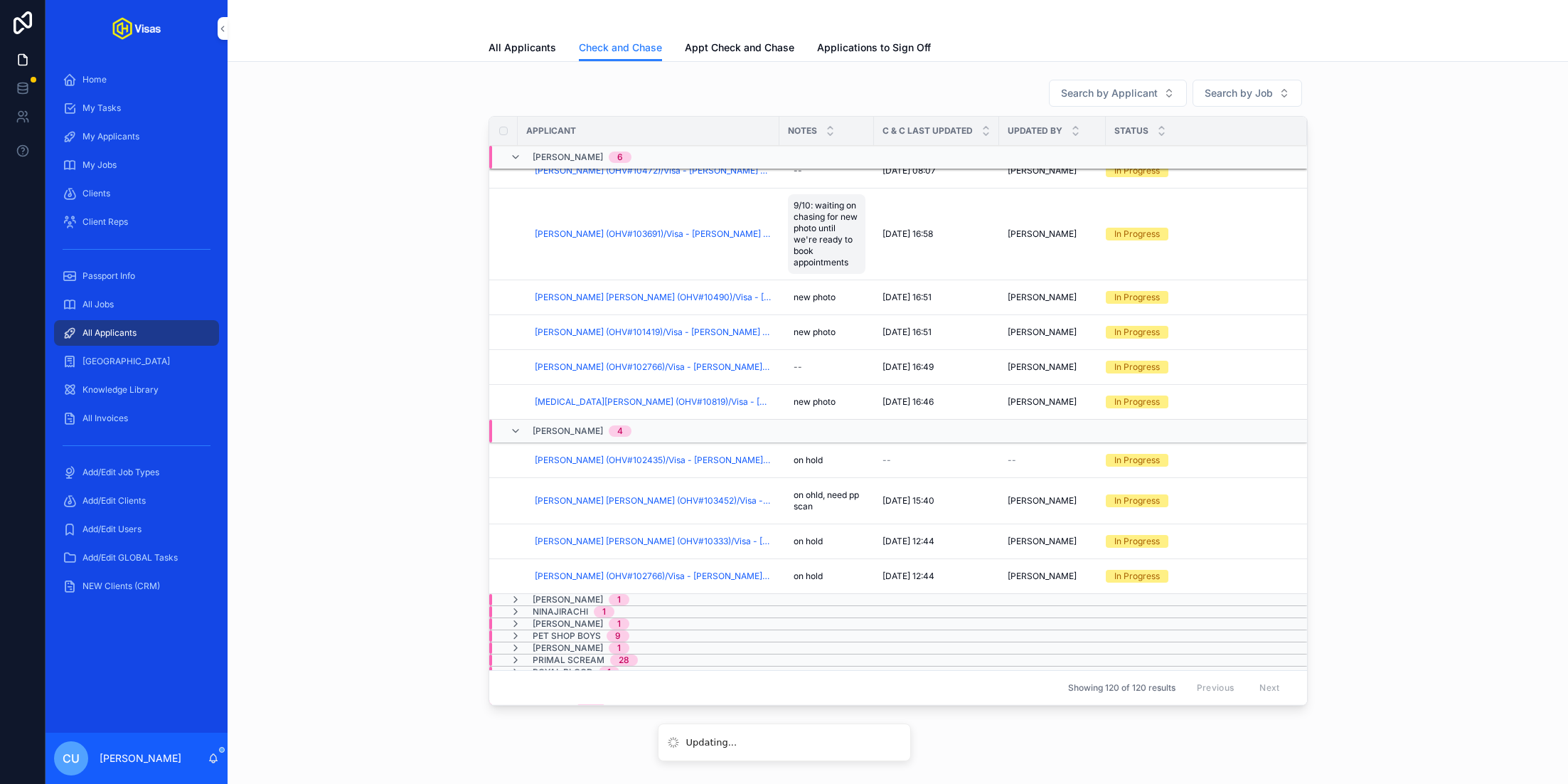
scroll to position [1218, 0]
click at [702, 425] on div "[PERSON_NAME] 4" at bounding box center [744, 429] width 510 height 23
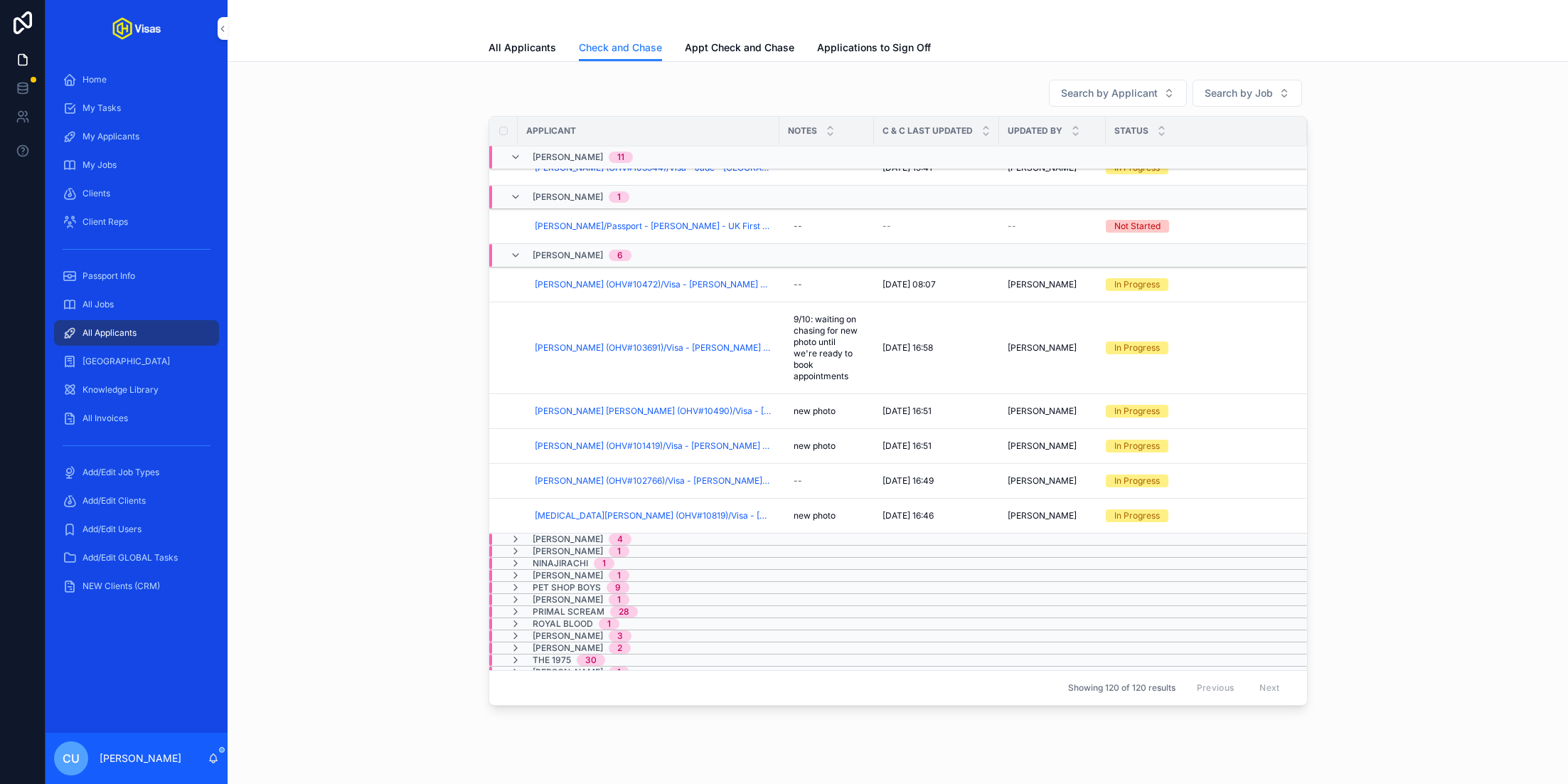
click at [617, 547] on div "[PERSON_NAME] 1" at bounding box center [578, 551] width 137 height 11
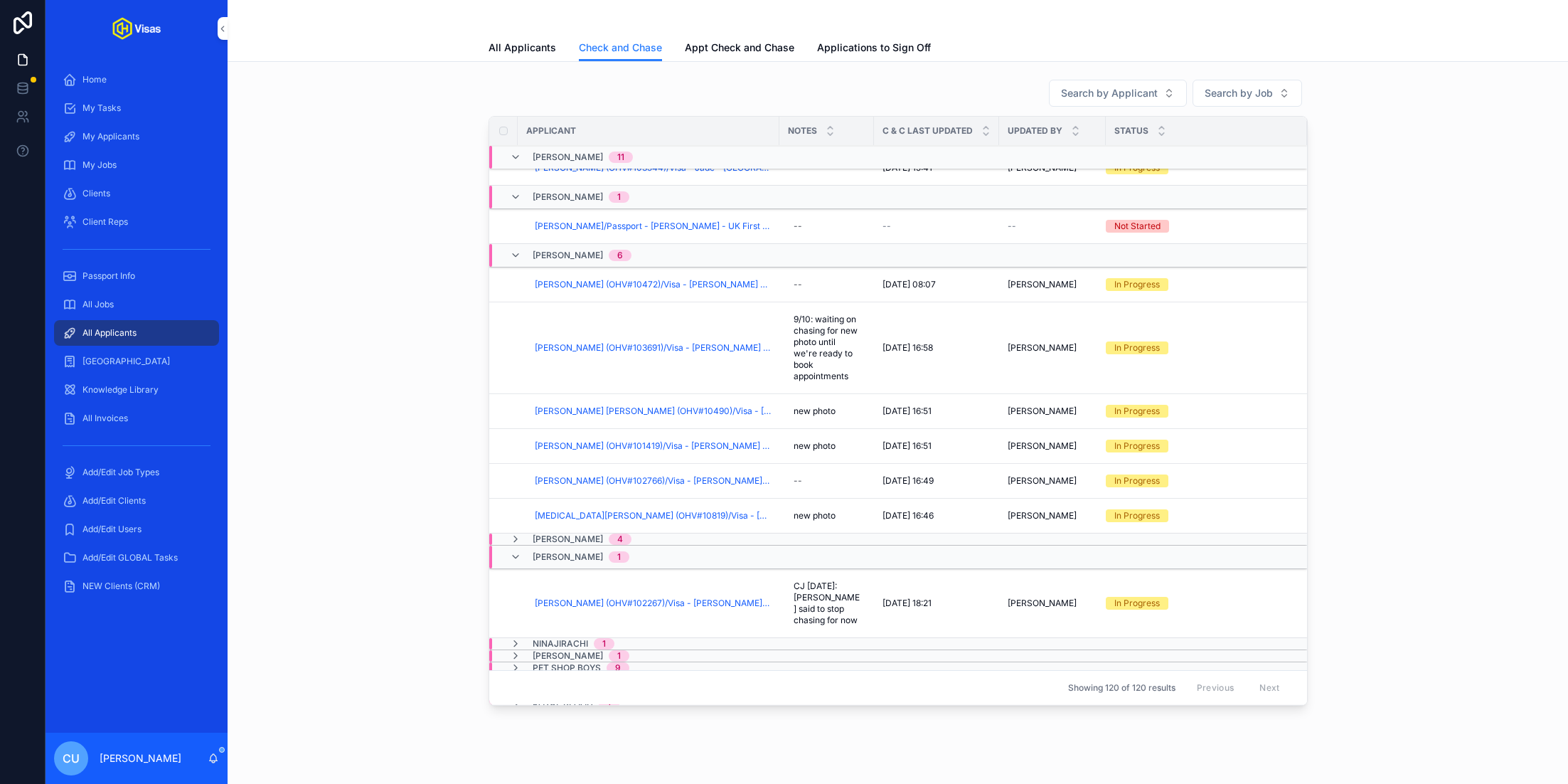
scroll to position [1171, 0]
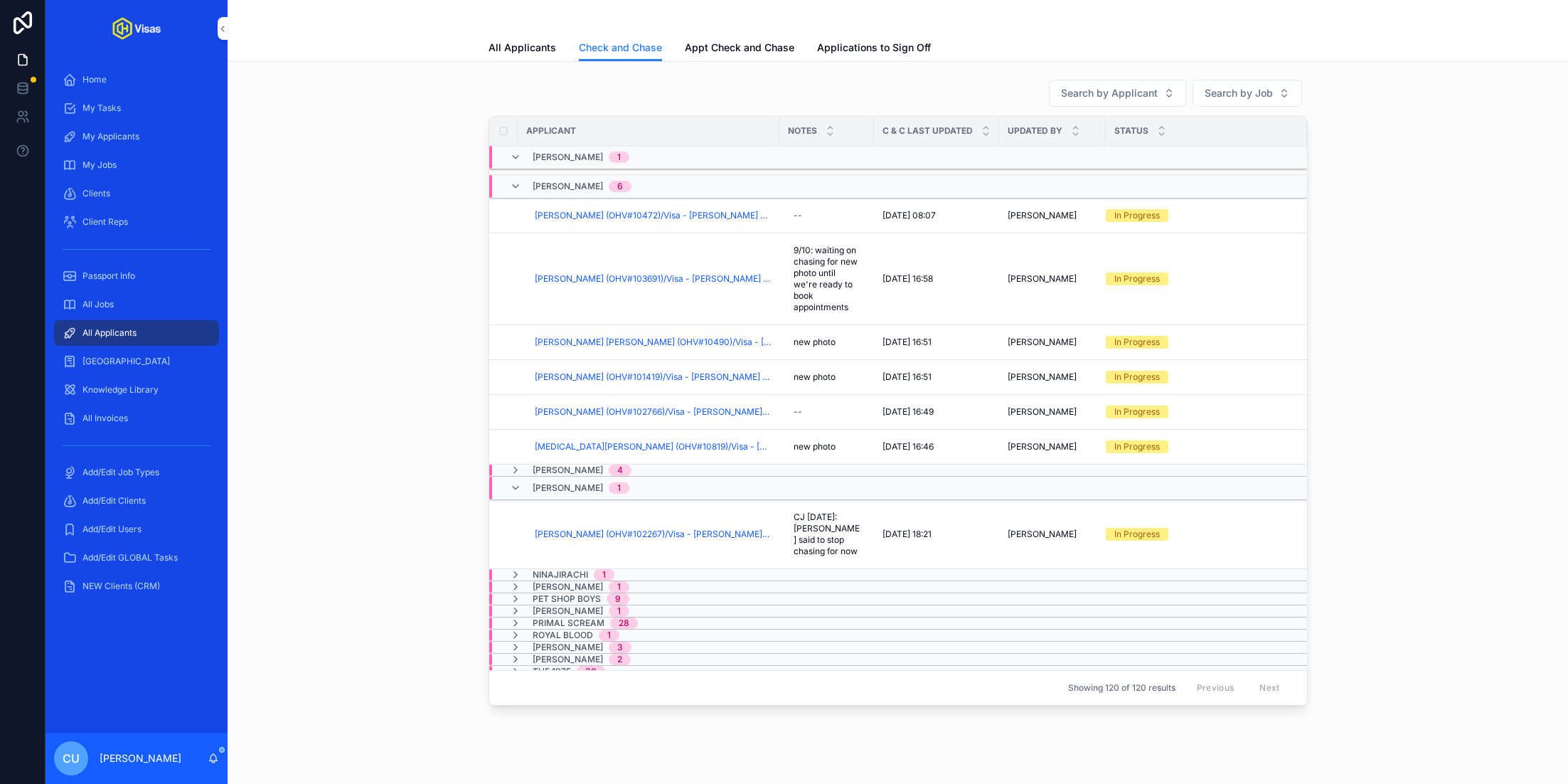
click at [634, 483] on div "[PERSON_NAME] 1" at bounding box center [744, 488] width 510 height 23
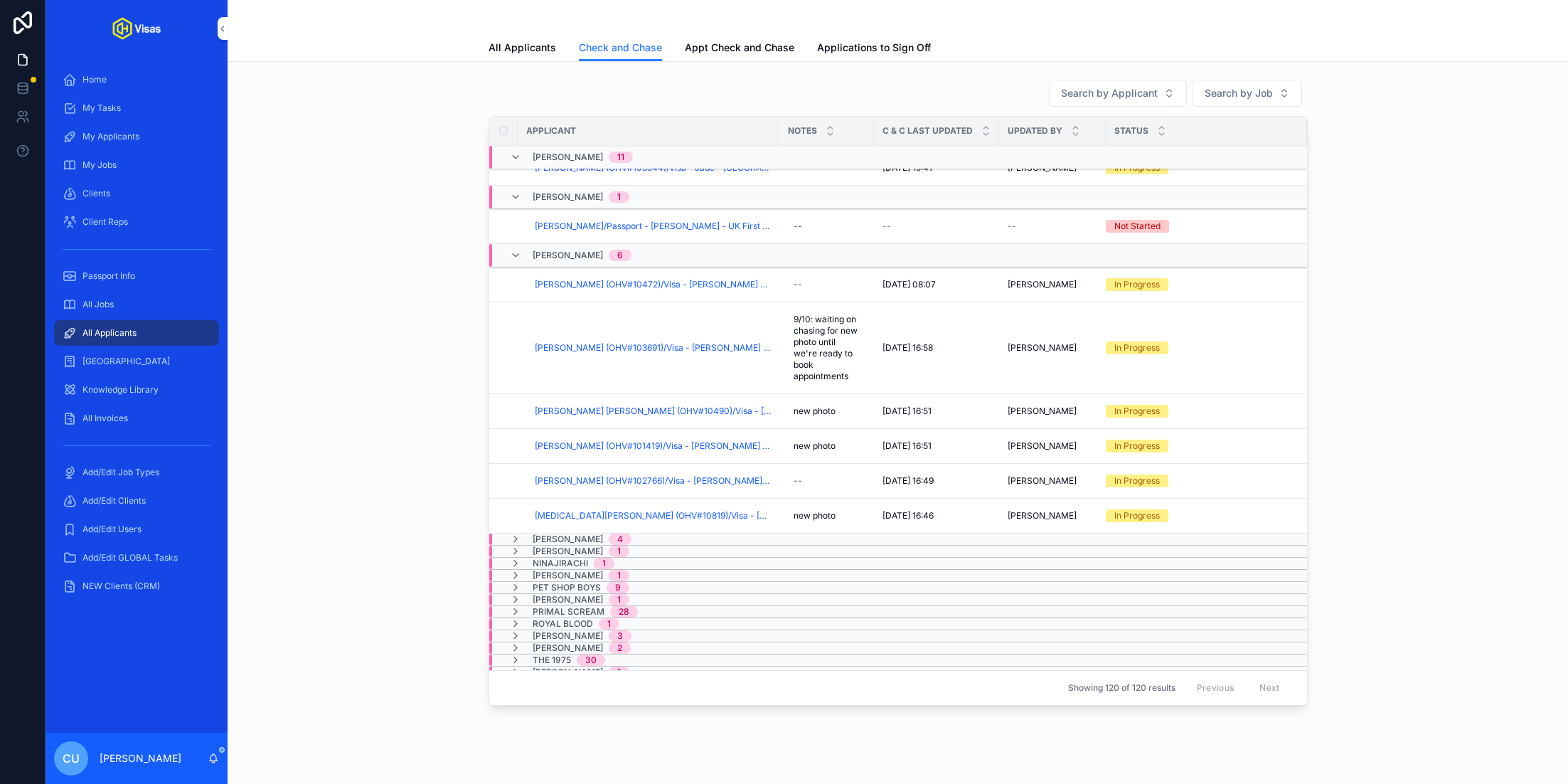
click at [642, 582] on div "Pet Shop Boys 9" at bounding box center [578, 587] width 137 height 11
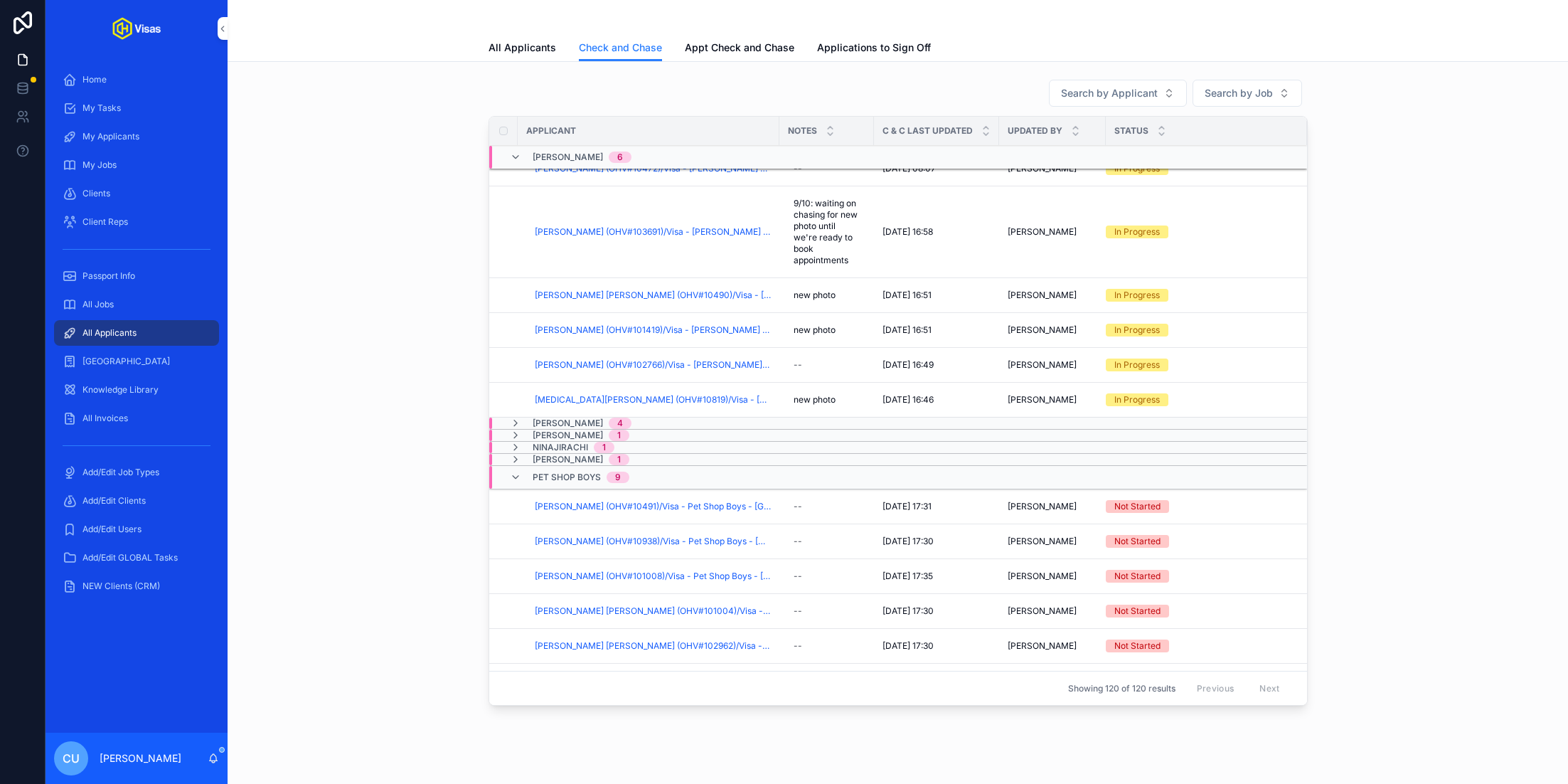
scroll to position [1428, 0]
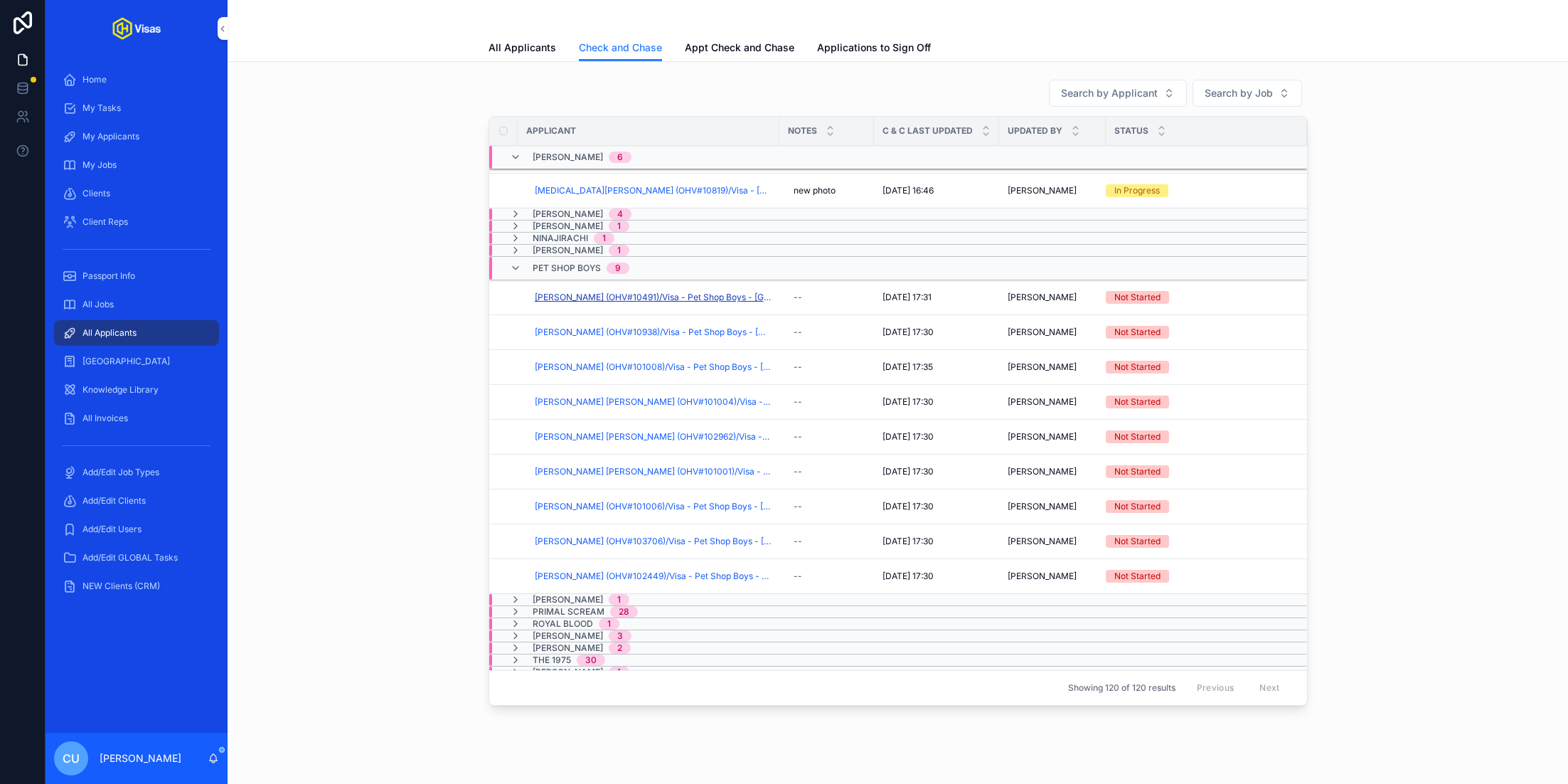
click at [587, 294] on span "[PERSON_NAME] (OHV#10491)/Visa - Pet Shop Boys - [GEOGRAPHIC_DATA] (Work) - [DA…" at bounding box center [653, 297] width 236 height 11
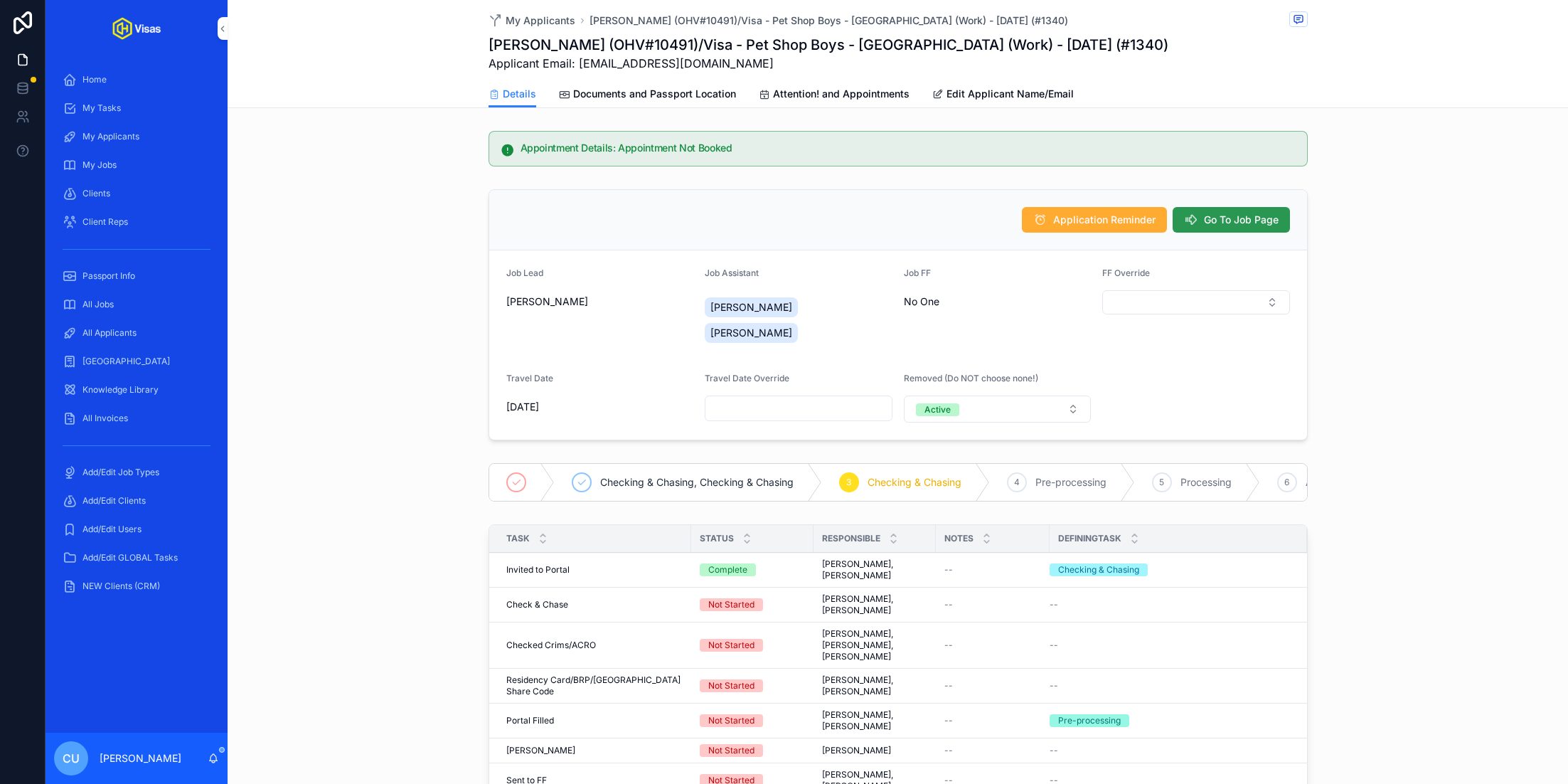
click at [1241, 219] on span "Go To Job Page" at bounding box center [1240, 220] width 74 height 15
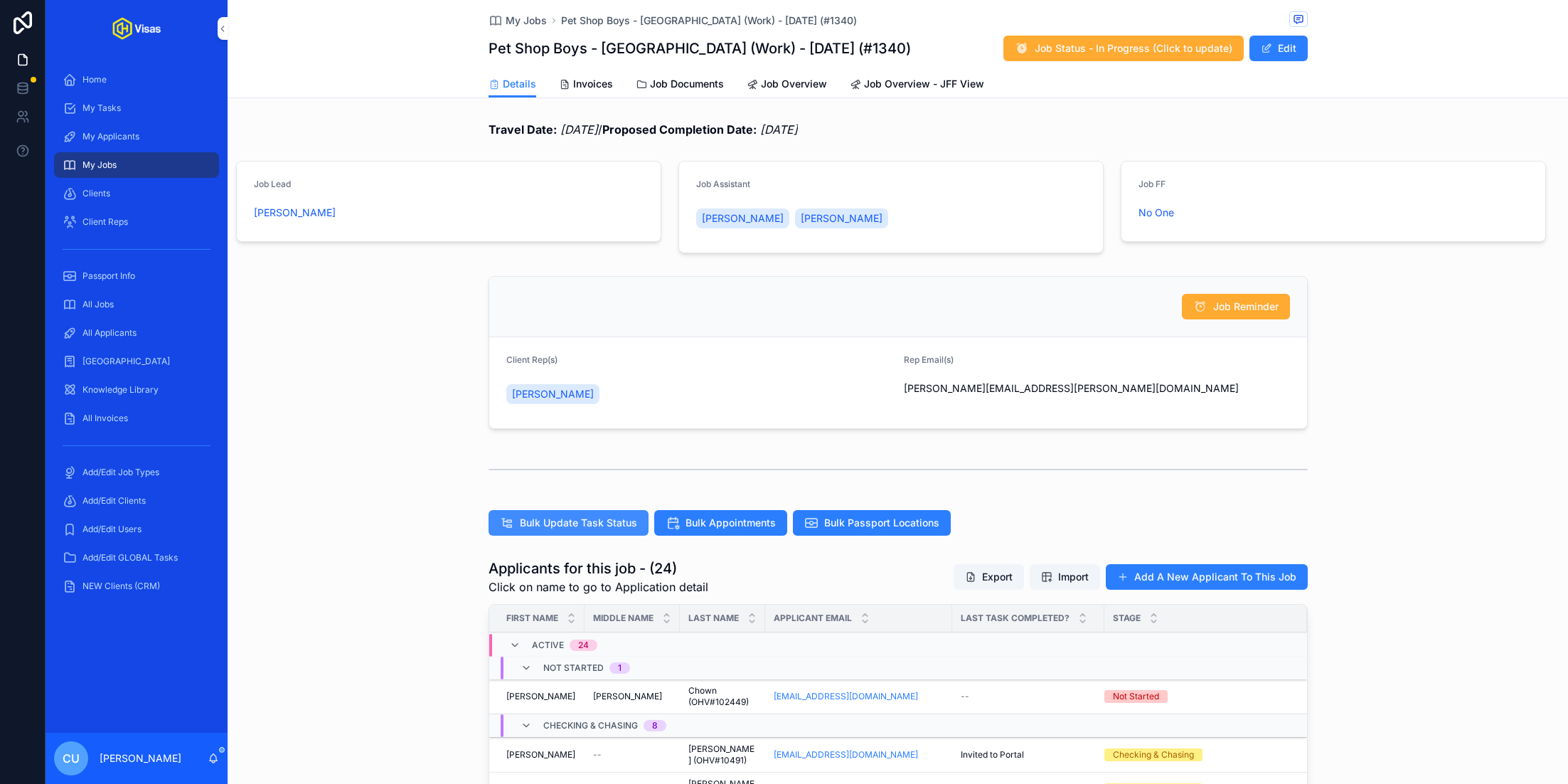
click at [577, 521] on span "Bulk Update Task Status" at bounding box center [578, 523] width 117 height 15
click at [701, 276] on div "Job Reminder Client Rep(s) [PERSON_NAME] Rep Email(s) [PERSON_NAME][EMAIL_ADDRE…" at bounding box center [898, 353] width 820 height 153
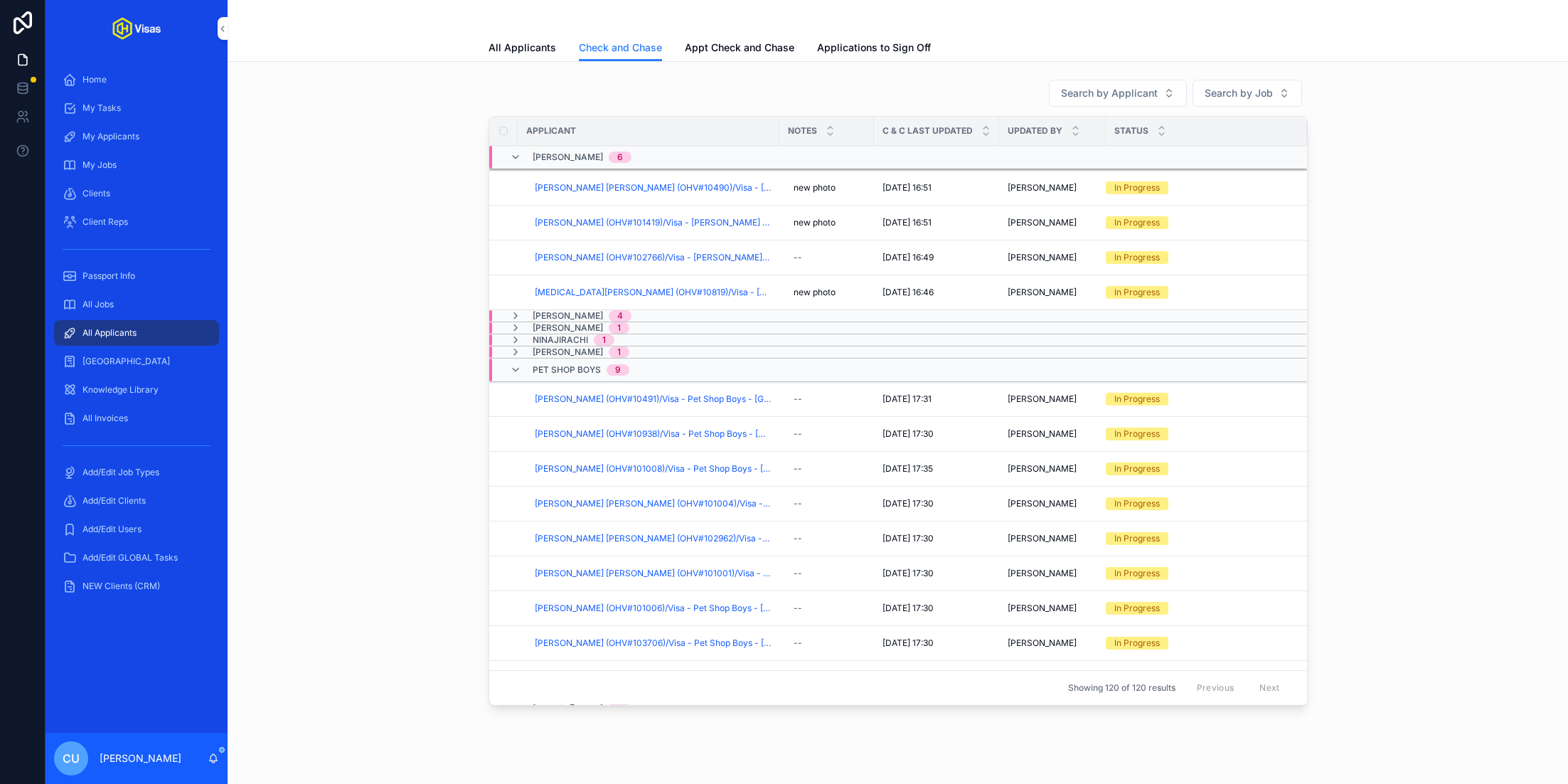
scroll to position [1412, 0]
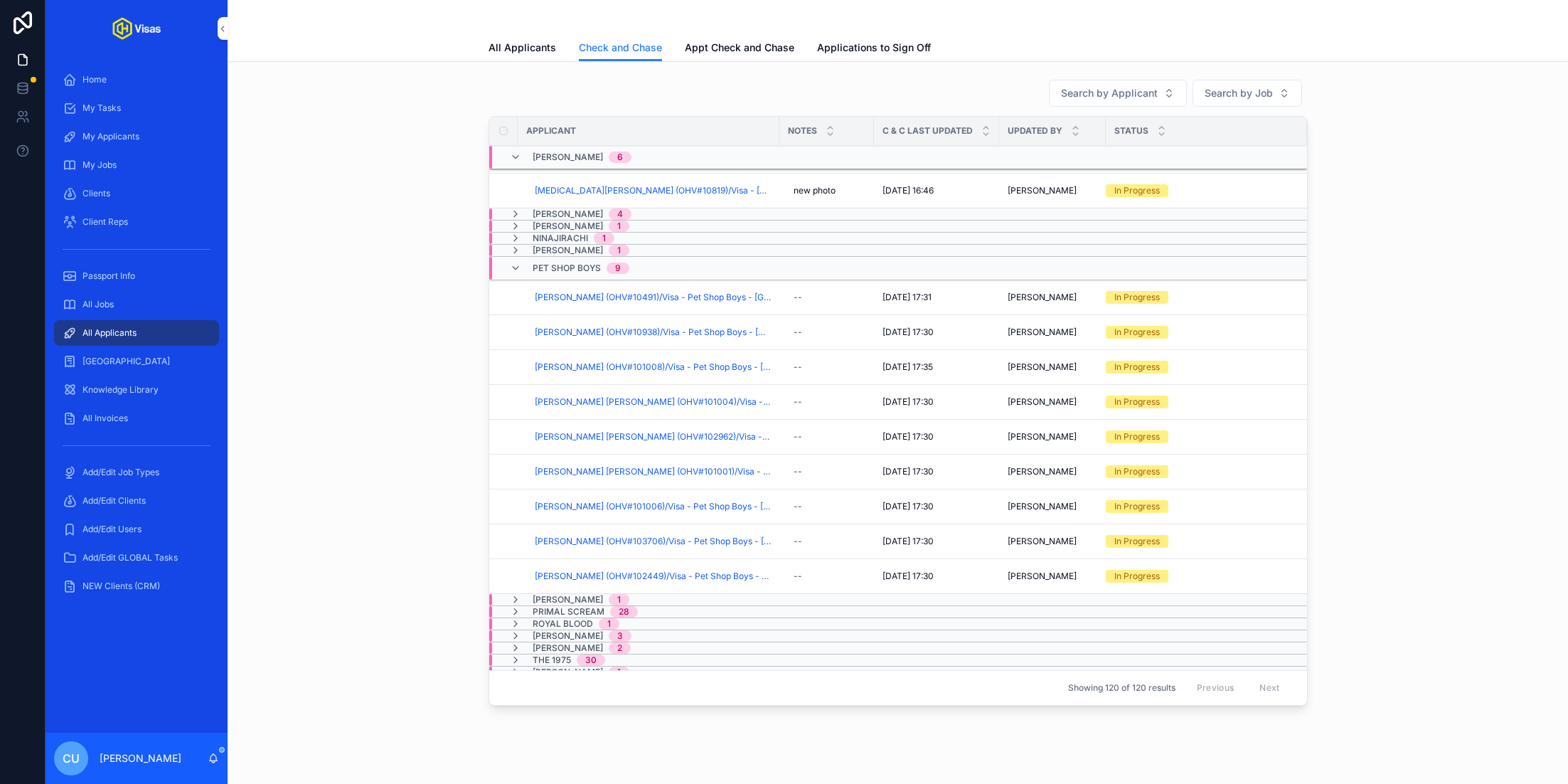
click at [572, 594] on span "[PERSON_NAME]" at bounding box center [568, 599] width 70 height 11
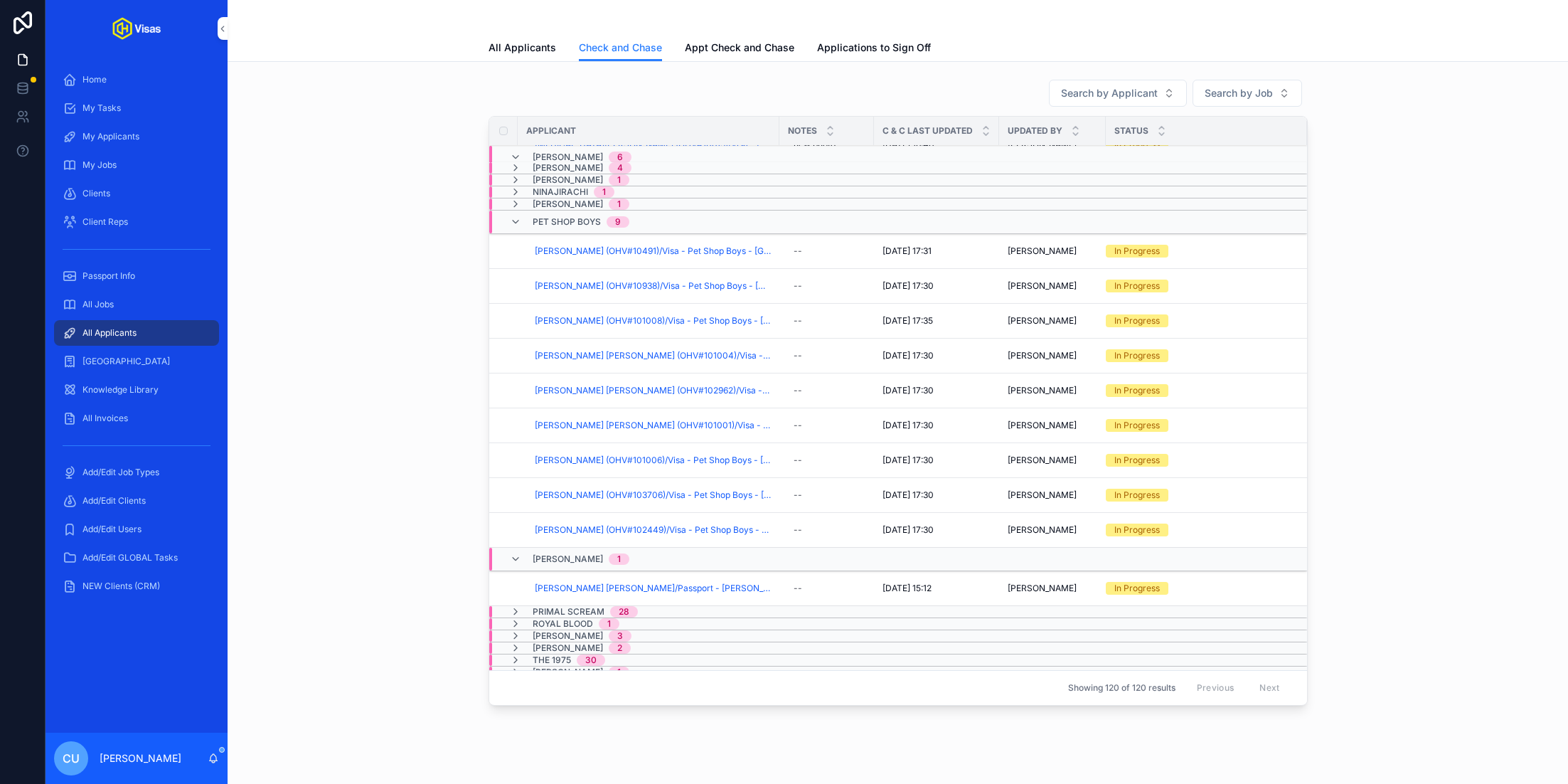
click at [0, 0] on span "Checked And Chased" at bounding box center [0, 0] width 0 height 0
click at [569, 606] on span "Primal Scream" at bounding box center [569, 611] width 72 height 11
click at [565, 612] on span "Primal Scream" at bounding box center [569, 617] width 72 height 11
click at [568, 618] on span "Royal Blood" at bounding box center [563, 623] width 61 height 11
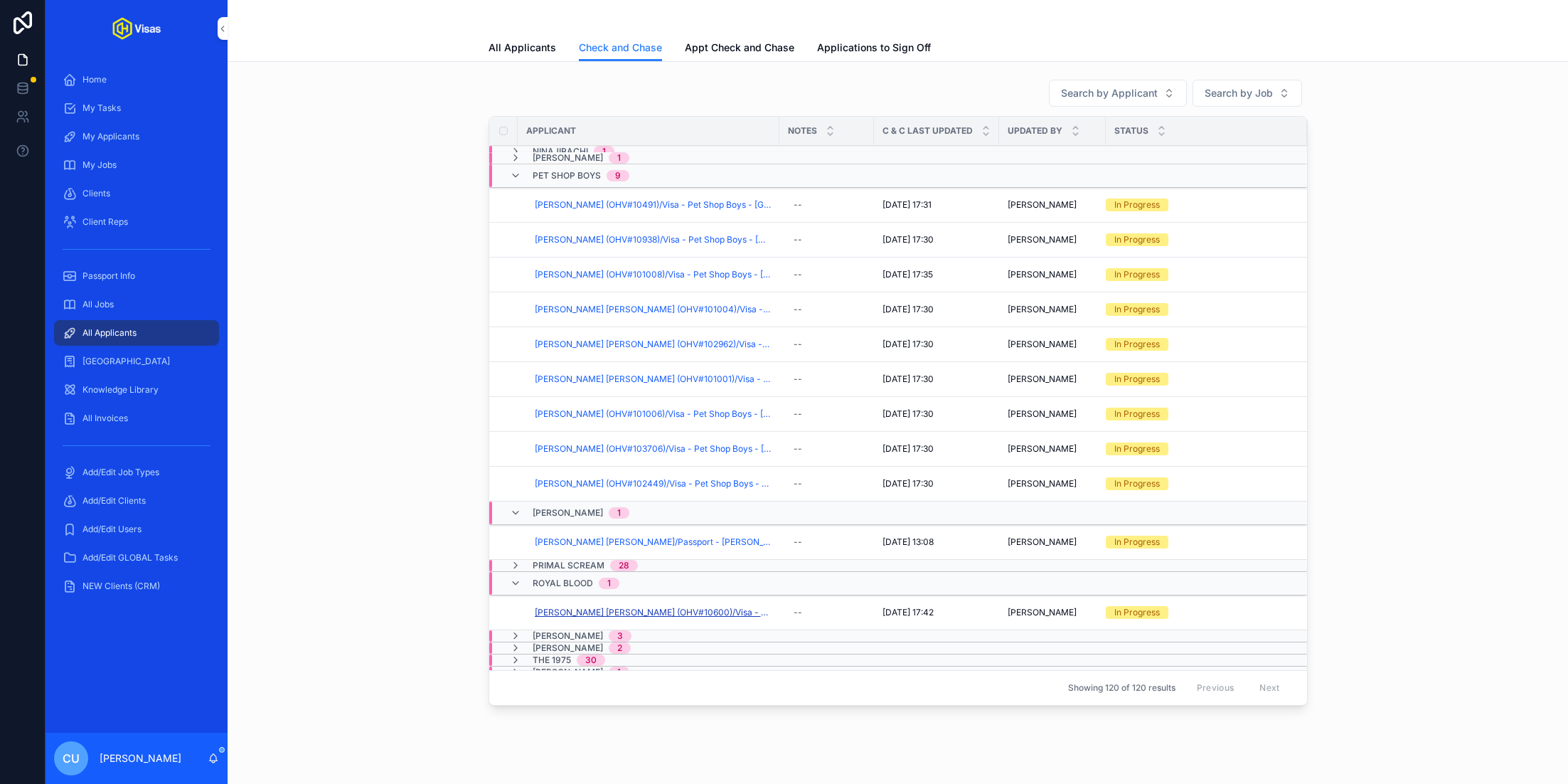
click at [615, 607] on span "[PERSON_NAME] [PERSON_NAME] (OHV#10600)/Visa - Royal Blood - [GEOGRAPHIC_DATA] …" at bounding box center [653, 612] width 236 height 11
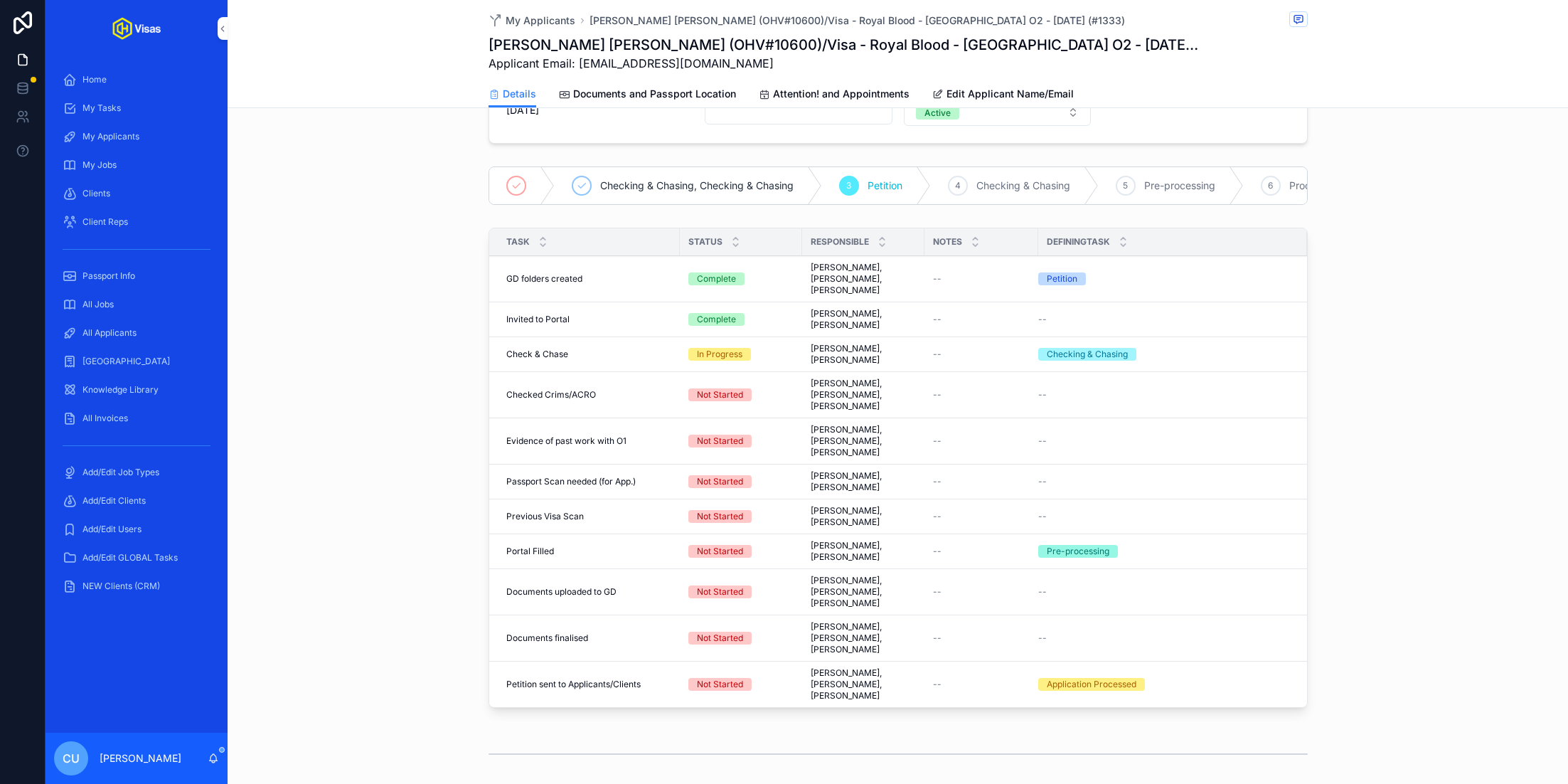
scroll to position [297, 0]
click at [0, 0] on span "Complete all tasks above!" at bounding box center [0, 0] width 0 height 0
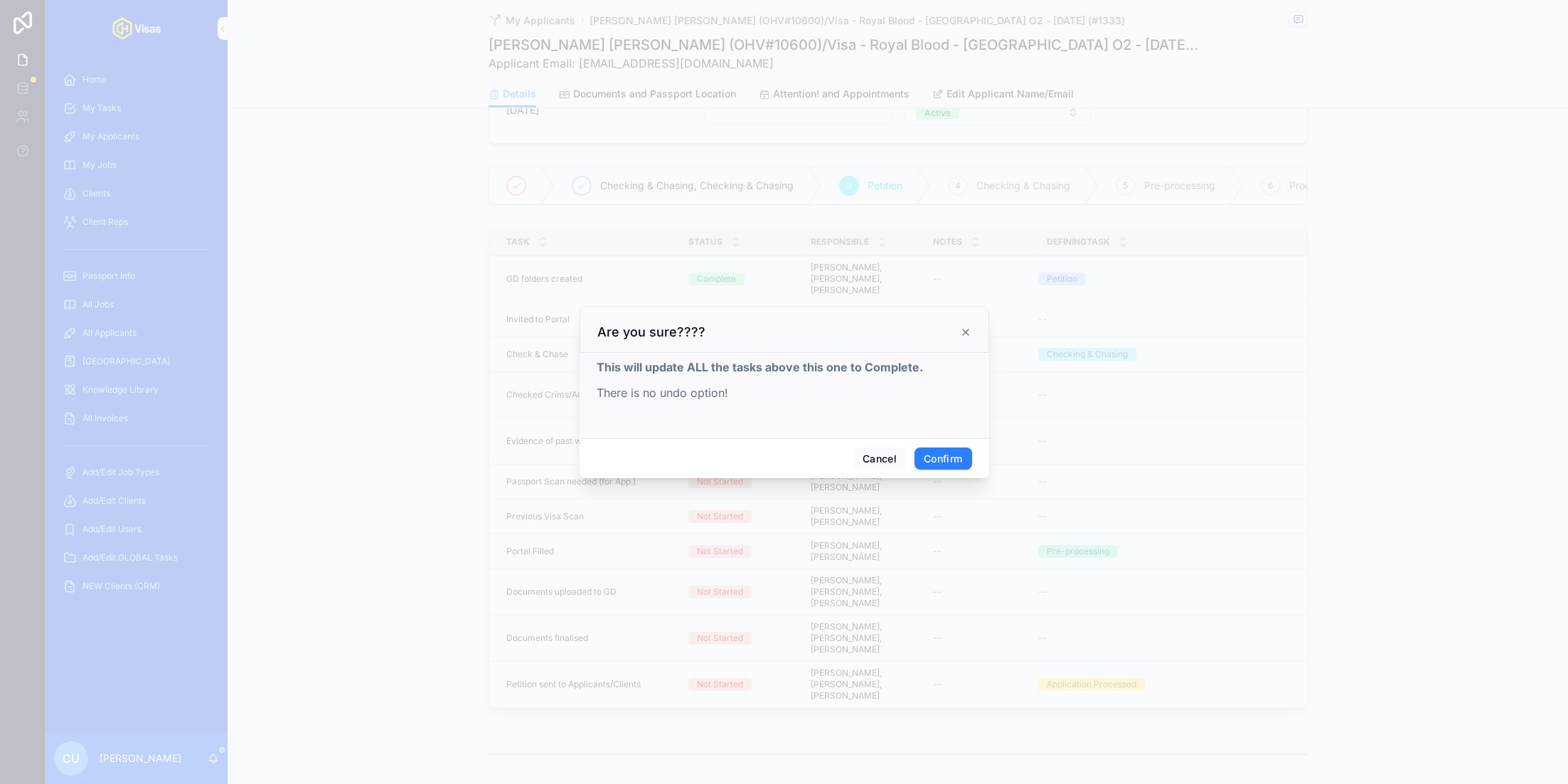
click at [976, 465] on div "Cancel Confirm" at bounding box center [784, 458] width 410 height 40
click at [954, 465] on button "Confirm" at bounding box center [943, 459] width 57 height 23
click at [962, 452] on button "Confirm" at bounding box center [943, 459] width 57 height 23
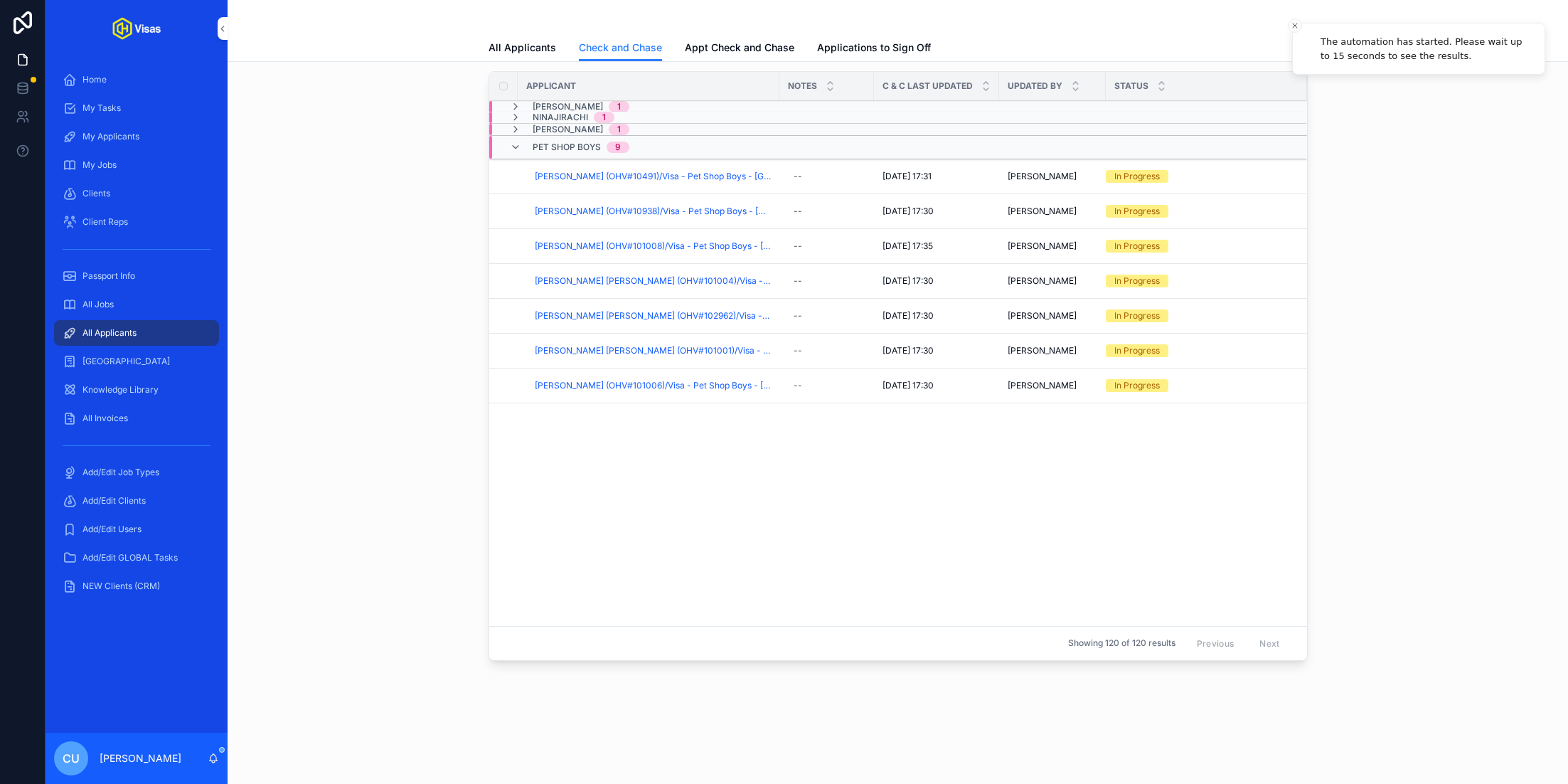
scroll to position [1501, 0]
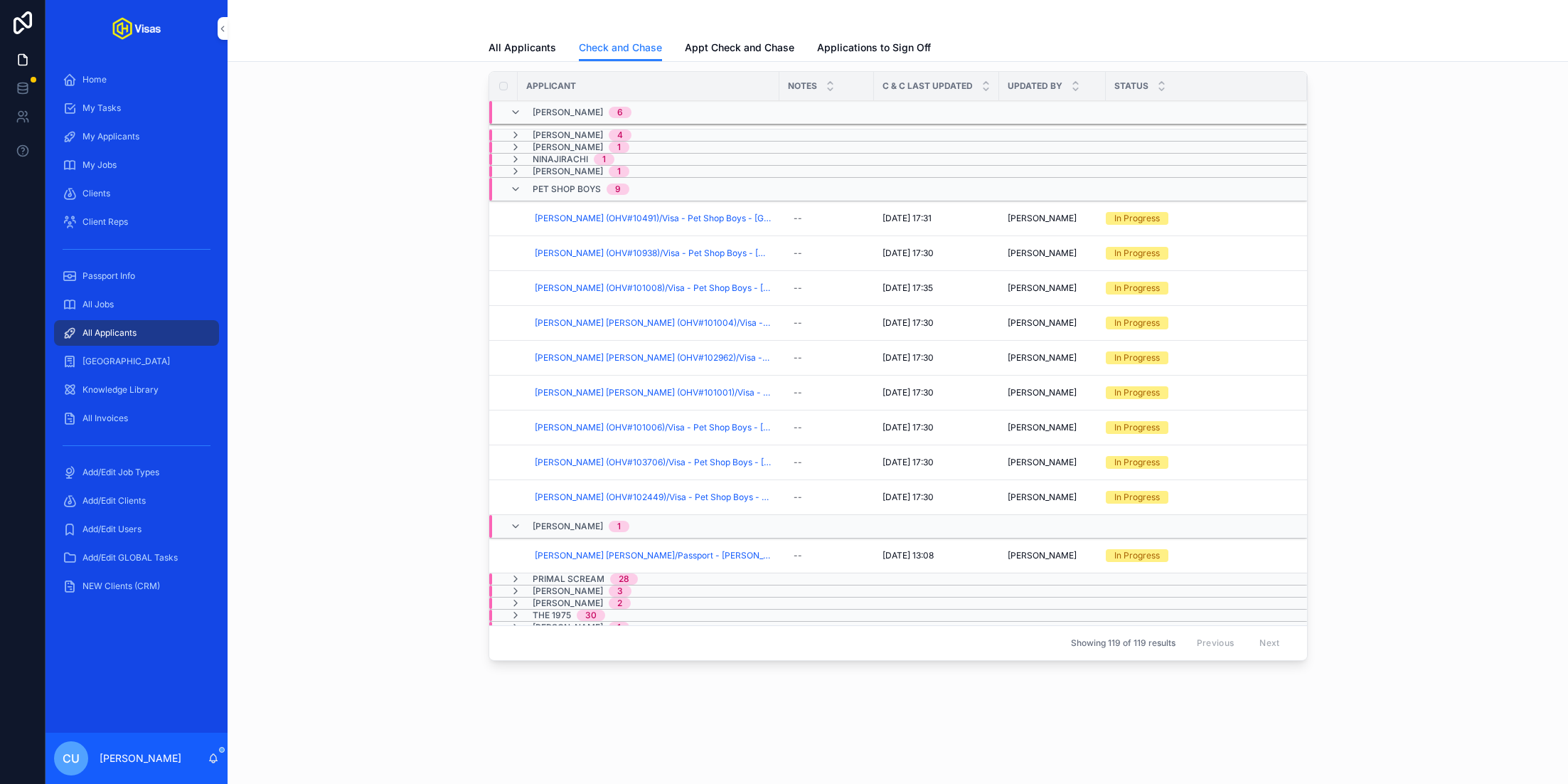
click at [626, 585] on div "[PERSON_NAME] 3" at bounding box center [579, 591] width 139 height 11
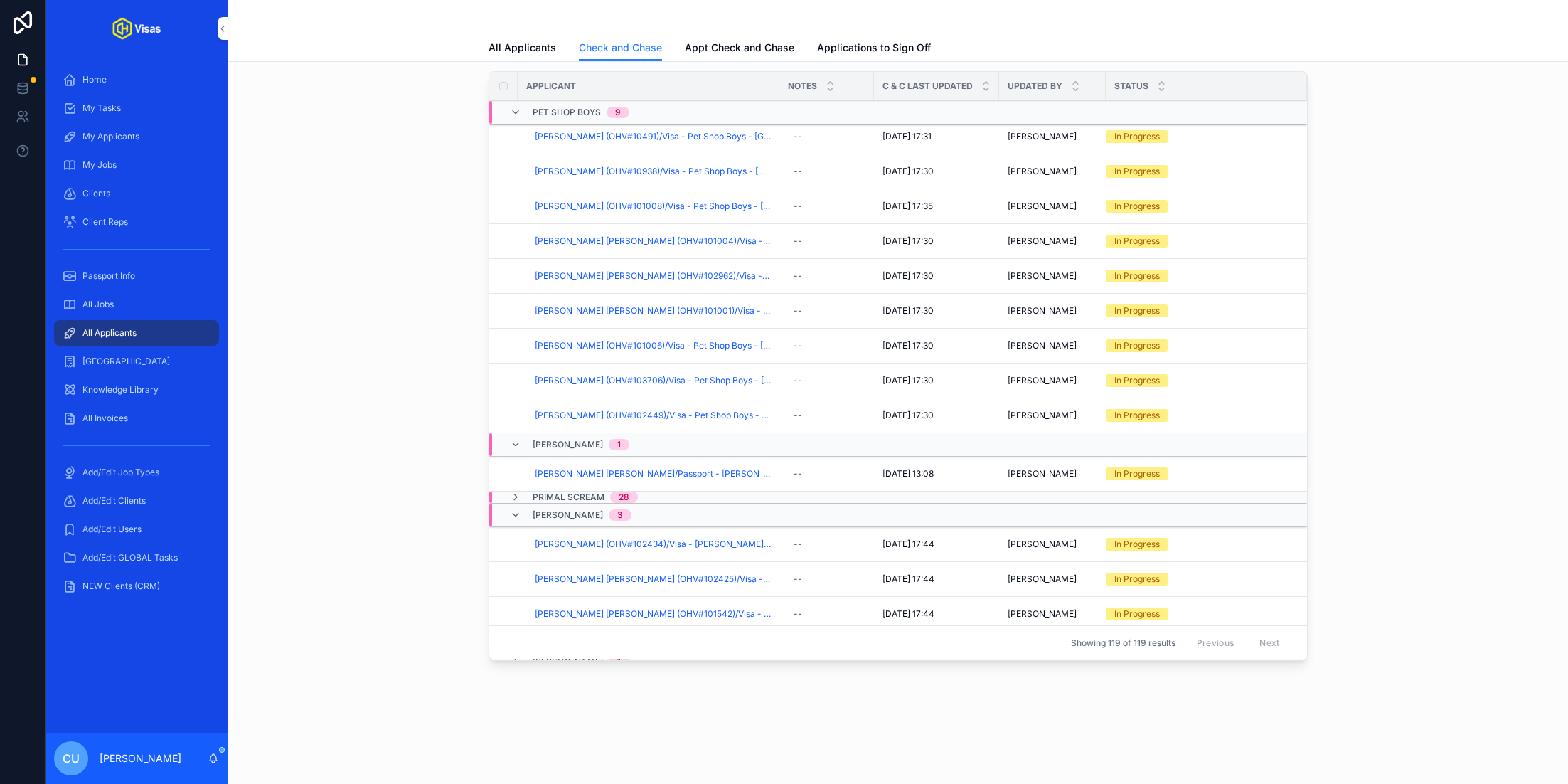
scroll to position [1556, 0]
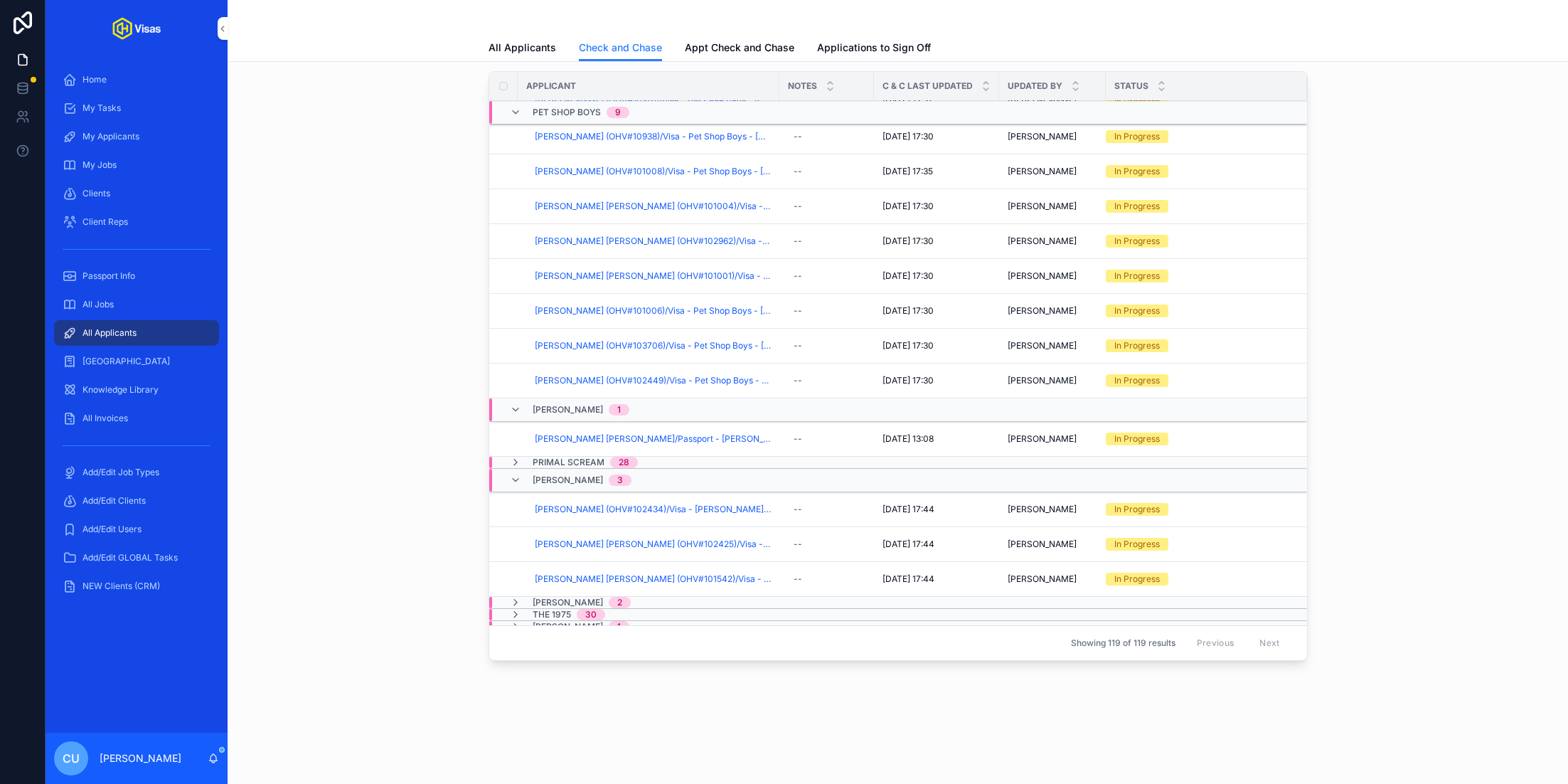
click at [638, 597] on div "[PERSON_NAME] 2" at bounding box center [578, 602] width 138 height 11
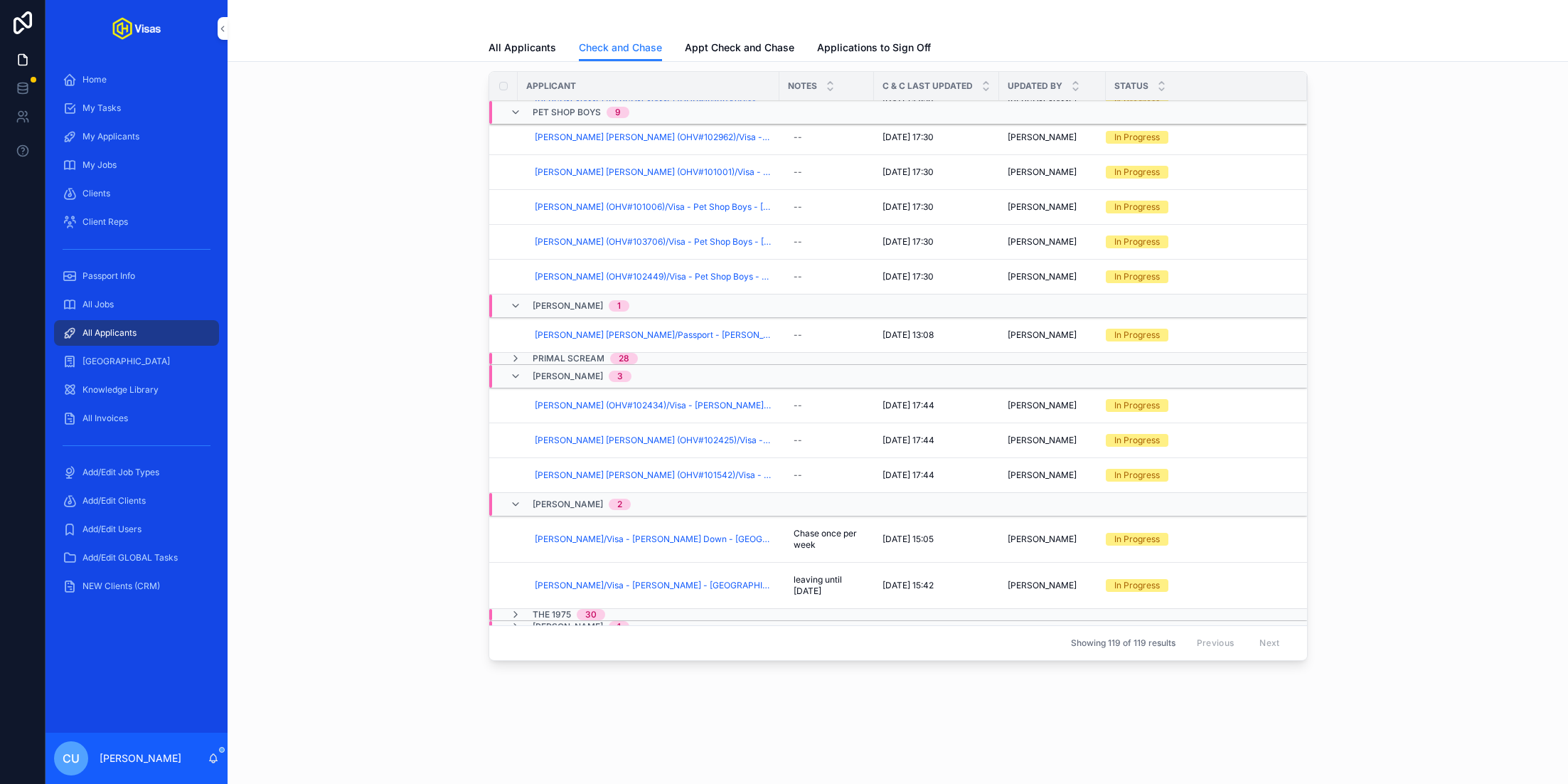
click at [627, 621] on div "[PERSON_NAME] 1" at bounding box center [578, 627] width 137 height 11
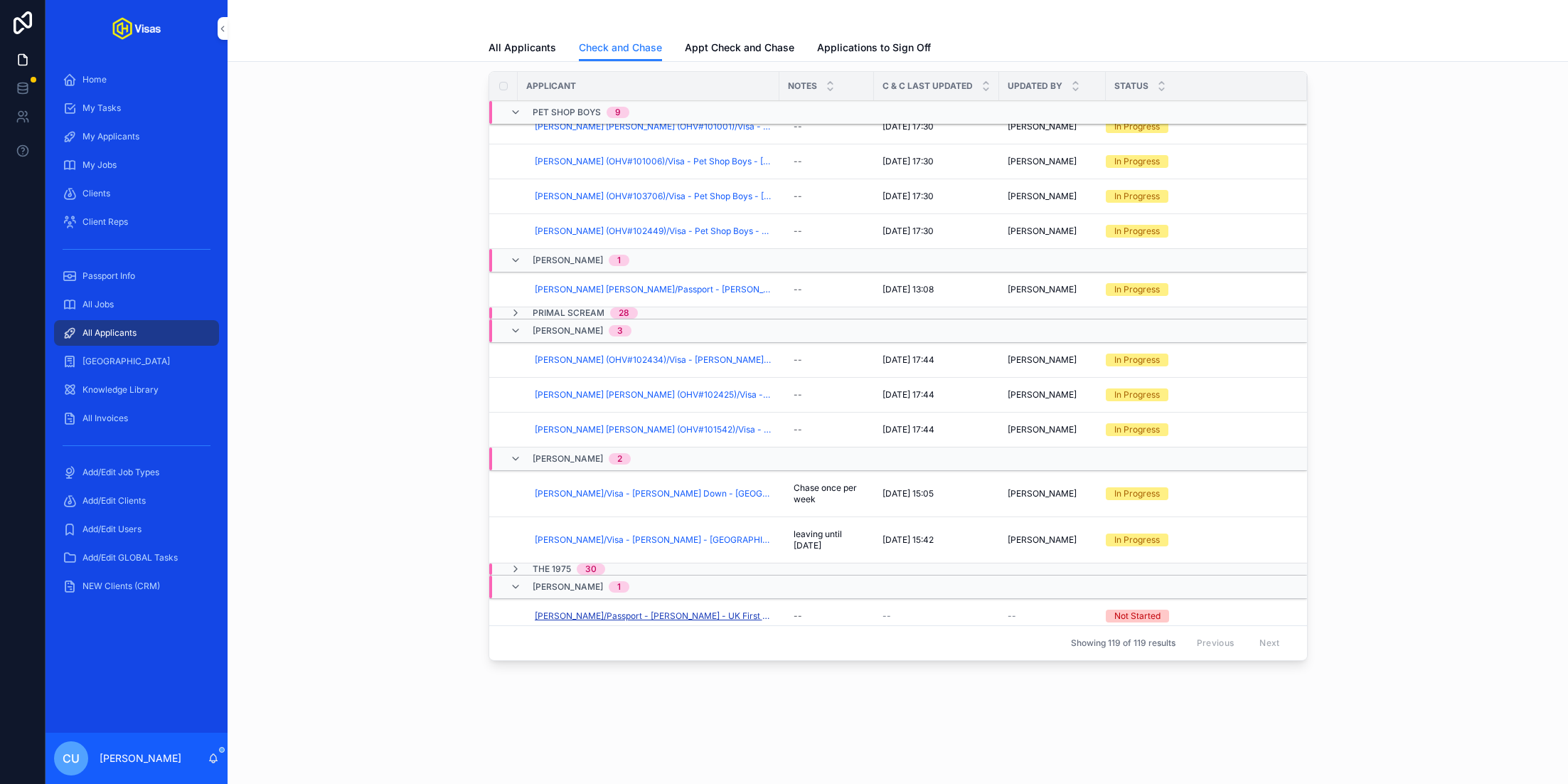
click at [716, 610] on span "[PERSON_NAME]/Passport - [PERSON_NAME] - UK First Time Concurrent Passport - [D…" at bounding box center [653, 615] width 236 height 11
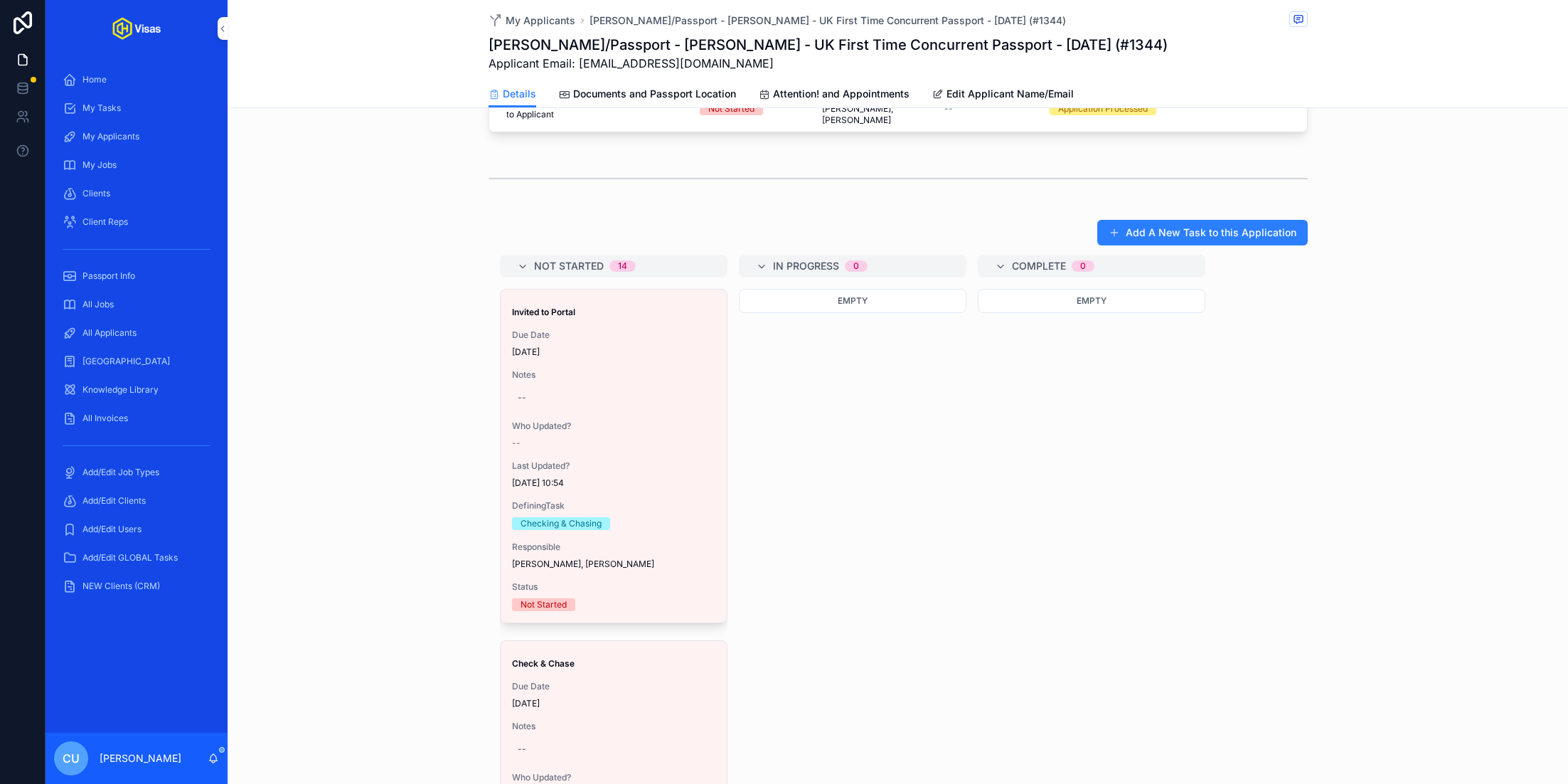
scroll to position [943, 0]
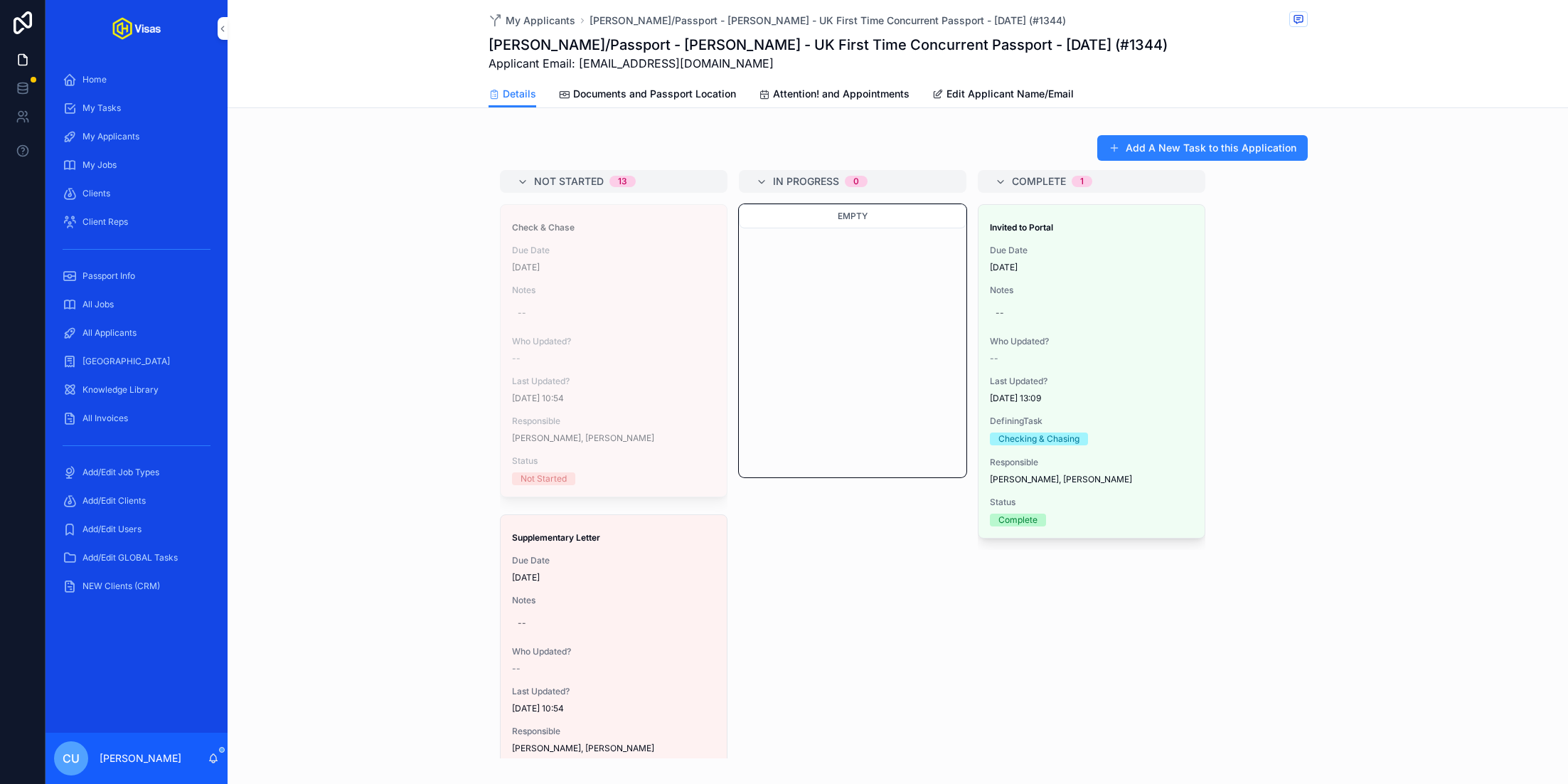
drag, startPoint x: 541, startPoint y: 599, endPoint x: 548, endPoint y: 593, distance: 9.2
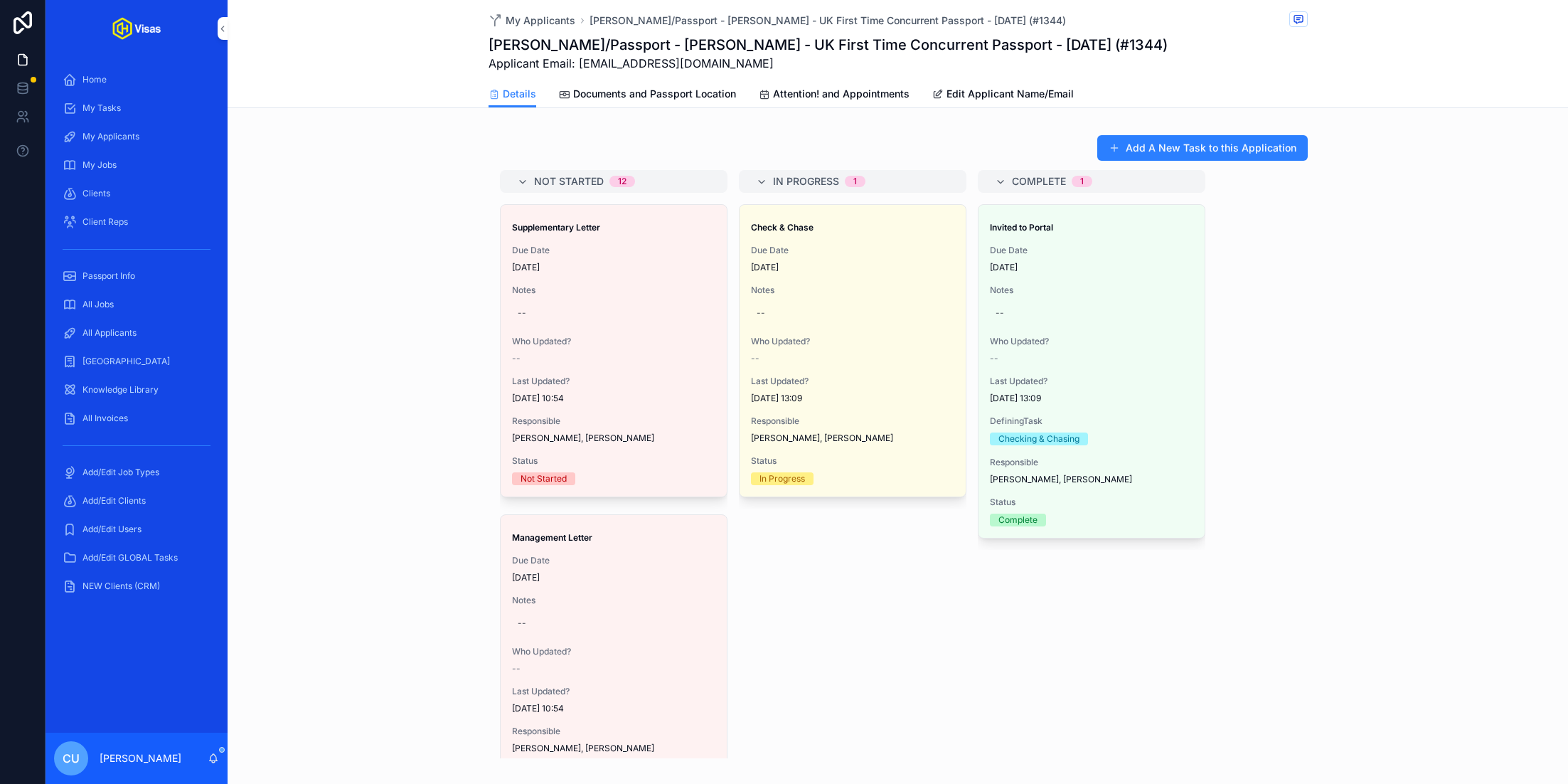
scroll to position [0, 0]
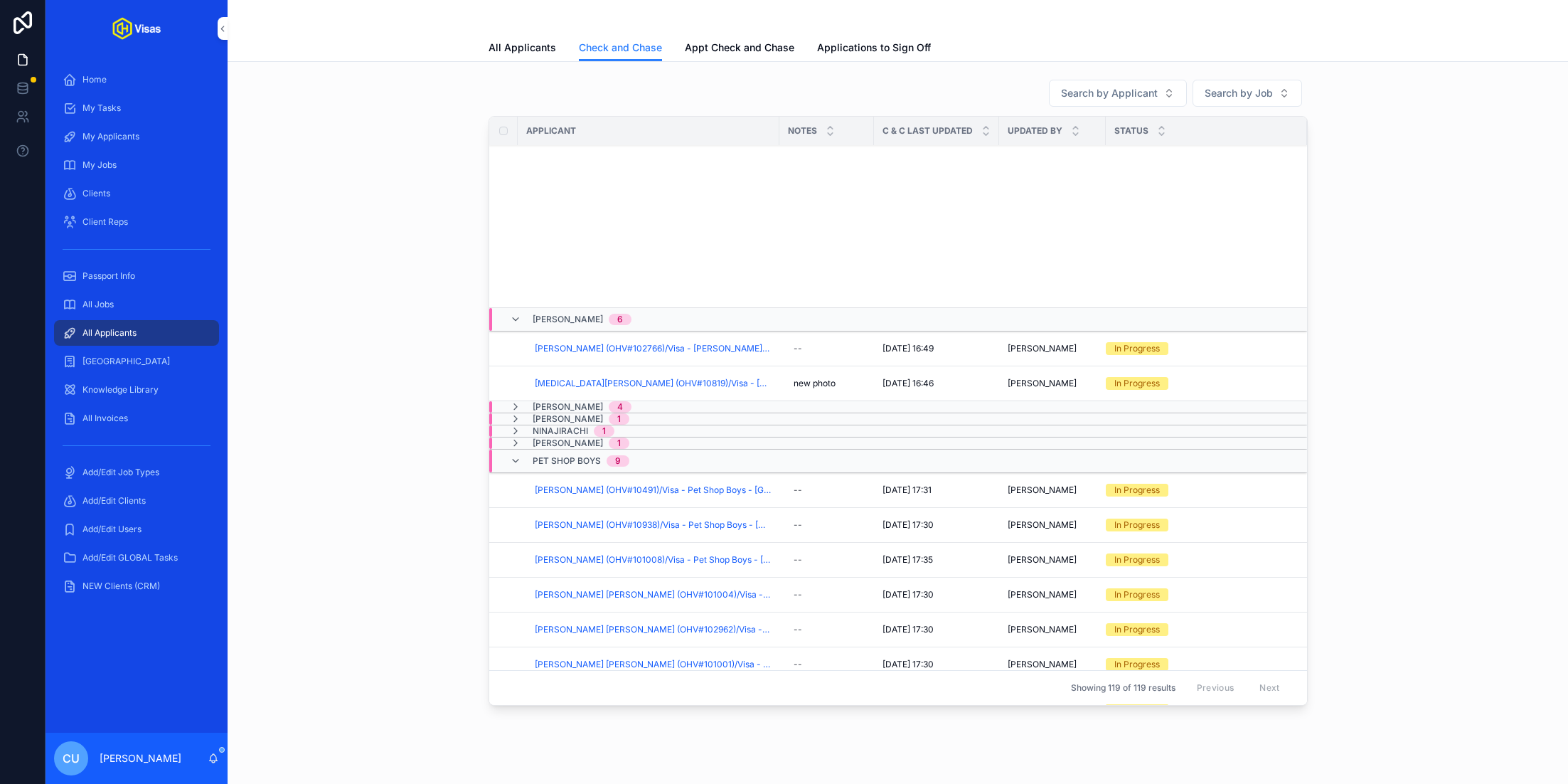
scroll to position [1706, 0]
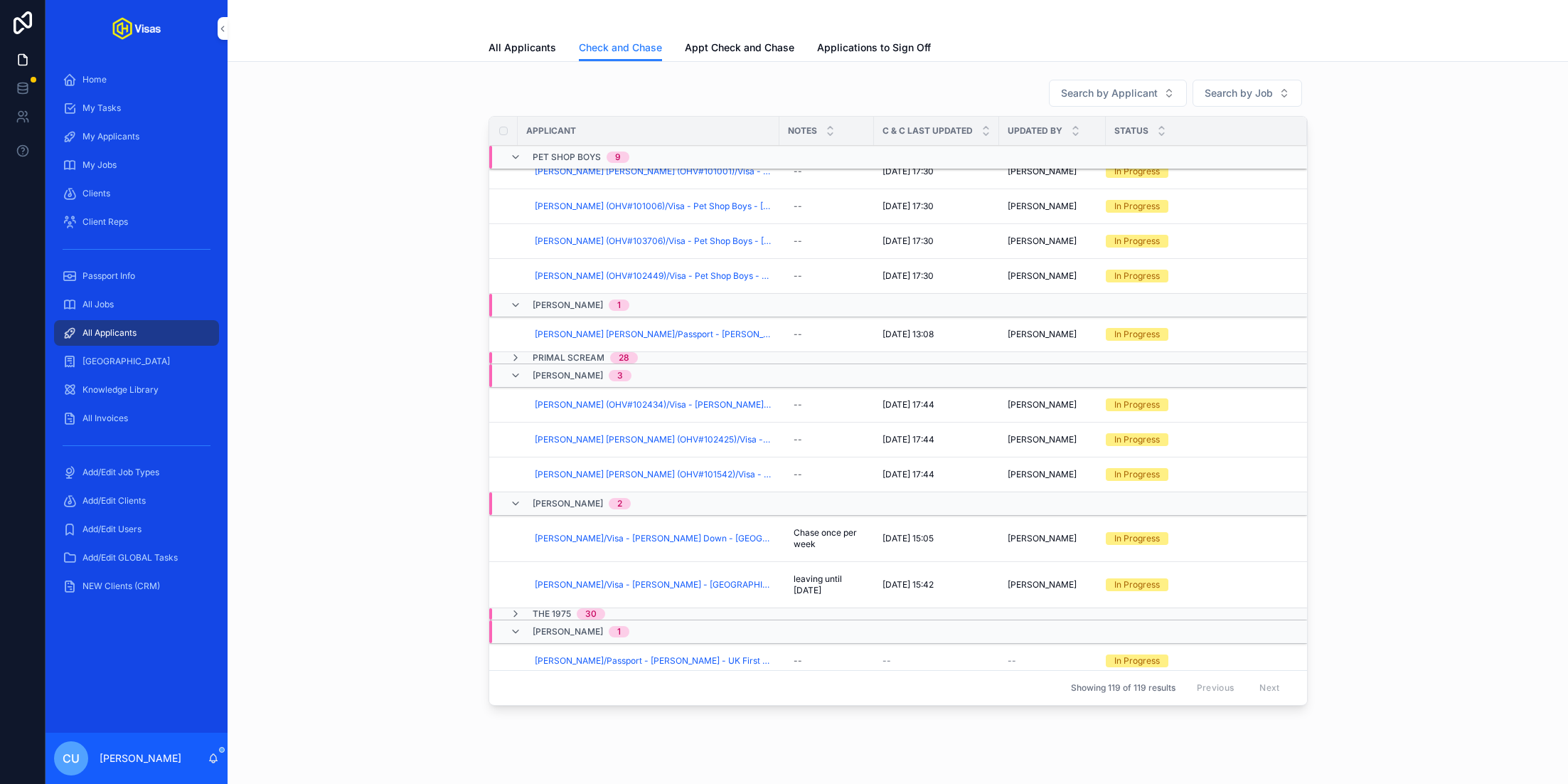
click at [0, 0] on span "Checked And Chased" at bounding box center [0, 0] width 0 height 0
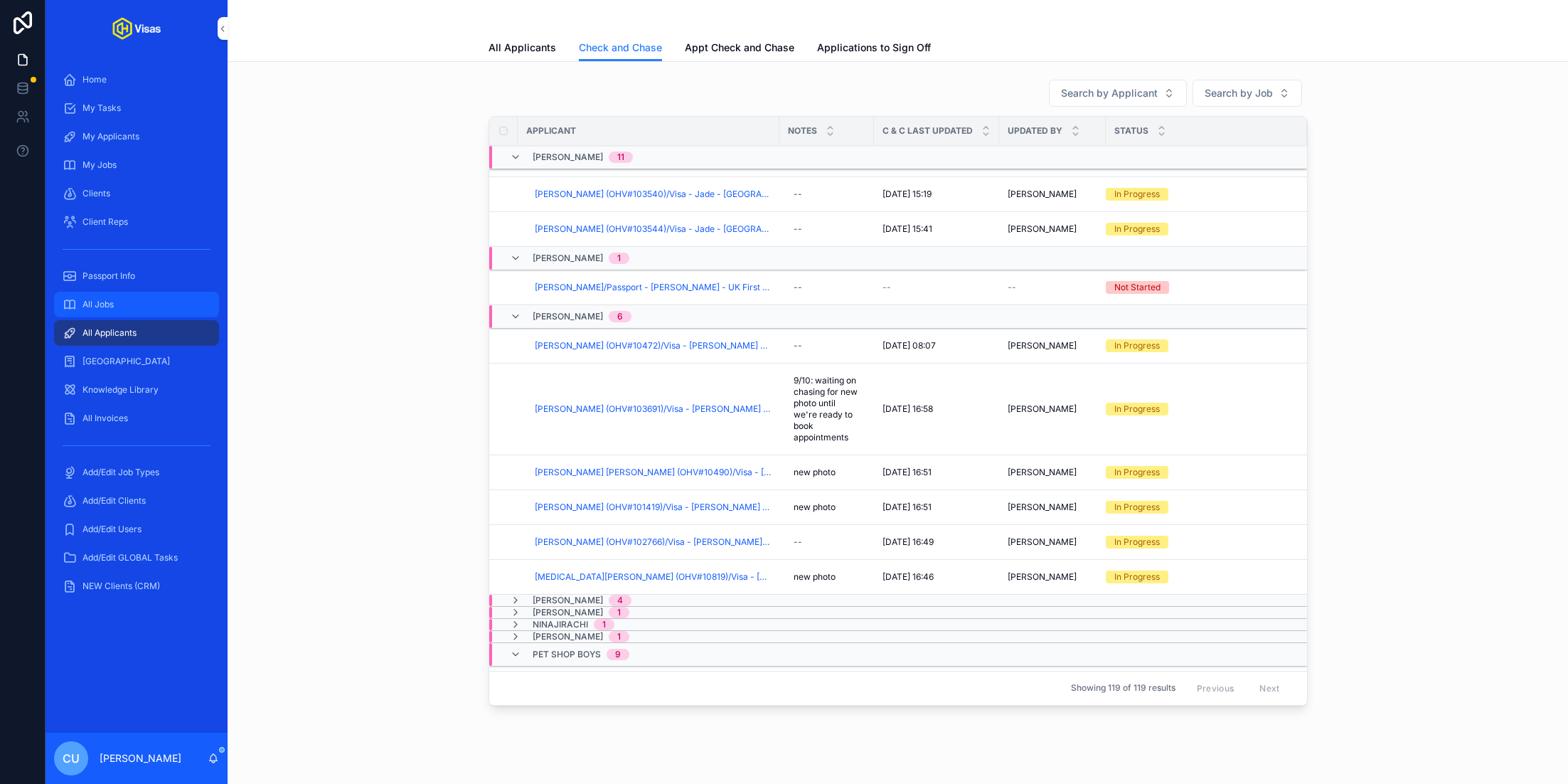
scroll to position [1030, 0]
click at [101, 302] on span "All Jobs" at bounding box center [98, 304] width 32 height 11
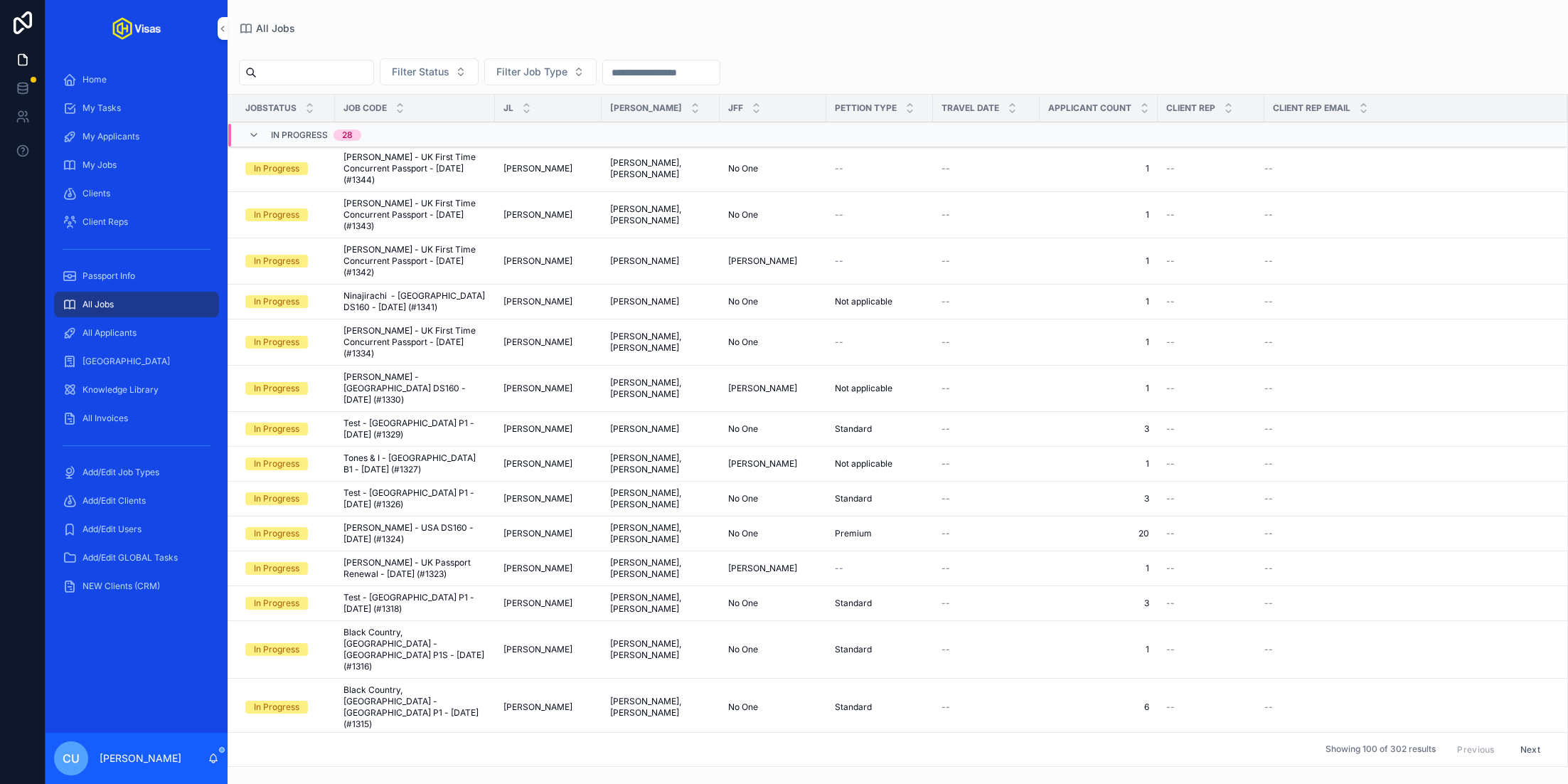
click at [340, 63] on input "scrollable content" at bounding box center [315, 72] width 116 height 20
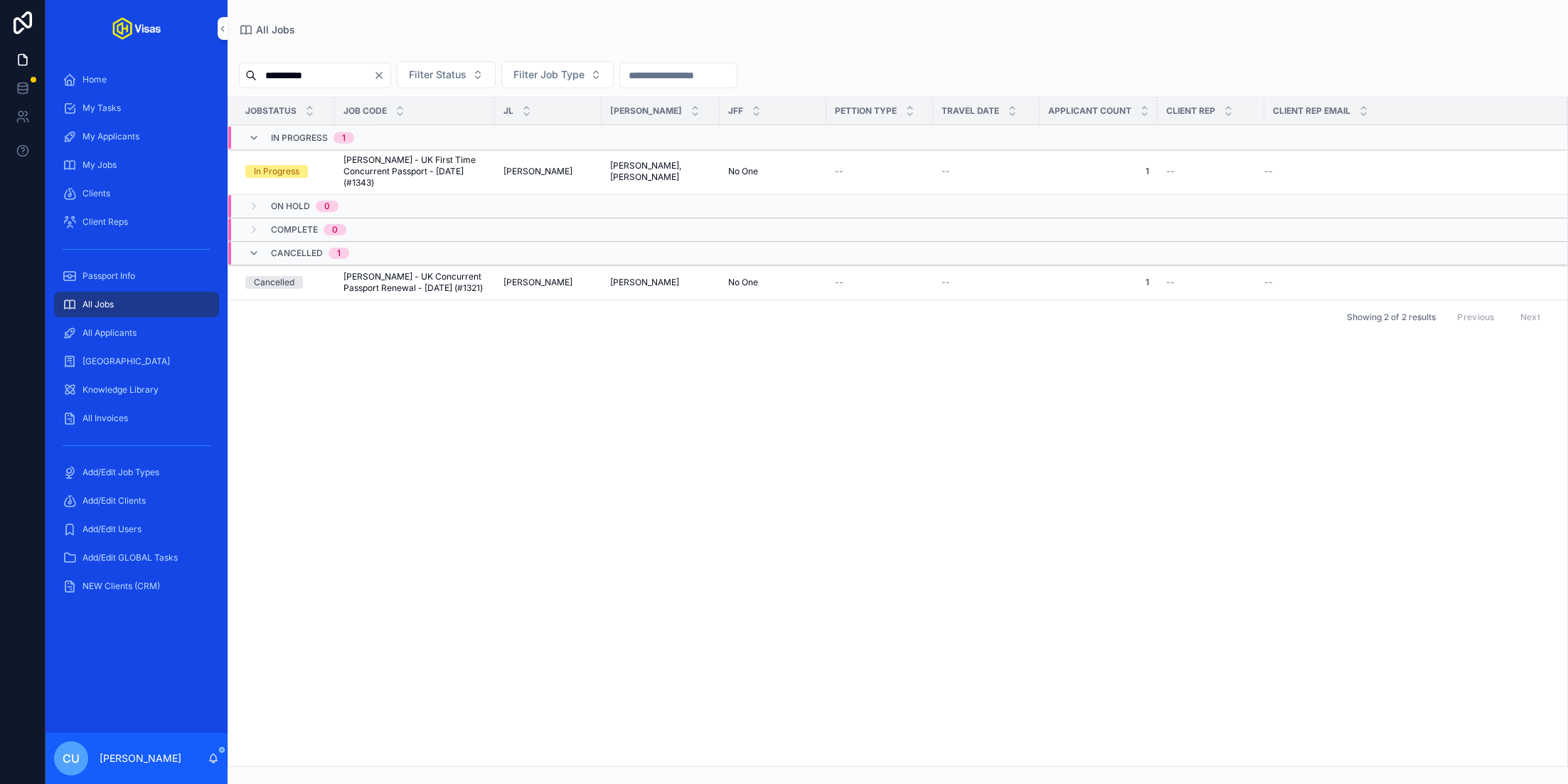
type input "**********"
click at [377, 158] on span "[PERSON_NAME] - UK First Time Concurrent Passport - [DATE] (#1343)" at bounding box center [415, 171] width 143 height 34
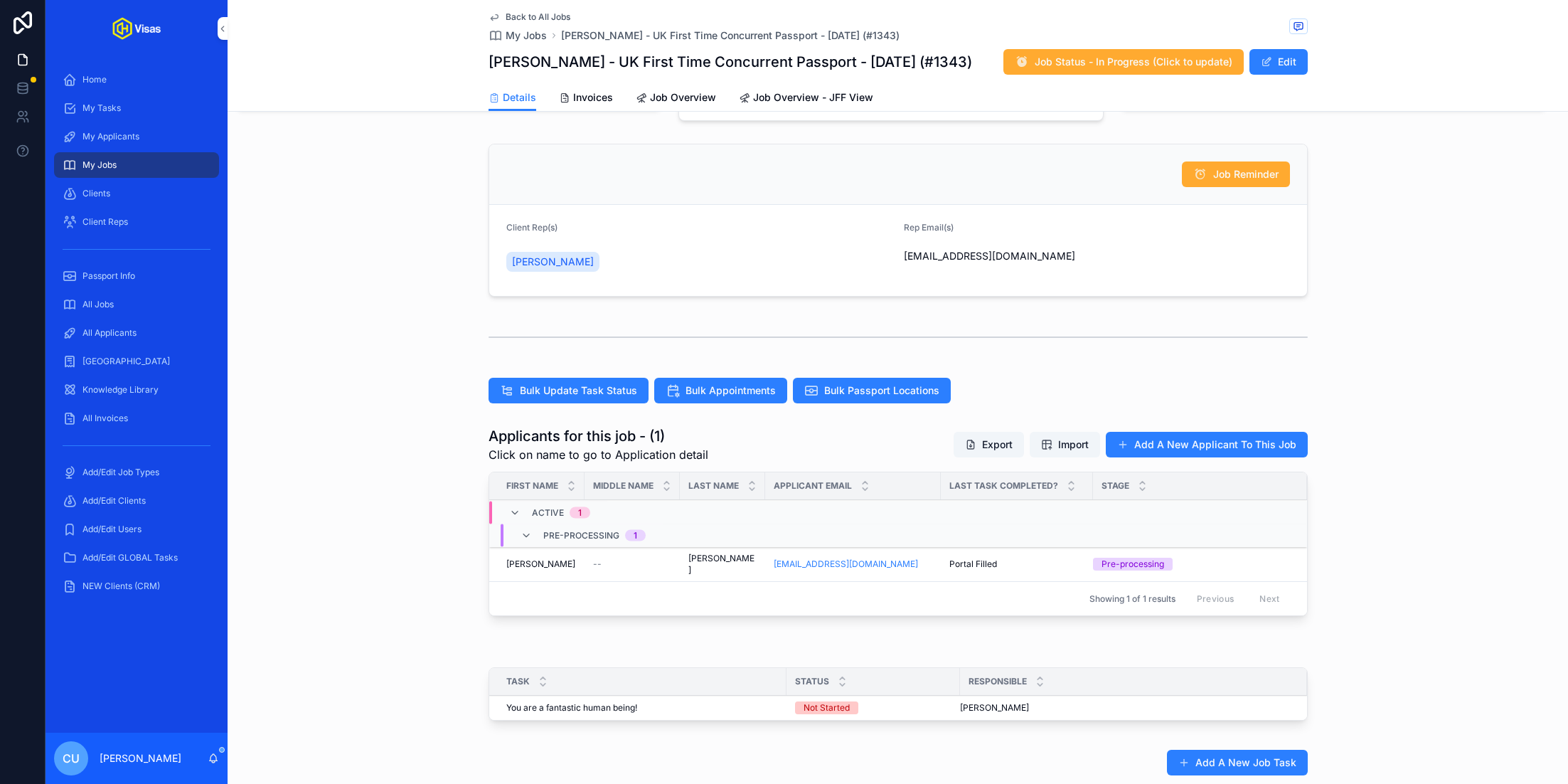
scroll to position [148, 0]
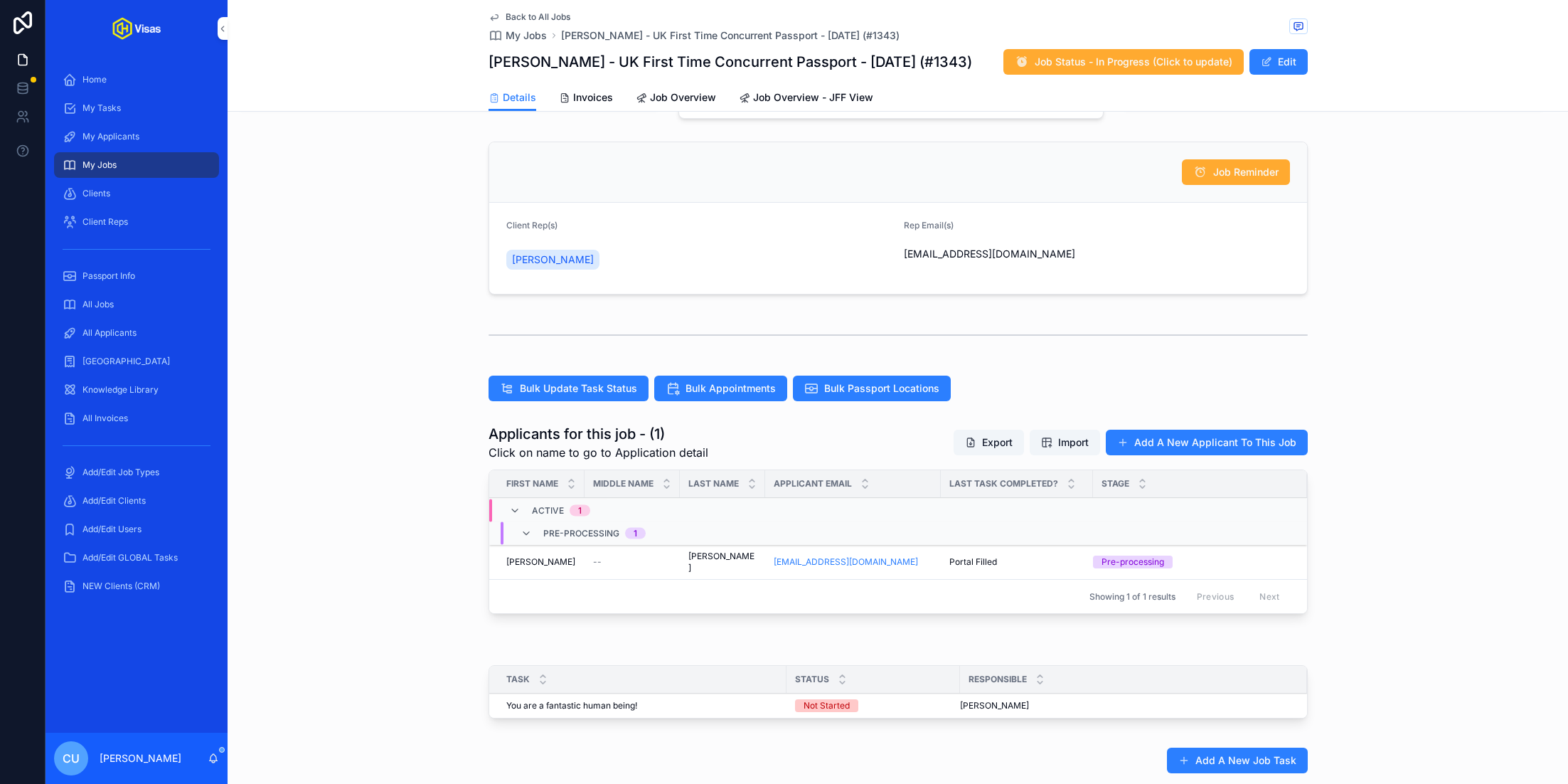
click at [563, 556] on div "[PERSON_NAME]" at bounding box center [541, 561] width 69 height 11
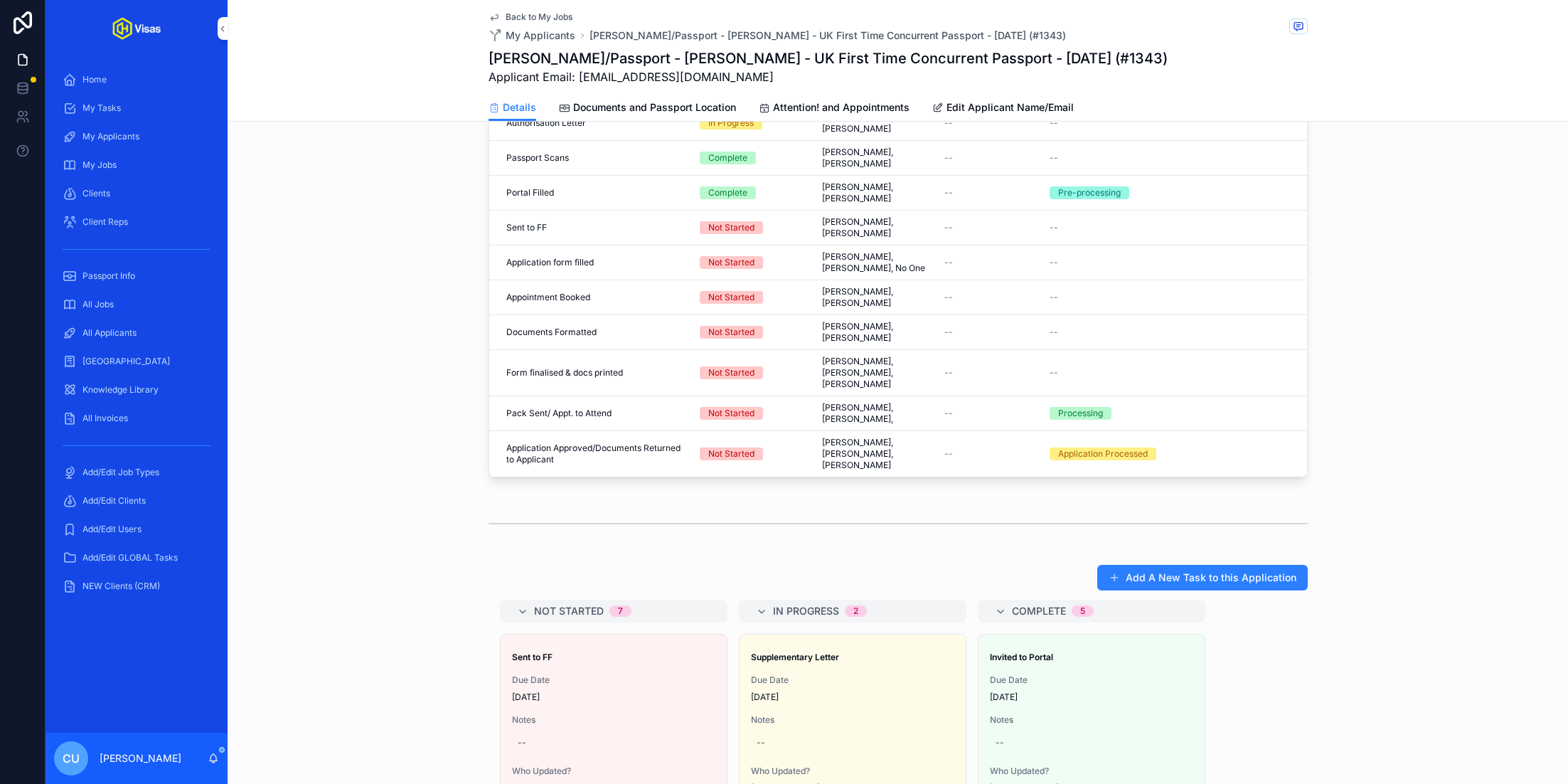
scroll to position [847, 0]
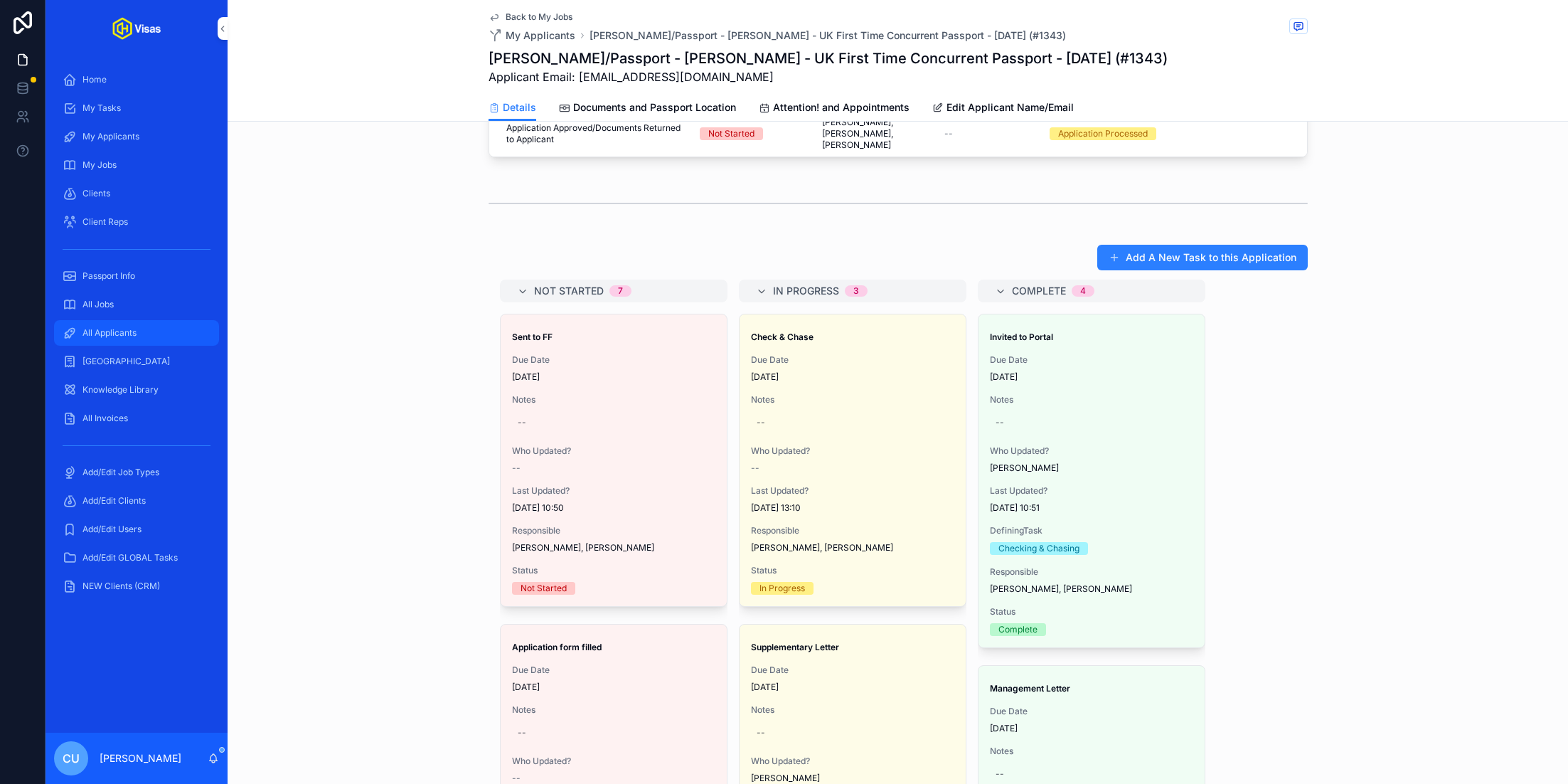
click at [141, 332] on div "All Applicants" at bounding box center [136, 333] width 148 height 23
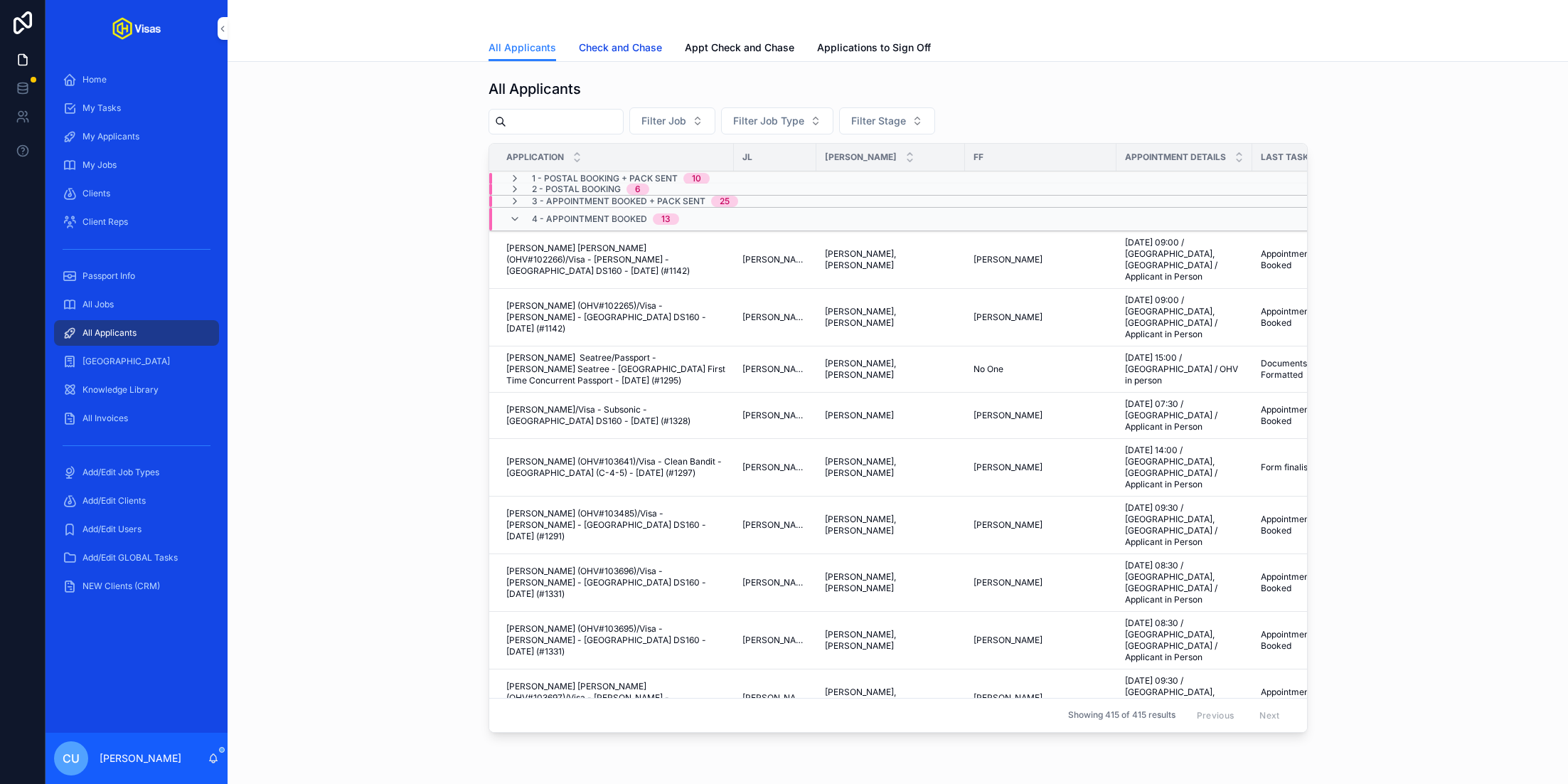
click at [643, 38] on link "Check and Chase" at bounding box center [620, 49] width 83 height 28
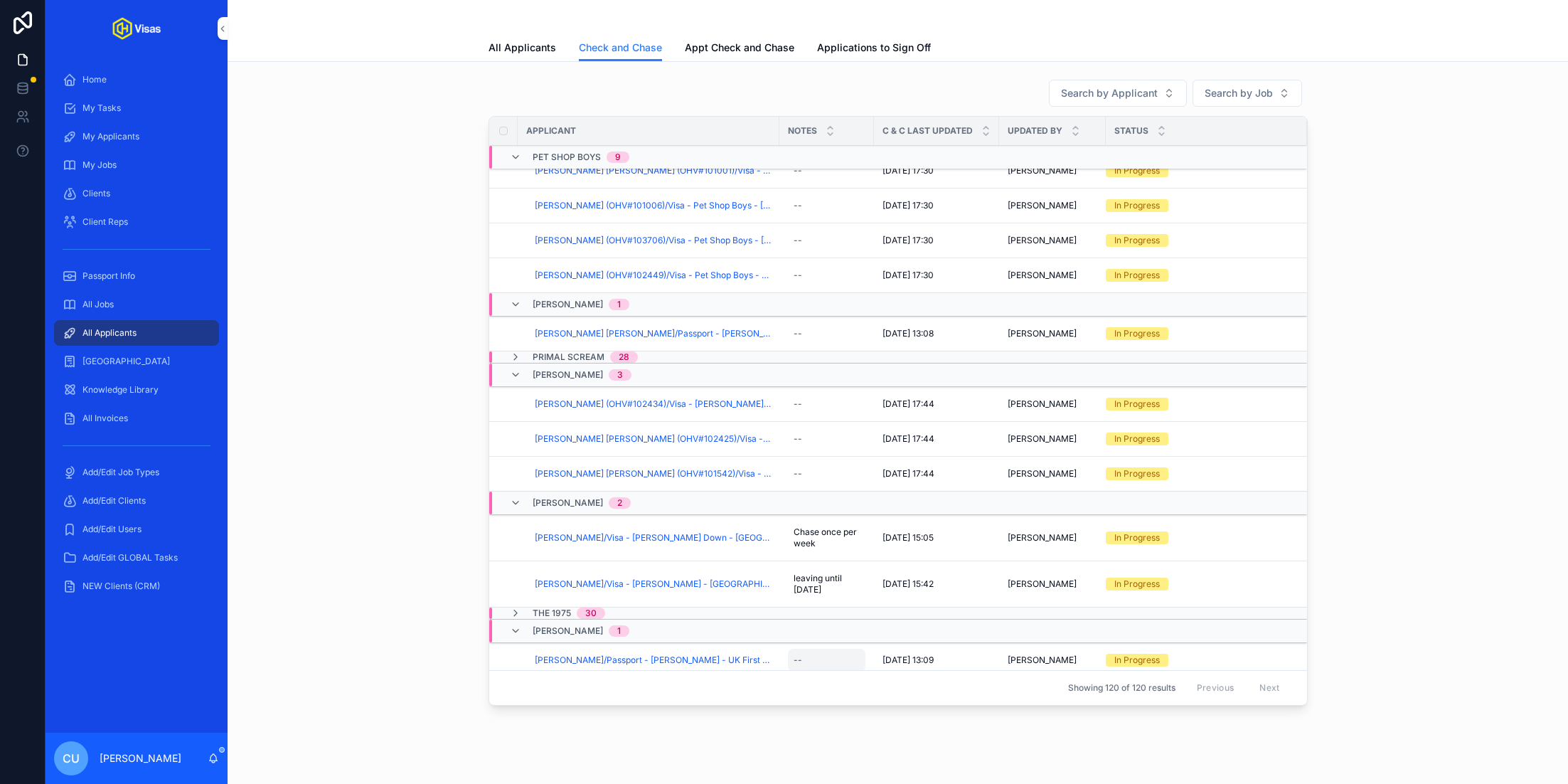
click at [839, 659] on div "--" at bounding box center [826, 660] width 78 height 23
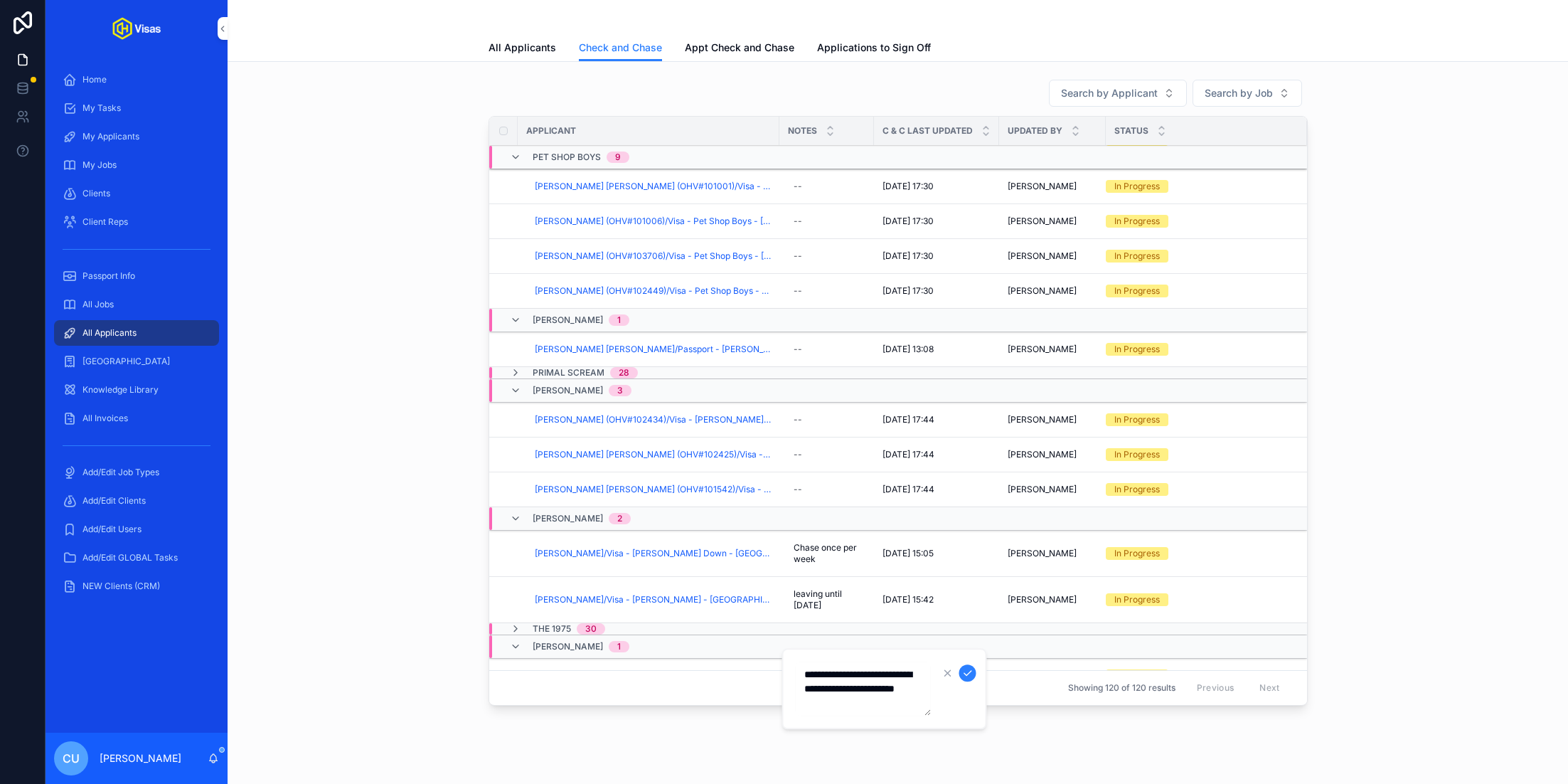
type textarea "**********"
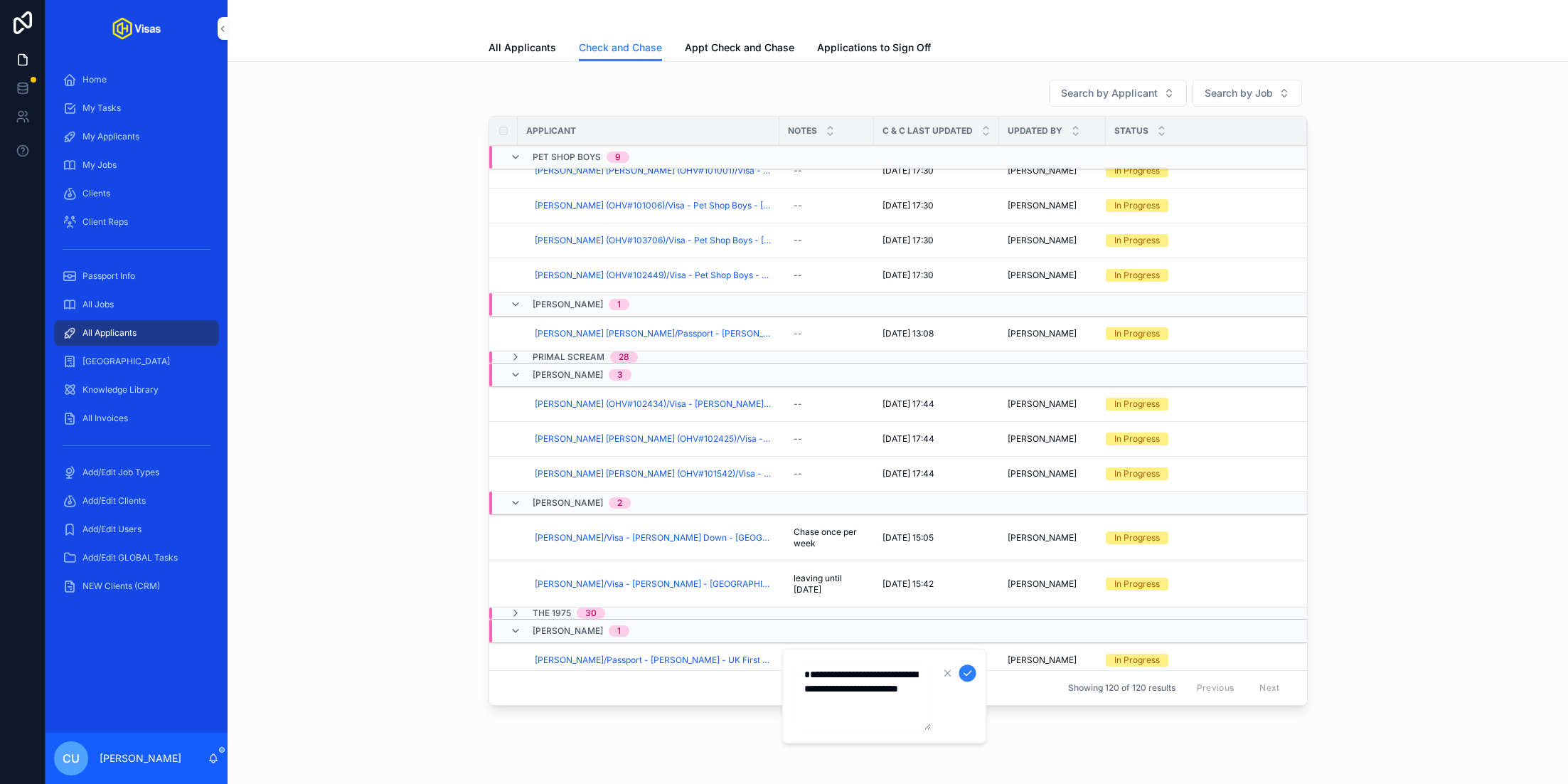
type textarea "**********"
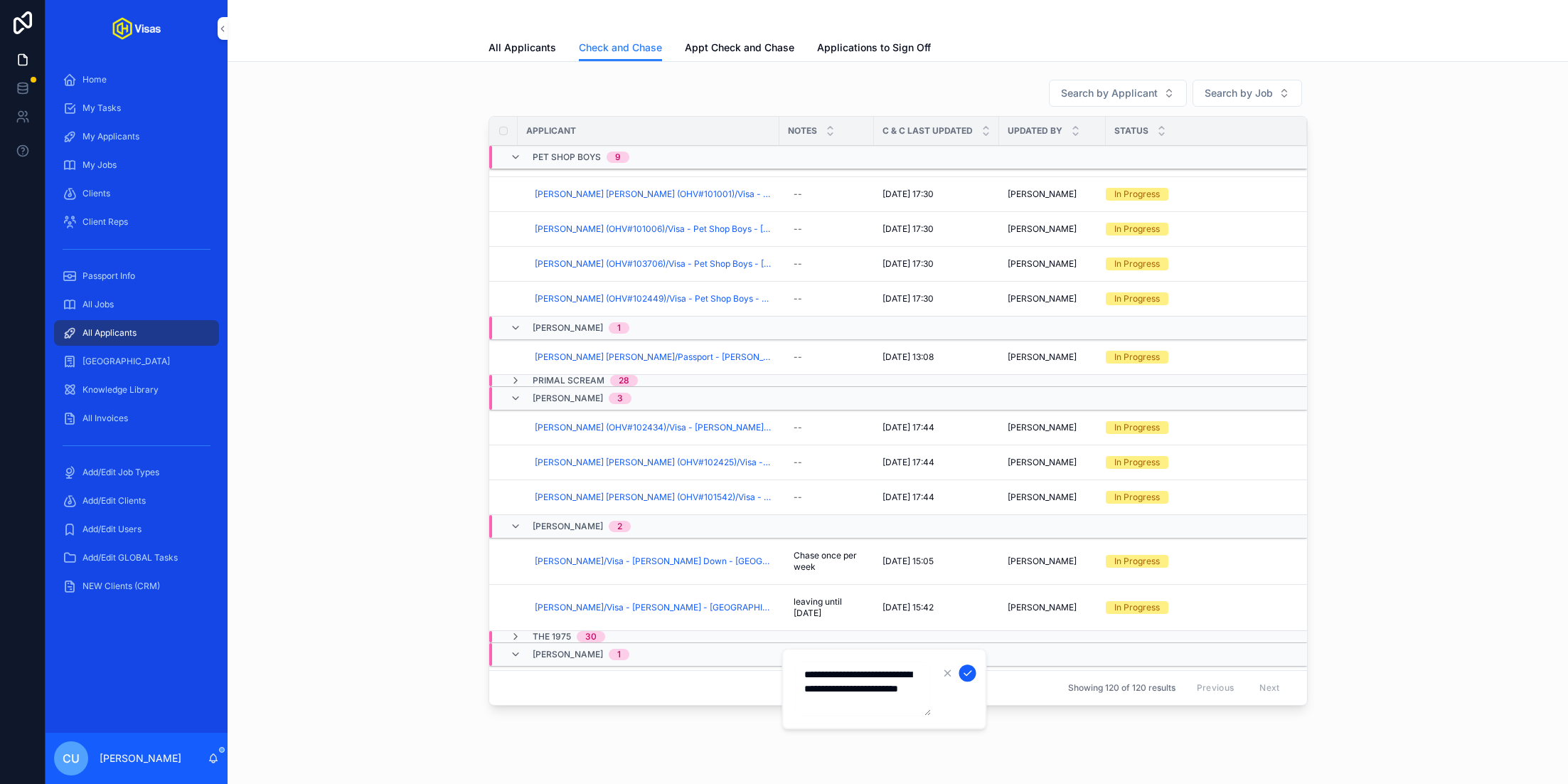
click at [966, 668] on icon "scrollable content" at bounding box center [967, 673] width 11 height 11
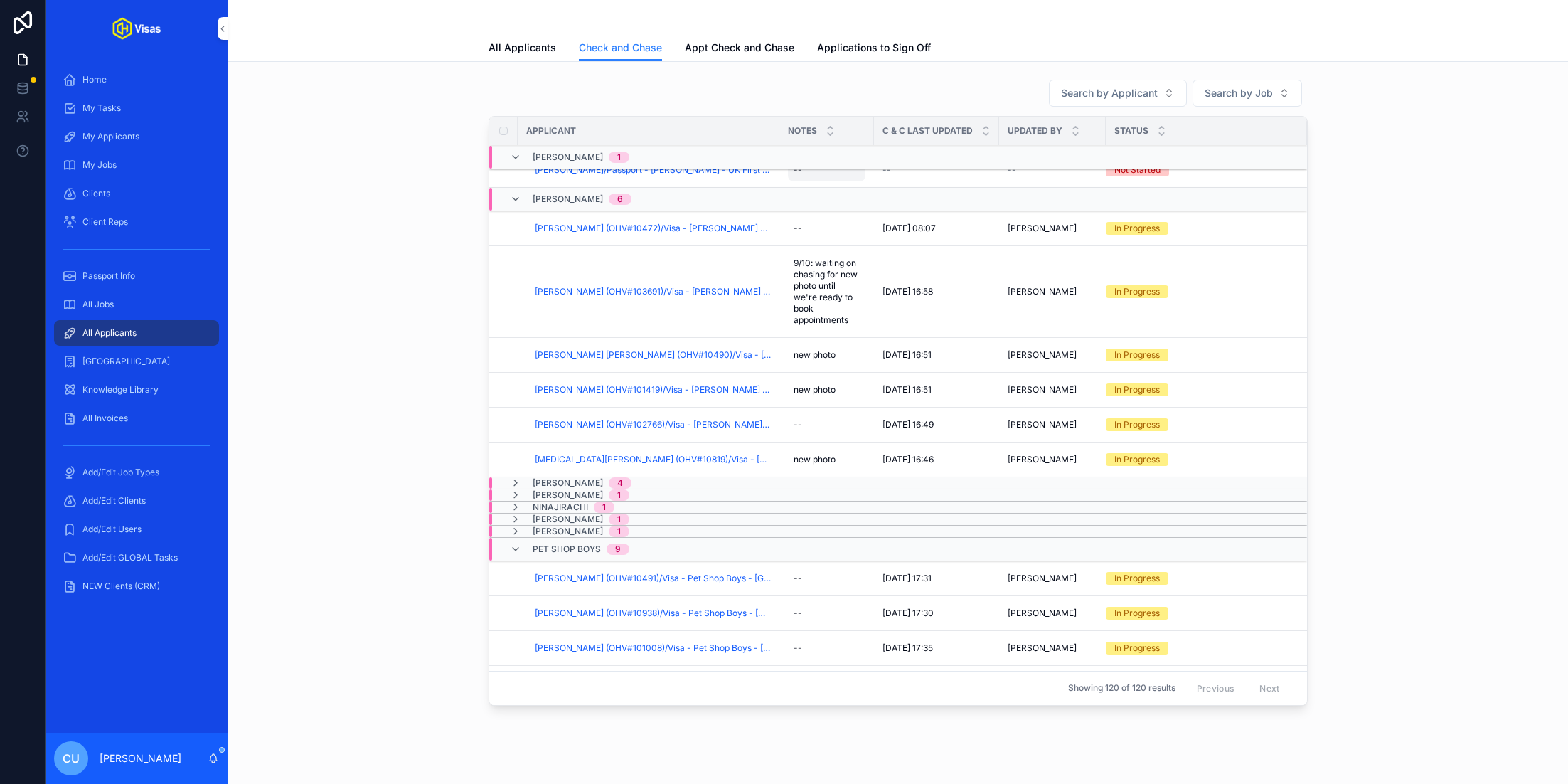
scroll to position [1180, 0]
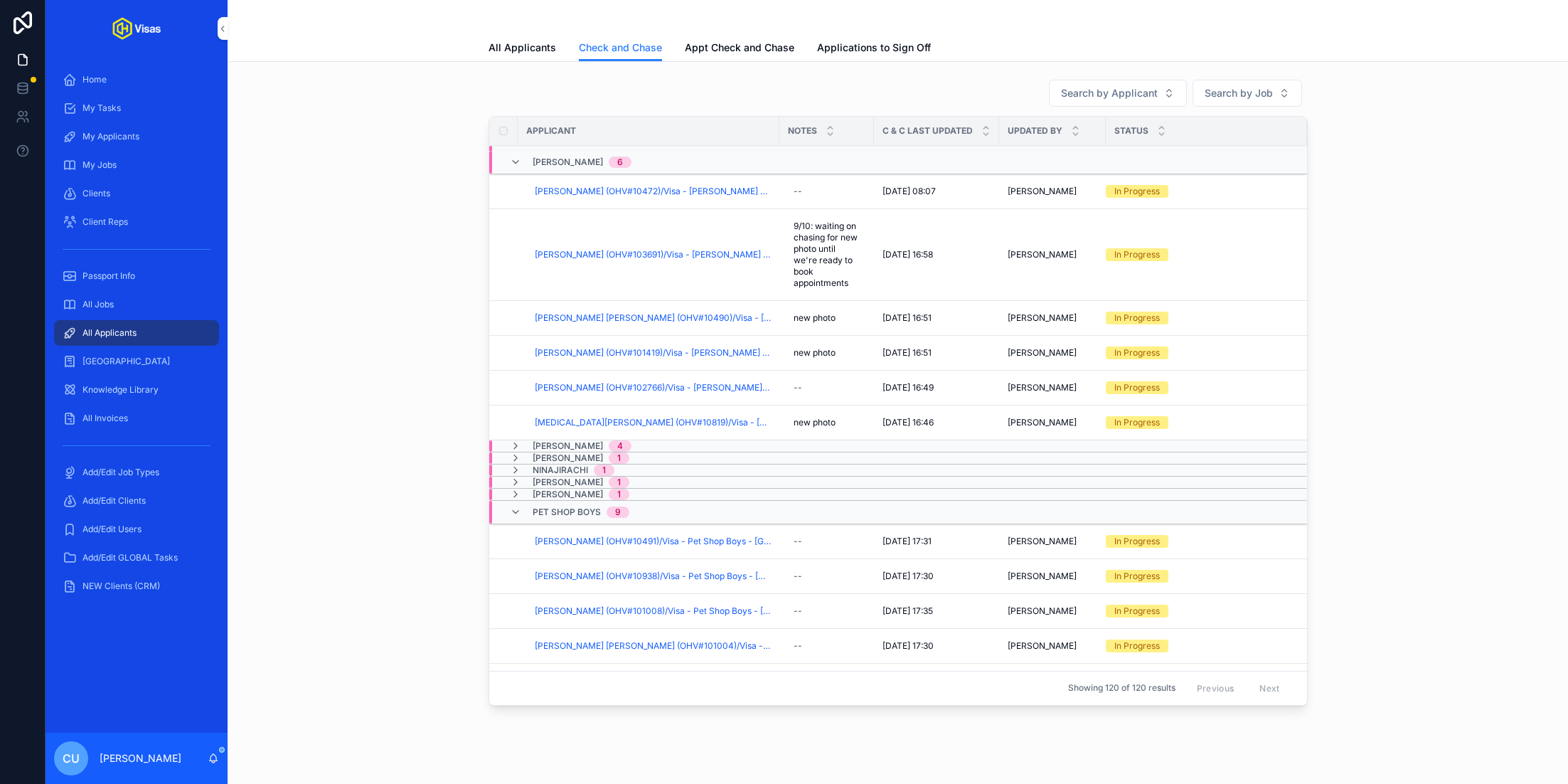
click at [808, 479] on div "[PERSON_NAME] 1" at bounding box center [744, 482] width 510 height 11
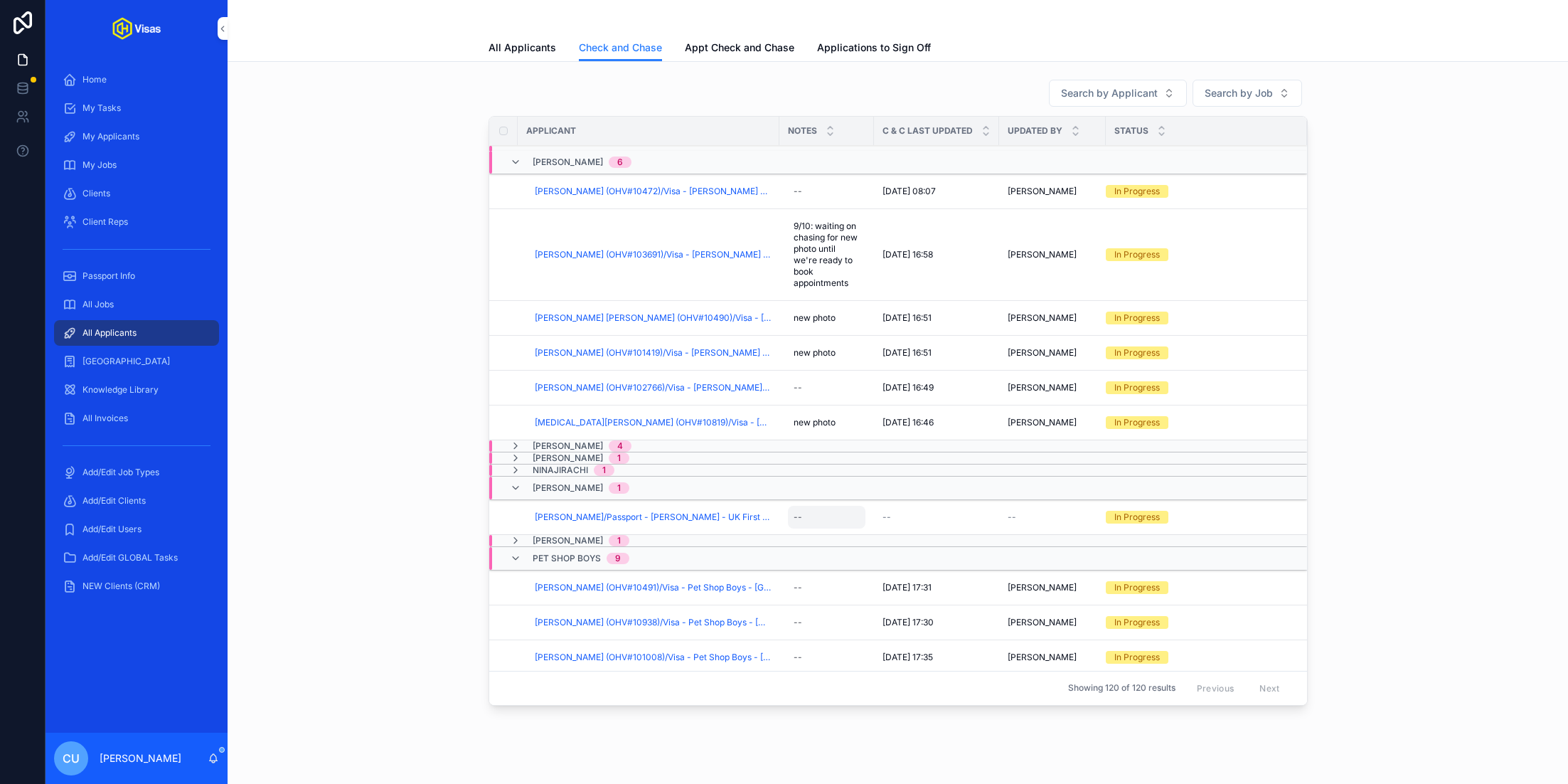
click at [849, 514] on div "--" at bounding box center [826, 517] width 78 height 23
type textarea "**********"
click at [971, 534] on icon "scrollable content" at bounding box center [967, 531] width 11 height 11
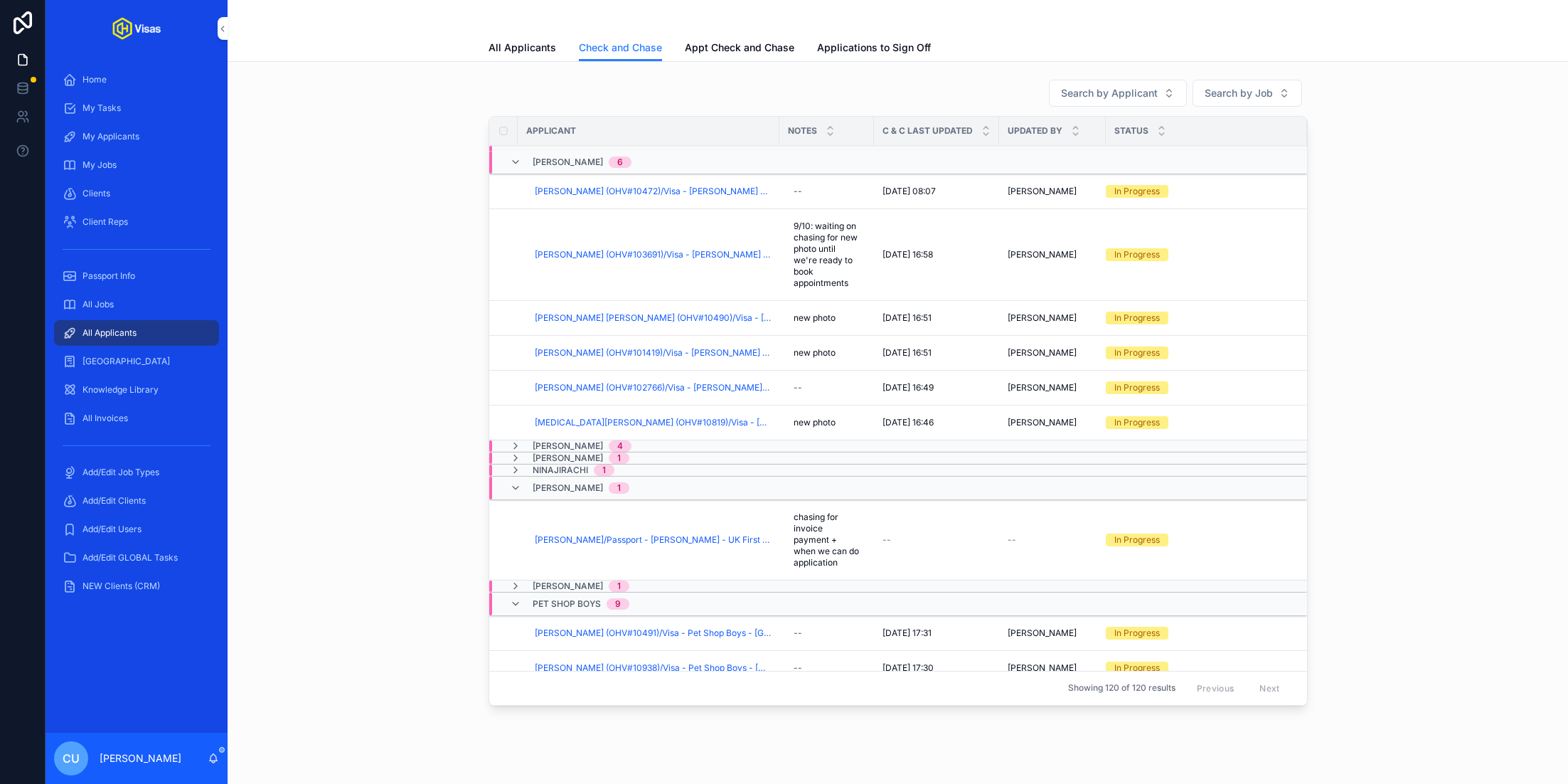
click at [0, 0] on span "Checked And Chased" at bounding box center [0, 0] width 0 height 0
click at [576, 483] on span "[PERSON_NAME]" at bounding box center [568, 488] width 70 height 11
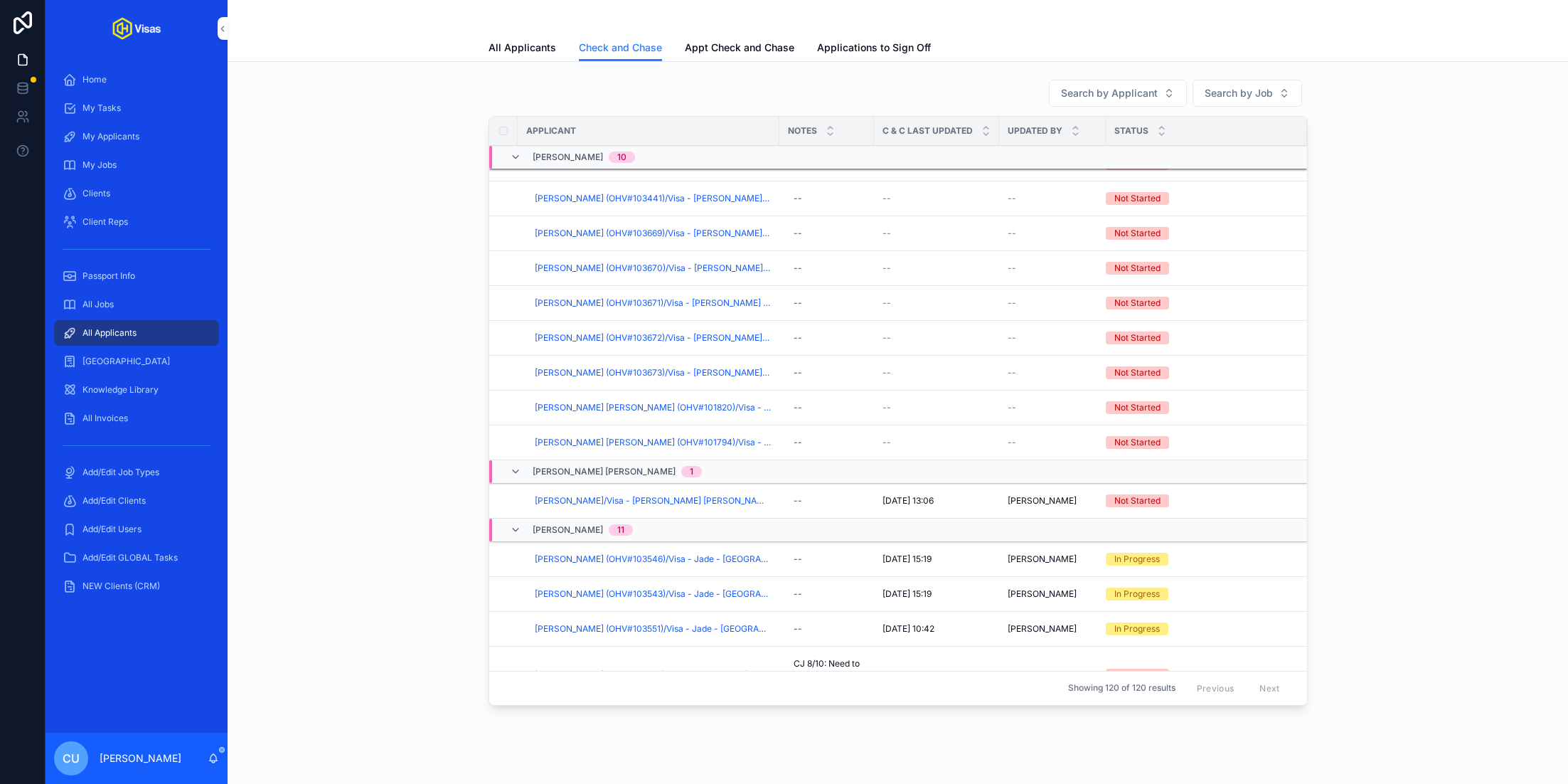
scroll to position [0, 0]
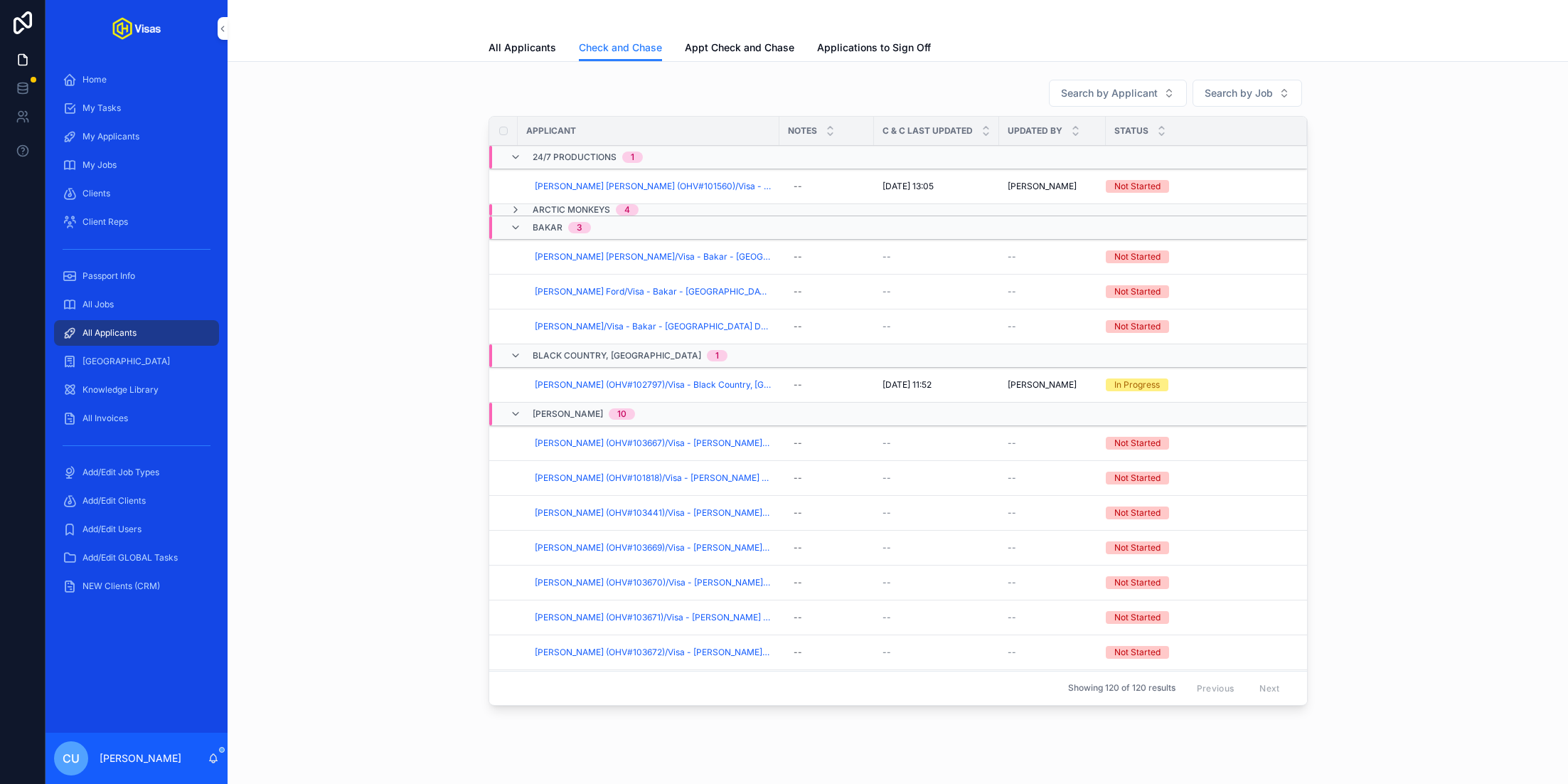
click at [562, 157] on span "24/7 Productions" at bounding box center [575, 157] width 84 height 11
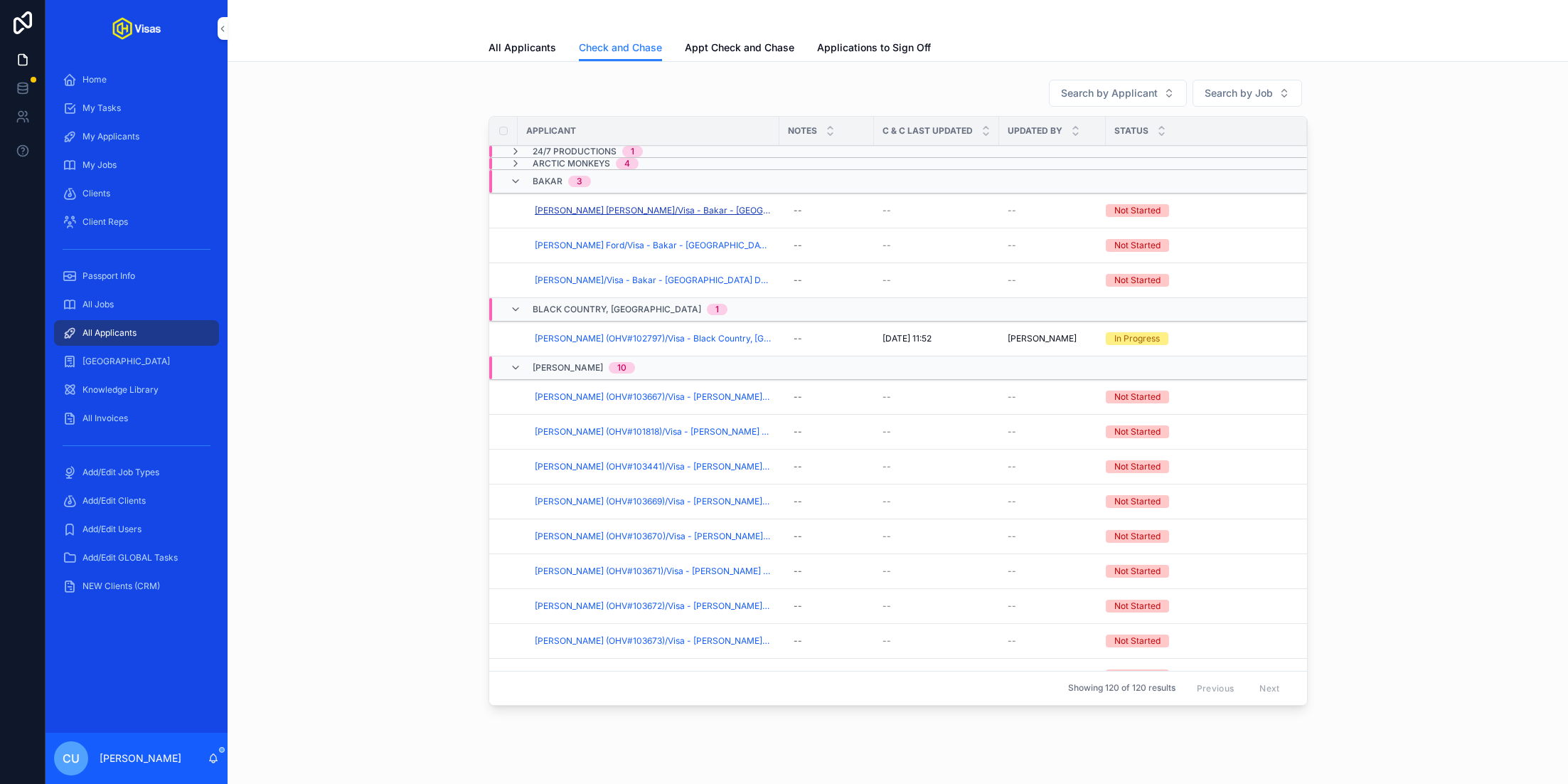
click at [592, 209] on span "[PERSON_NAME] [PERSON_NAME]/Visa - Bakar - [GEOGRAPHIC_DATA] DS160 - [DATE] (#1…" at bounding box center [653, 210] width 236 height 11
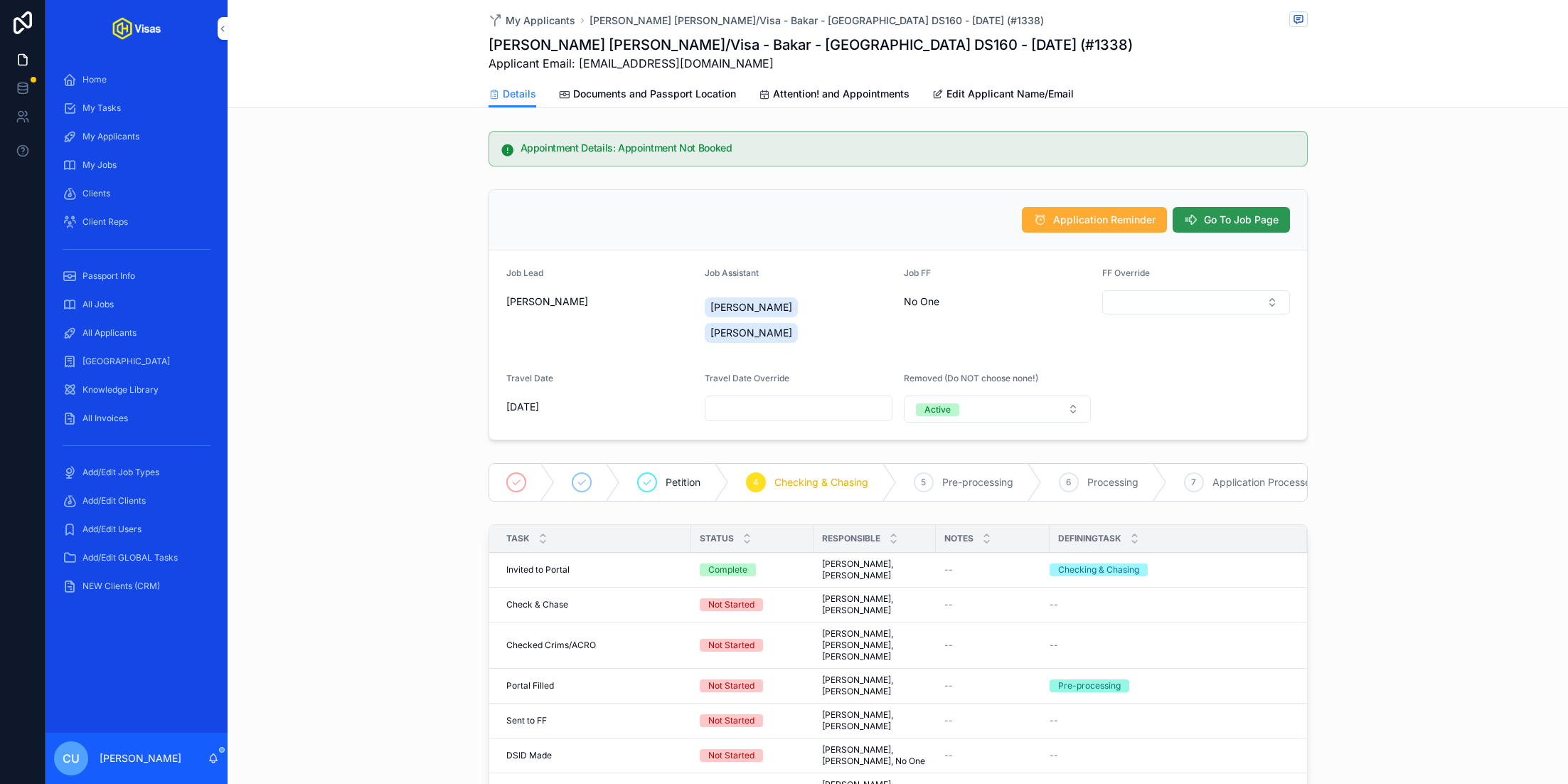
click at [1234, 223] on span "Go To Job Page" at bounding box center [1240, 220] width 74 height 15
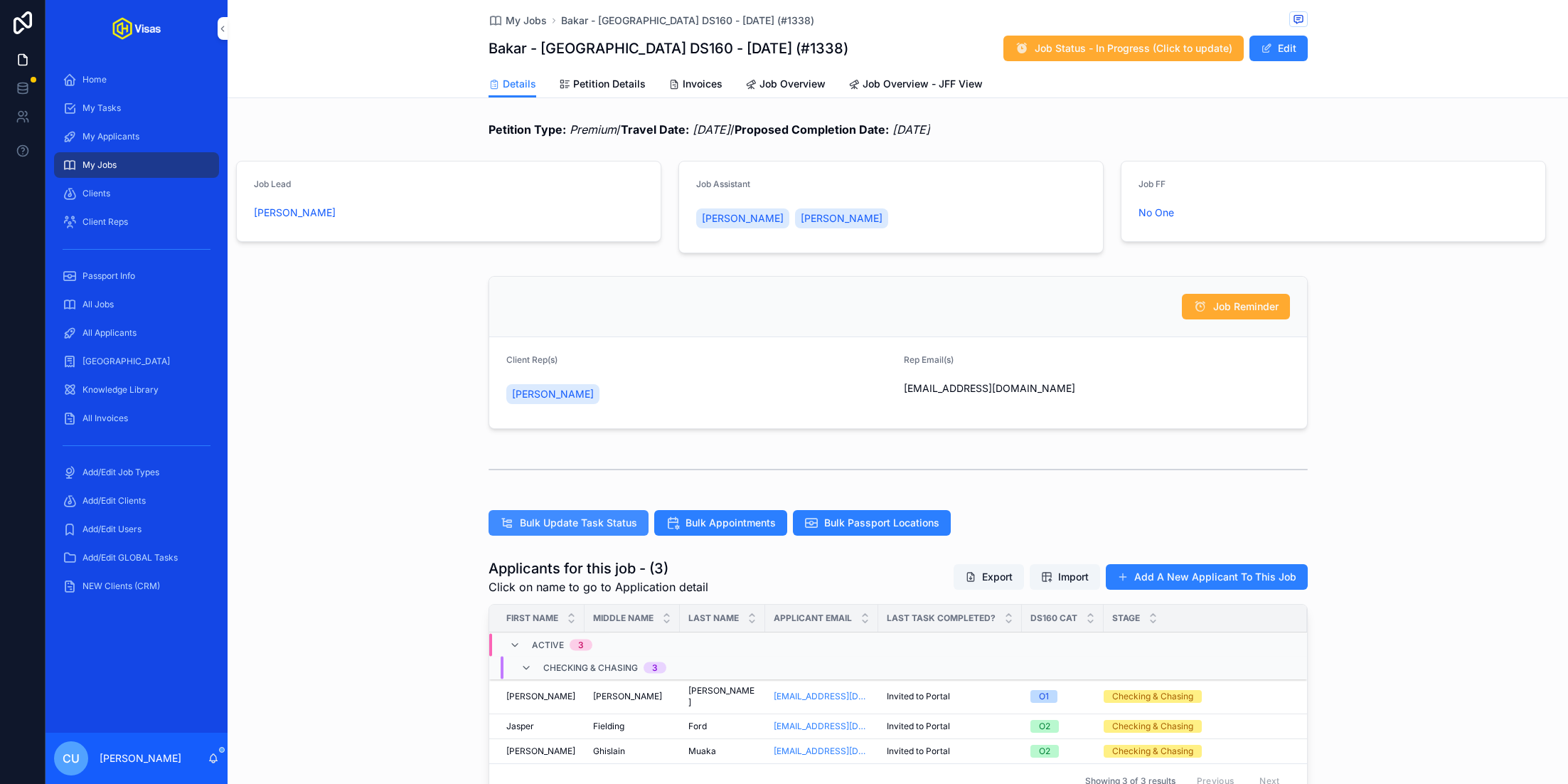
click at [584, 519] on span "Bulk Update Task Status" at bounding box center [578, 523] width 117 height 15
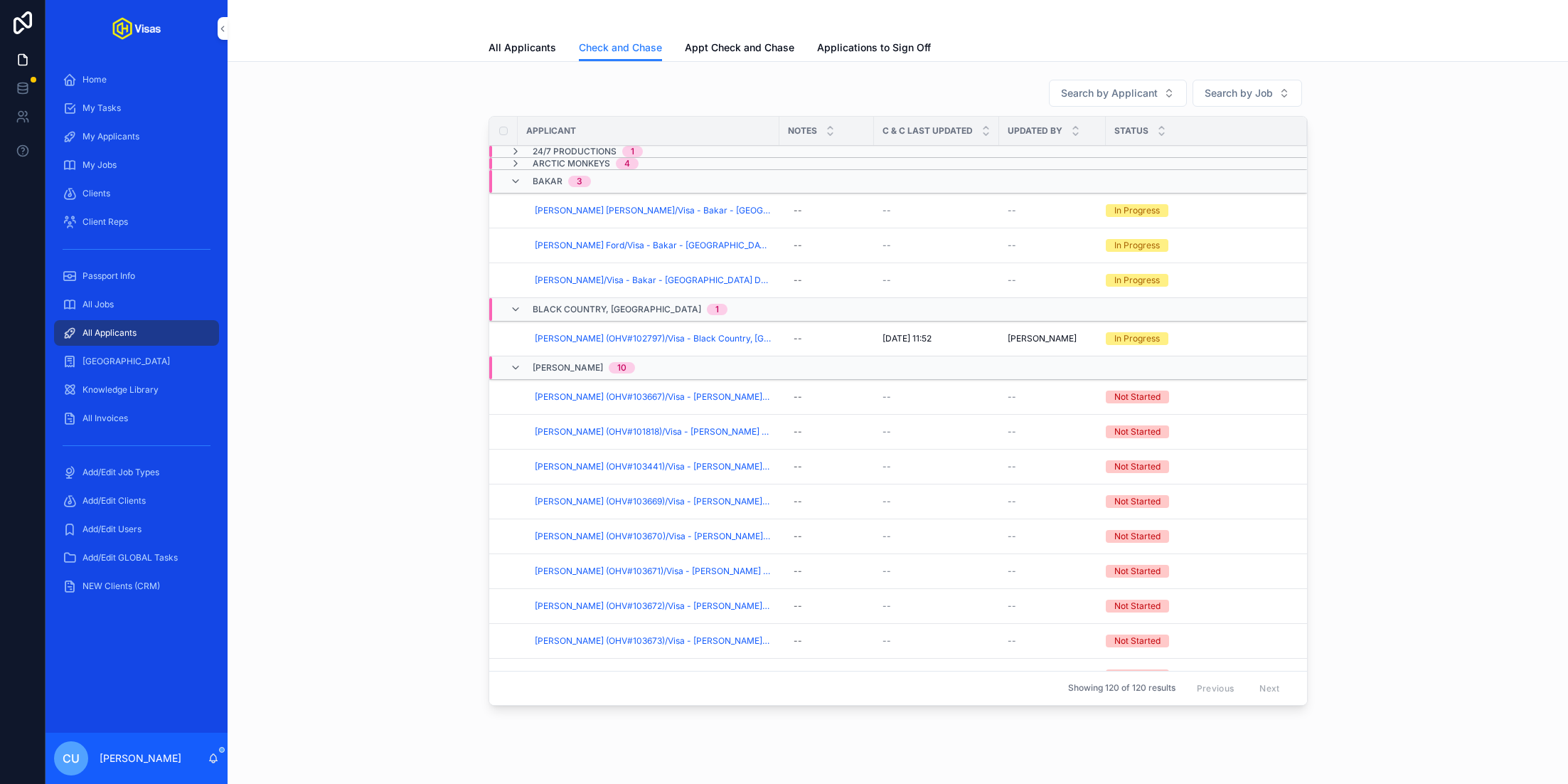
click at [641, 180] on div "Bakar 3" at bounding box center [744, 181] width 510 height 23
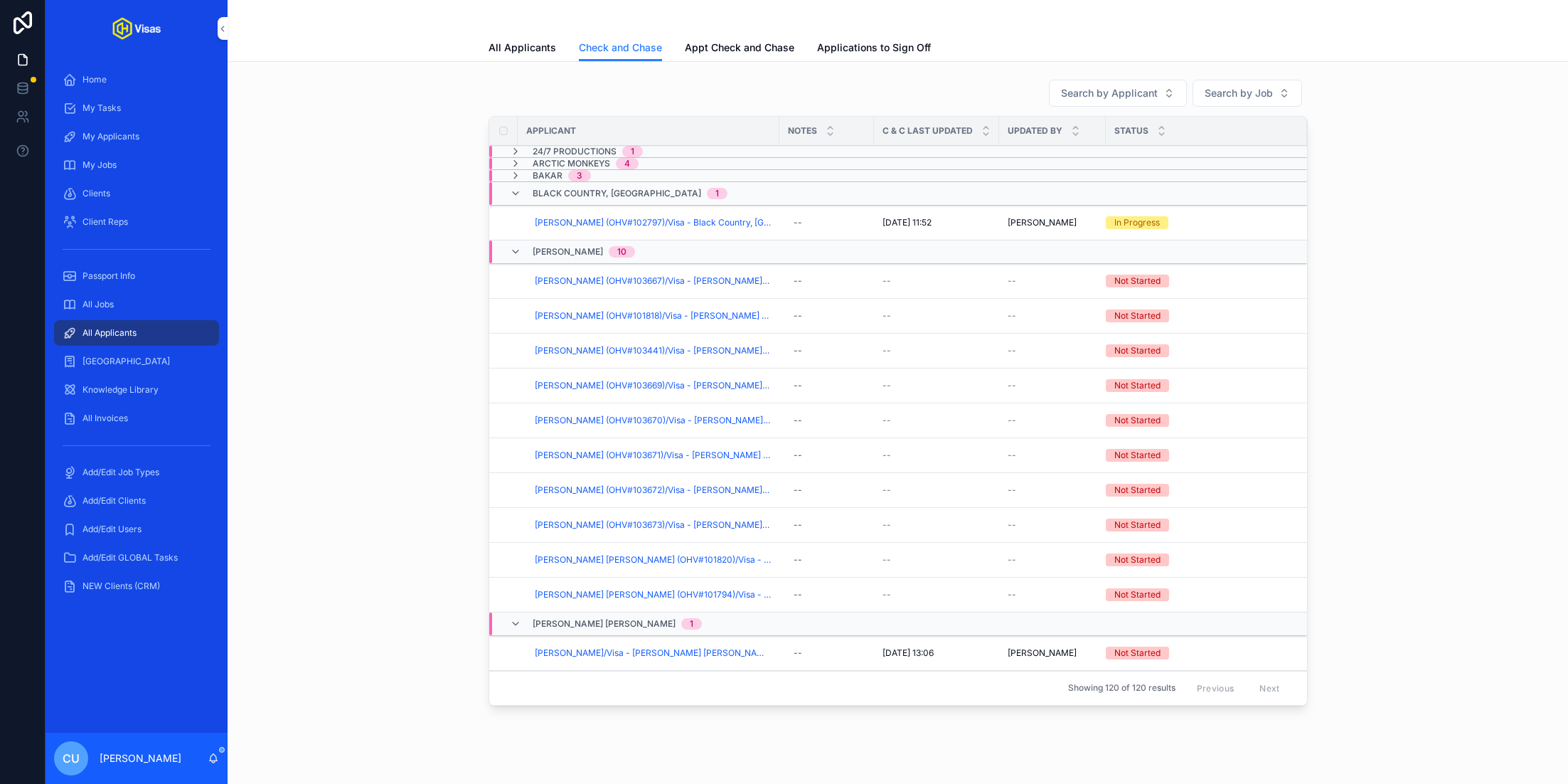
click at [642, 176] on div "Bakar 3" at bounding box center [744, 175] width 510 height 11
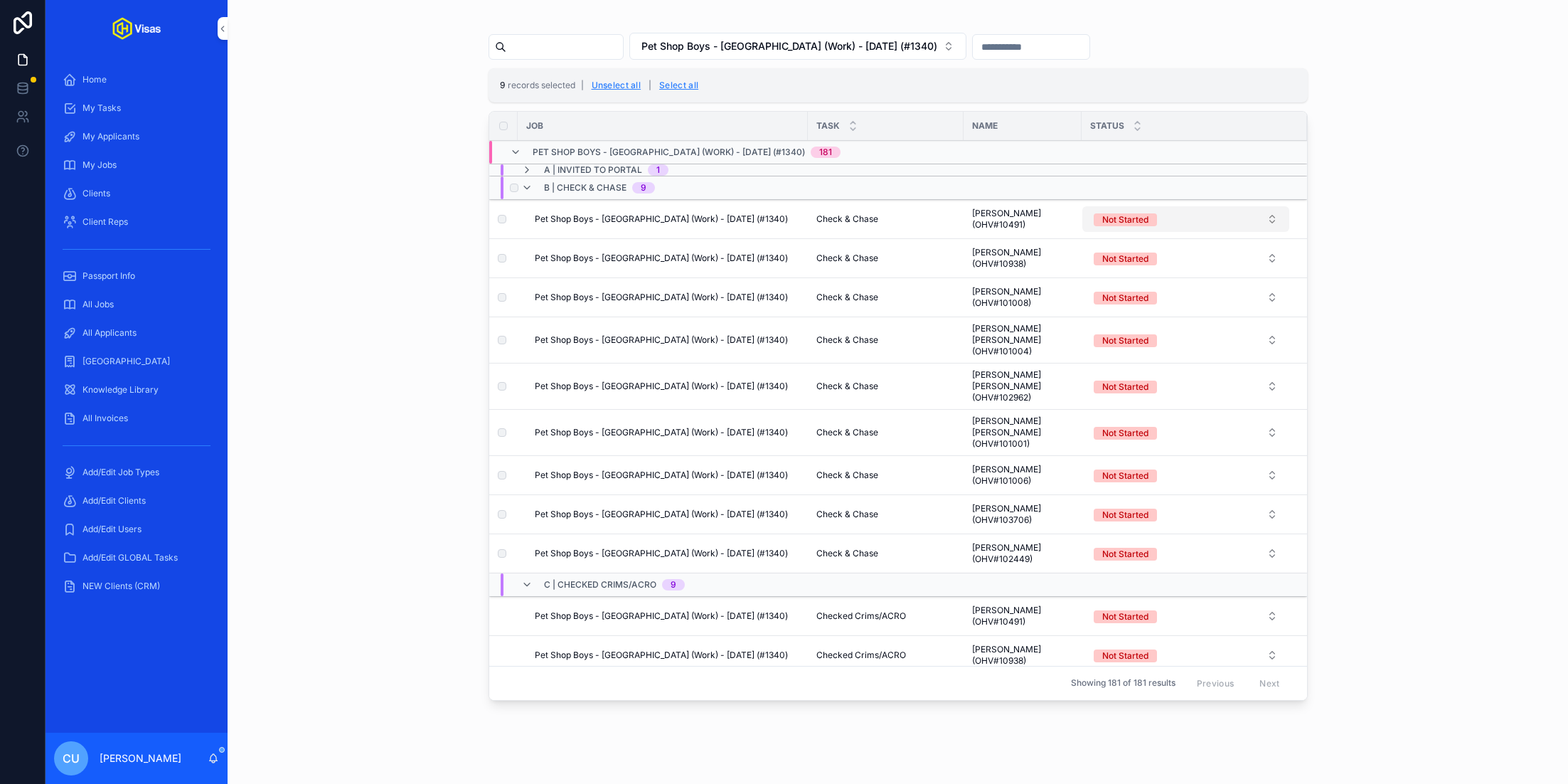
click at [1188, 222] on button "Not Started" at bounding box center [1186, 219] width 207 height 26
click at [1275, 370] on div "Update all selected records Use setting" at bounding box center [1186, 365] width 192 height 15
click at [1271, 365] on button "Use setting" at bounding box center [1269, 365] width 23 height 11
click at [1239, 318] on div "In Progress" at bounding box center [1185, 316] width 198 height 21
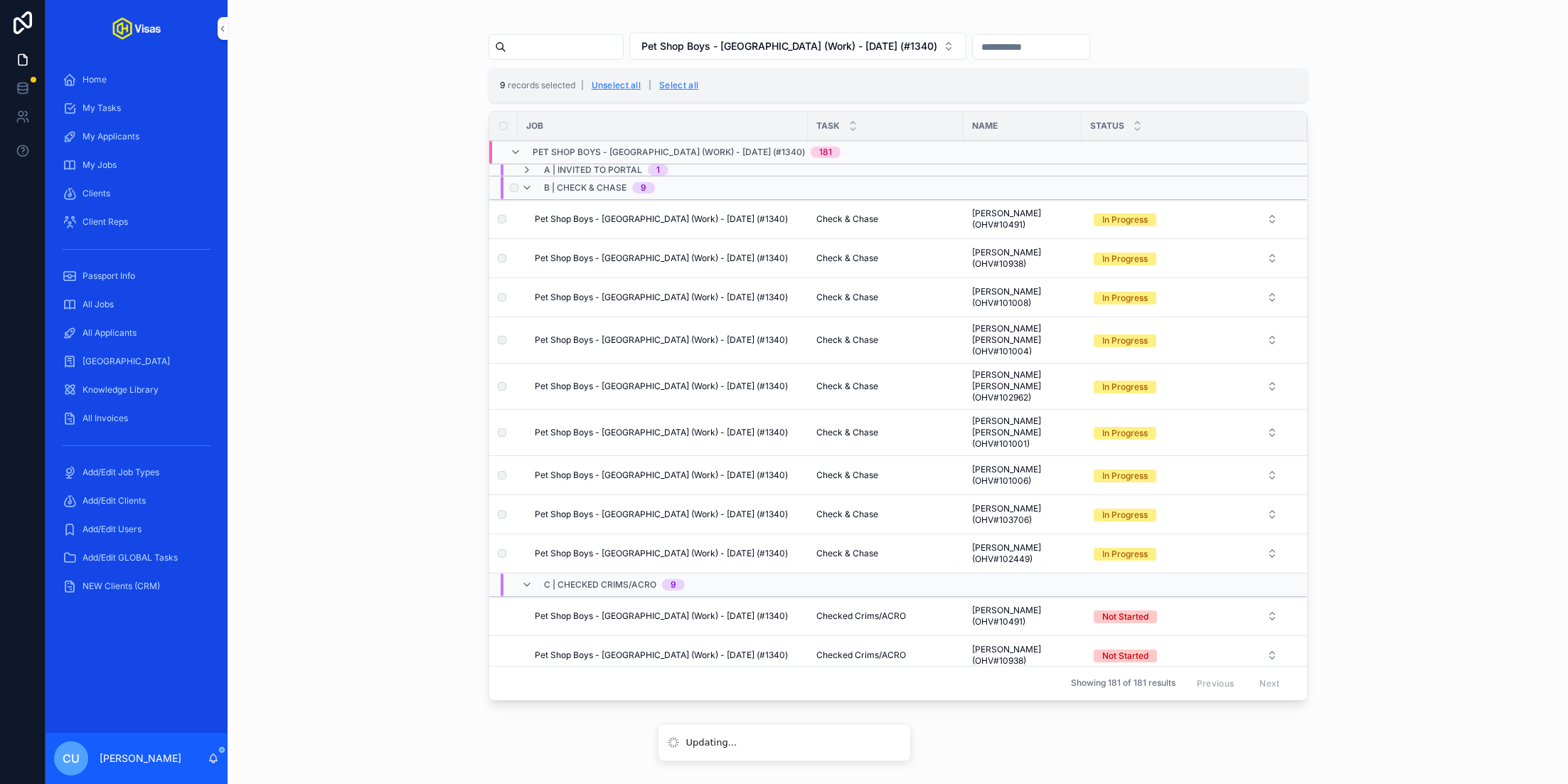
click at [571, 169] on span "A | Invited to Portal" at bounding box center [593, 169] width 98 height 11
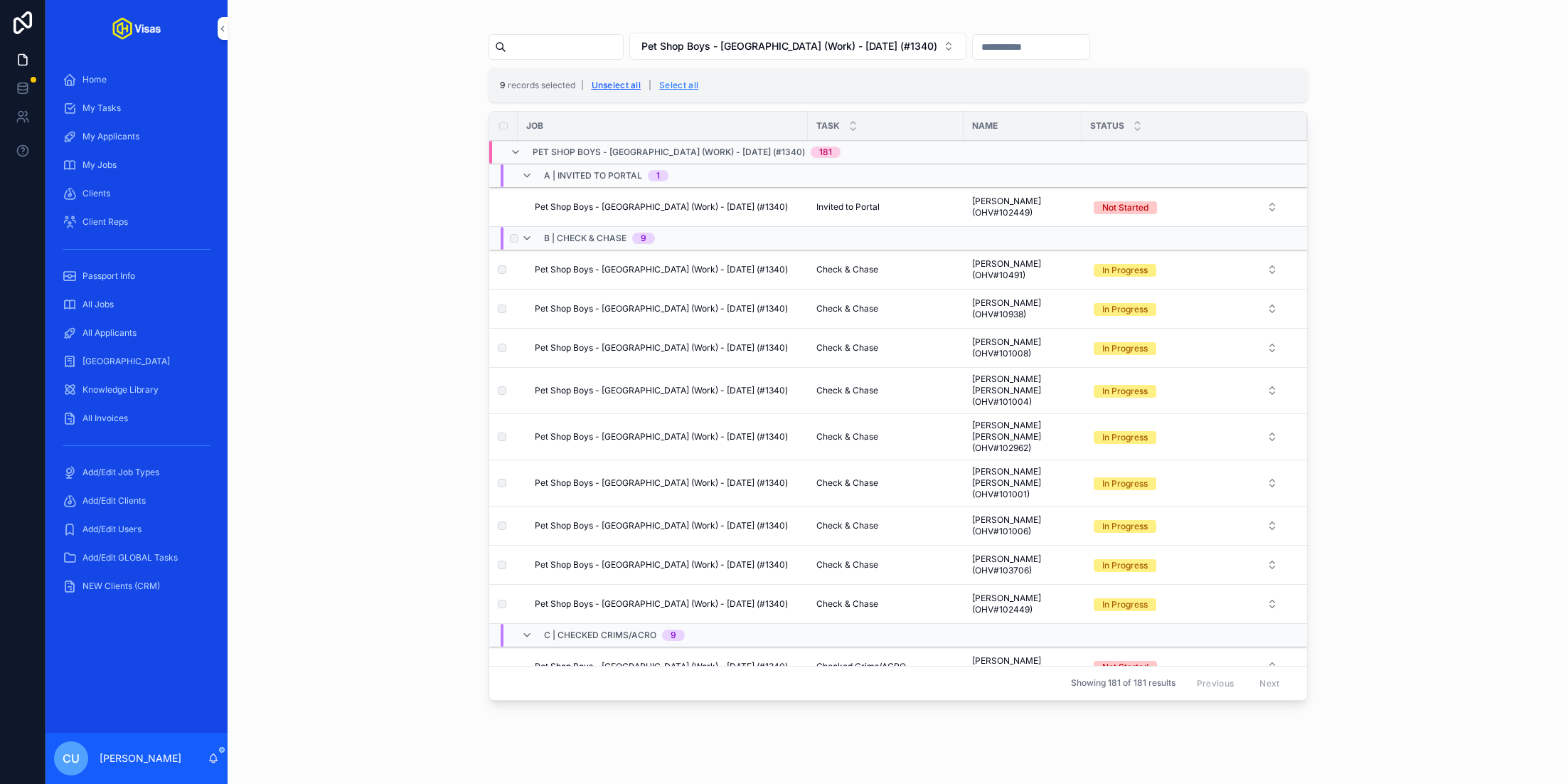
click at [618, 86] on button "Unselect all" at bounding box center [617, 85] width 60 height 23
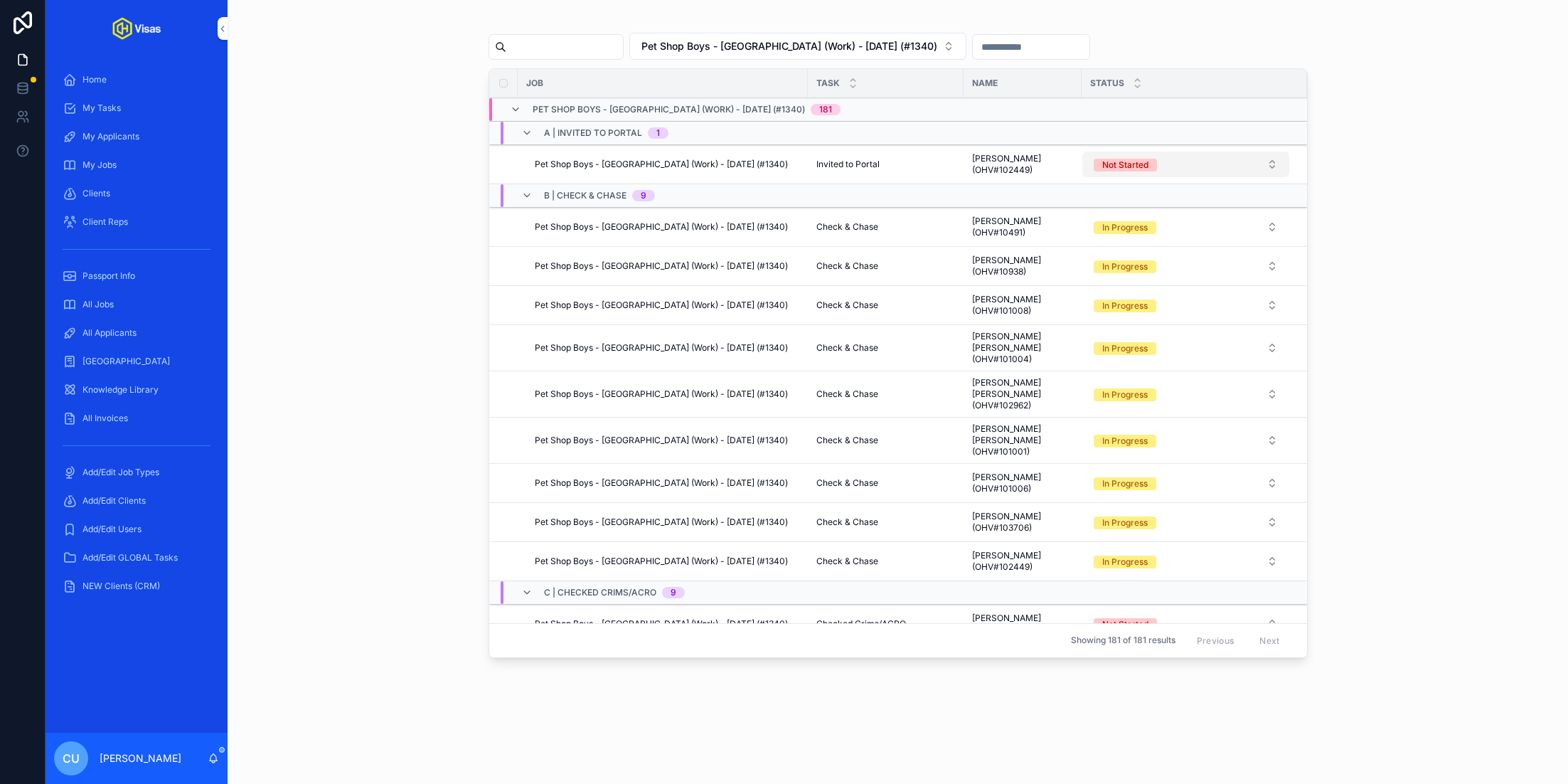
click at [1176, 171] on button "Not Started" at bounding box center [1186, 164] width 207 height 26
click at [1127, 278] on div "Complete" at bounding box center [1121, 282] width 39 height 13
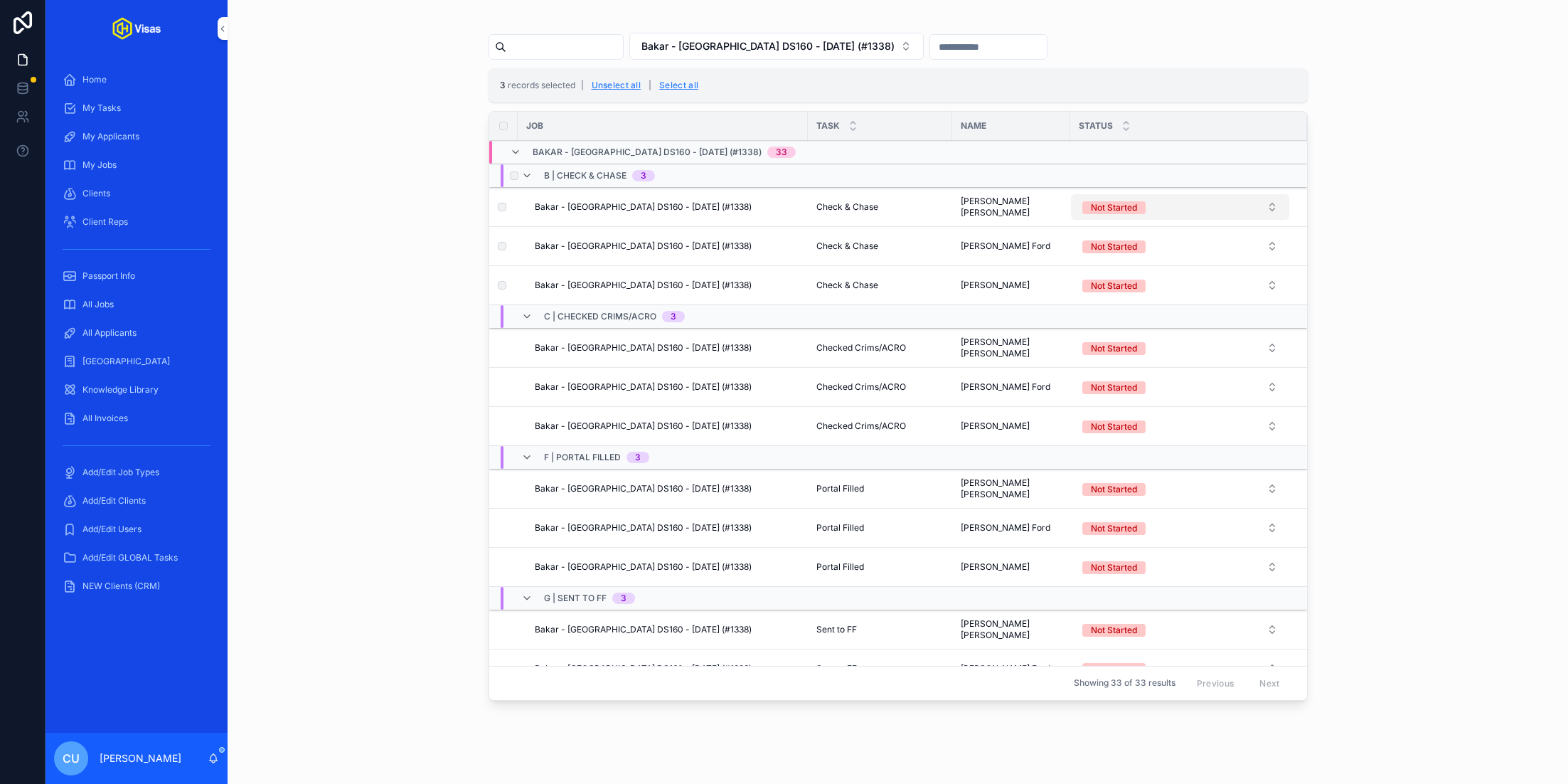
click at [1161, 211] on button "Not Started" at bounding box center [1180, 207] width 218 height 26
click at [1275, 359] on div "Update all selected records Use setting" at bounding box center [1180, 353] width 192 height 15
click at [1263, 353] on button "Use setting" at bounding box center [1264, 353] width 23 height 11
click at [1190, 298] on div "In Progress" at bounding box center [1180, 304] width 198 height 21
